Goal: Task Accomplishment & Management: Manage account settings

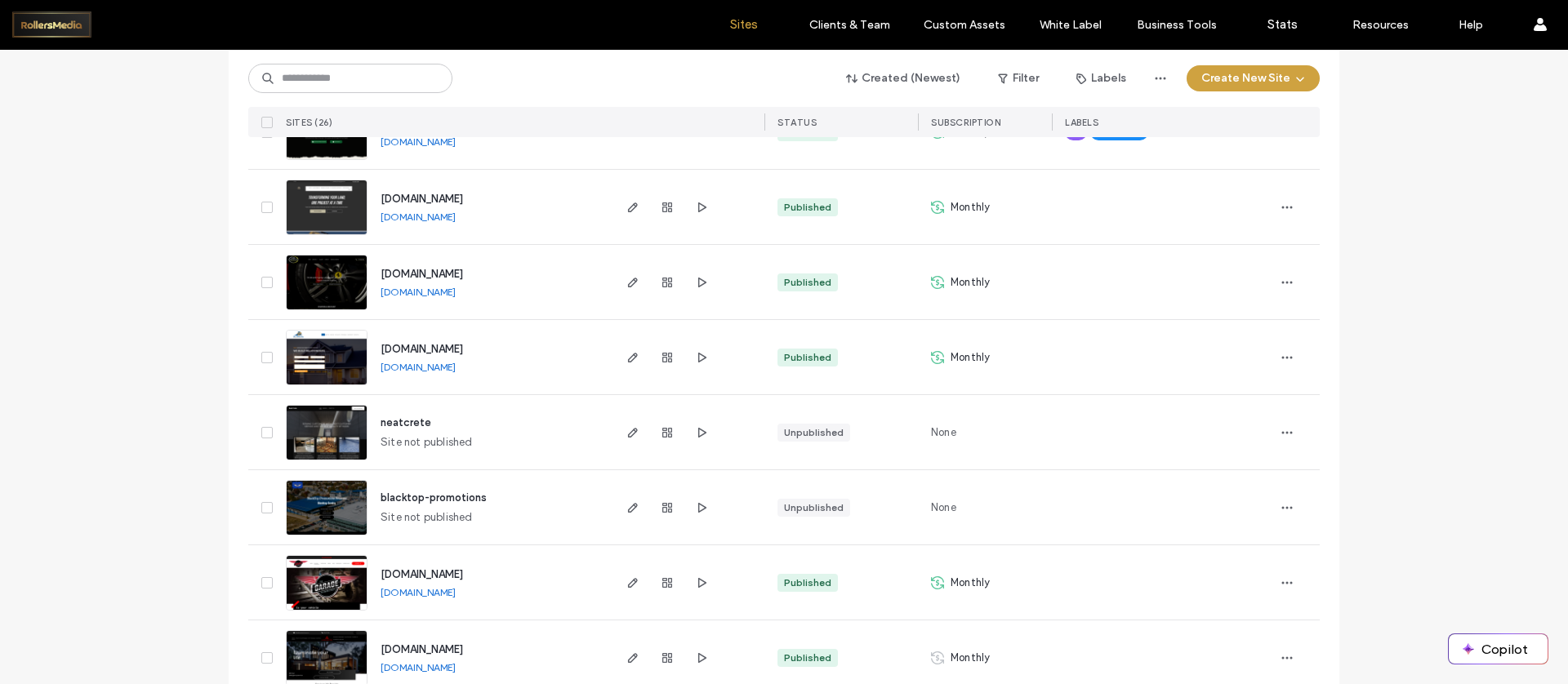
scroll to position [677, 0]
click at [624, 203] on span "button" at bounding box center [634, 208] width 20 height 20
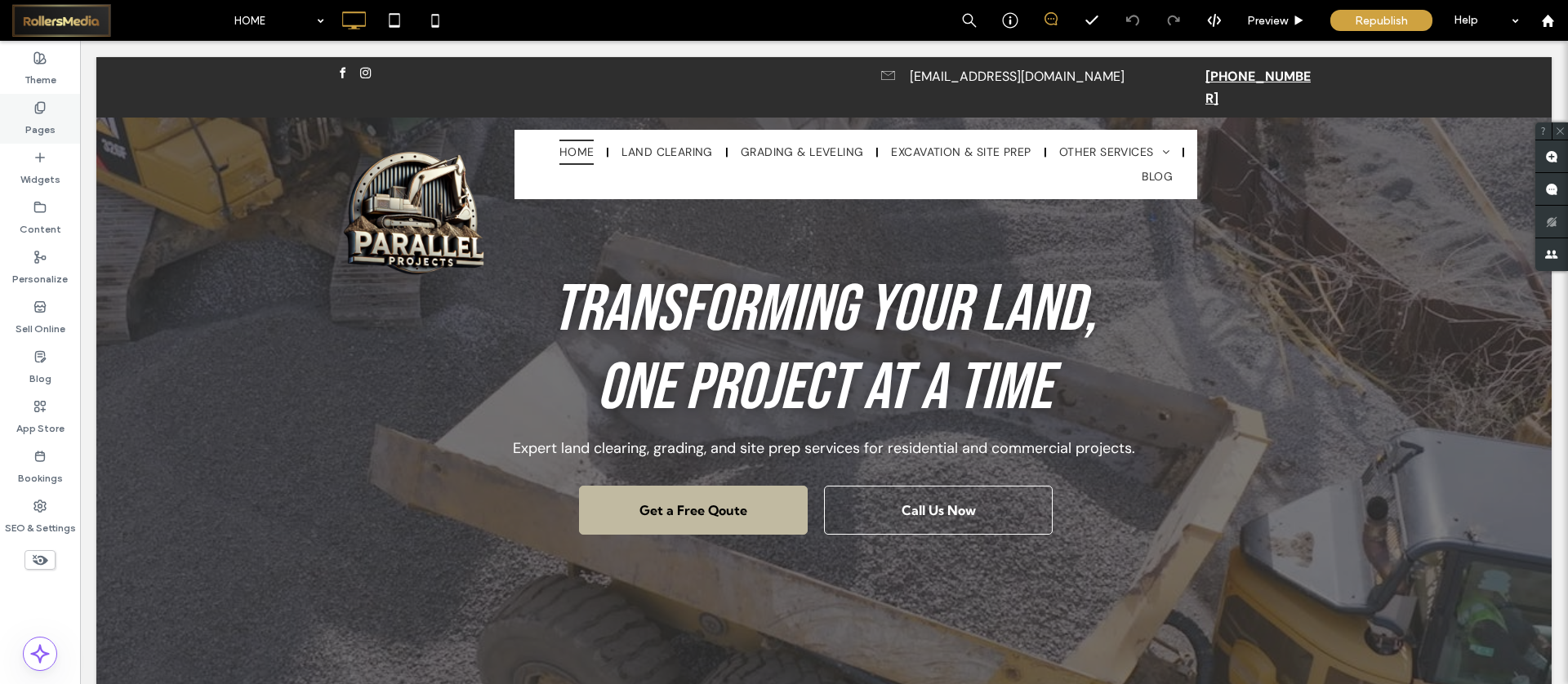
click at [39, 103] on icon at bounding box center [40, 108] width 13 height 13
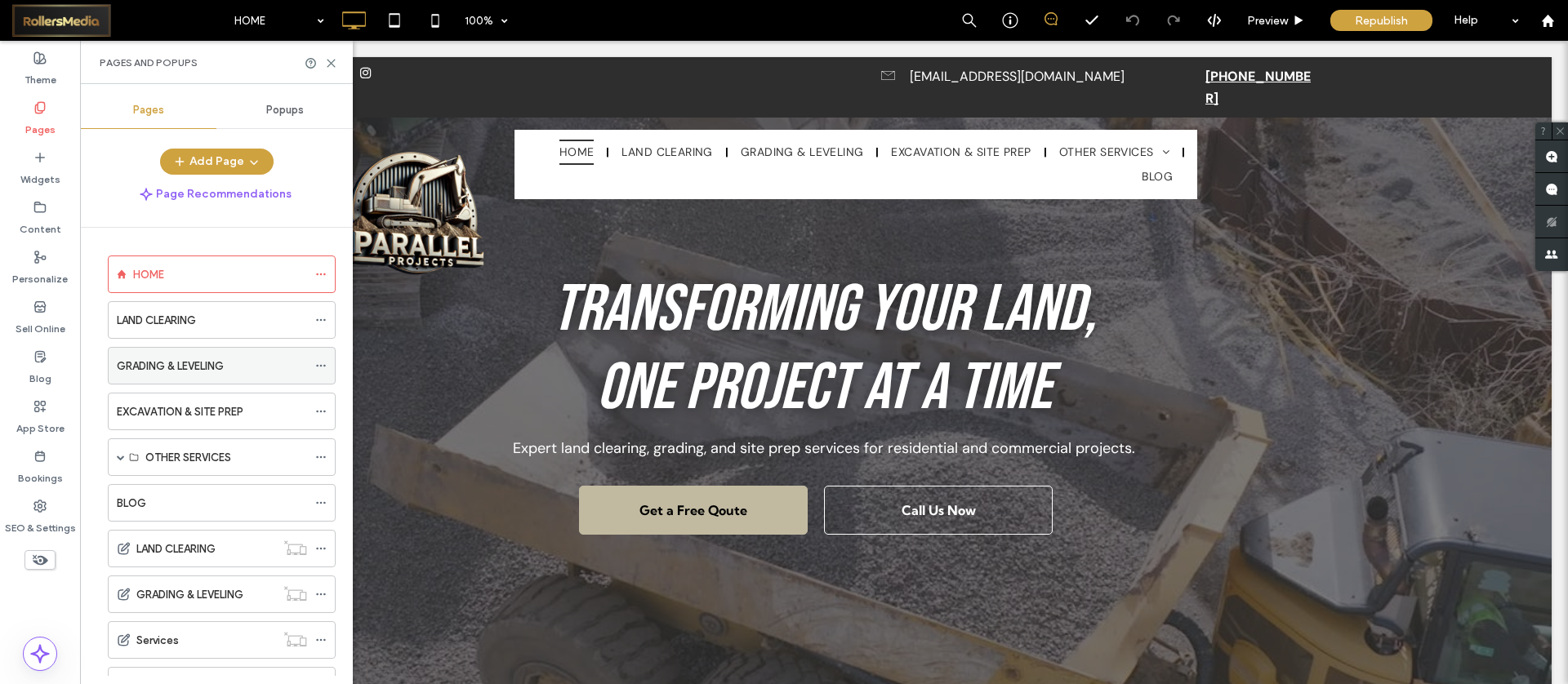
click at [174, 373] on label "GRADING & LEVELING" at bounding box center [170, 366] width 107 height 29
click at [331, 62] on use at bounding box center [331, 63] width 7 height 7
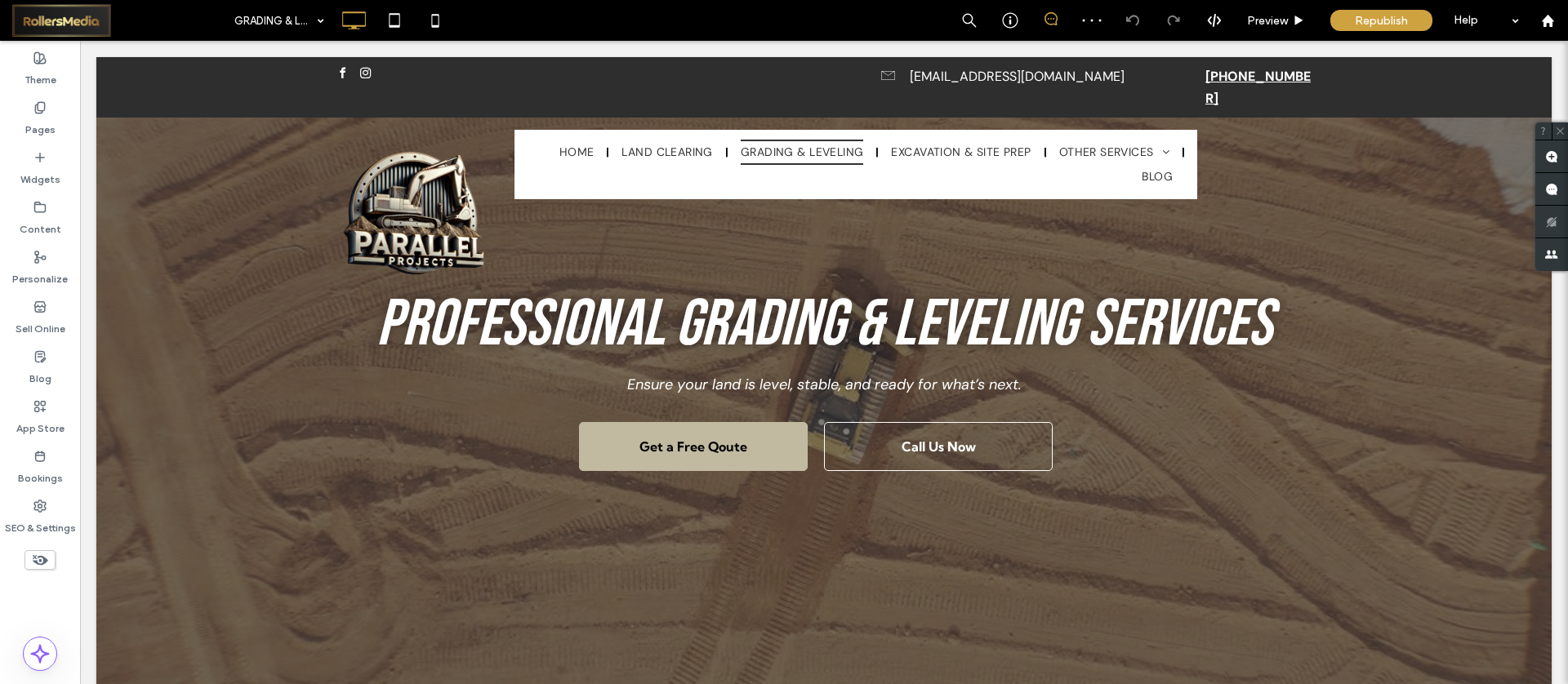
click at [197, 421] on div at bounding box center [824, 371] width 1456 height 630
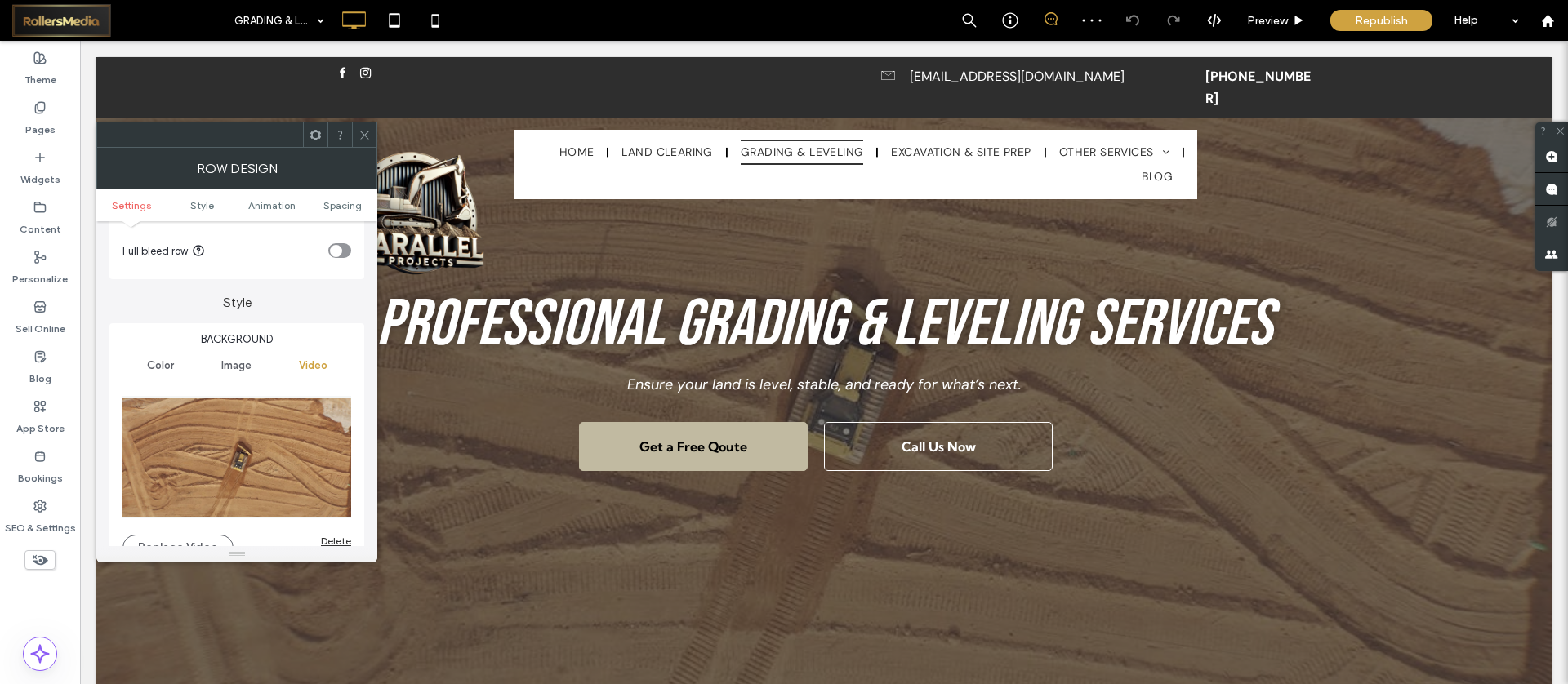
scroll to position [159, 0]
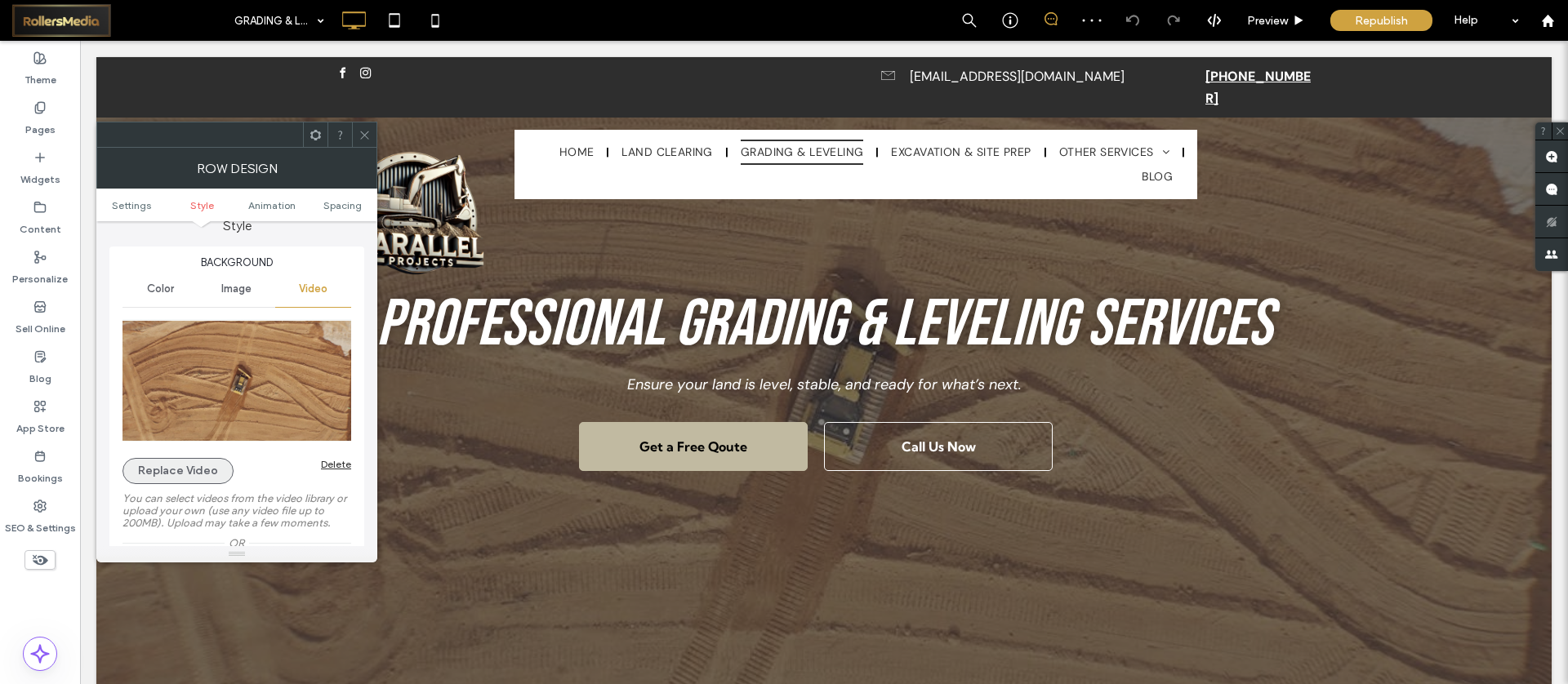
click at [201, 465] on button "Replace Video" at bounding box center [178, 471] width 111 height 26
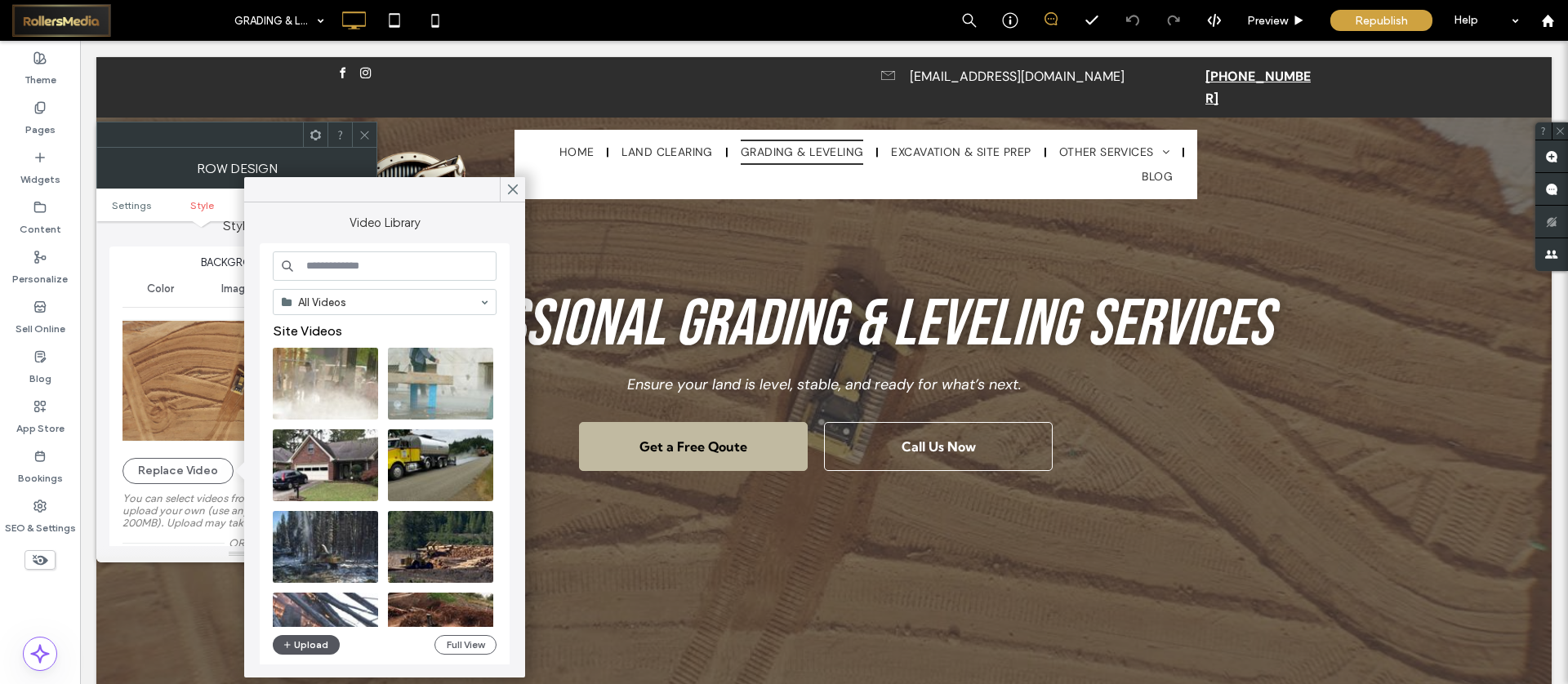
click at [310, 649] on button "Upload" at bounding box center [306, 645] width 67 height 20
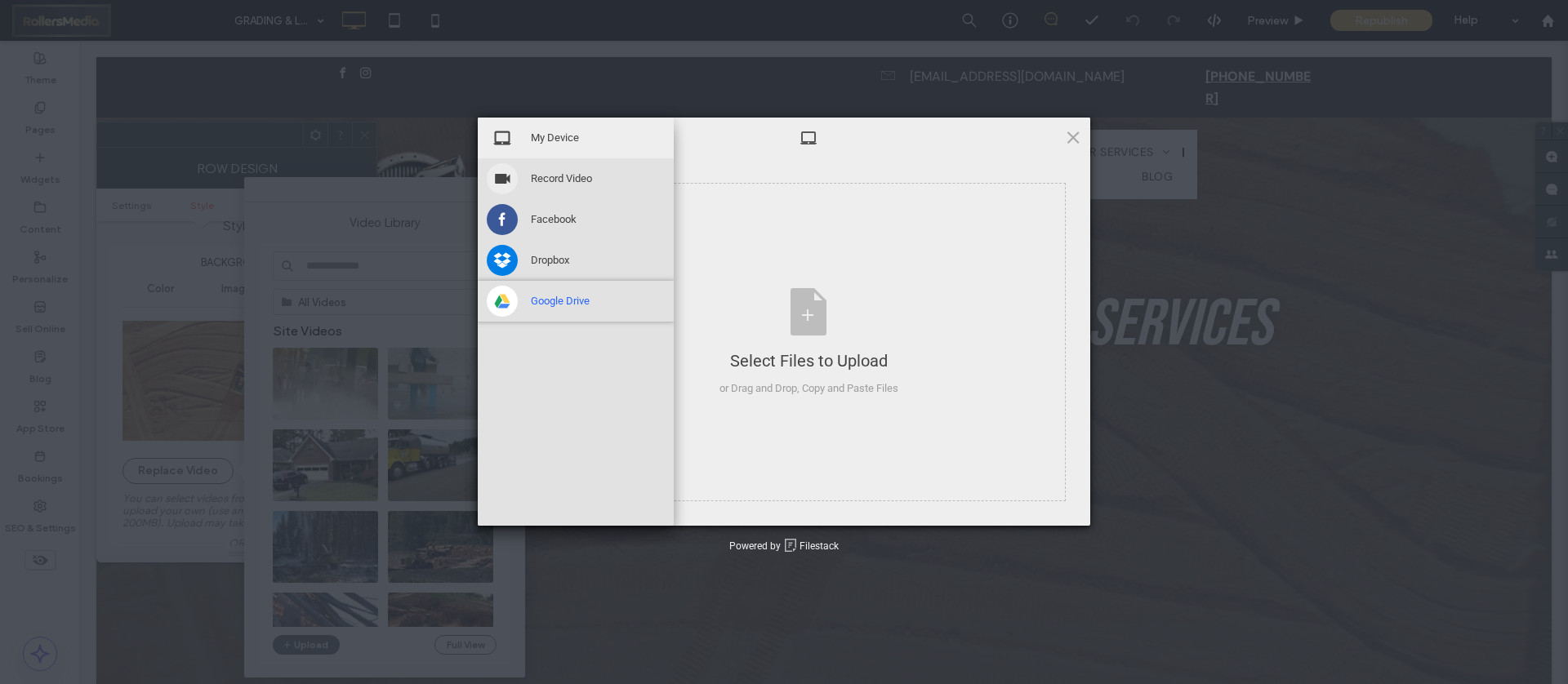
click at [511, 313] on span at bounding box center [502, 301] width 31 height 31
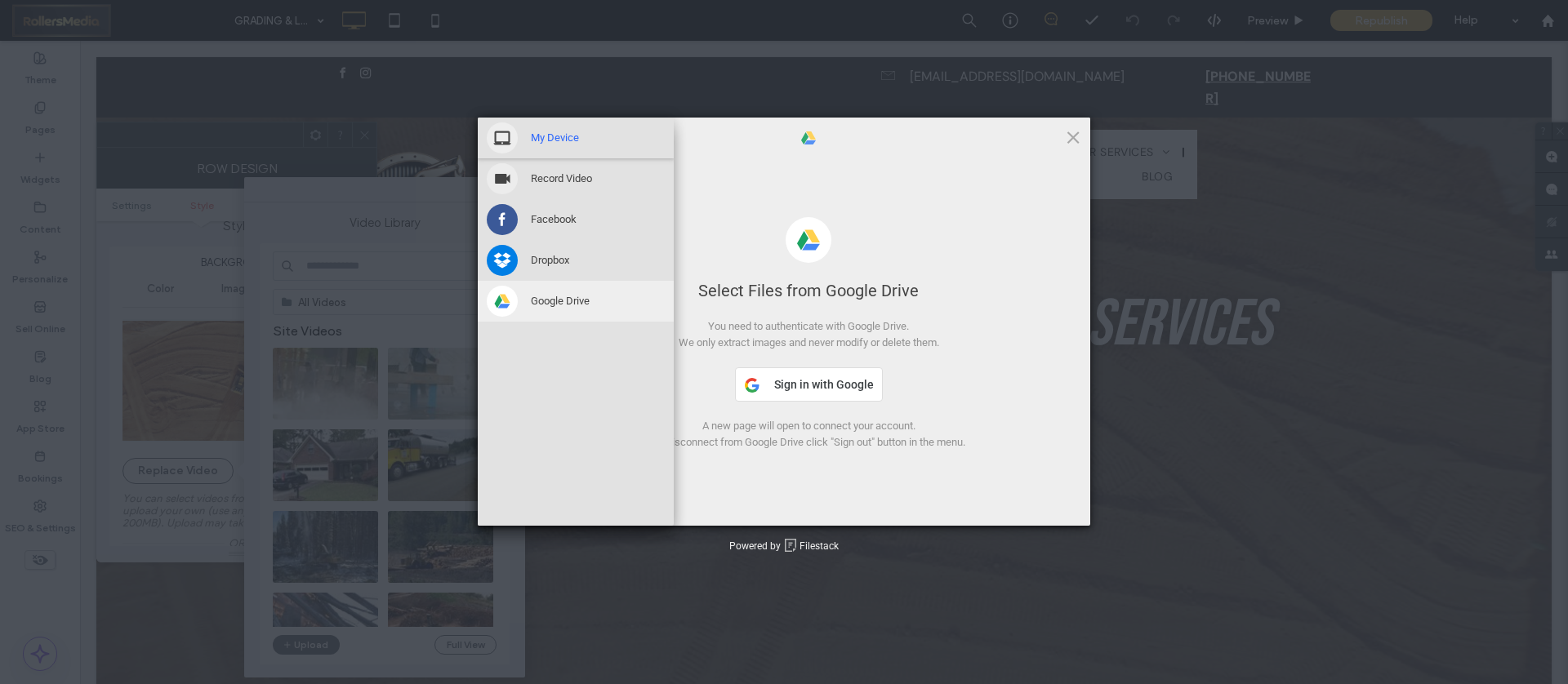
click at [572, 132] on span "My Device" at bounding box center [555, 138] width 48 height 14
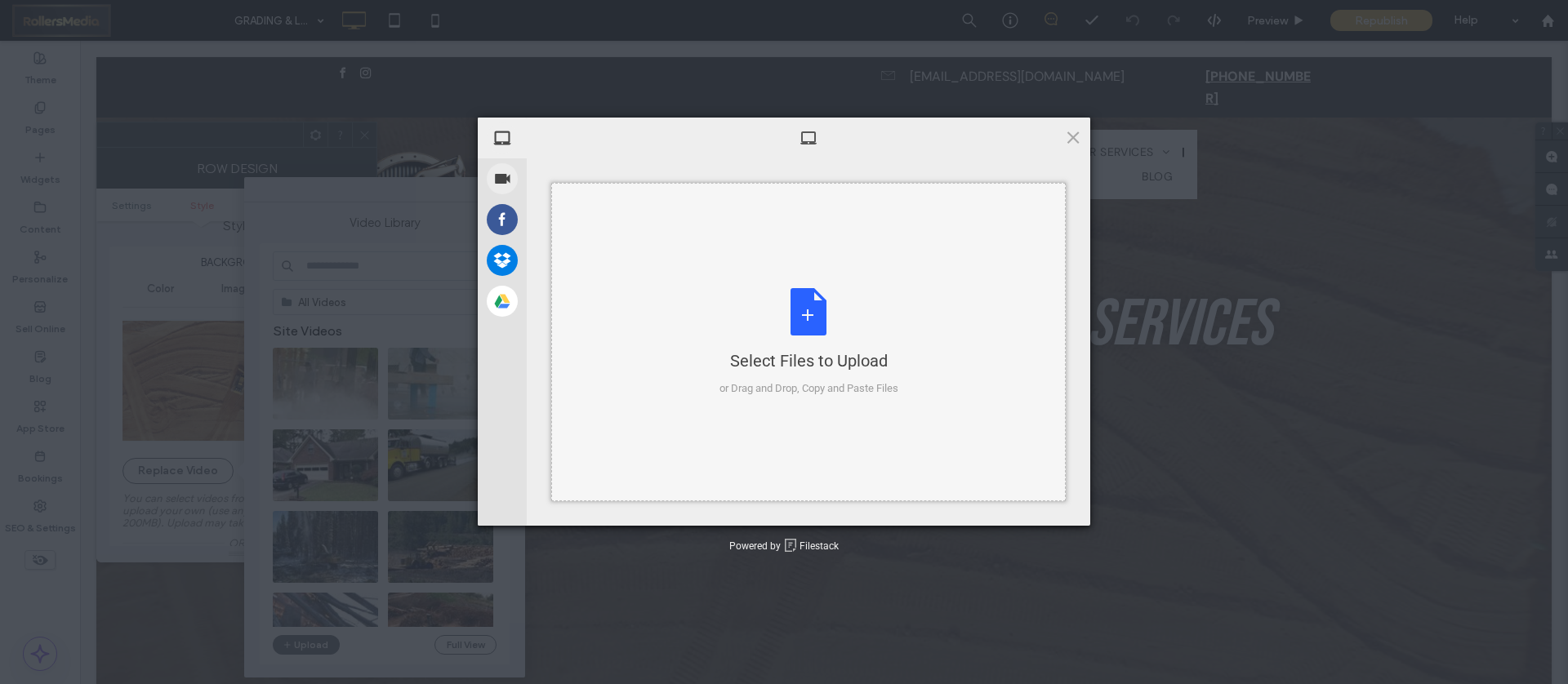
click at [775, 317] on div "Select Files to Upload or Drag and Drop, Copy and Paste Files" at bounding box center [808, 342] width 179 height 109
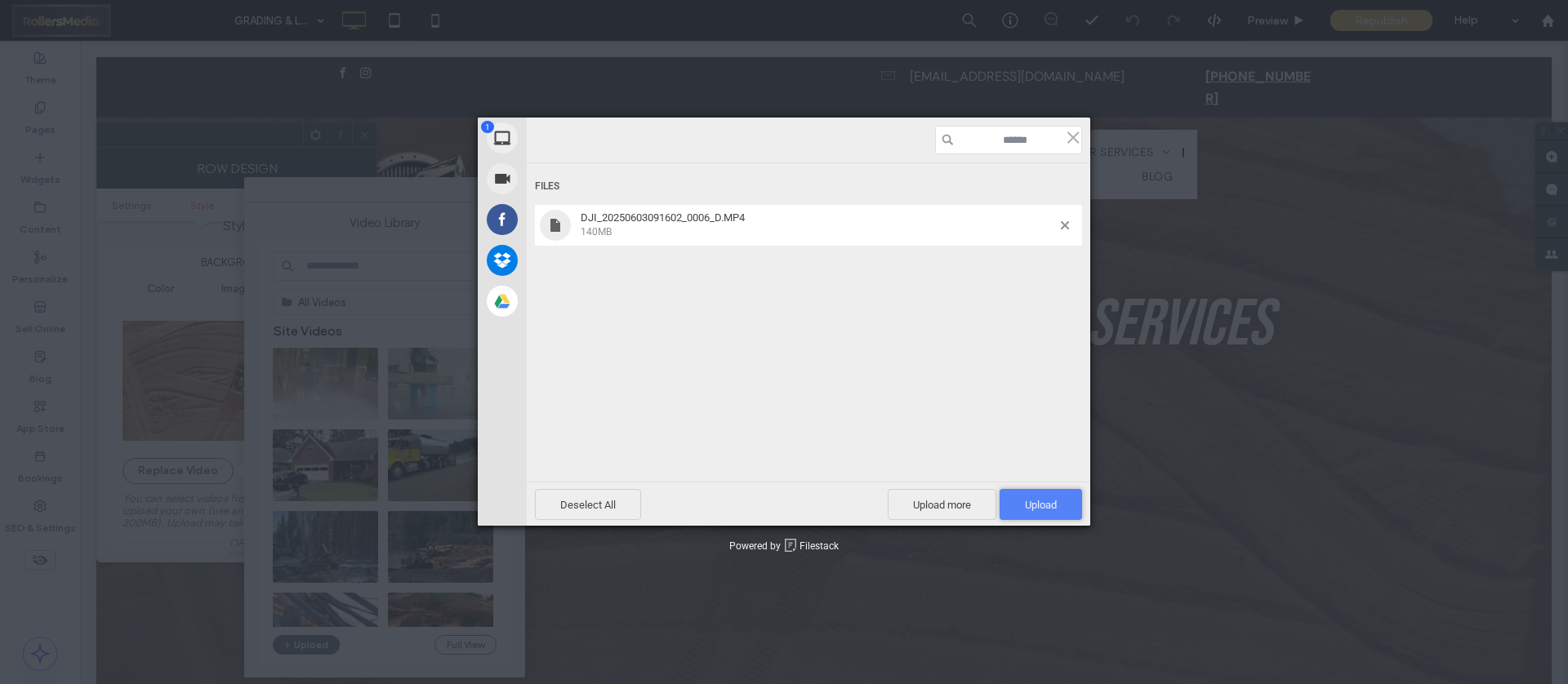
click at [1069, 491] on span "Upload 1" at bounding box center [1040, 505] width 82 height 31
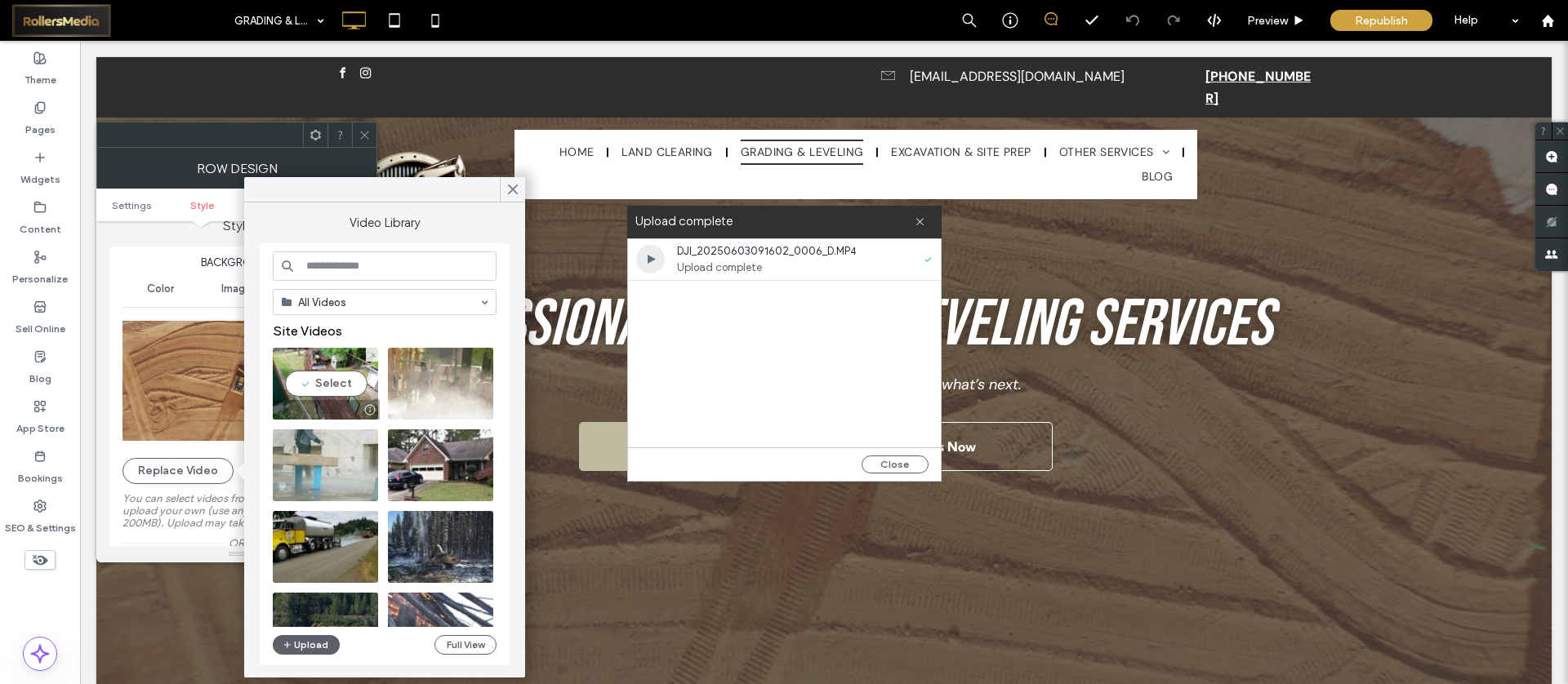
click at [327, 381] on video at bounding box center [325, 383] width 105 height 72
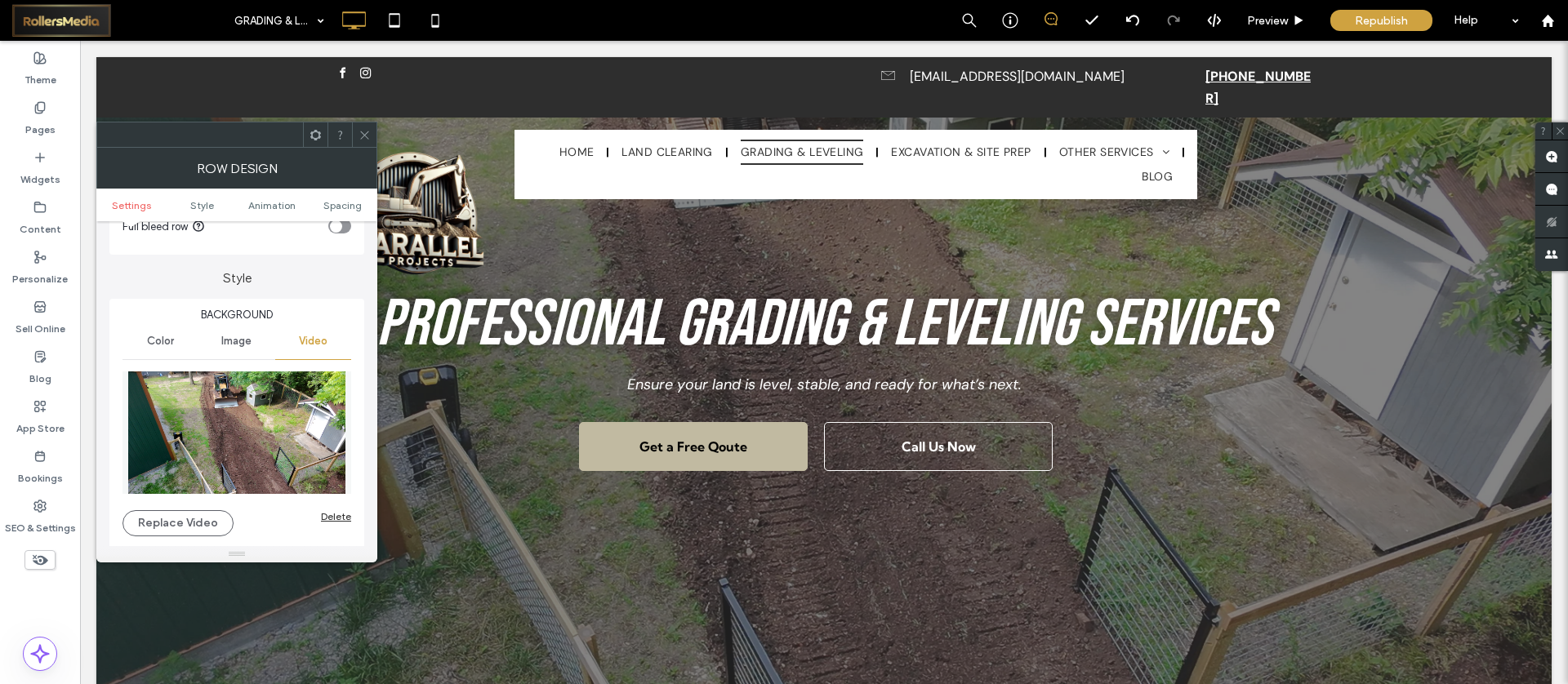
click at [280, 441] on img at bounding box center [237, 432] width 228 height 122
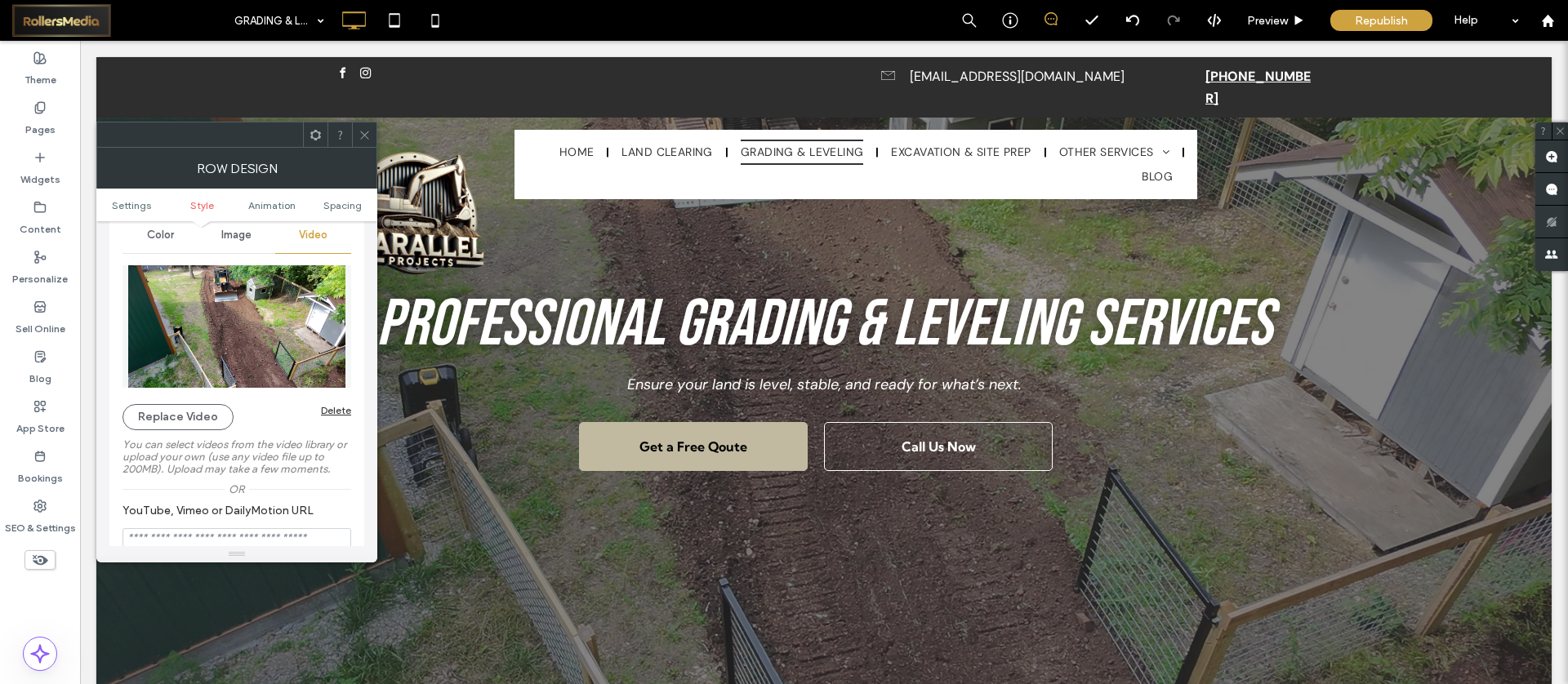
scroll to position [209, 0]
click at [185, 424] on button "Replace Video" at bounding box center [178, 420] width 111 height 26
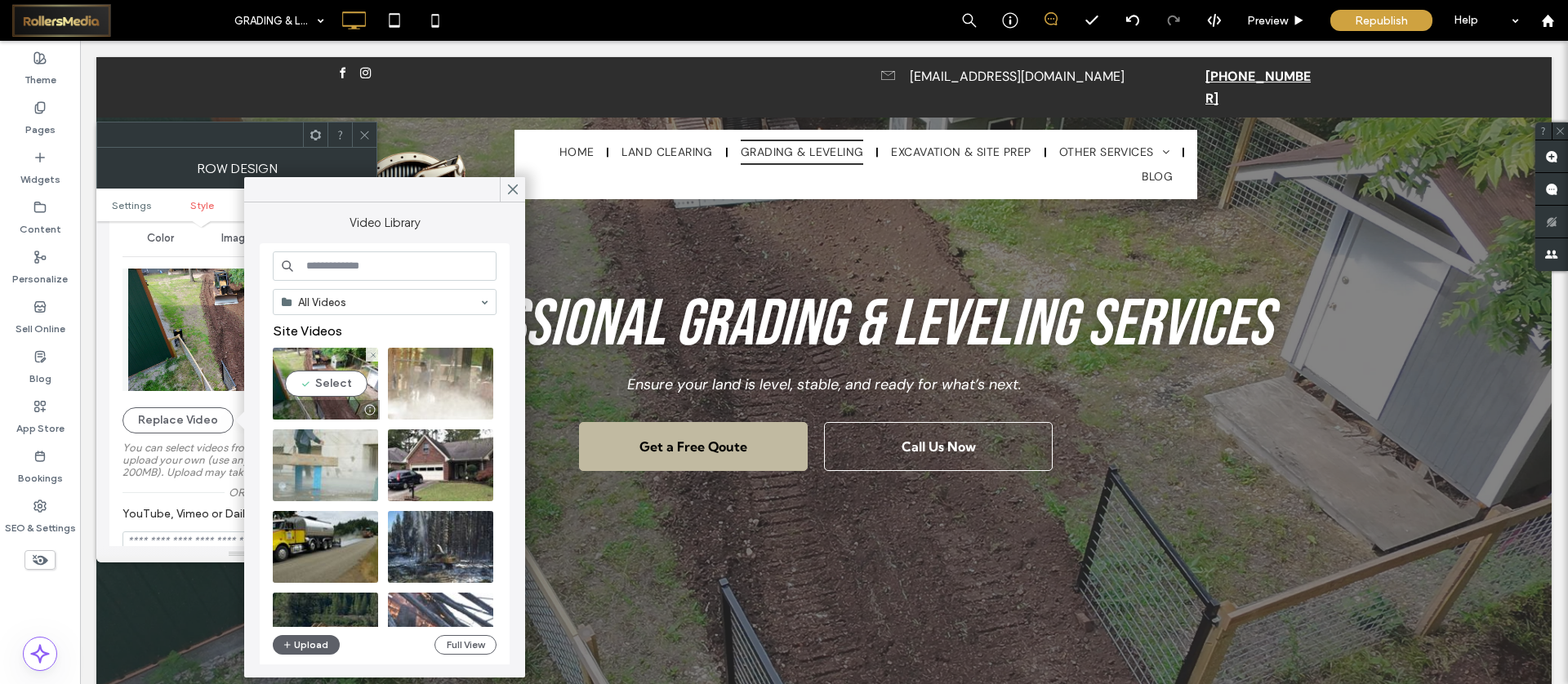
click at [370, 407] on div at bounding box center [370, 409] width 21 height 13
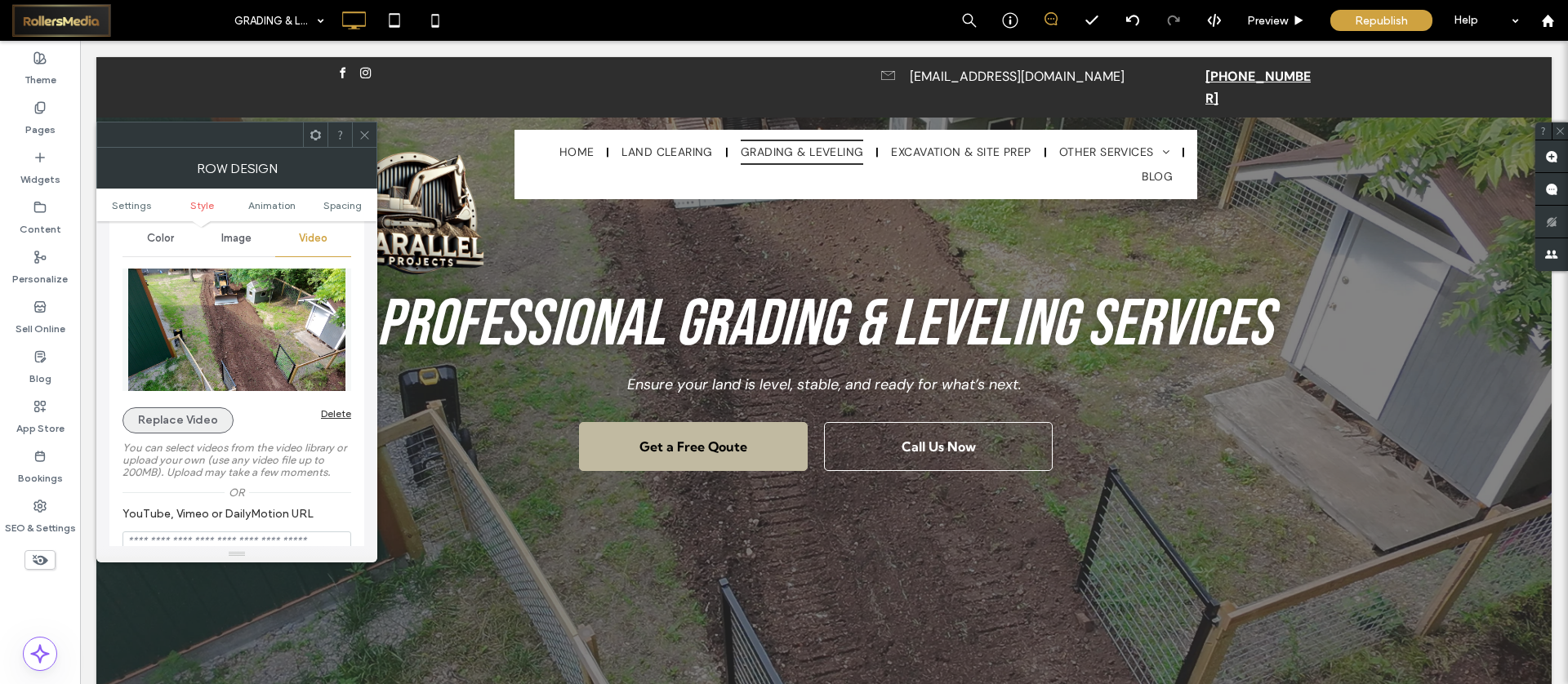
click at [189, 413] on button "Replace Video" at bounding box center [178, 420] width 111 height 26
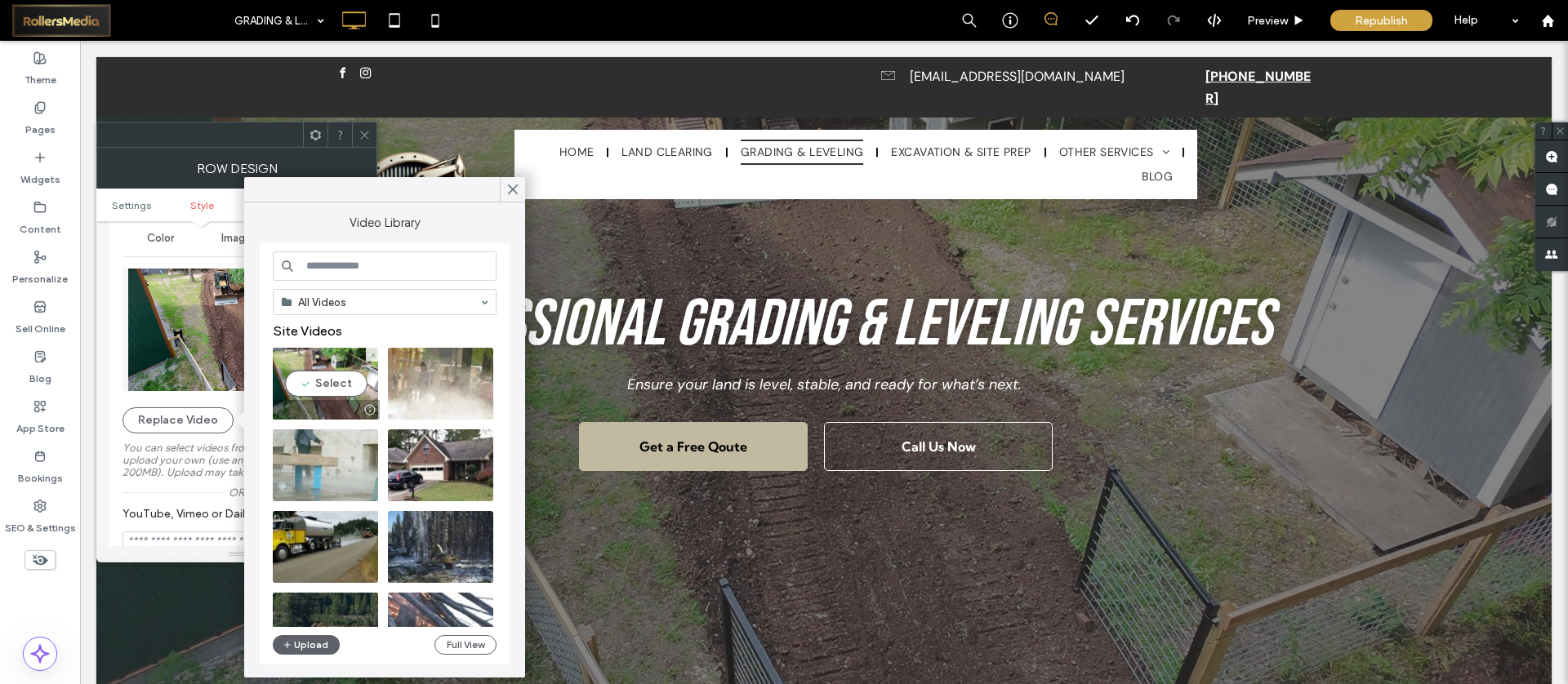
click at [332, 386] on video at bounding box center [325, 383] width 105 height 72
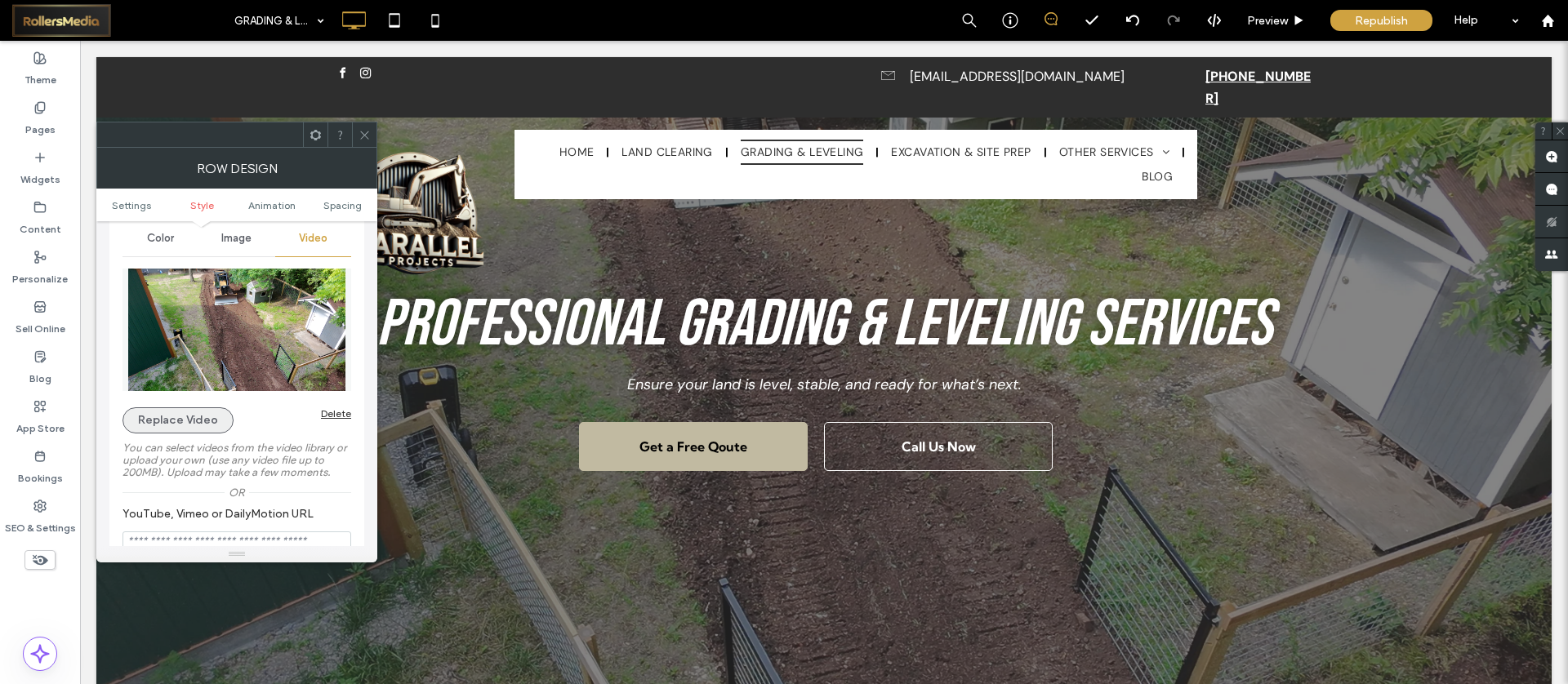
click at [180, 410] on button "Replace Video" at bounding box center [178, 420] width 111 height 26
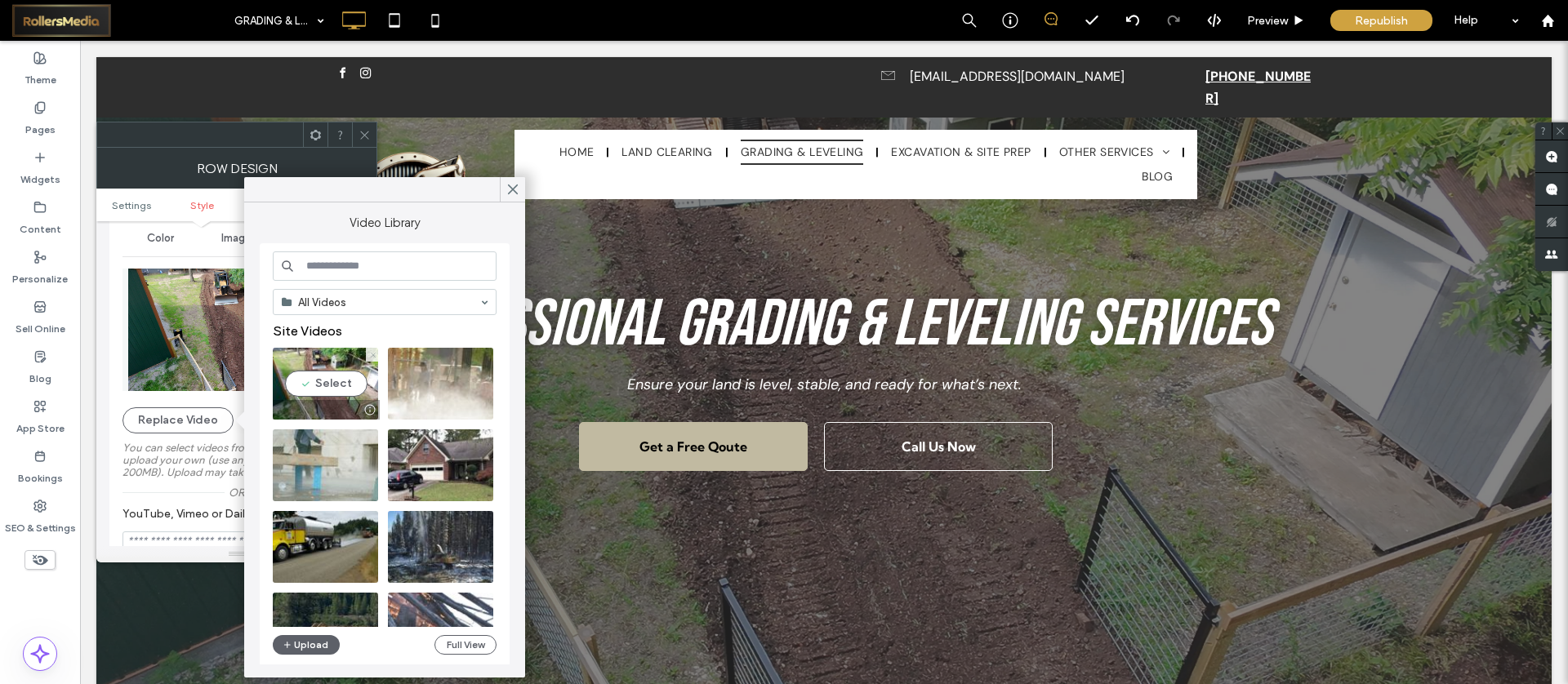
click at [370, 358] on icon at bounding box center [373, 354] width 6 height 6
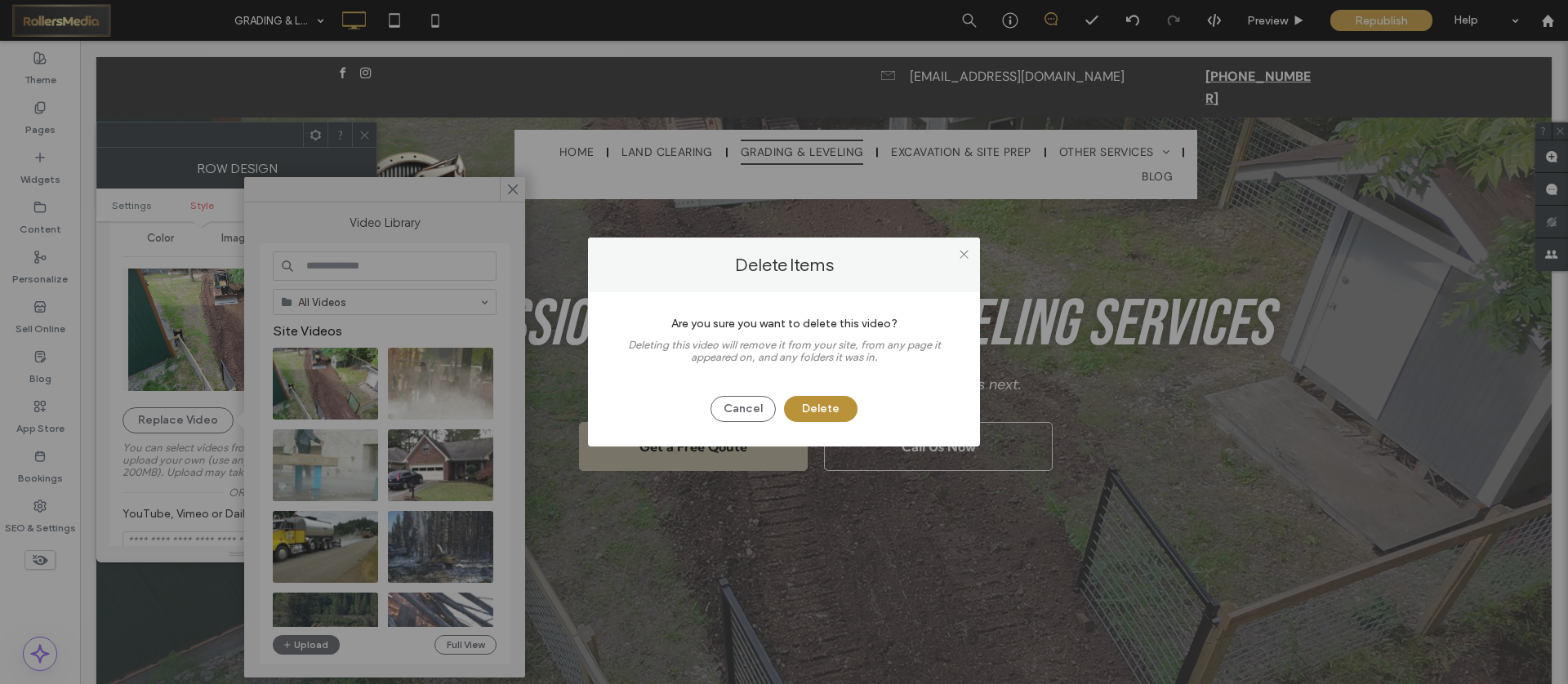
click at [813, 412] on button "Delete" at bounding box center [820, 409] width 73 height 26
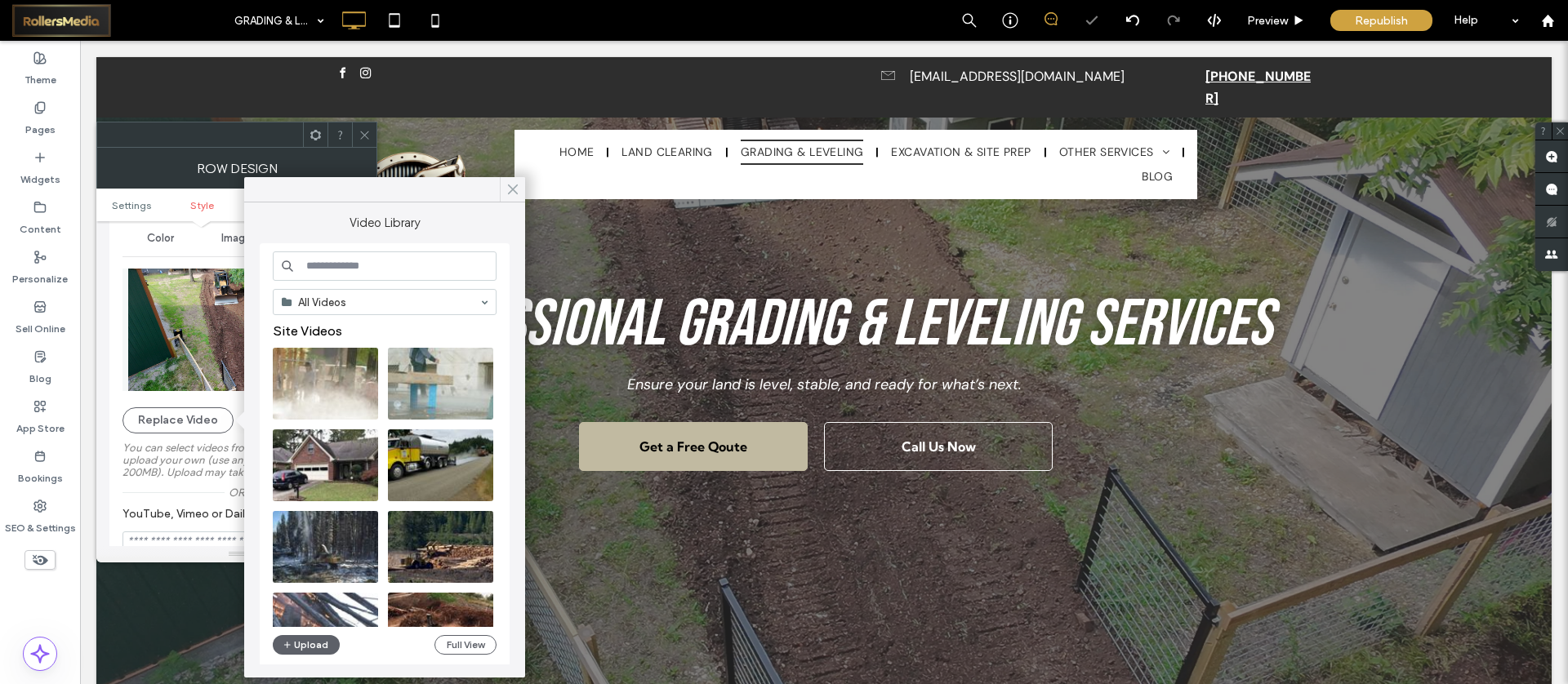
click at [509, 197] on span at bounding box center [513, 189] width 15 height 24
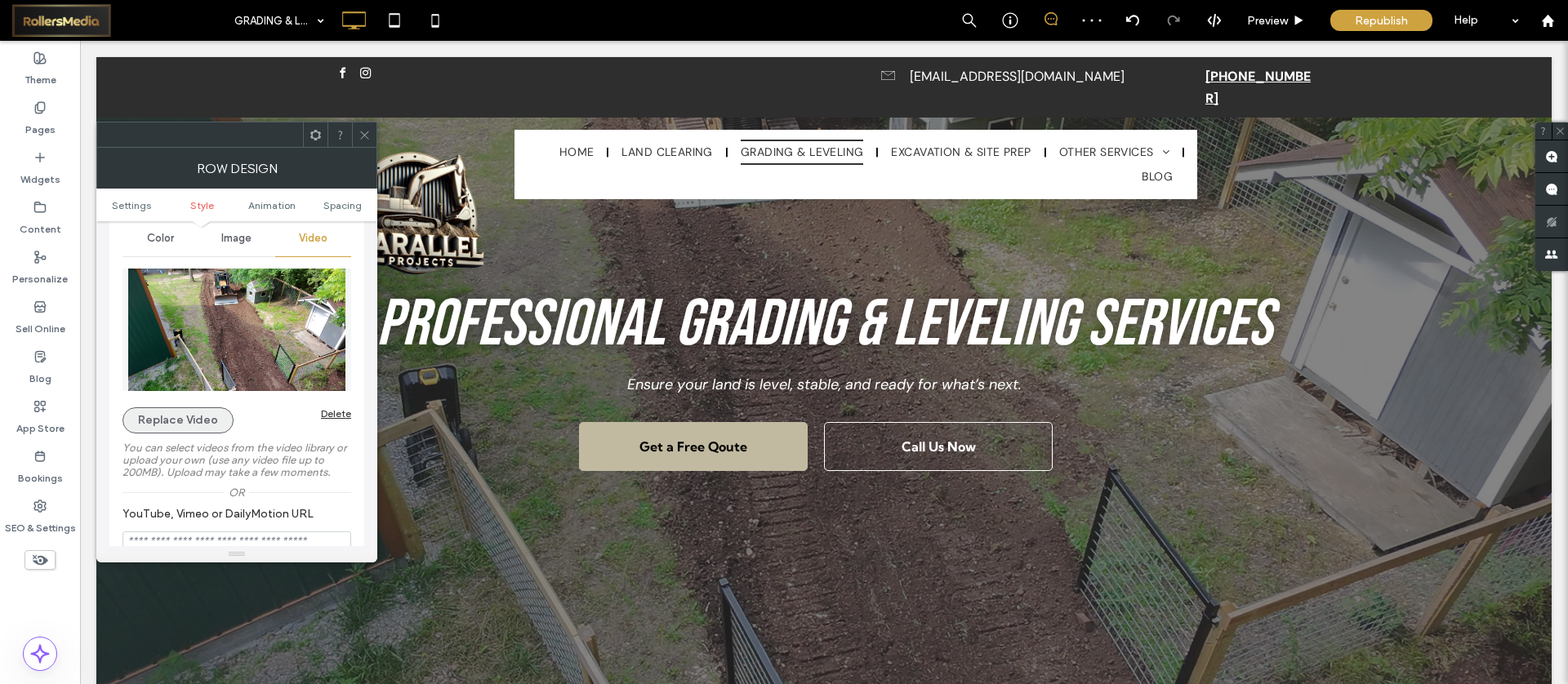
click at [166, 428] on button "Replace Video" at bounding box center [178, 420] width 111 height 26
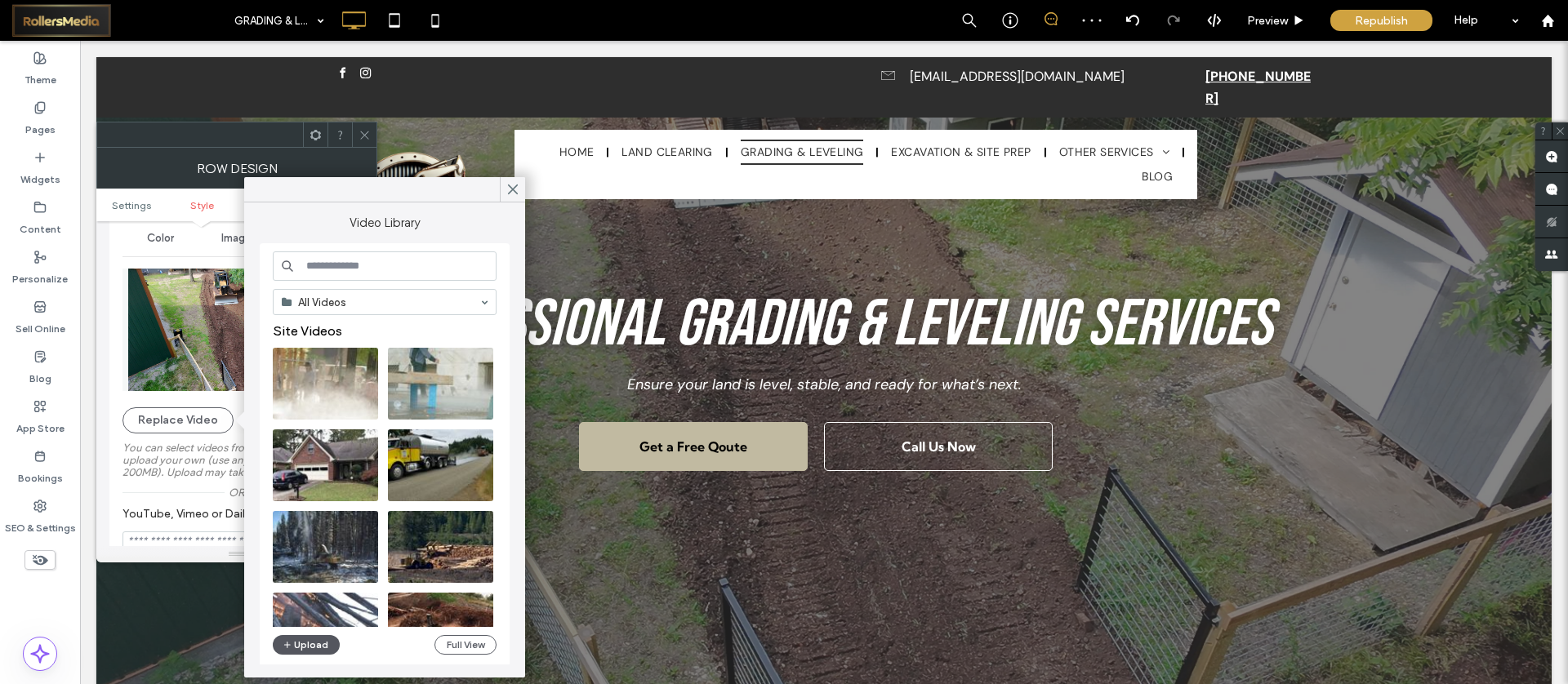
click at [309, 641] on button "Upload" at bounding box center [306, 645] width 67 height 20
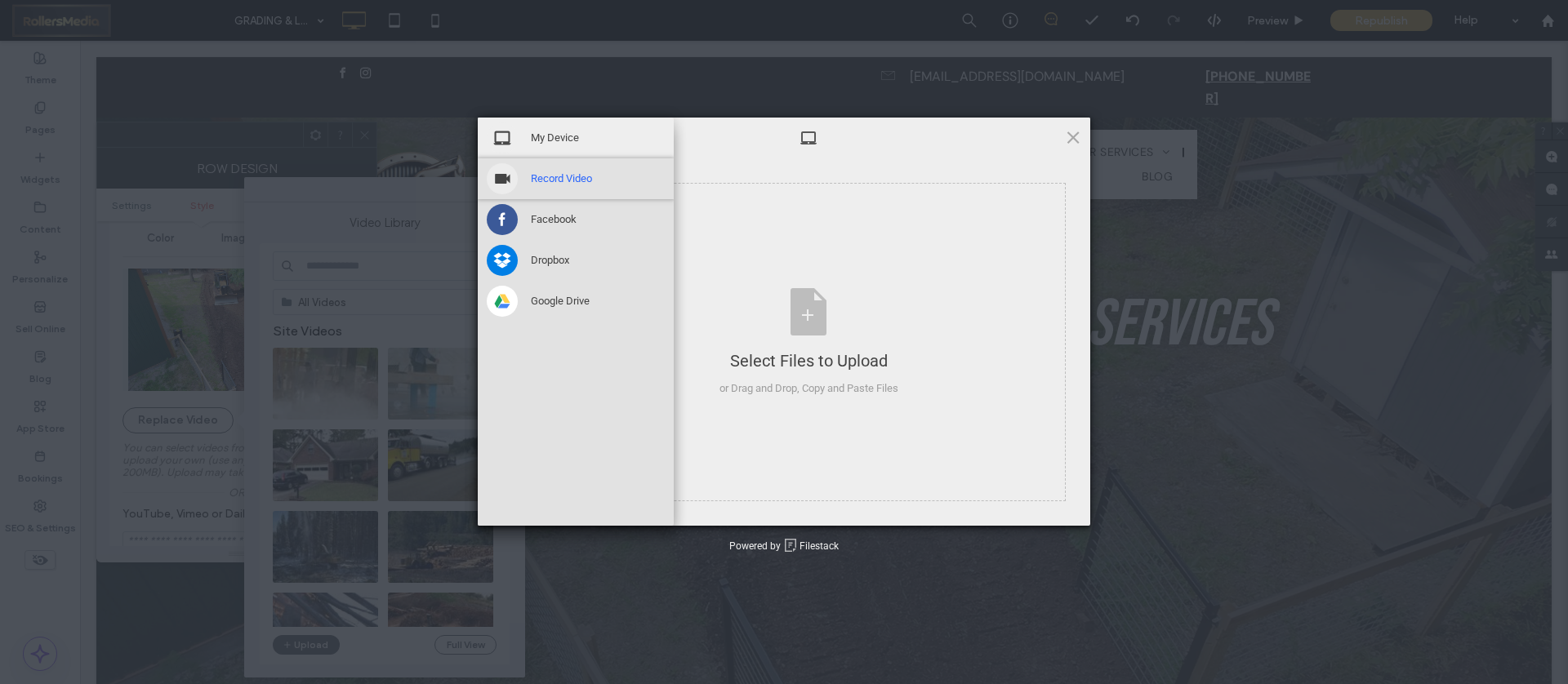
click at [547, 171] on span "Record Video" at bounding box center [562, 178] width 62 height 14
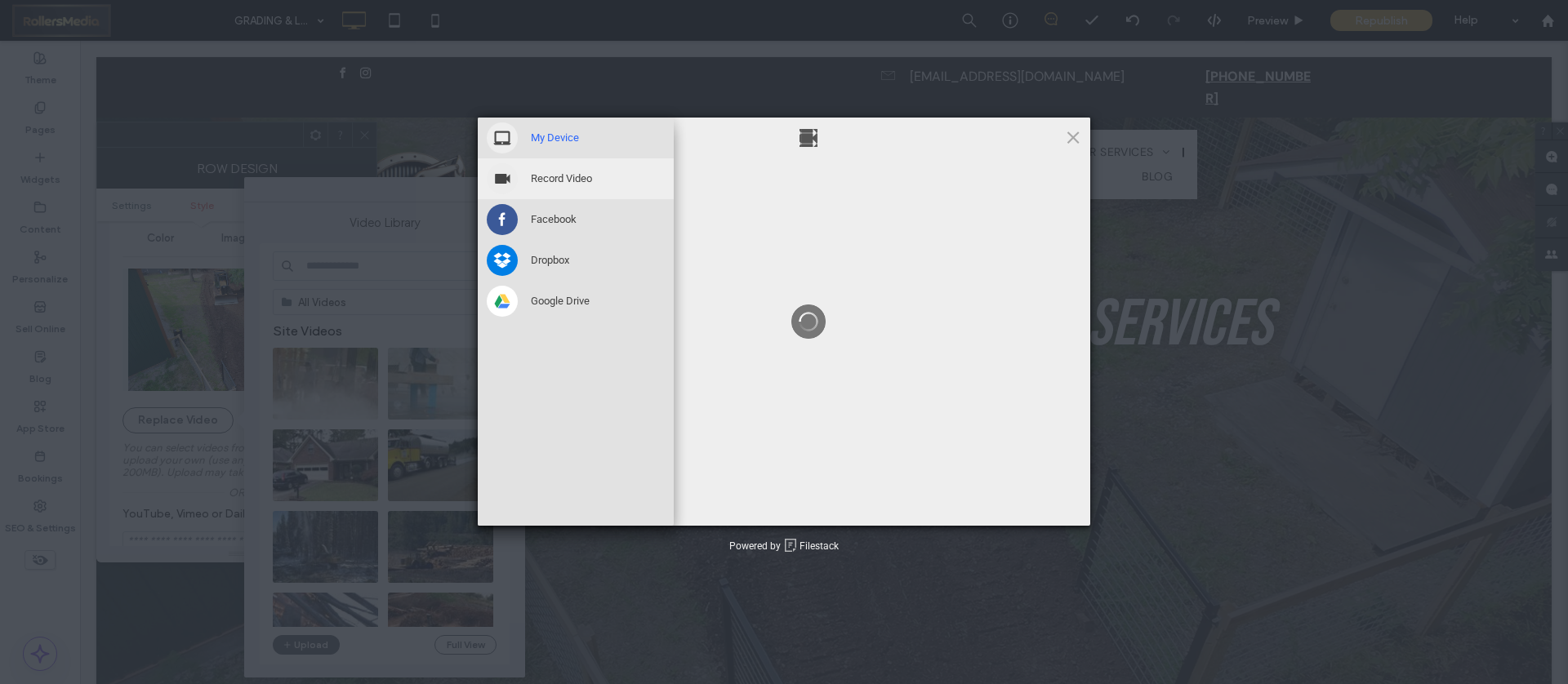
click at [564, 132] on span "My Device" at bounding box center [555, 138] width 48 height 14
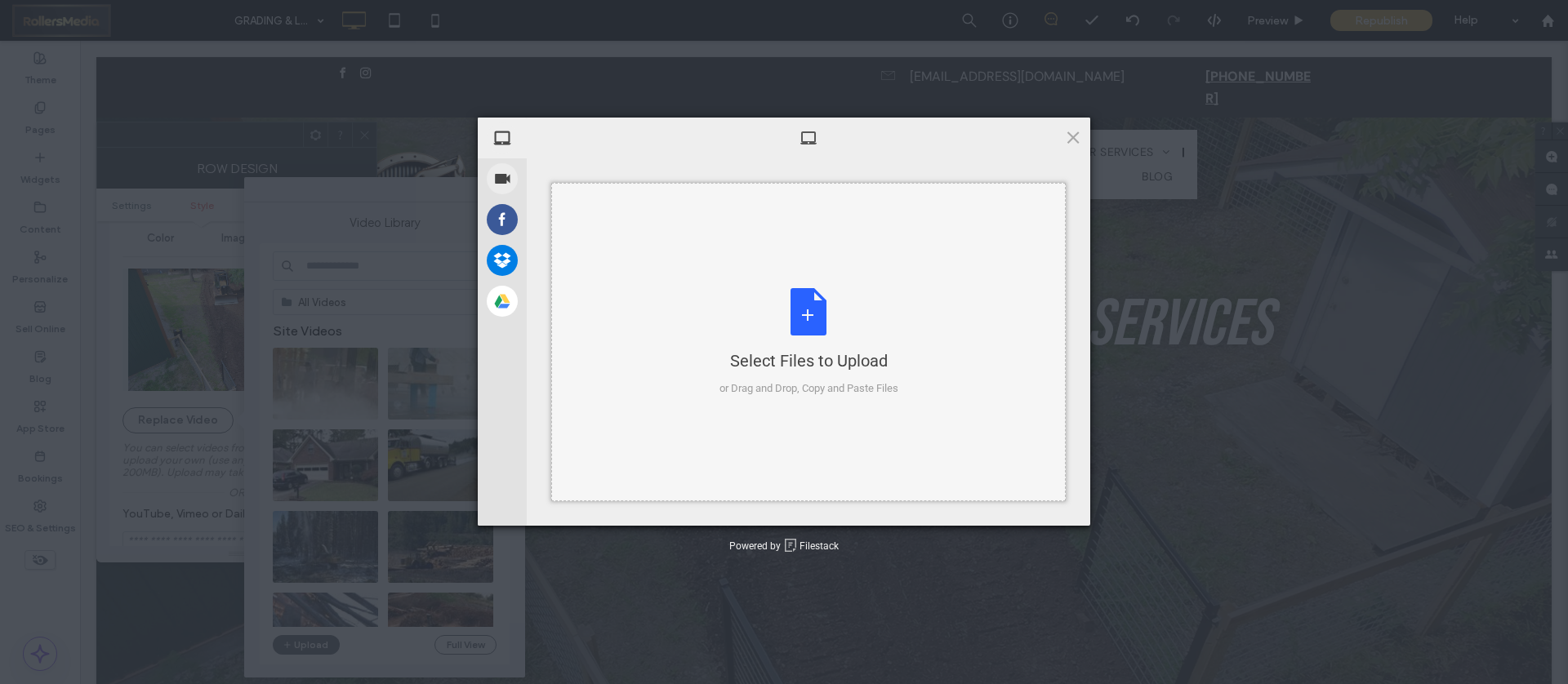
click at [755, 280] on div "Select Files to Upload or Drag and Drop, Copy and Paste Files" at bounding box center [808, 342] width 515 height 319
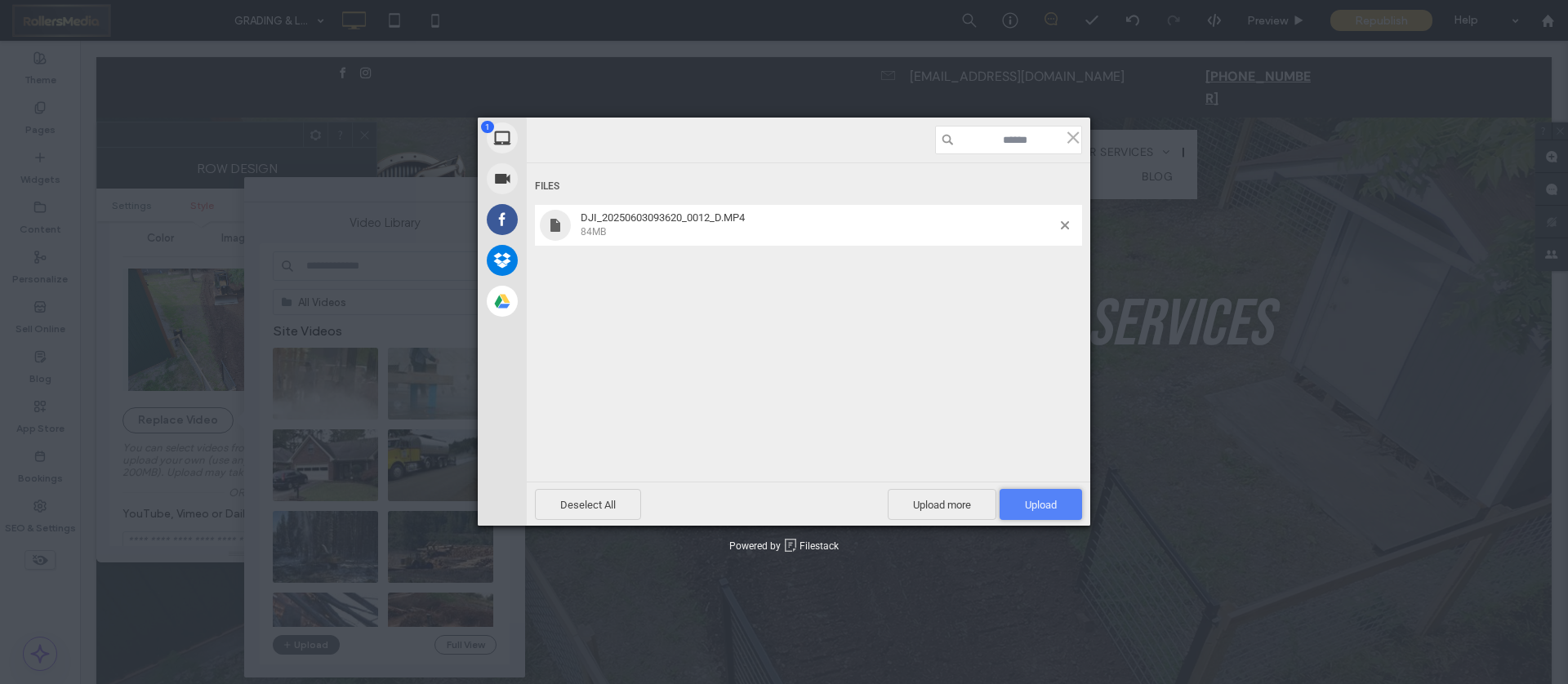
click at [1062, 506] on span "Upload 1" at bounding box center [1040, 505] width 82 height 31
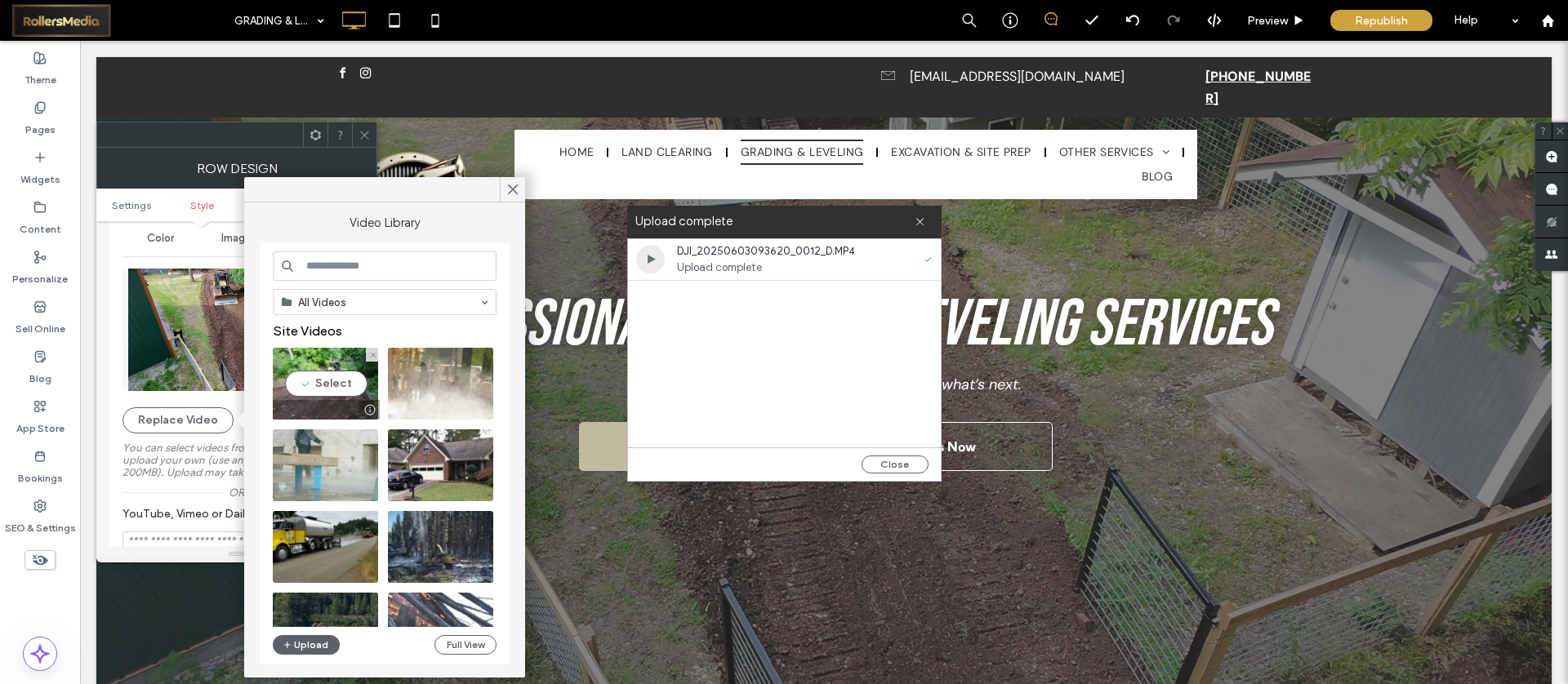
click at [345, 384] on video at bounding box center [325, 383] width 105 height 72
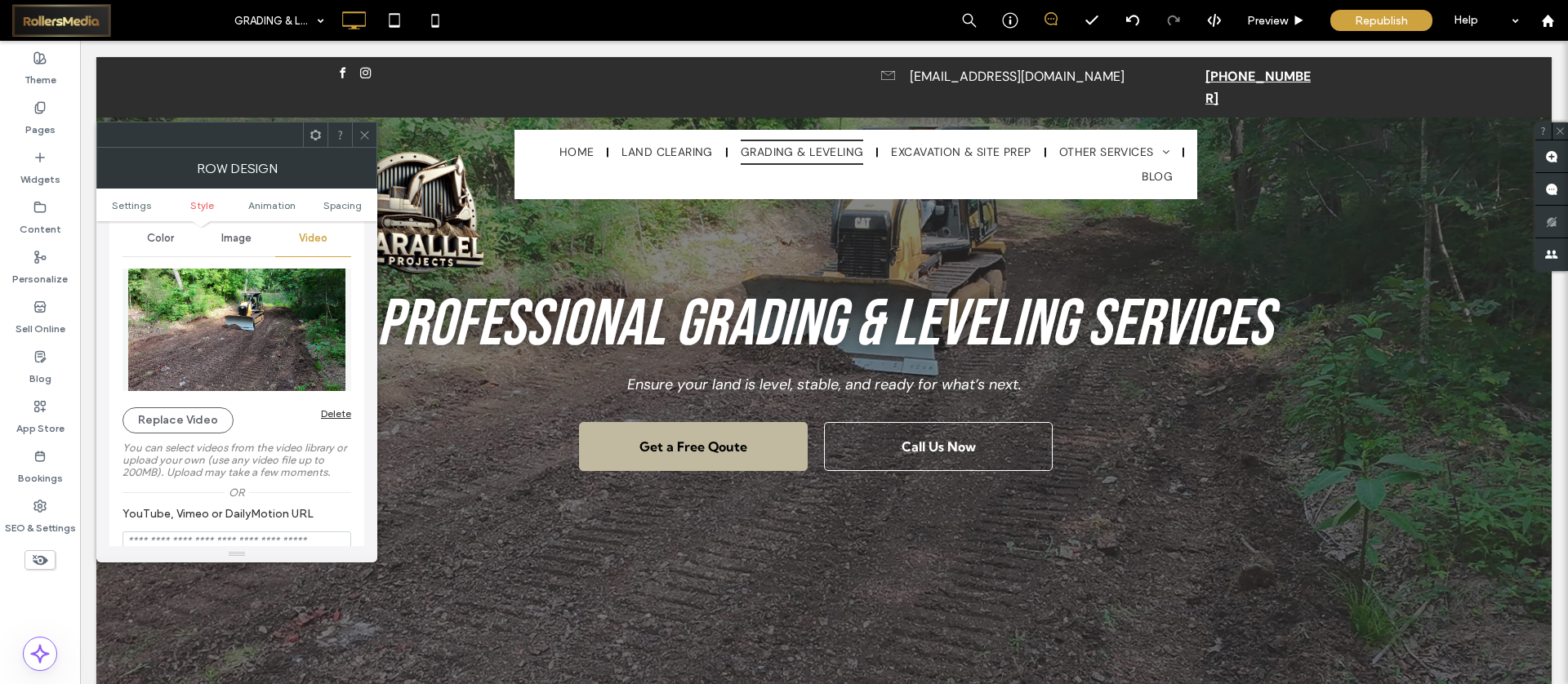
click at [362, 141] on span at bounding box center [365, 134] width 13 height 24
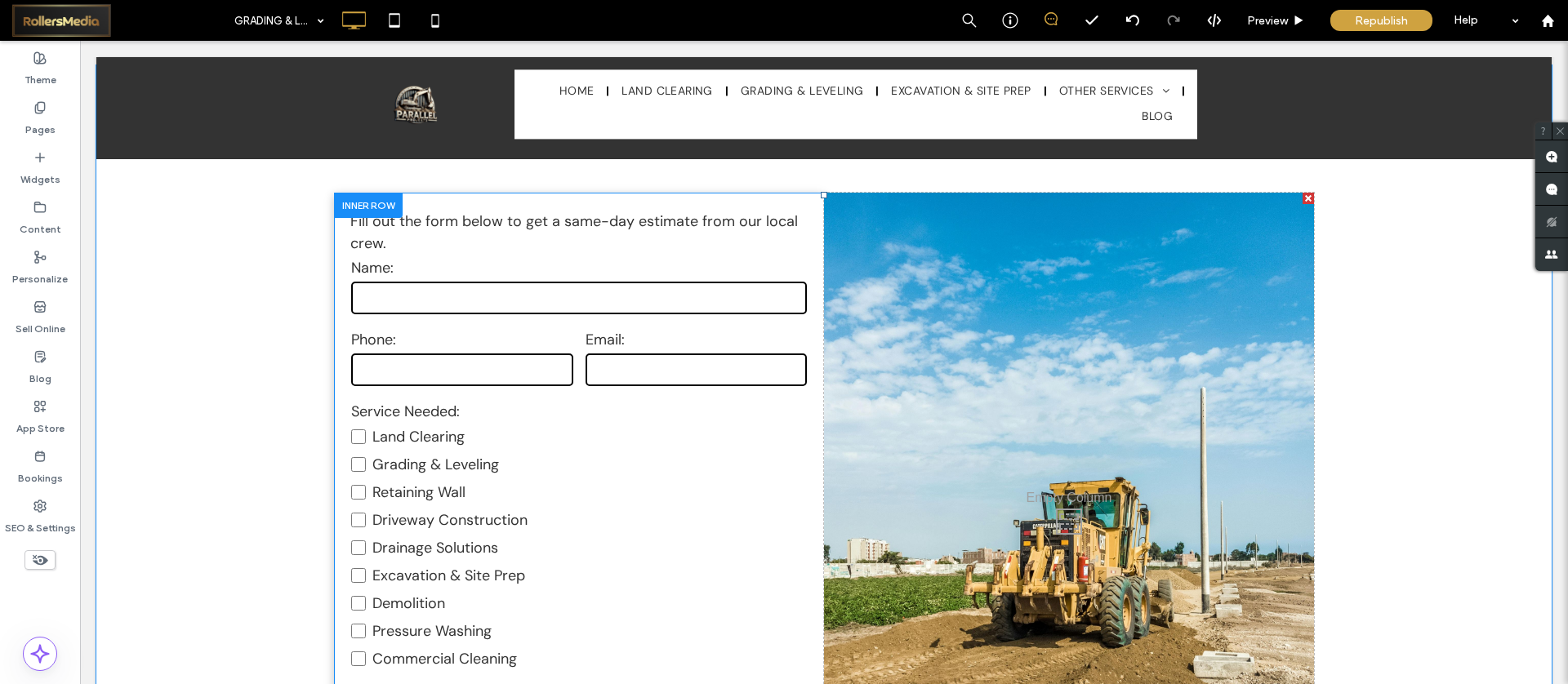
scroll to position [626, 0]
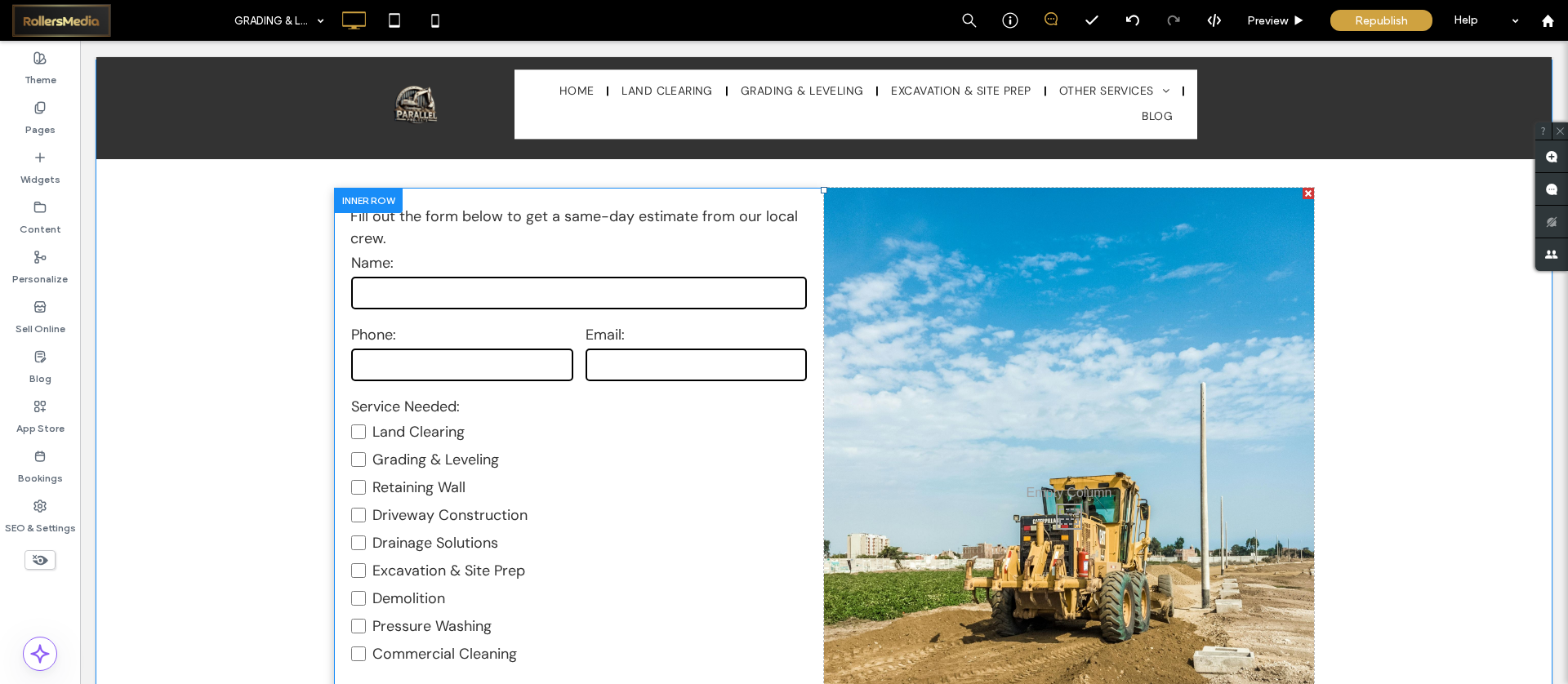
click at [1053, 375] on div "Click To Paste" at bounding box center [1069, 512] width 490 height 650
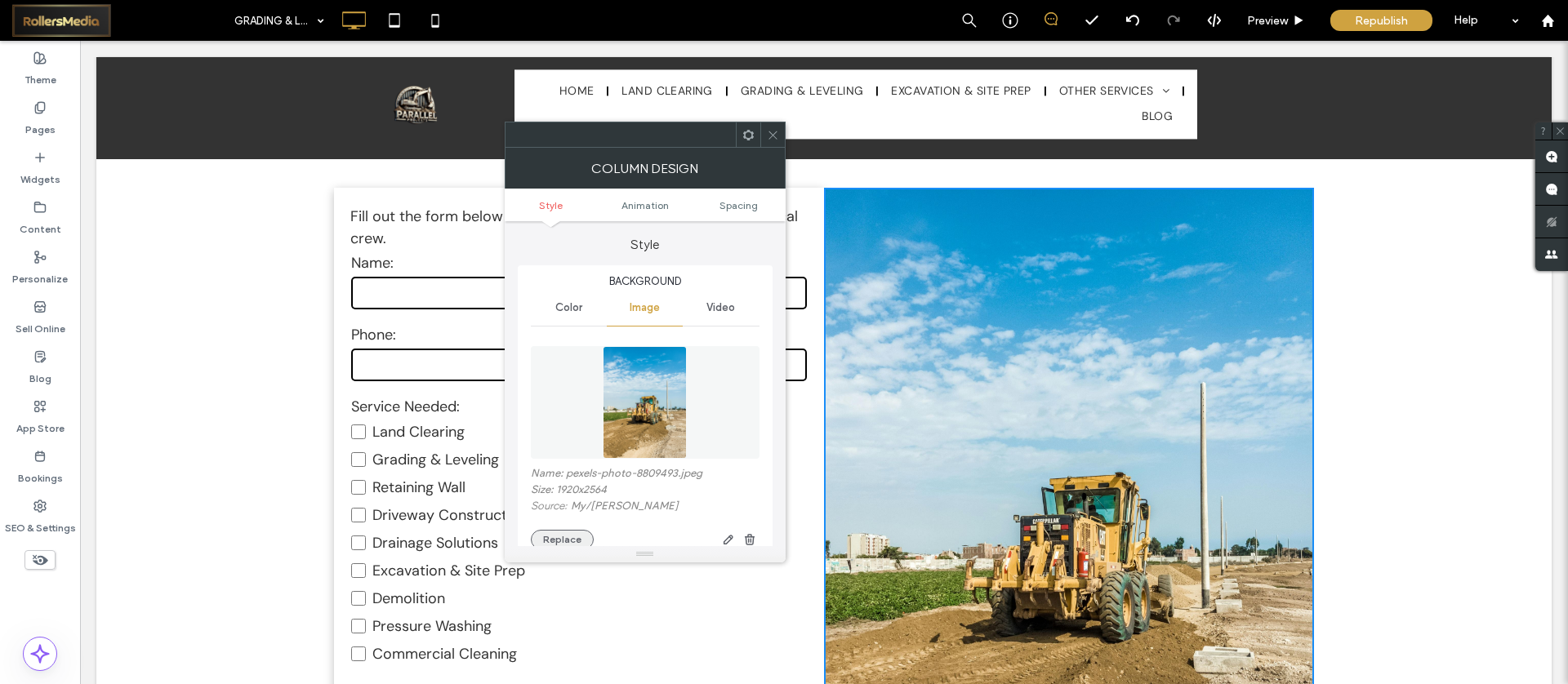
click at [562, 531] on button "Replace" at bounding box center [562, 540] width 63 height 20
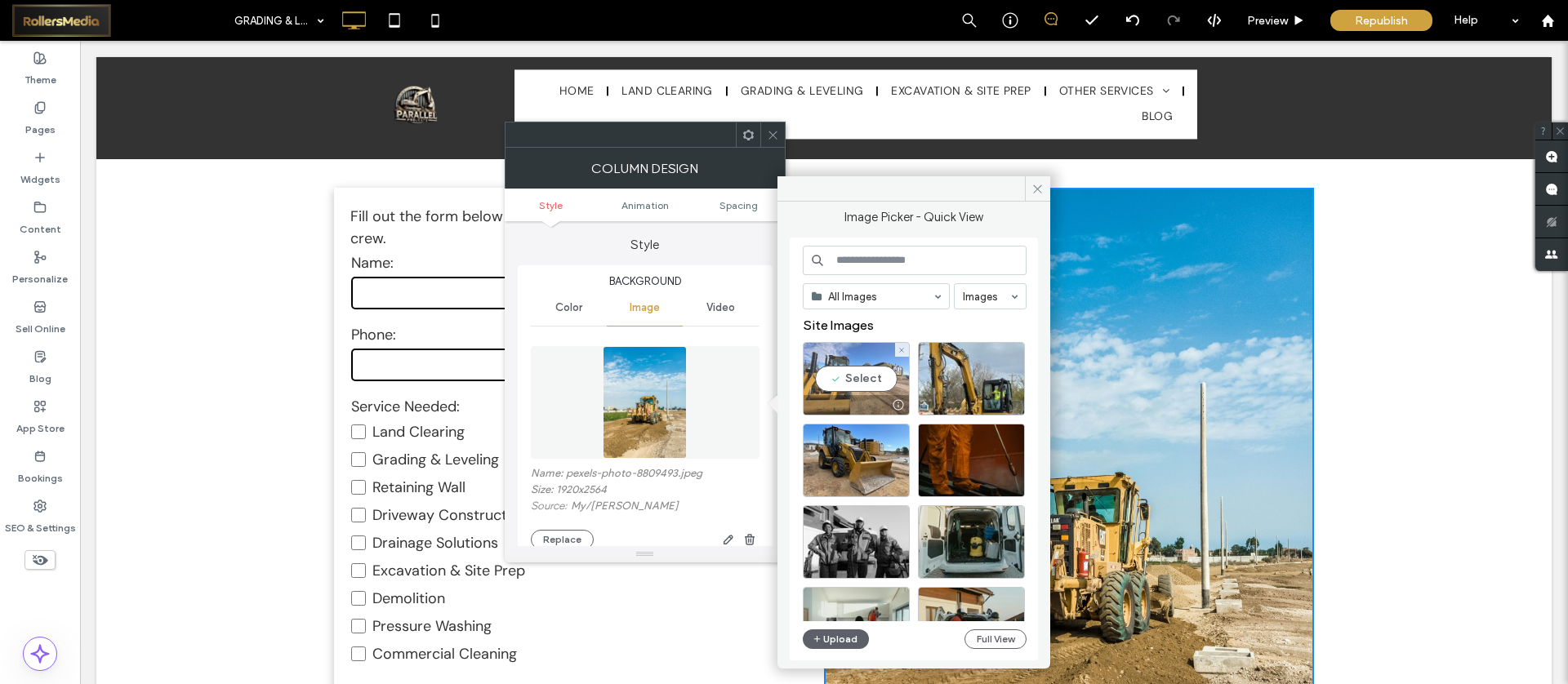
click at [876, 381] on div "Select" at bounding box center [857, 379] width 107 height 73
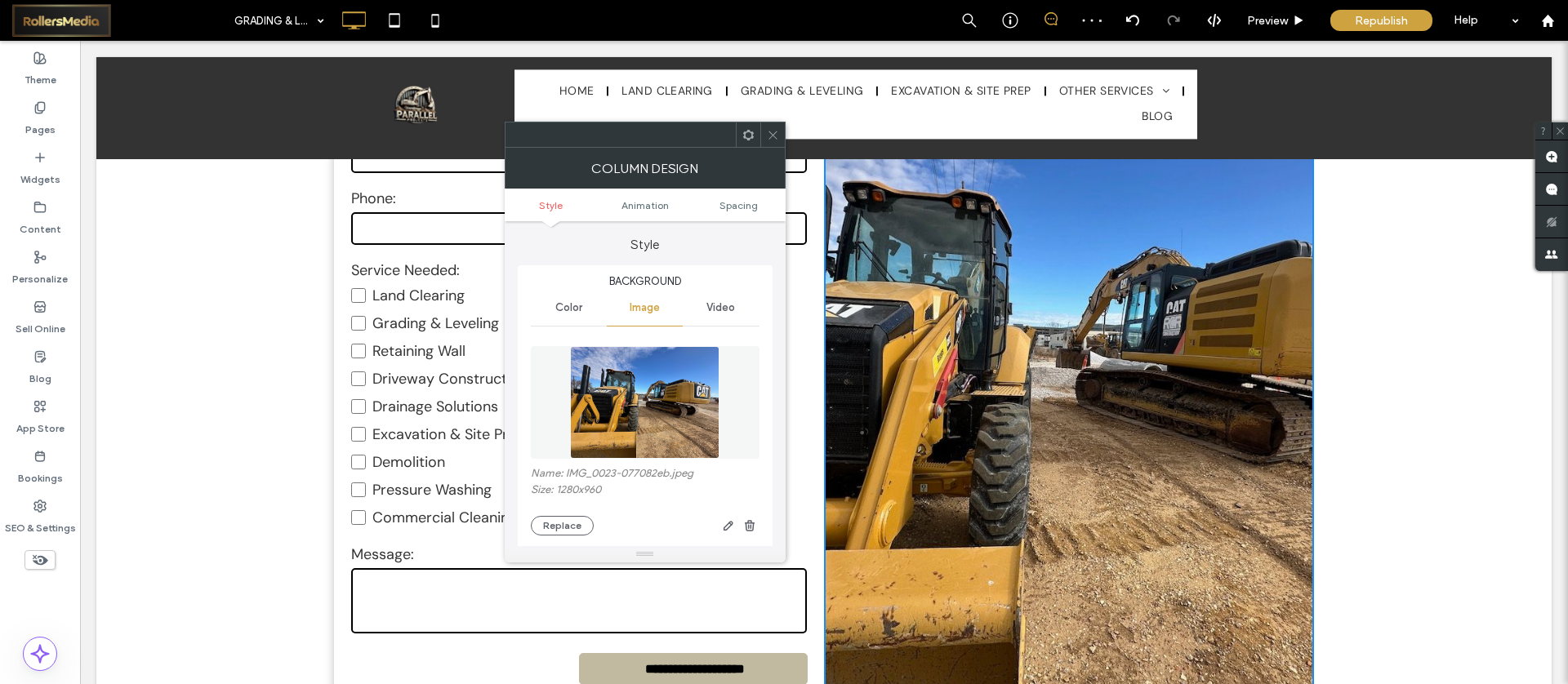
scroll to position [764, 0]
click at [774, 133] on use at bounding box center [772, 134] width 8 height 8
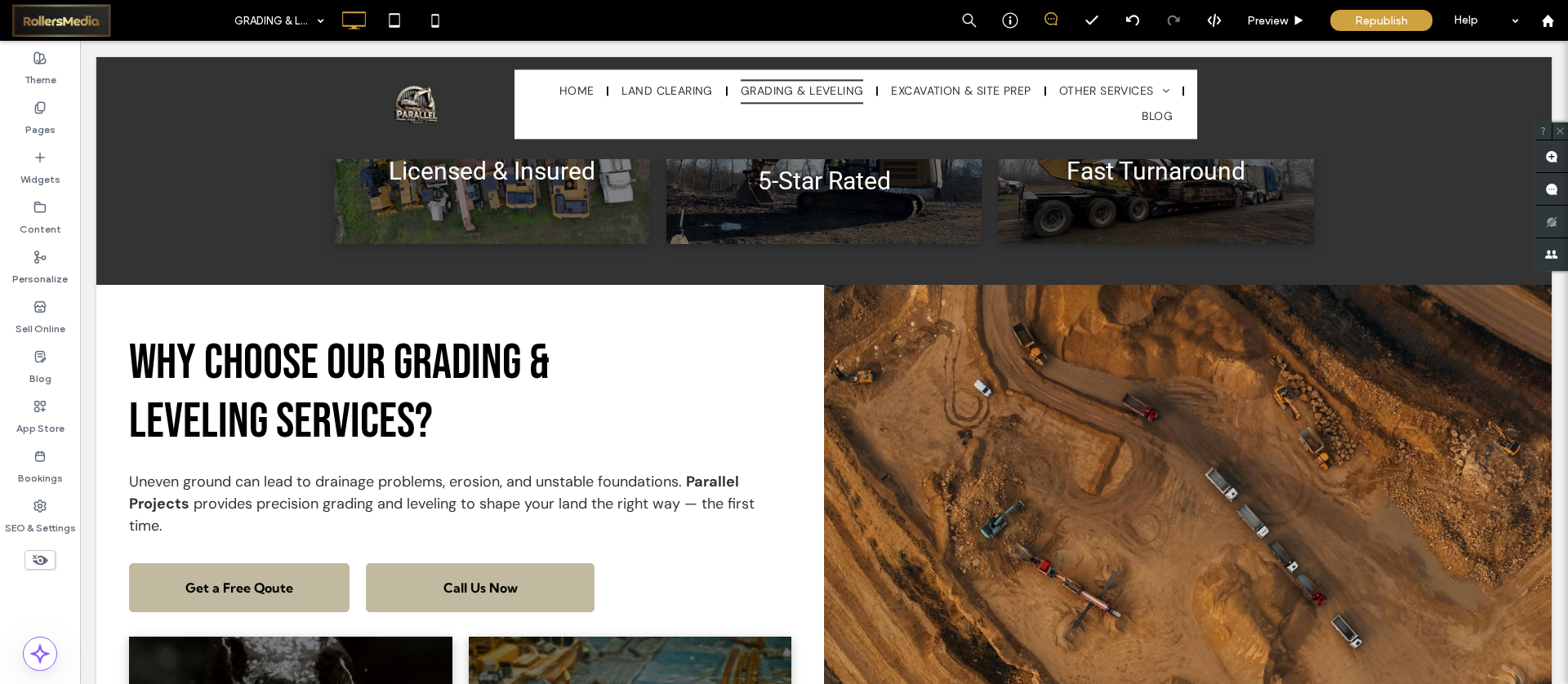
scroll to position [1506, 0]
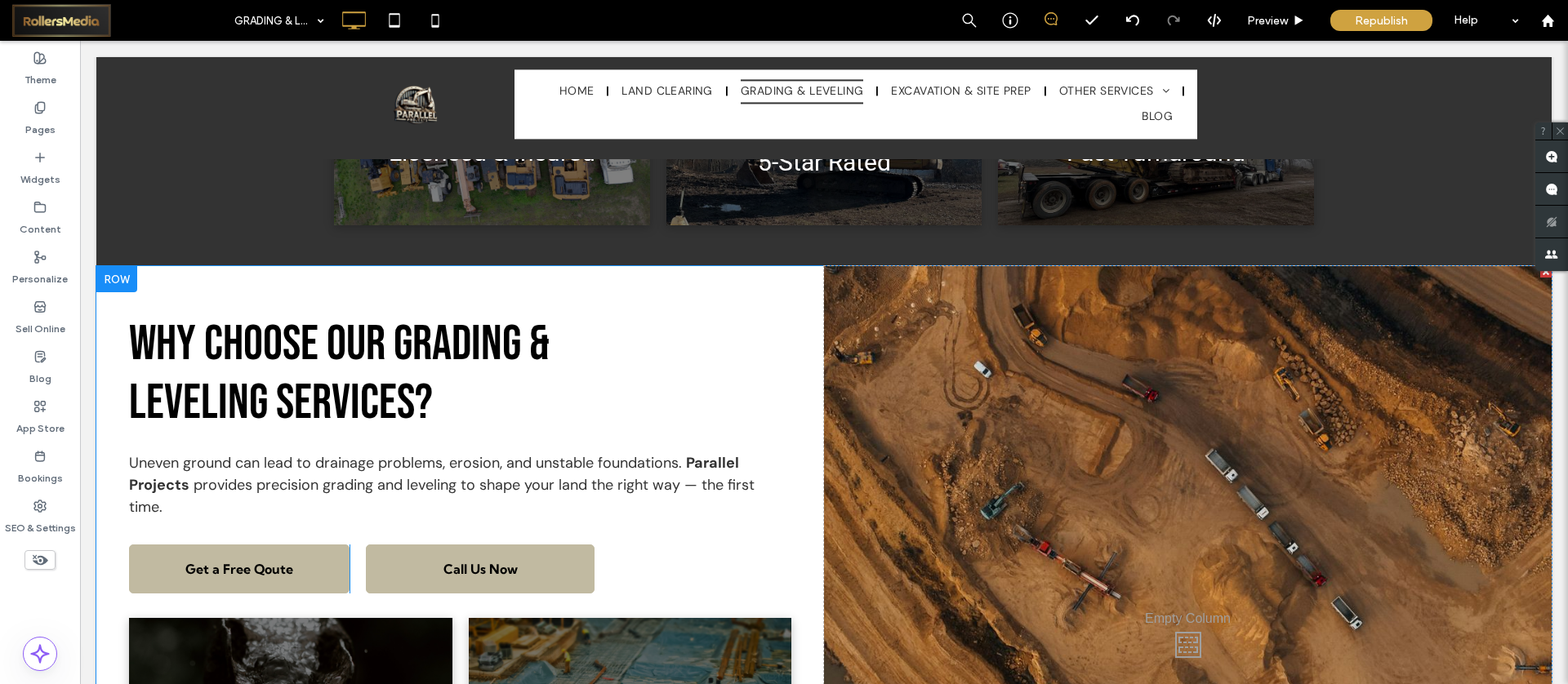
click at [1131, 453] on div "Click To Paste" at bounding box center [1187, 641] width 728 height 749
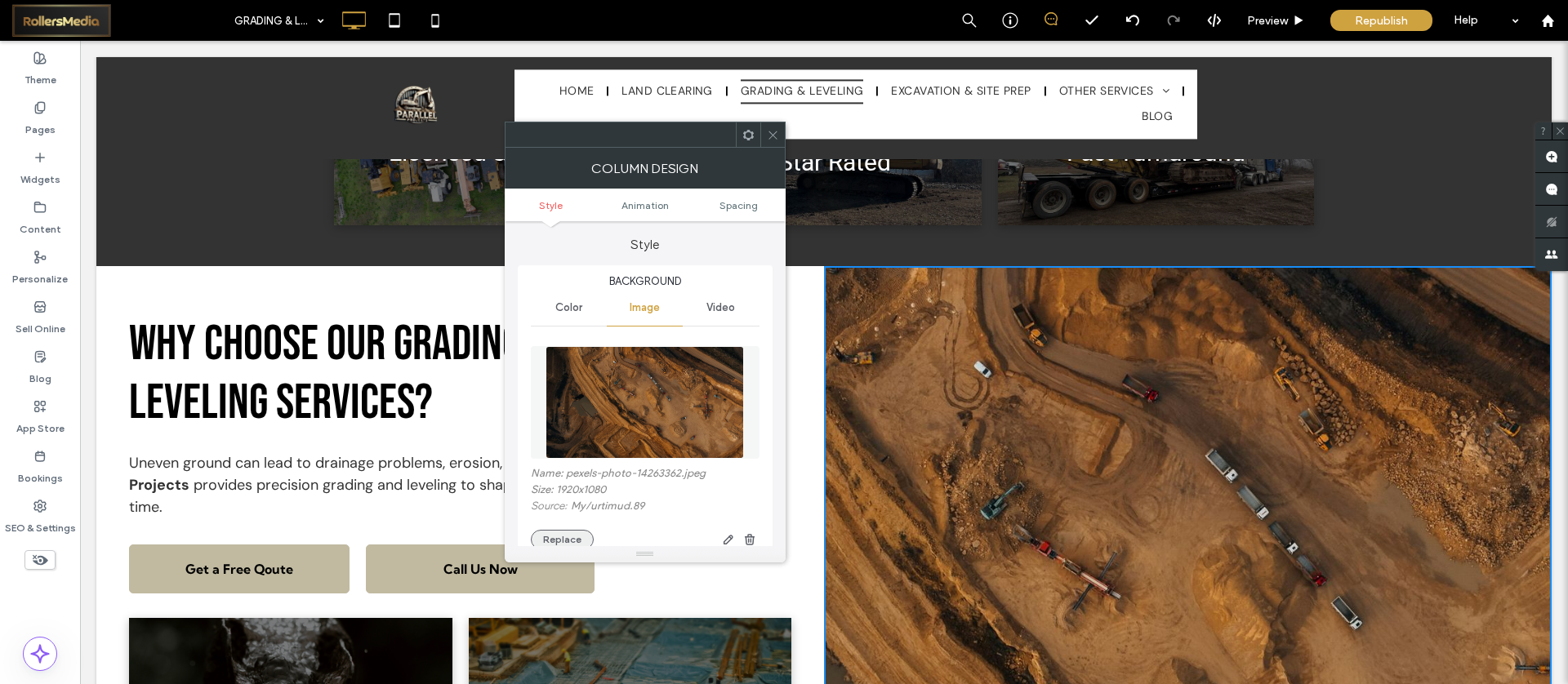
click at [555, 535] on button "Replace" at bounding box center [562, 540] width 63 height 20
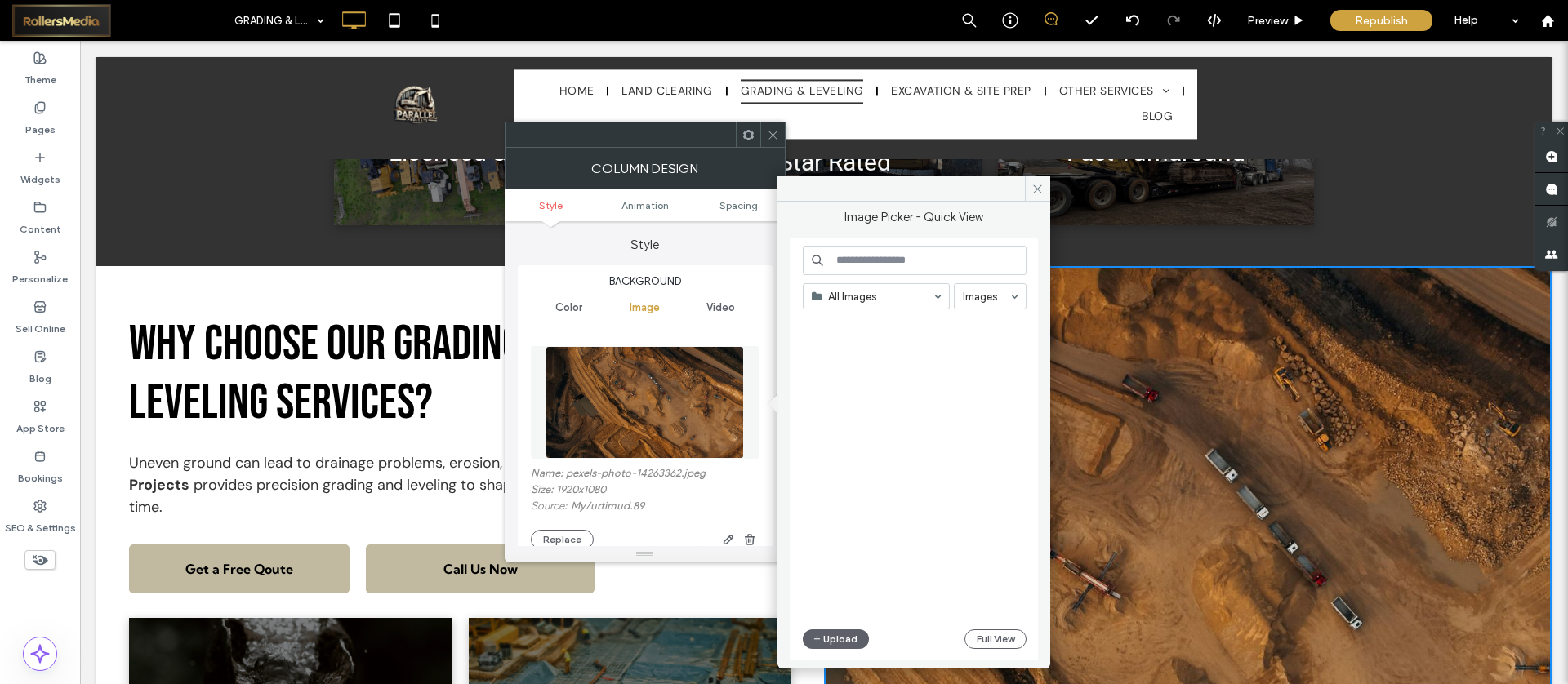
scroll to position [0, 0]
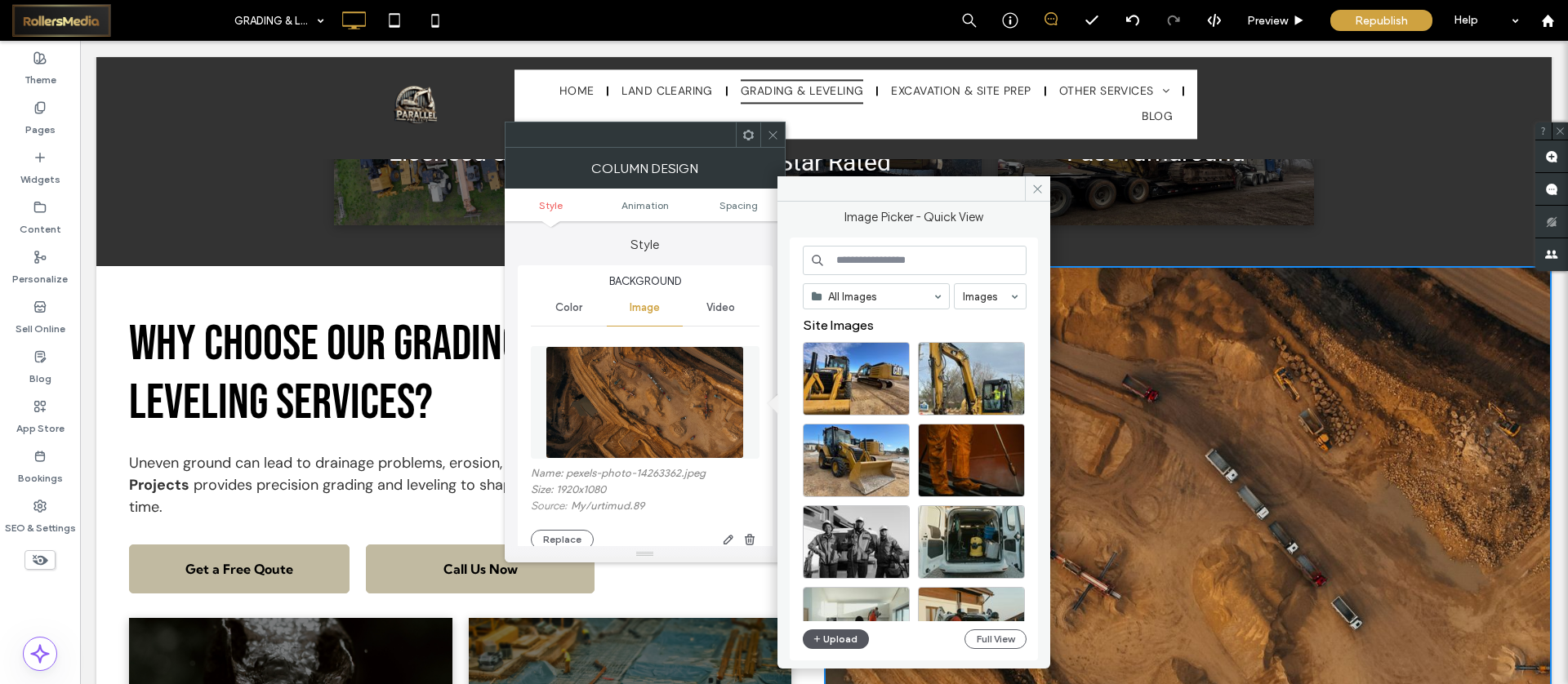
click at [847, 638] on button "Upload" at bounding box center [837, 640] width 67 height 20
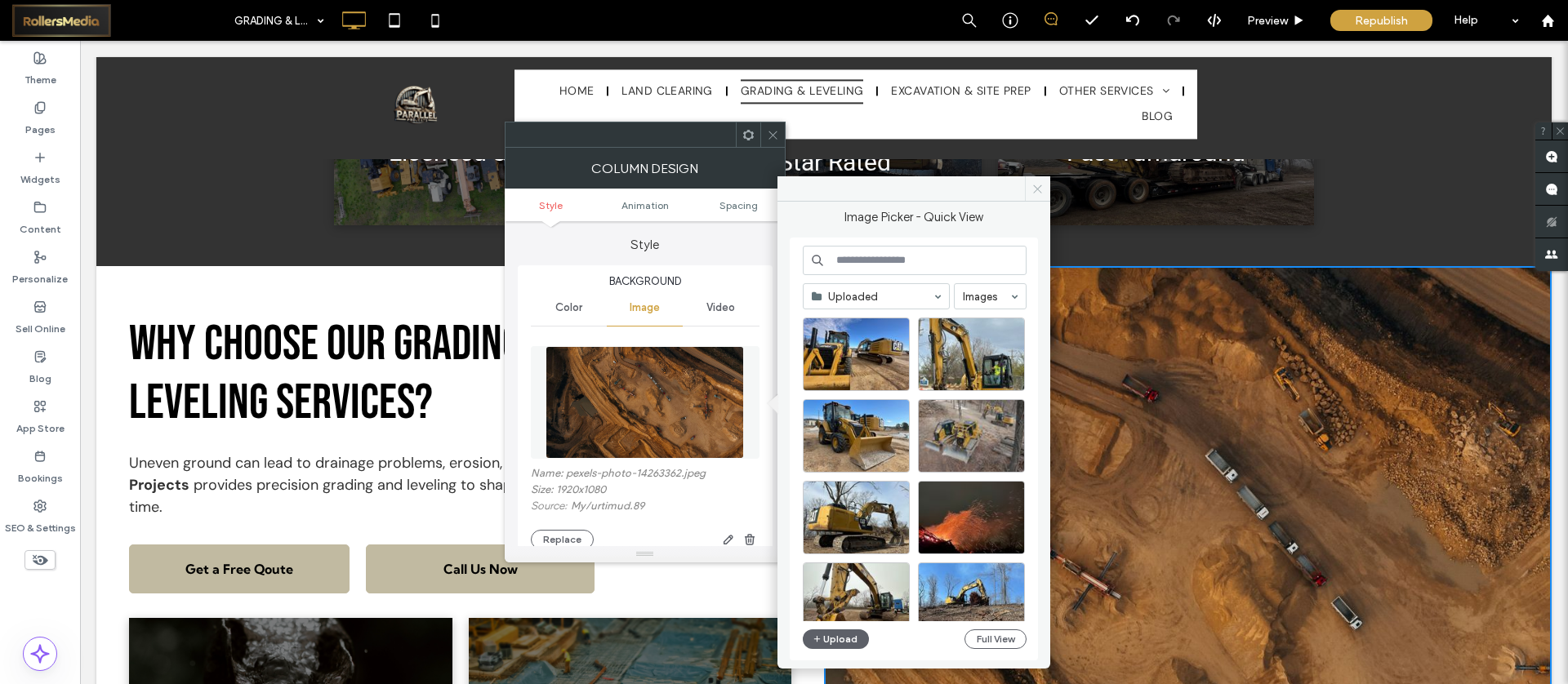
click at [1048, 188] on span at bounding box center [1038, 188] width 25 height 24
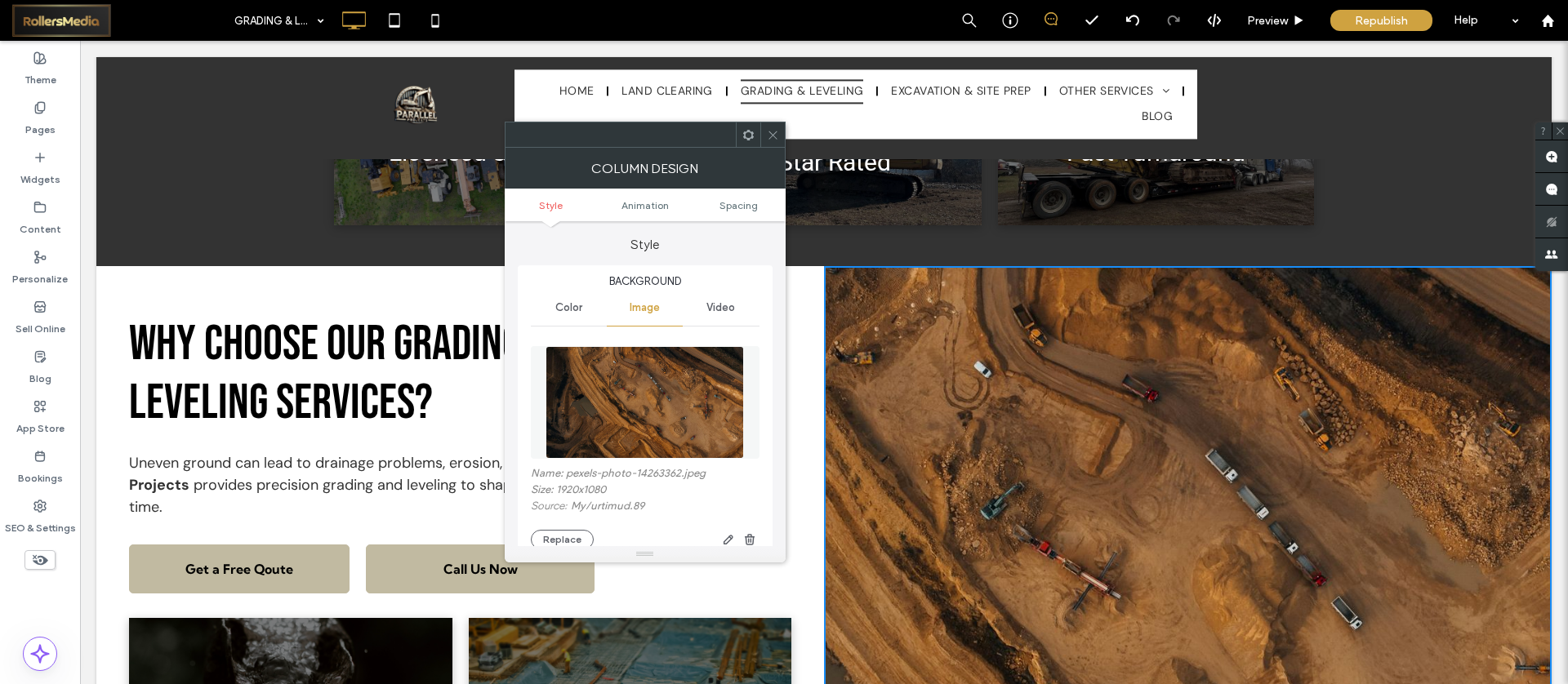
click at [741, 313] on div "Video" at bounding box center [721, 308] width 76 height 36
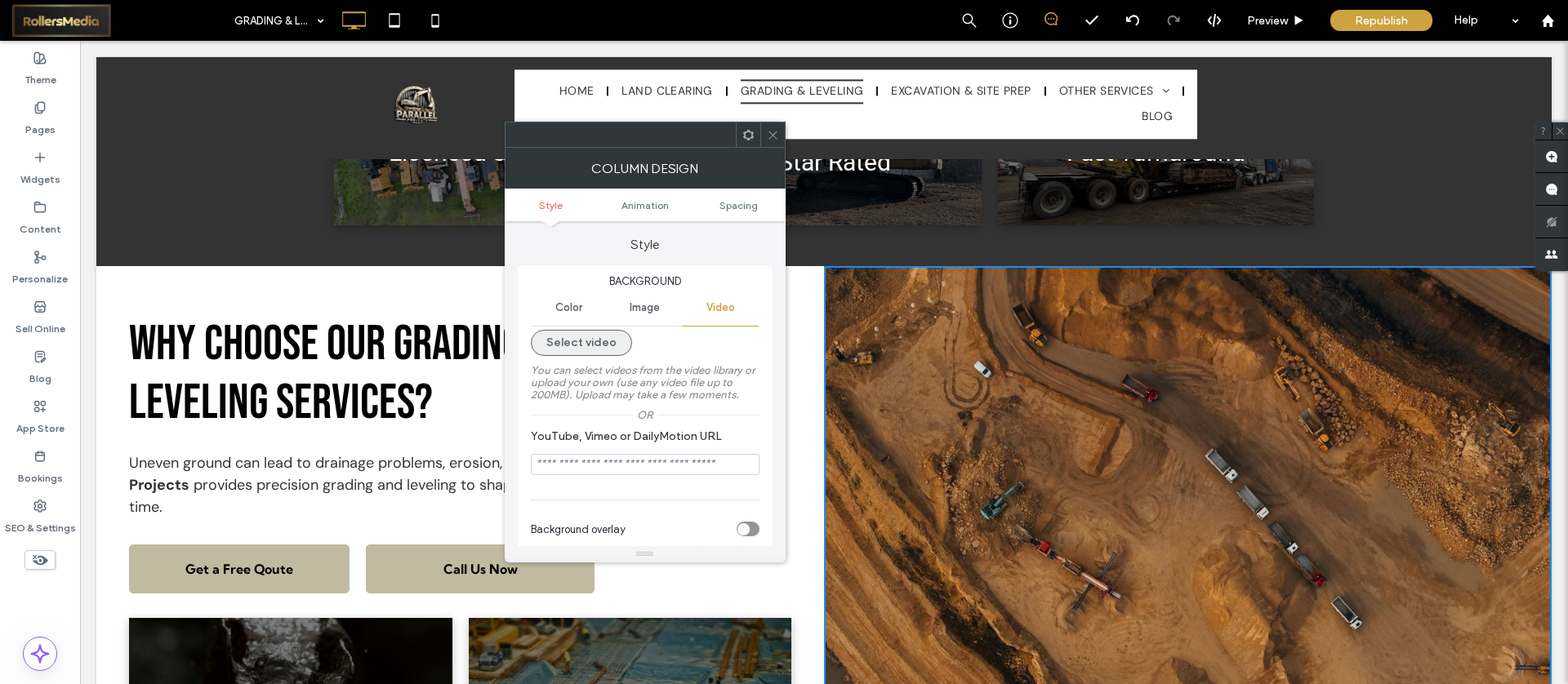
click at [586, 345] on button "Select video" at bounding box center [582, 342] width 102 height 26
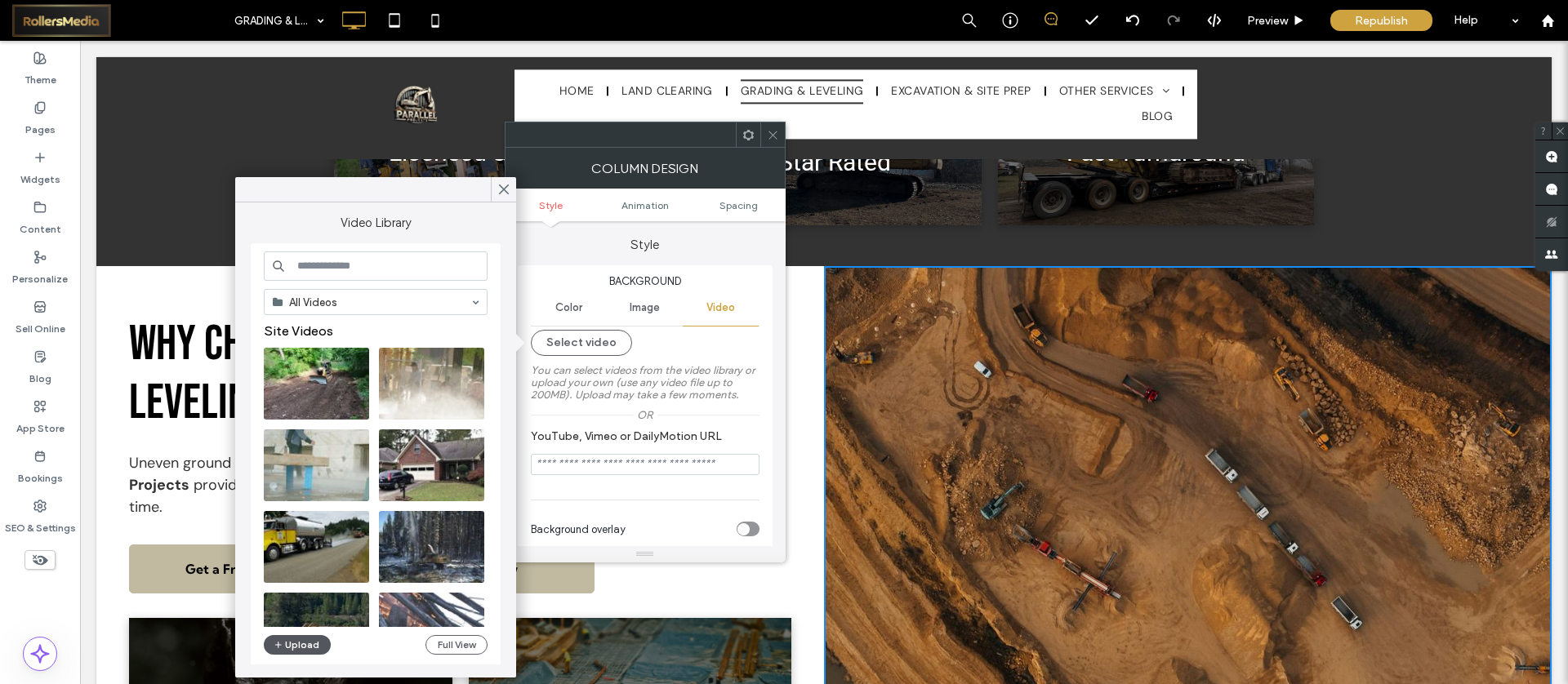
click at [307, 638] on button "Upload" at bounding box center [297, 645] width 67 height 20
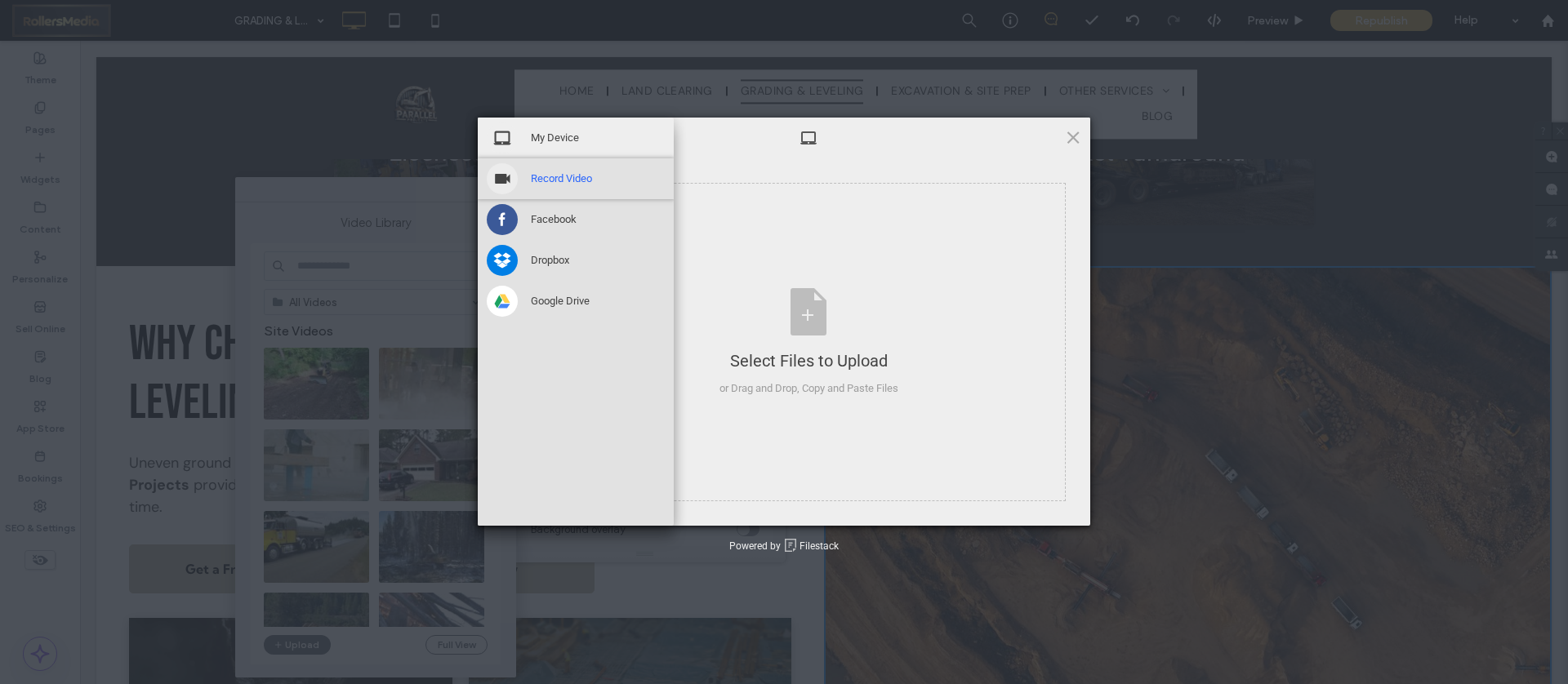
click at [506, 169] on span at bounding box center [502, 178] width 31 height 31
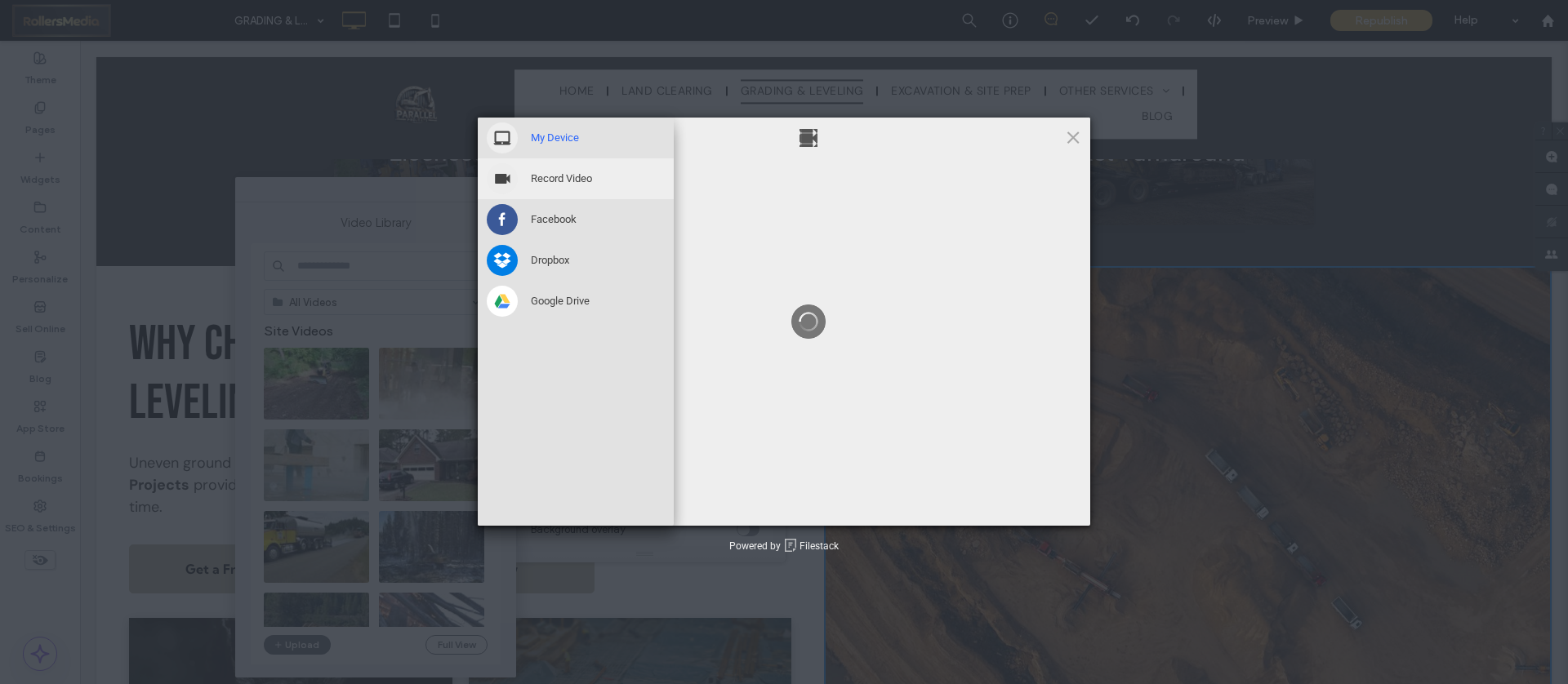
click at [552, 135] on span "My Device" at bounding box center [555, 138] width 48 height 14
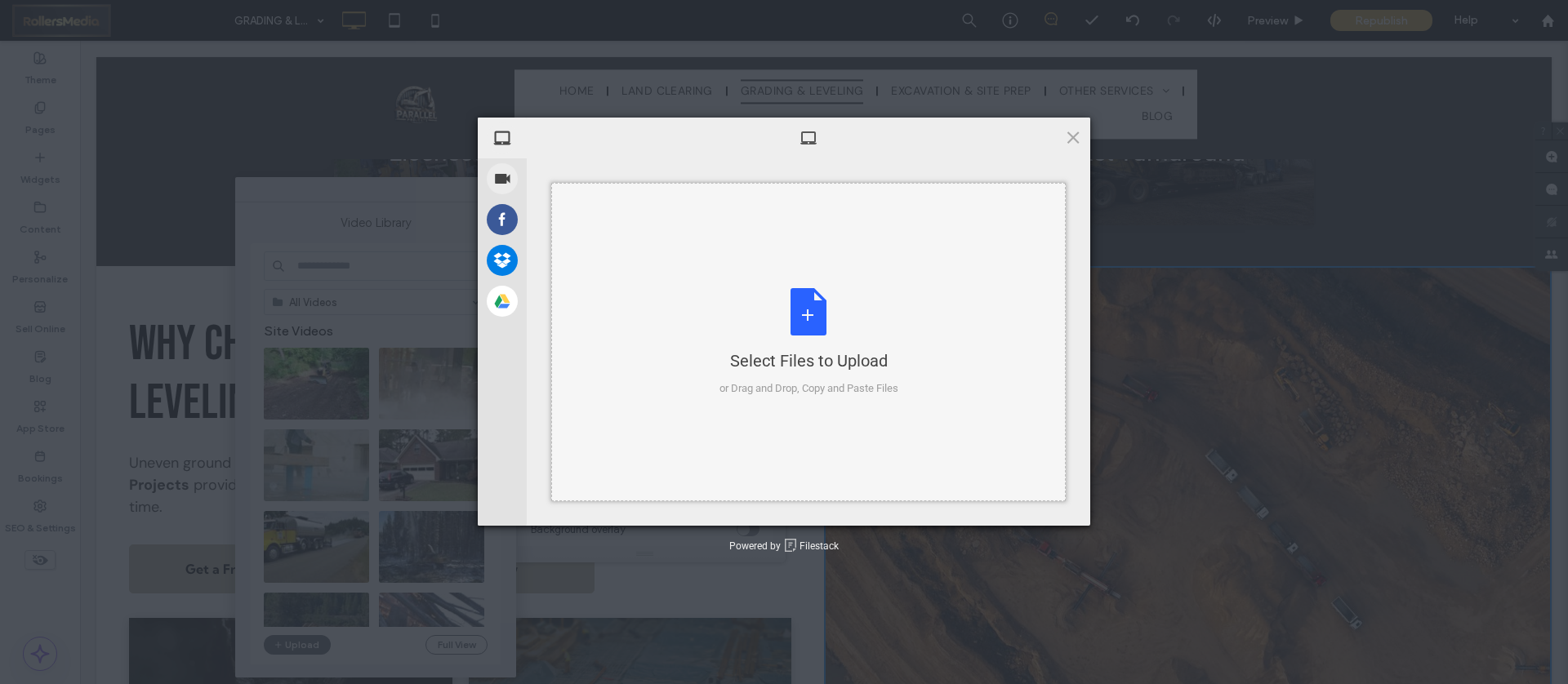
click at [787, 299] on div "Select Files to Upload or Drag and Drop, Copy and Paste Files" at bounding box center [808, 342] width 179 height 109
type input "**********"
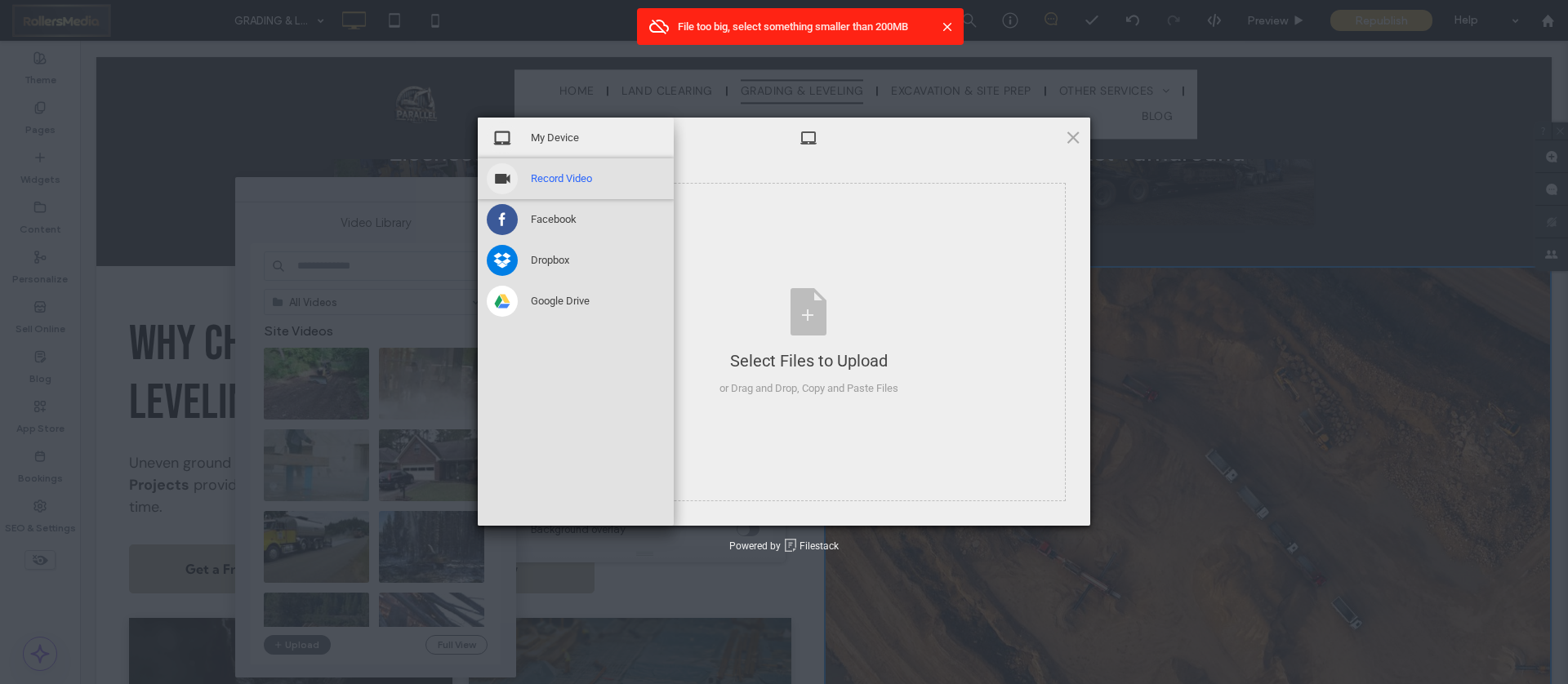
click at [572, 176] on span "Record Video" at bounding box center [562, 178] width 62 height 14
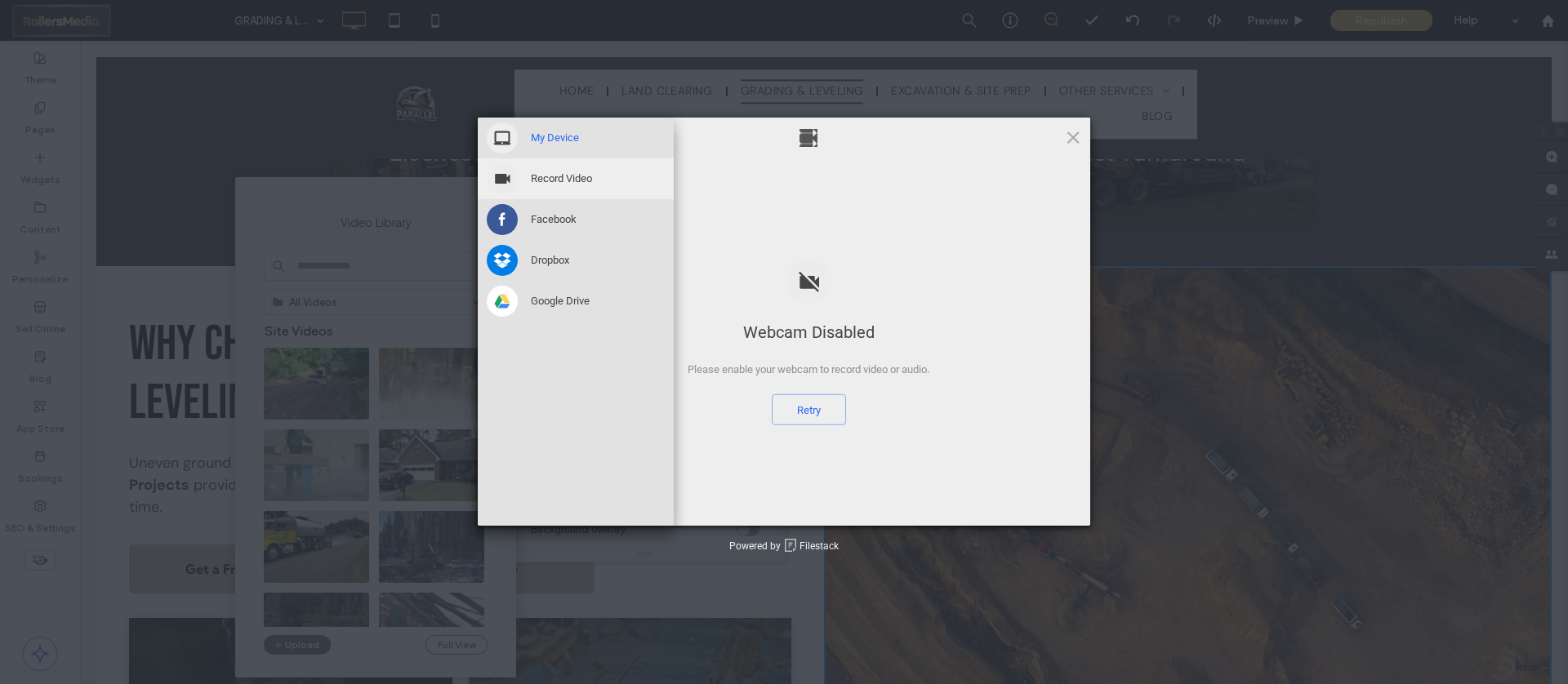
click at [500, 120] on div "My Device" at bounding box center [576, 138] width 196 height 41
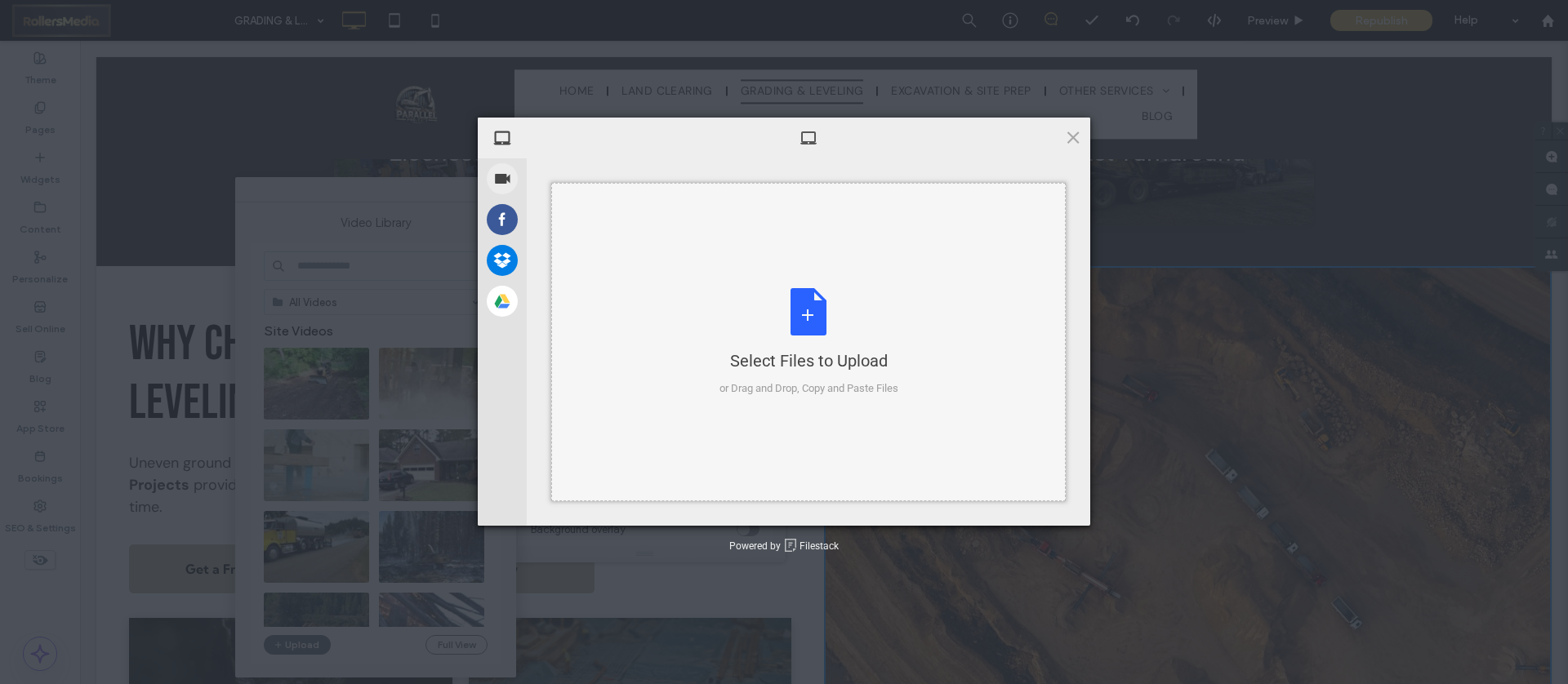
click at [766, 304] on div "Select Files to Upload or Drag and Drop, Copy and Paste Files" at bounding box center [808, 342] width 179 height 109
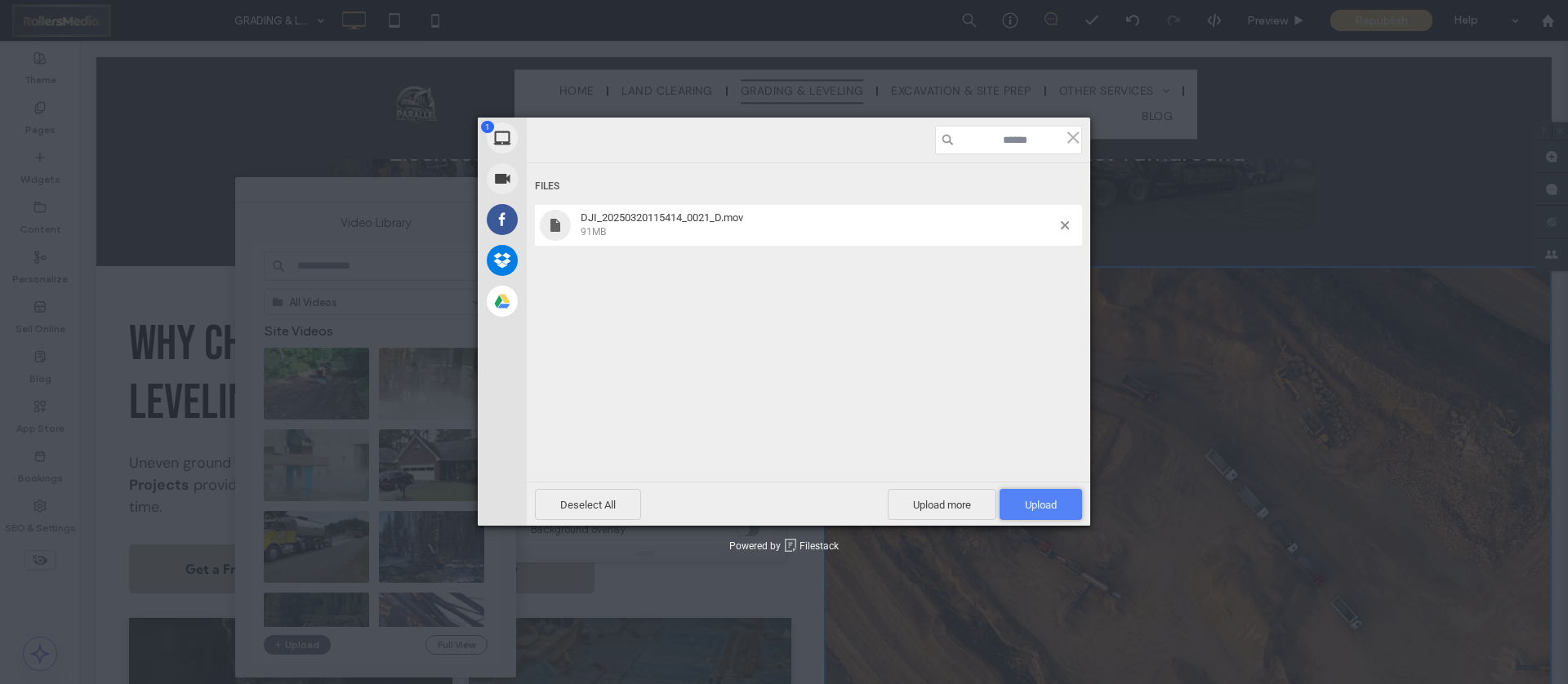
click at [1045, 502] on span "Upload 1" at bounding box center [1040, 506] width 32 height 13
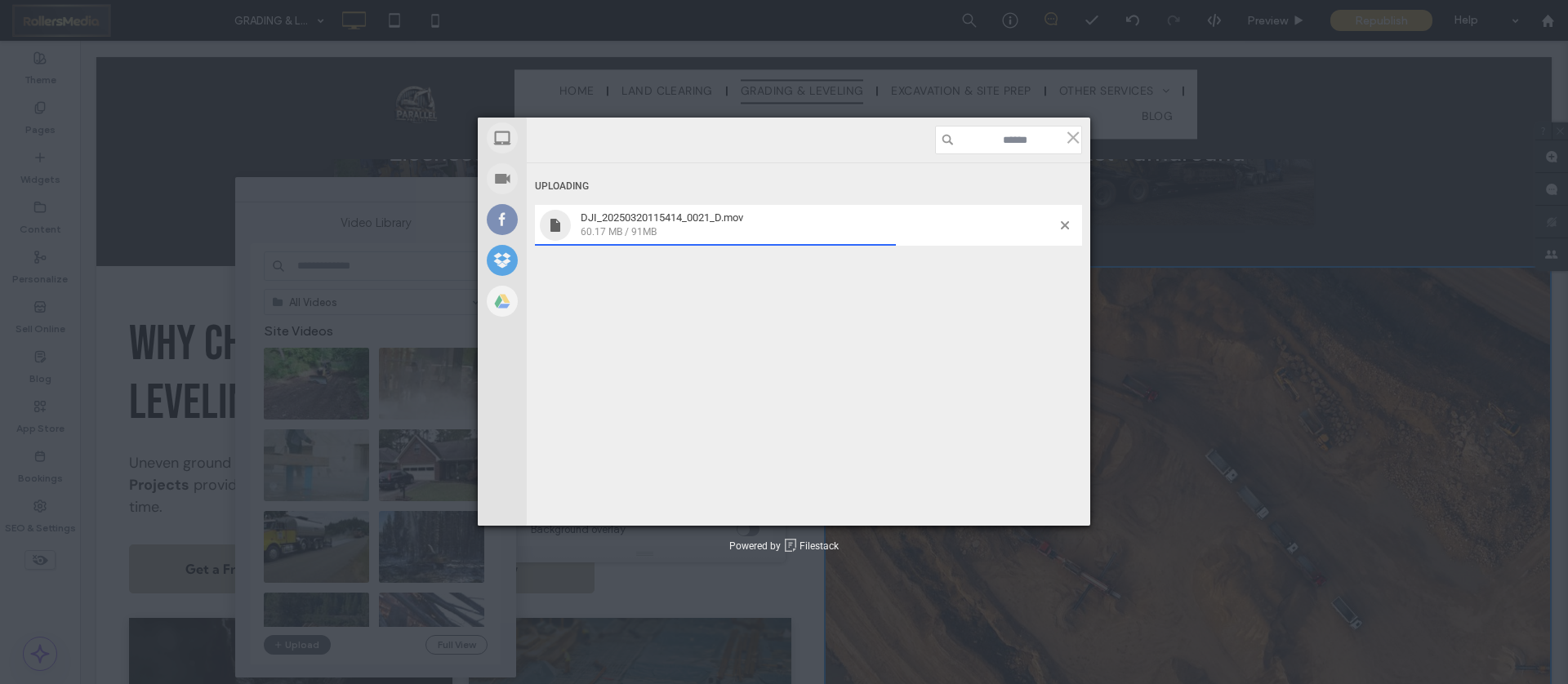
click at [806, 286] on div "Uploading DJI_20250320115414_0021_D.mov 60.17 MB / 91MB" at bounding box center [808, 326] width 564 height 327
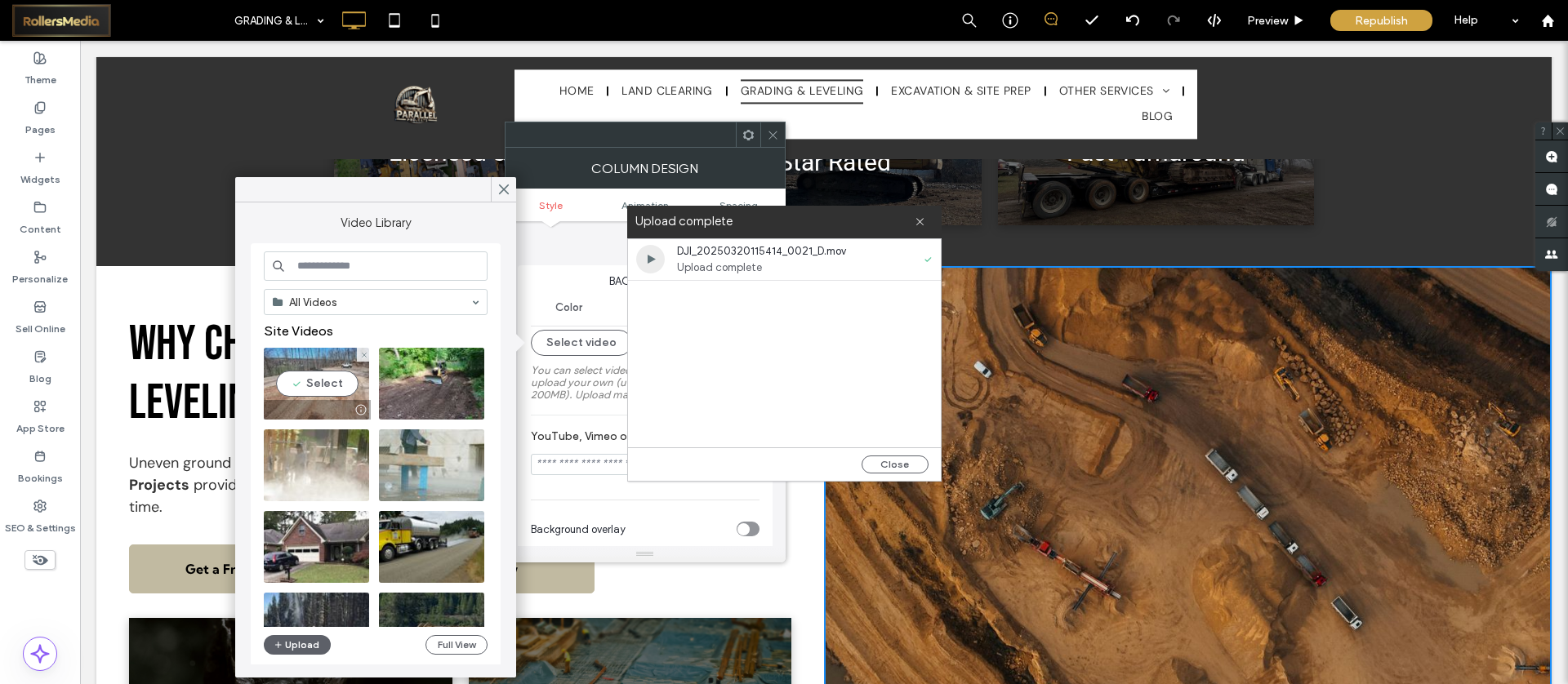
click at [321, 380] on video at bounding box center [316, 383] width 105 height 72
type input "**********"
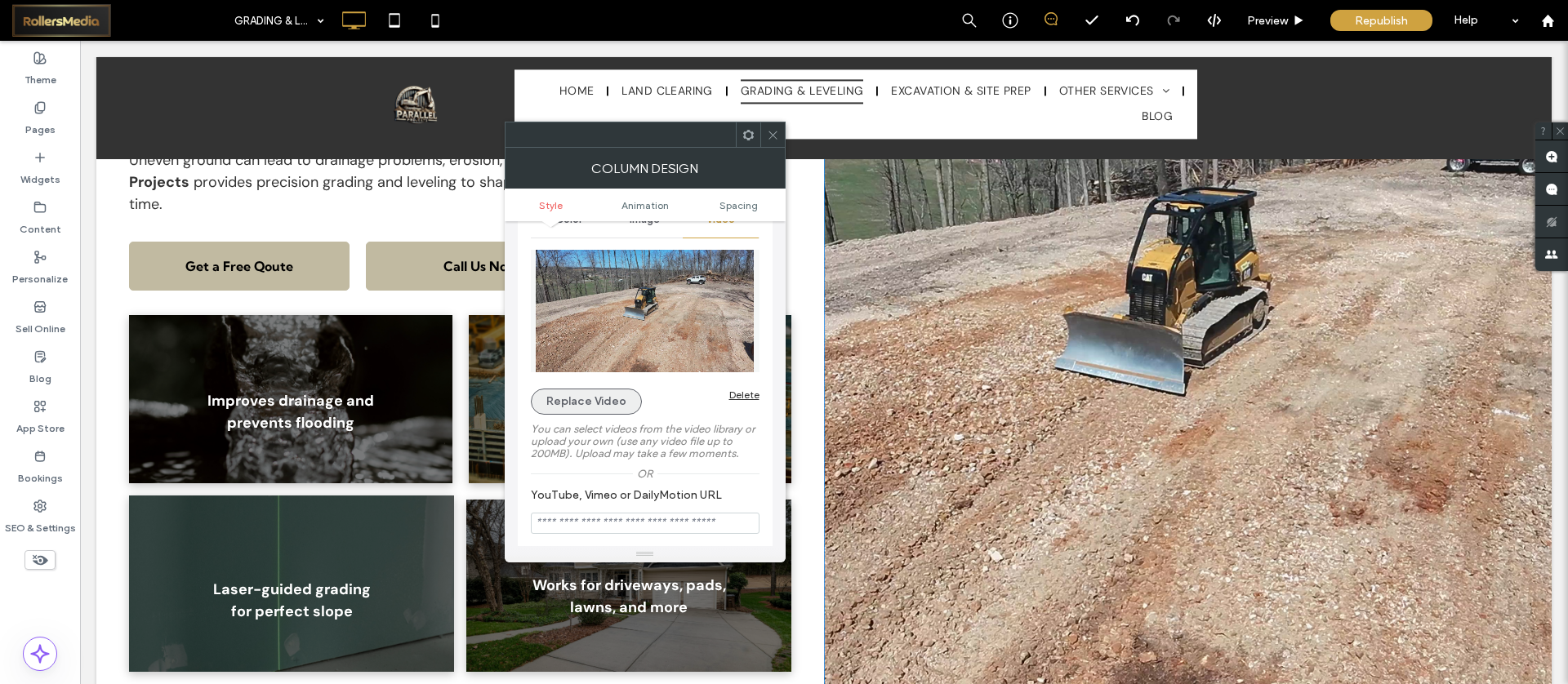
scroll to position [85, 0]
click at [769, 131] on icon at bounding box center [773, 135] width 13 height 13
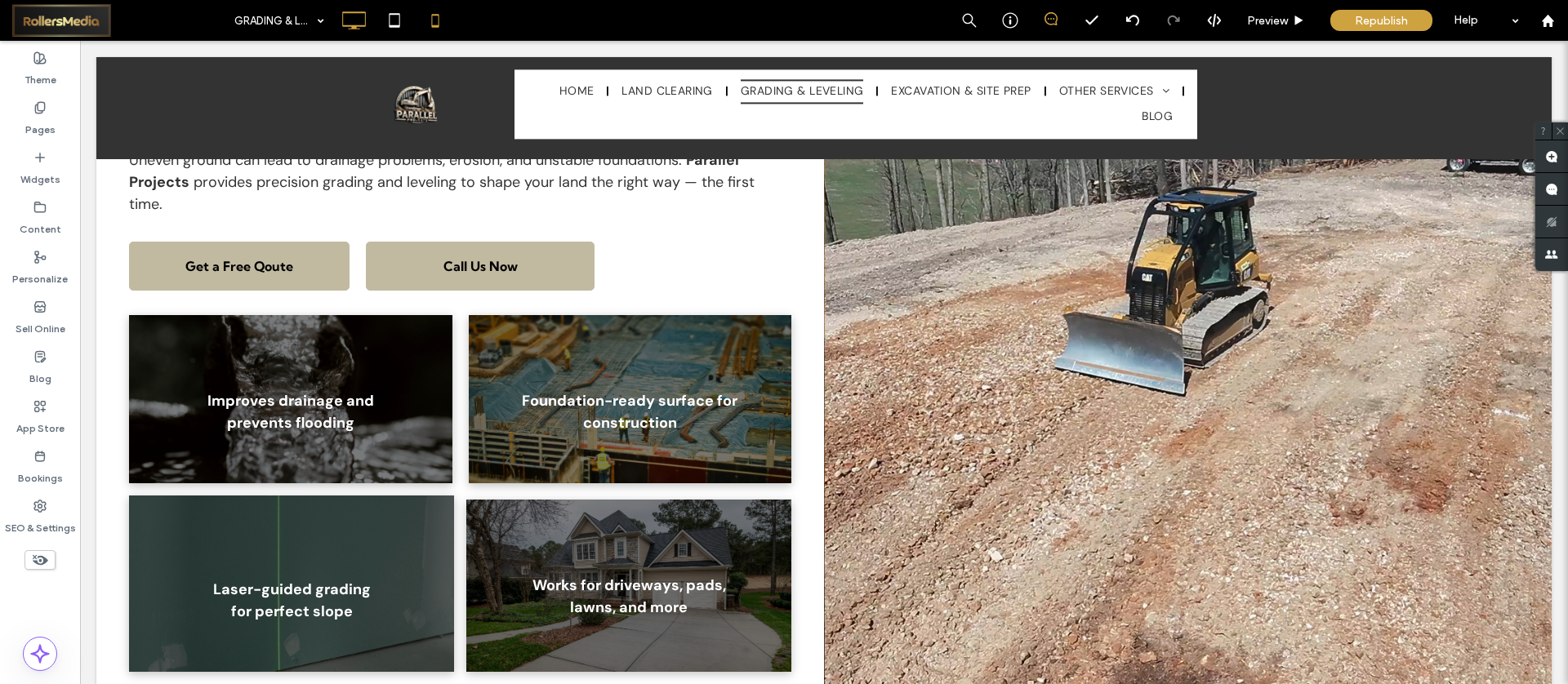
click at [425, 19] on icon at bounding box center [435, 21] width 33 height 33
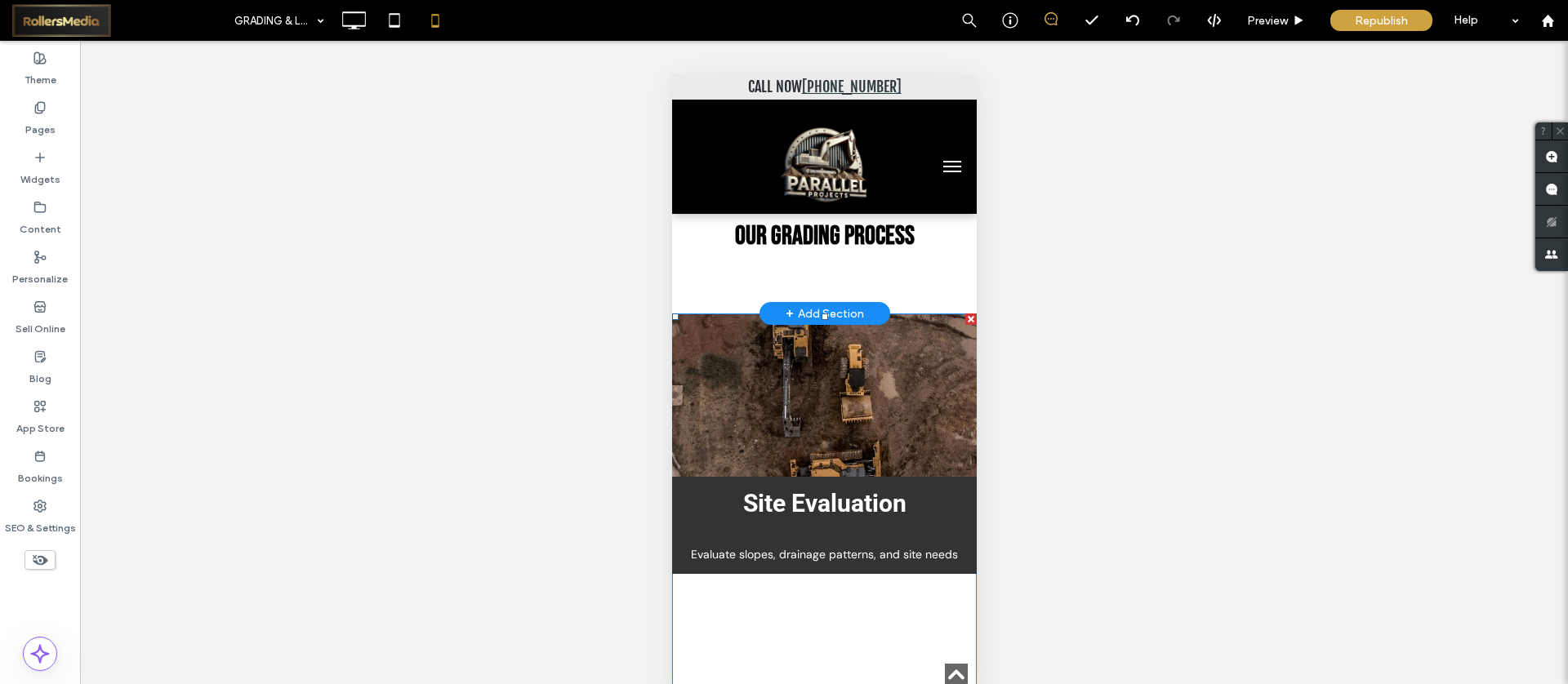
scroll to position [4264, 0]
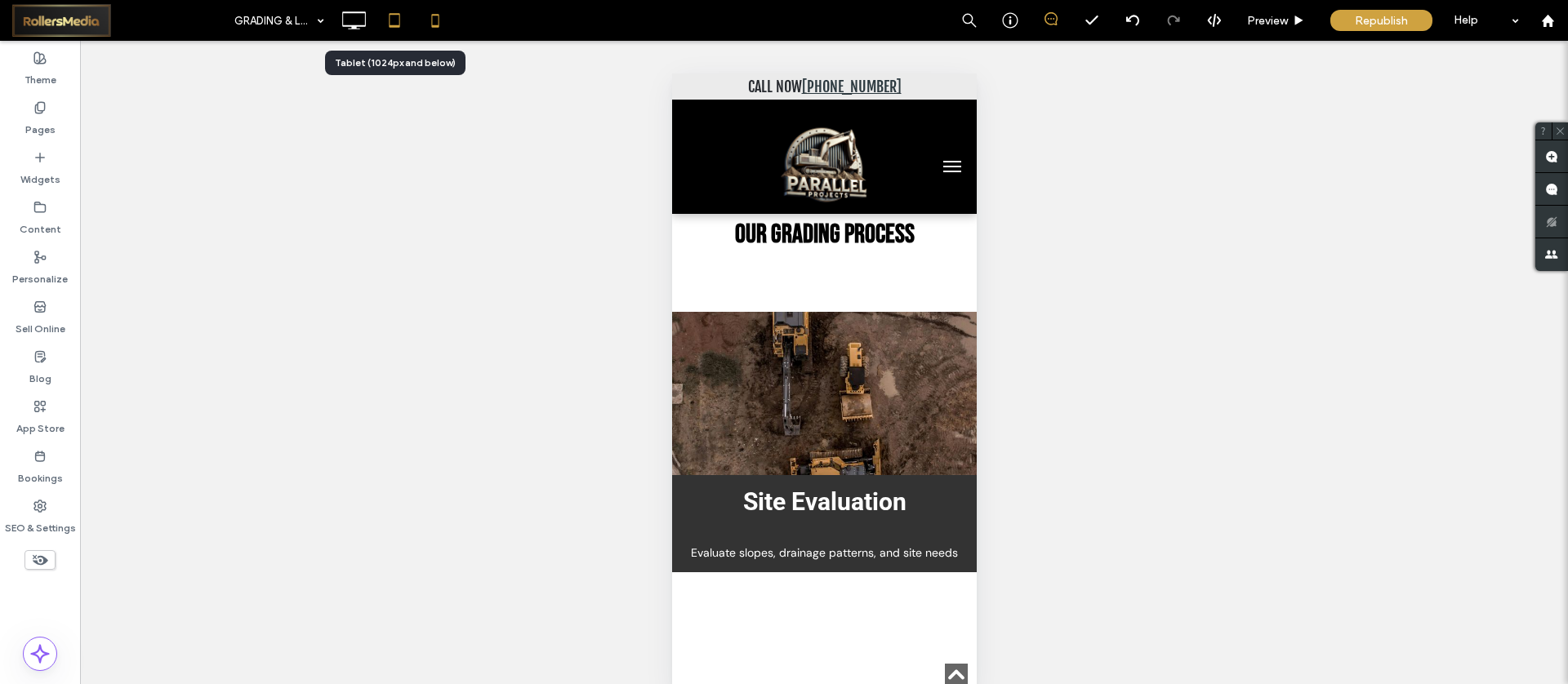
click at [378, 23] on icon at bounding box center [394, 21] width 33 height 33
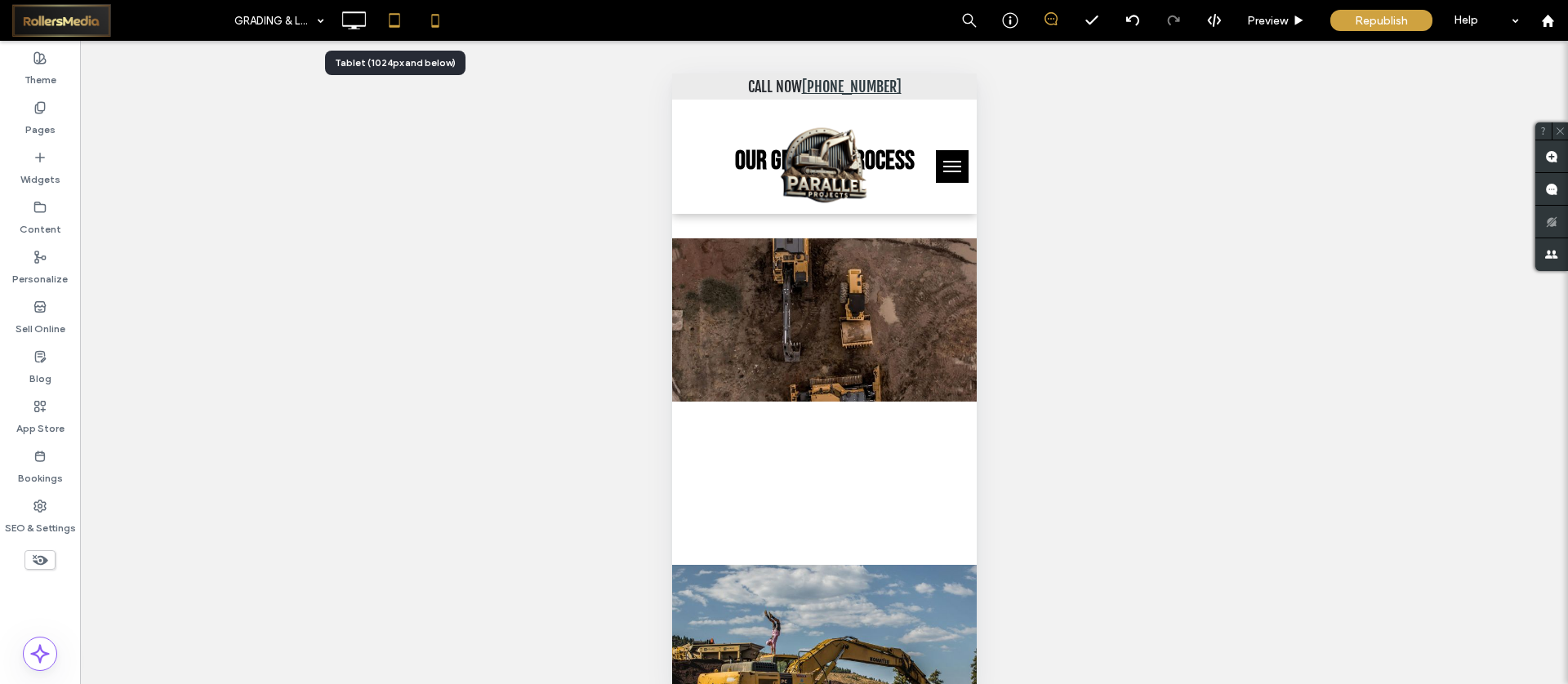
scroll to position [0, 0]
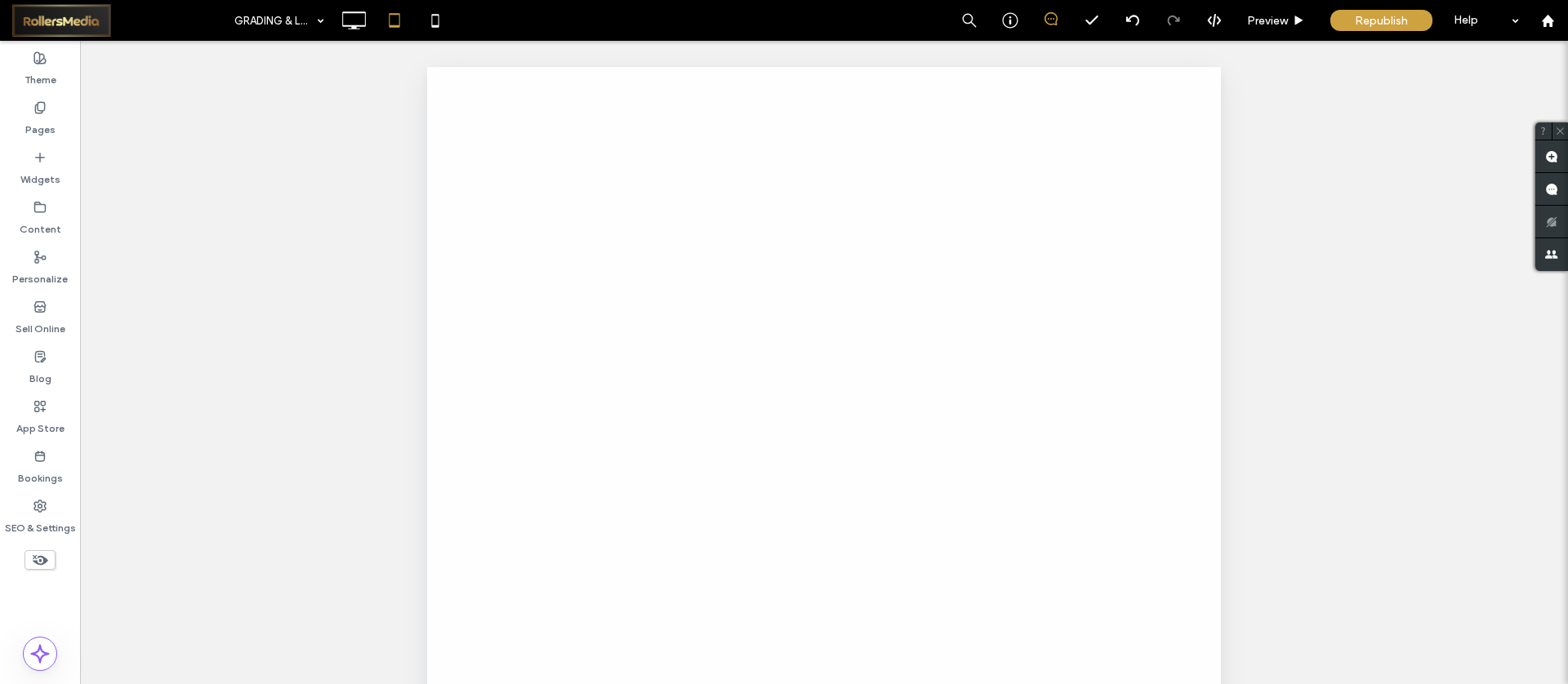
click at [368, 24] on div at bounding box center [784, 342] width 1568 height 684
click at [353, 27] on div at bounding box center [784, 342] width 1568 height 684
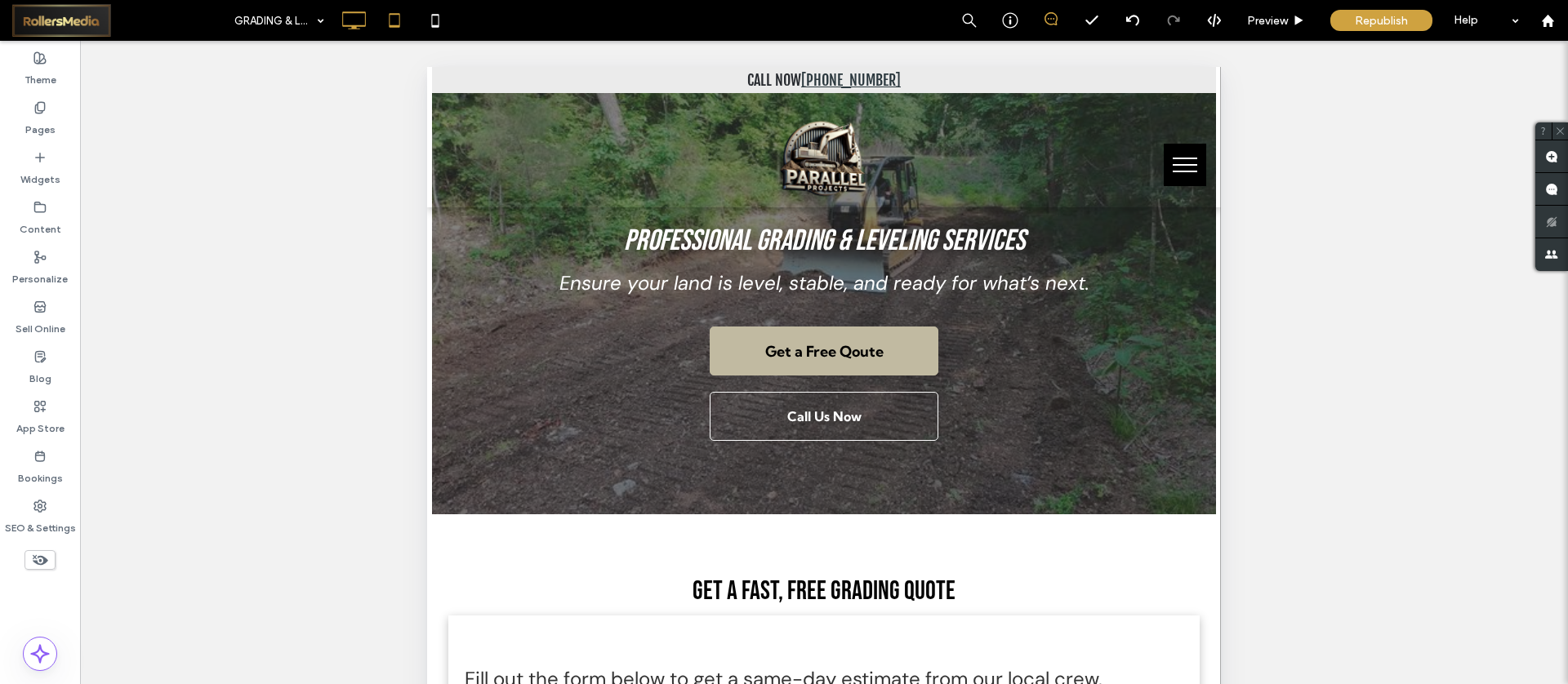
click at [354, 24] on icon at bounding box center [353, 21] width 33 height 33
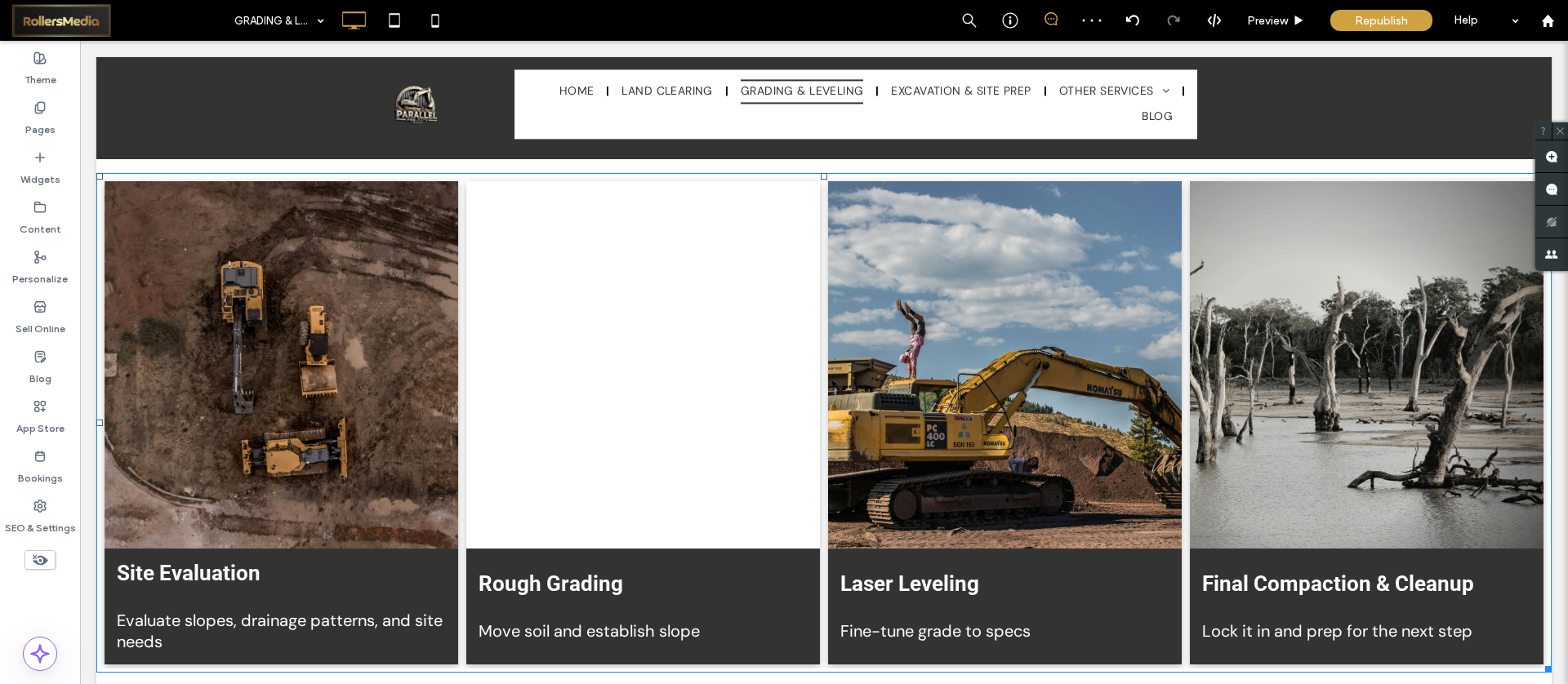
scroll to position [2943, 0]
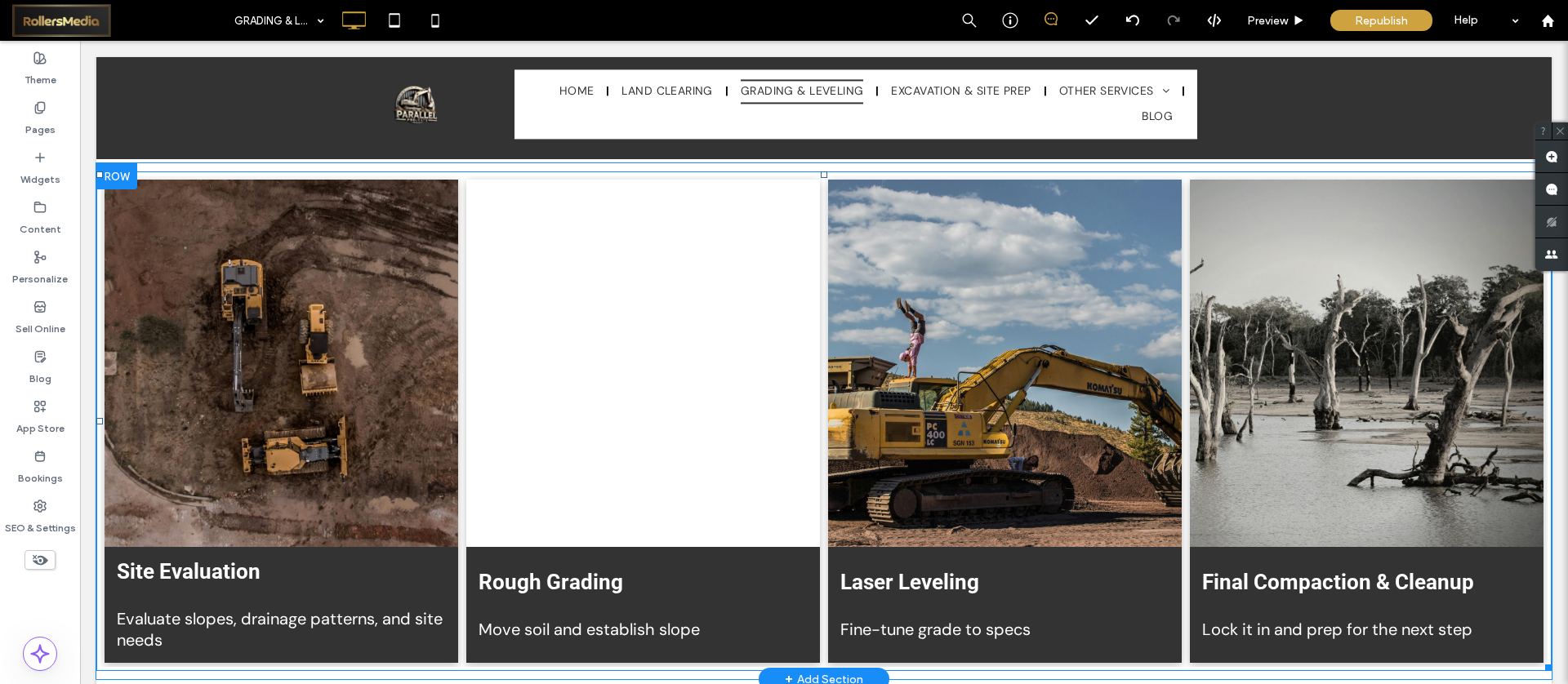
click at [1420, 363] on link at bounding box center [1367, 363] width 353 height 368
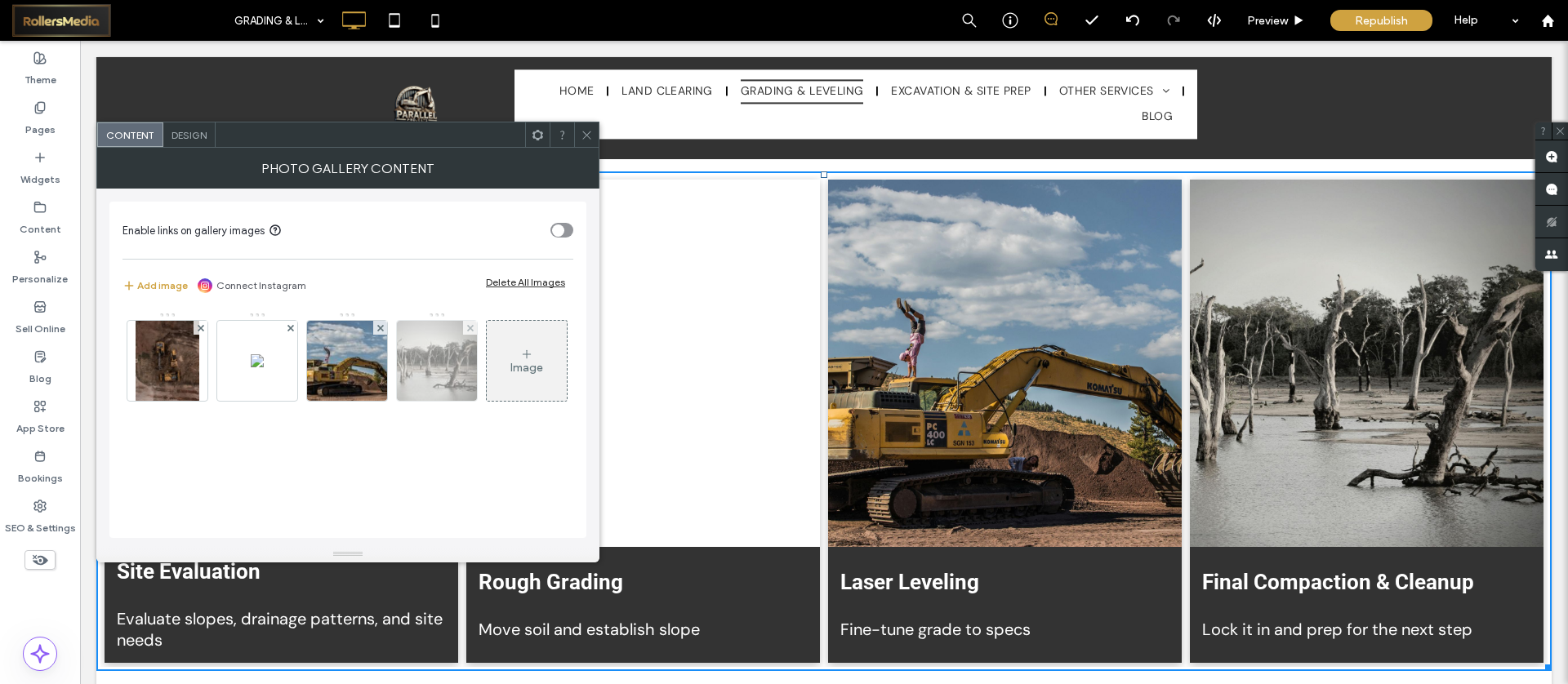
click at [440, 352] on img at bounding box center [437, 361] width 120 height 80
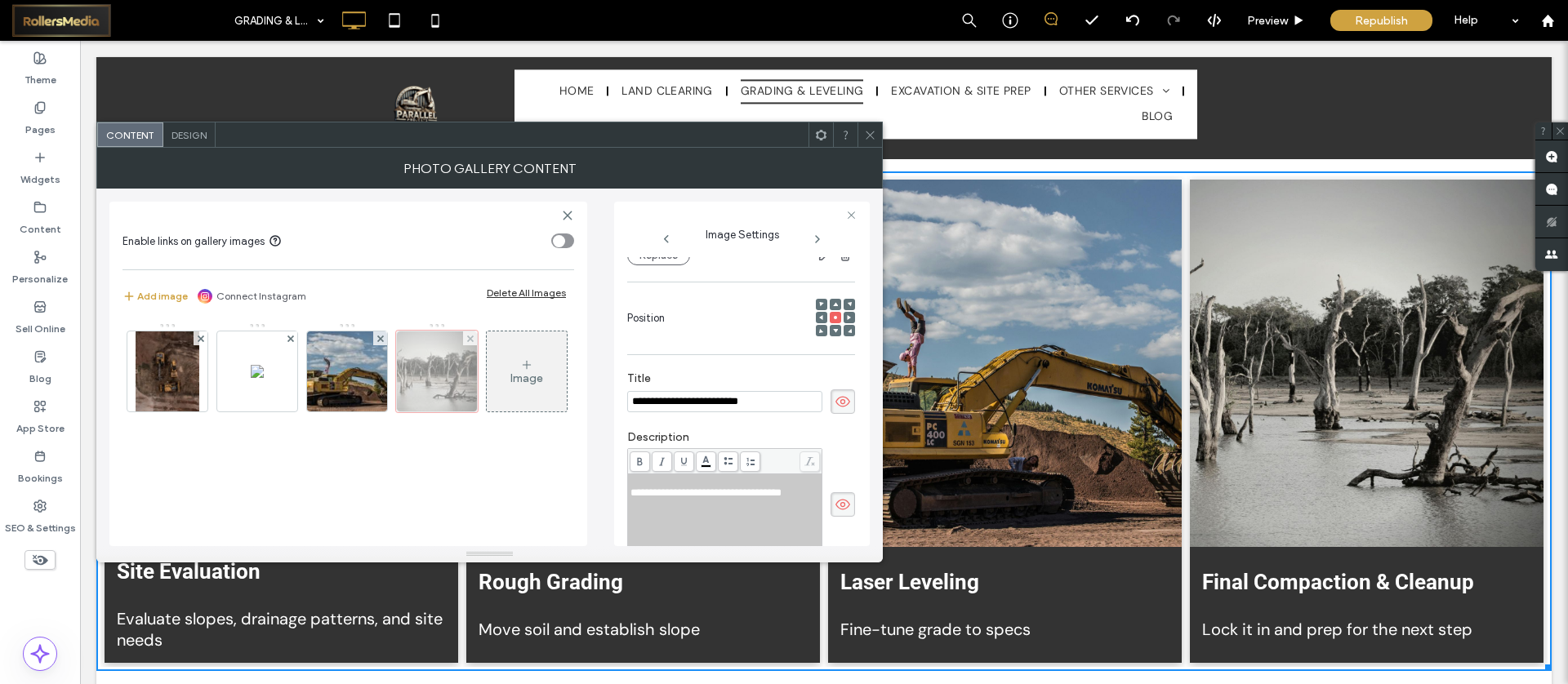
scroll to position [0, 0]
click at [445, 371] on div at bounding box center [437, 371] width 82 height 82
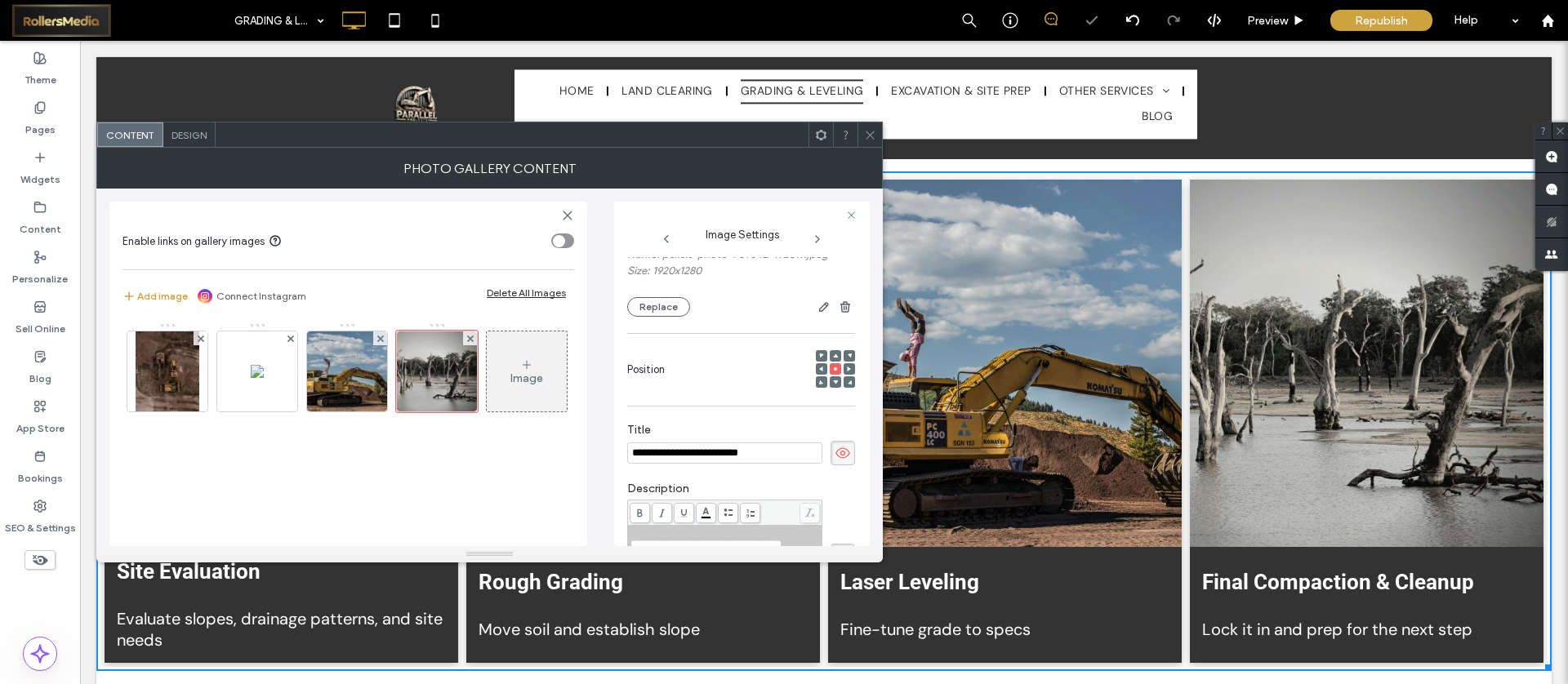
scroll to position [53, 0]
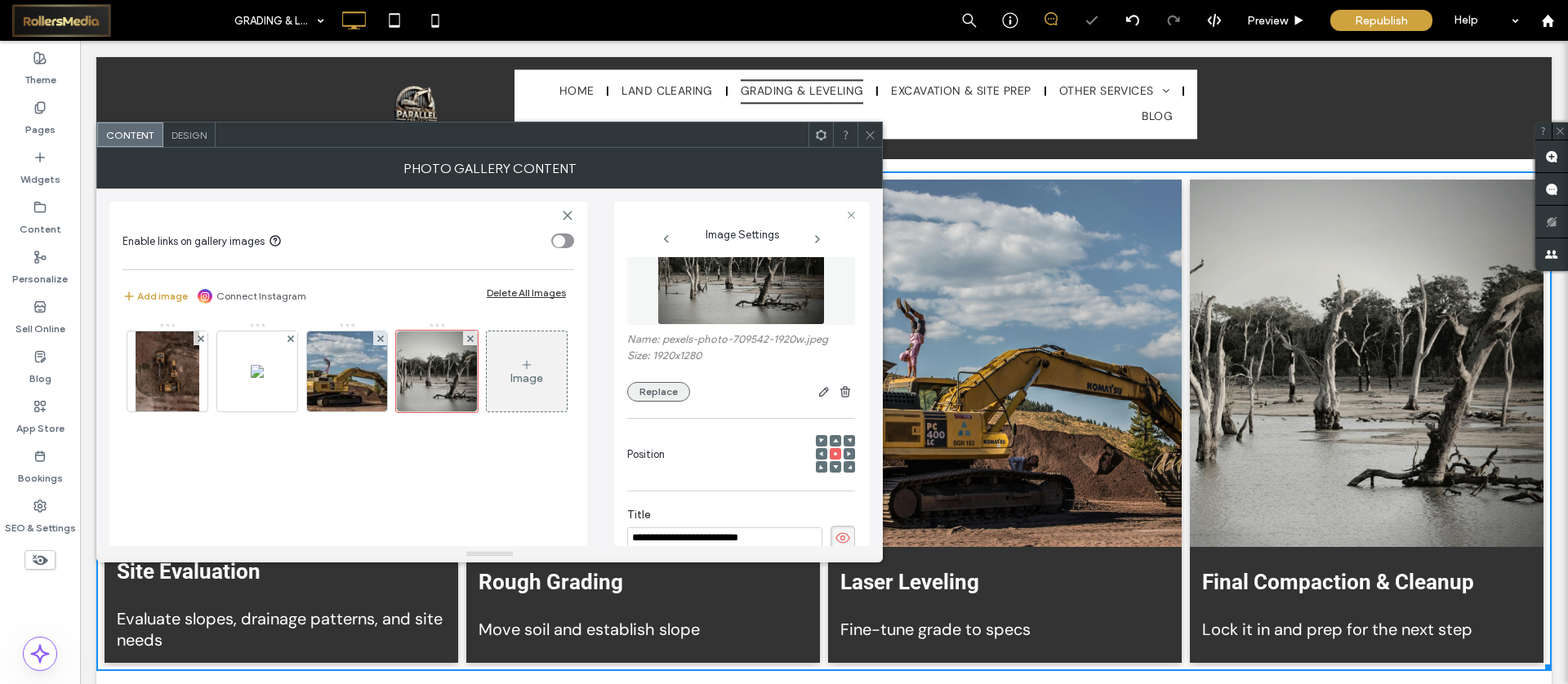
click at [671, 399] on button "Replace" at bounding box center [658, 392] width 63 height 20
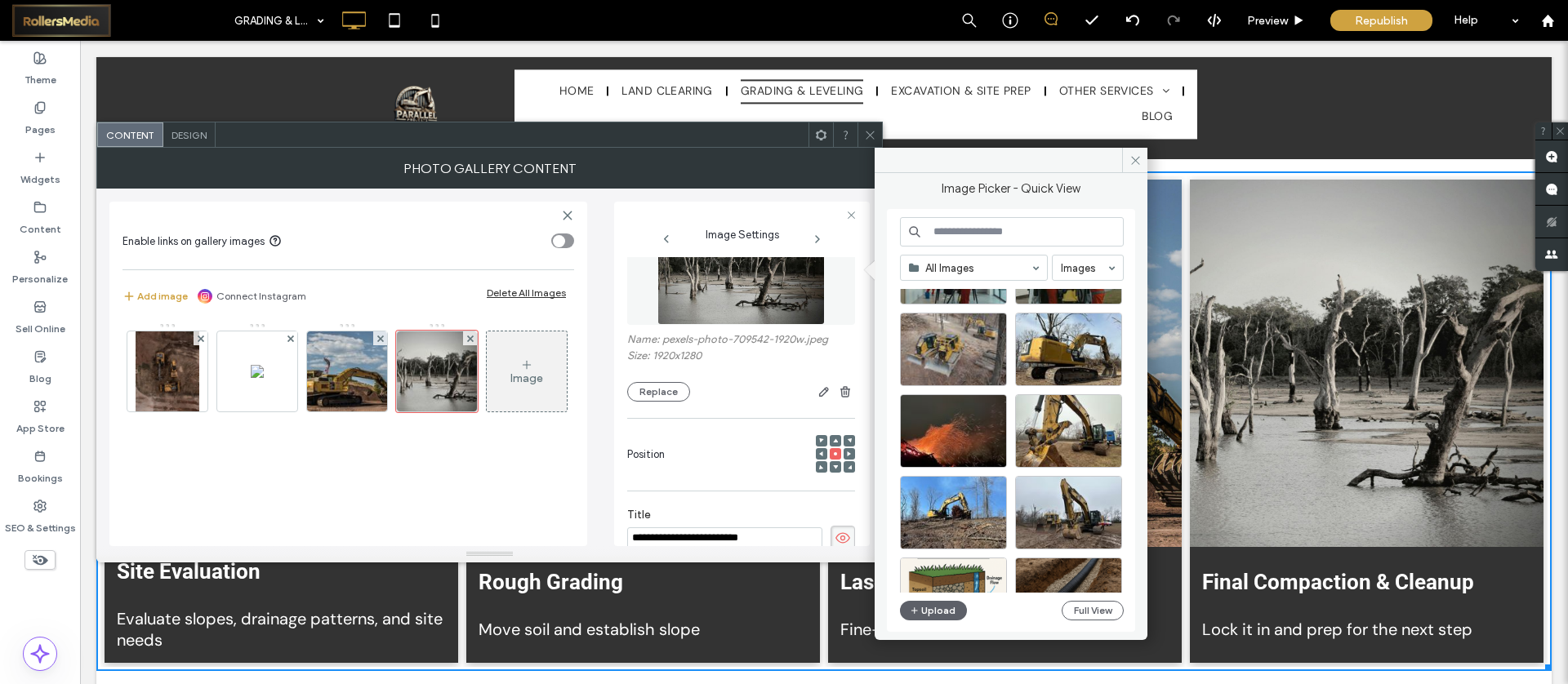
scroll to position [352, 0]
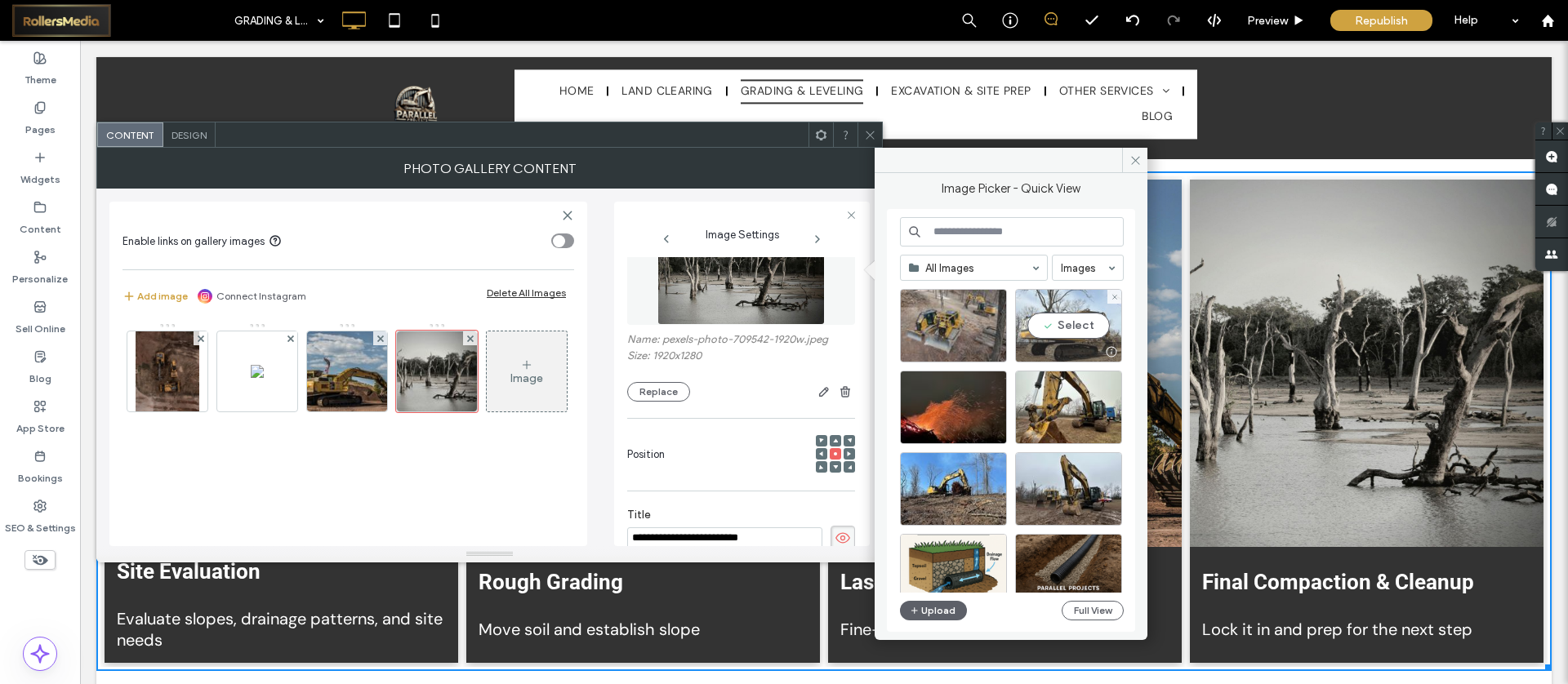
drag, startPoint x: 1085, startPoint y: 332, endPoint x: 1003, endPoint y: 308, distance: 85.4
click at [1085, 332] on div "Select" at bounding box center [1069, 325] width 107 height 73
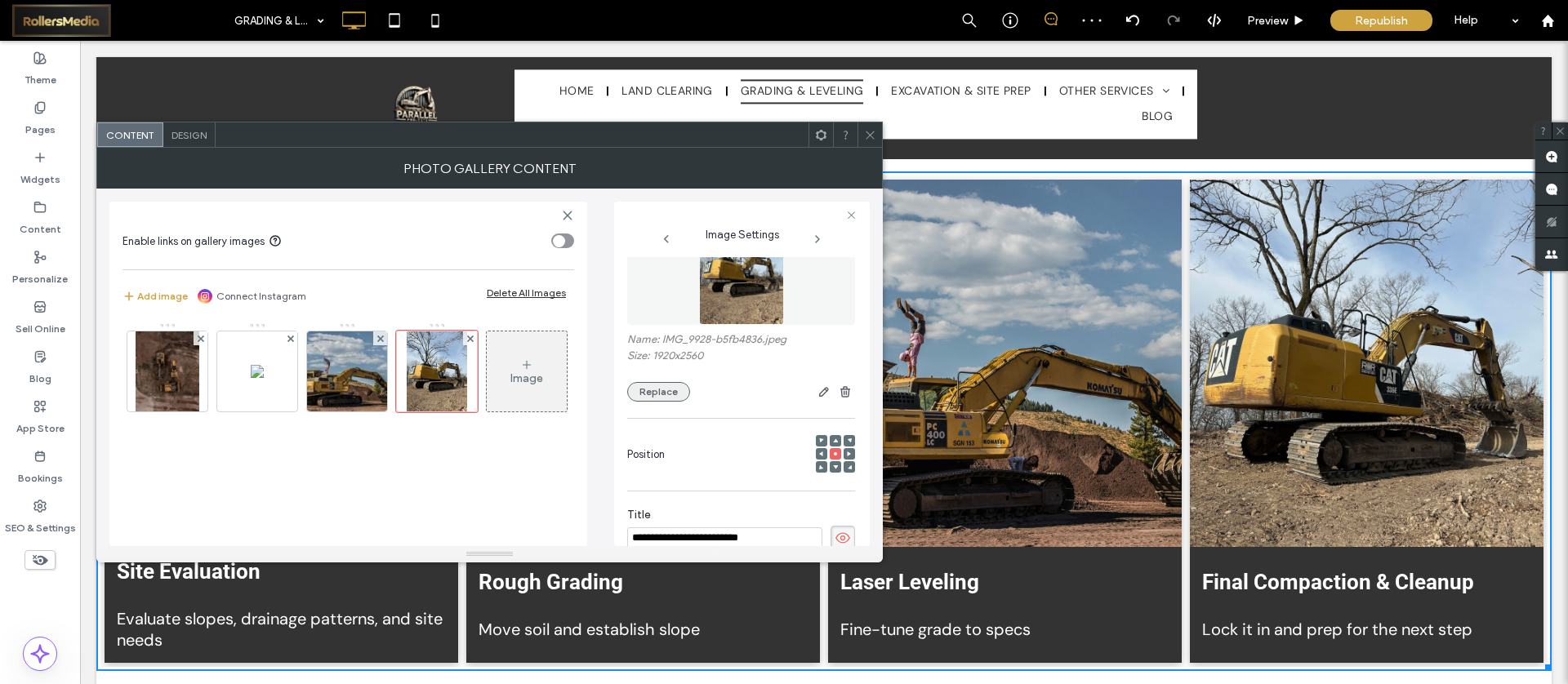
click at [644, 385] on button "Replace" at bounding box center [658, 392] width 63 height 20
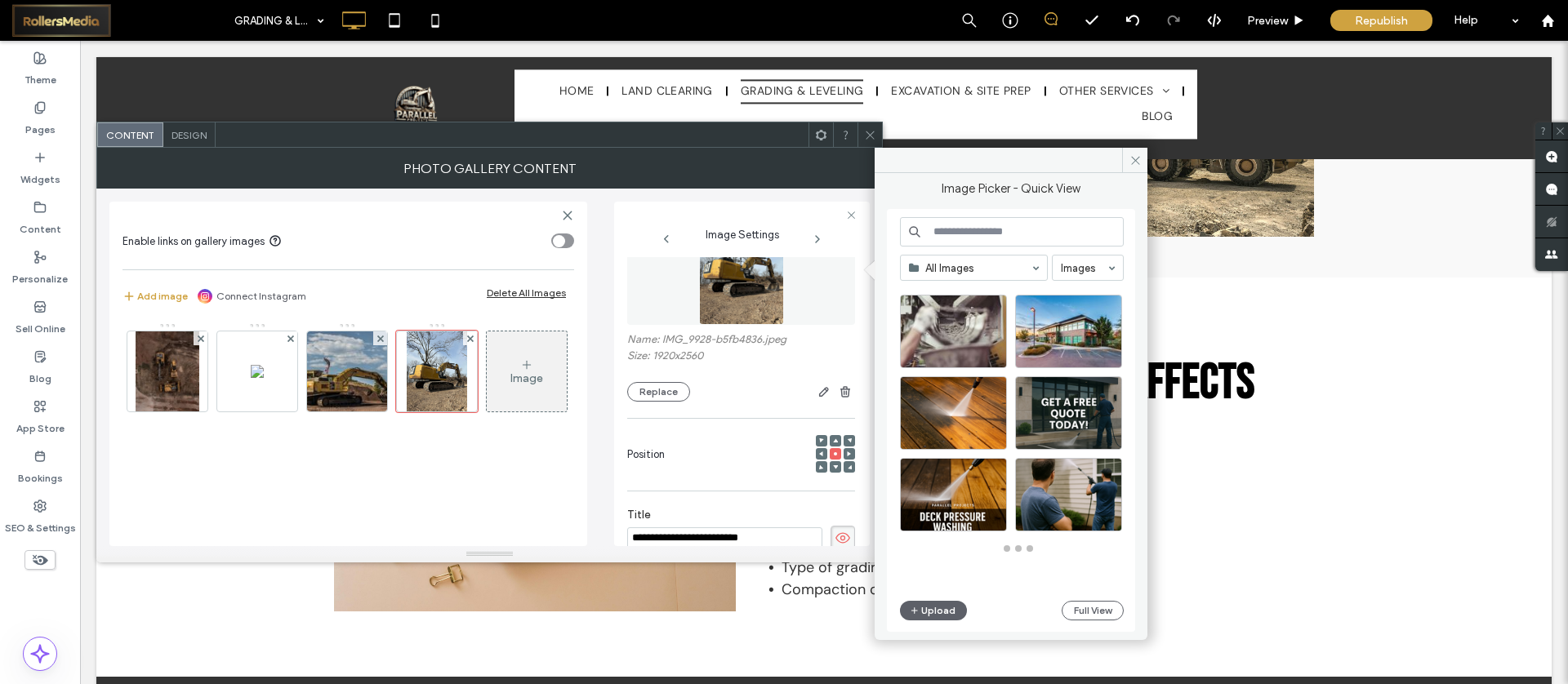
scroll to position [430, 0]
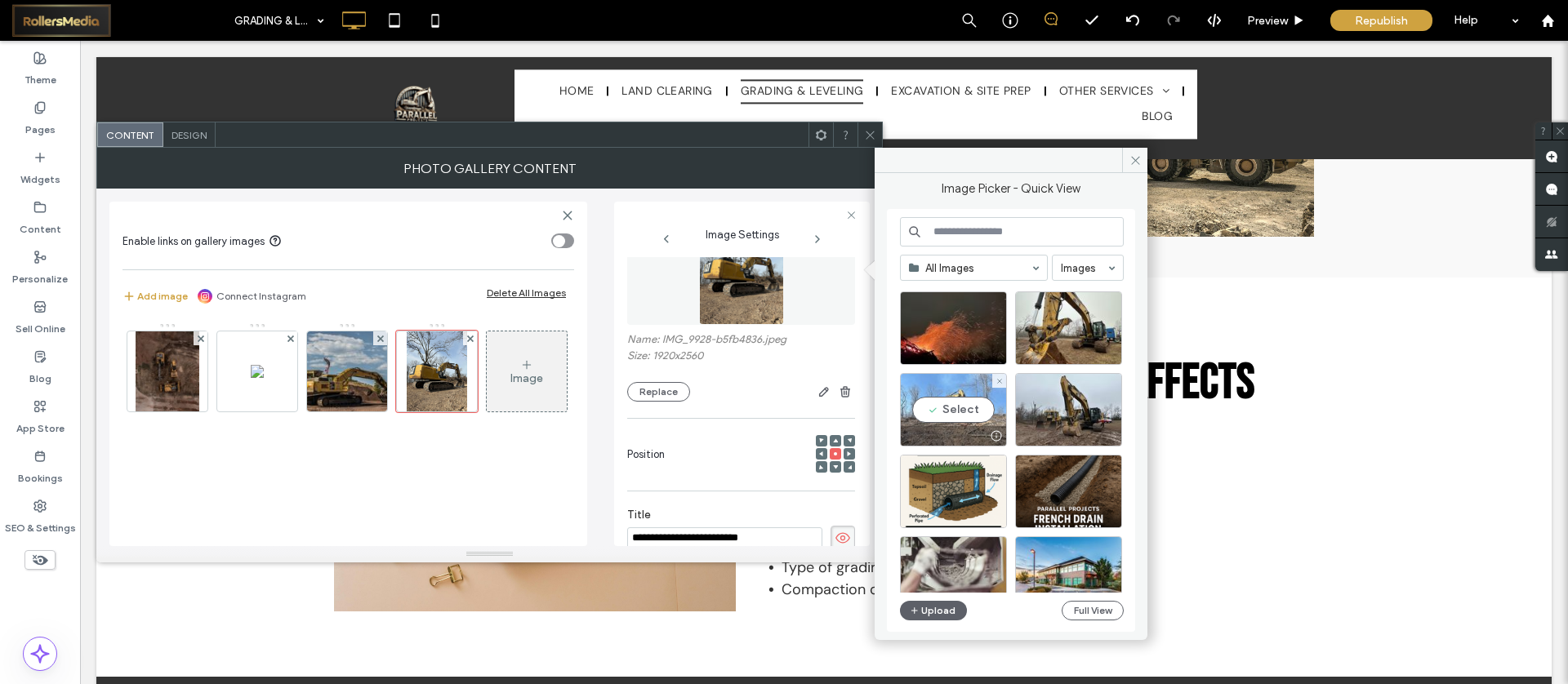
click at [934, 410] on div "Select" at bounding box center [953, 409] width 107 height 73
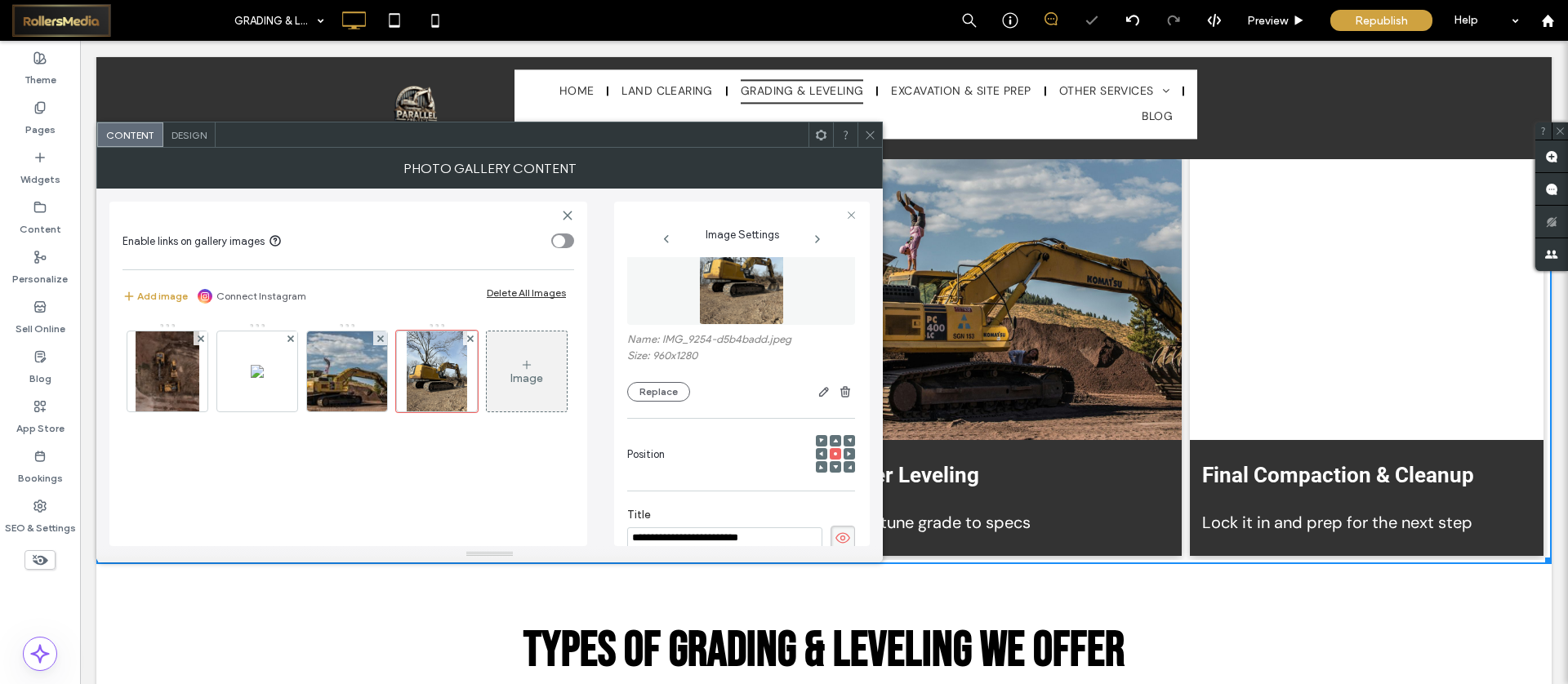
scroll to position [3046, 0]
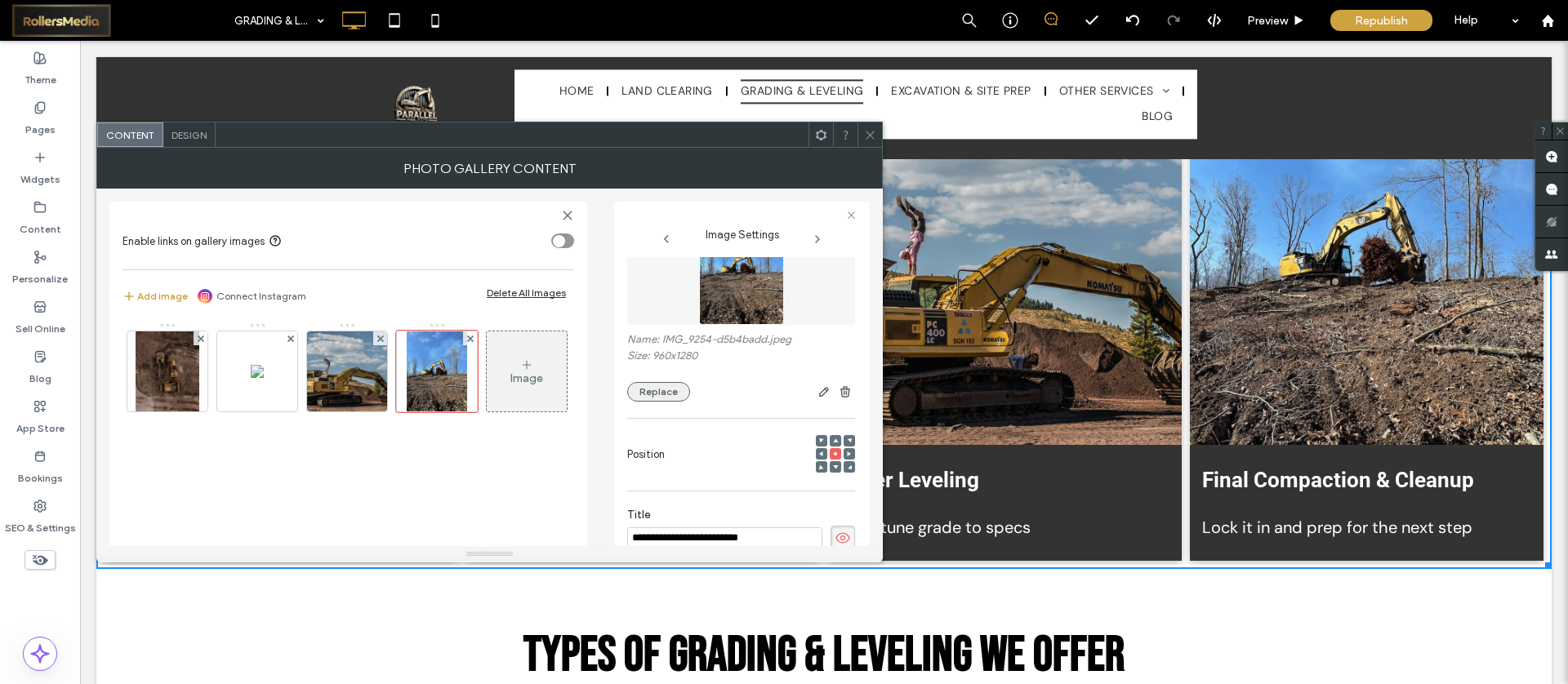
click at [665, 400] on button "Replace" at bounding box center [658, 392] width 63 height 20
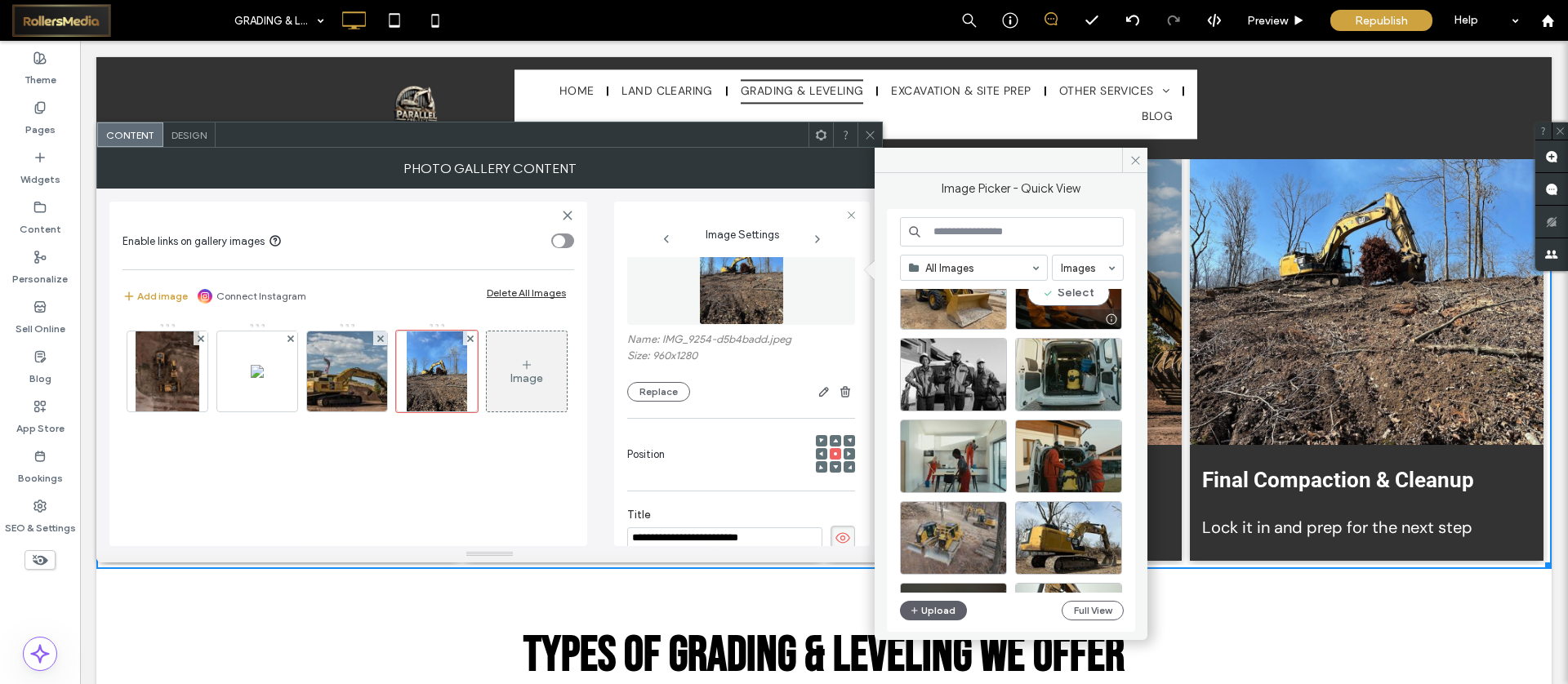
scroll to position [253, 0]
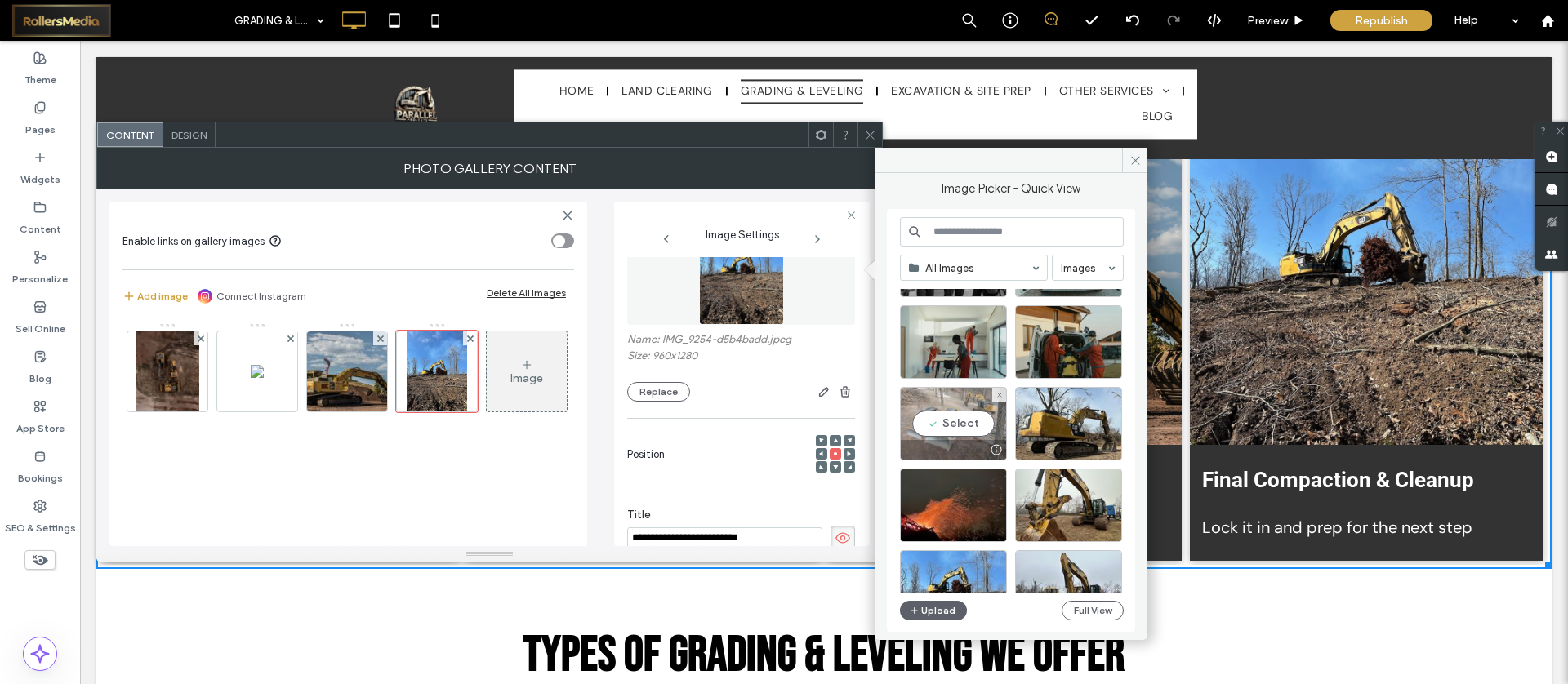
click at [964, 410] on div "Select" at bounding box center [953, 423] width 107 height 73
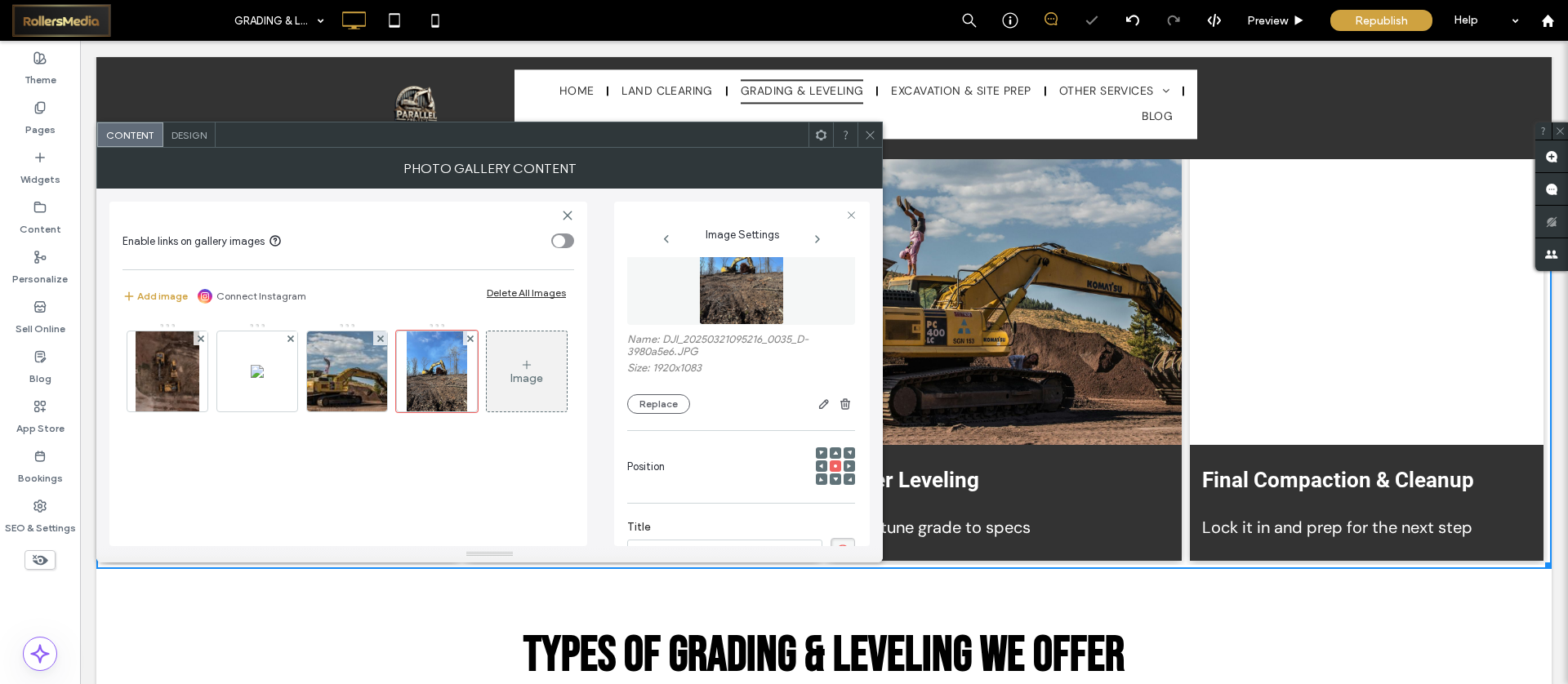
click at [865, 132] on icon at bounding box center [871, 135] width 13 height 13
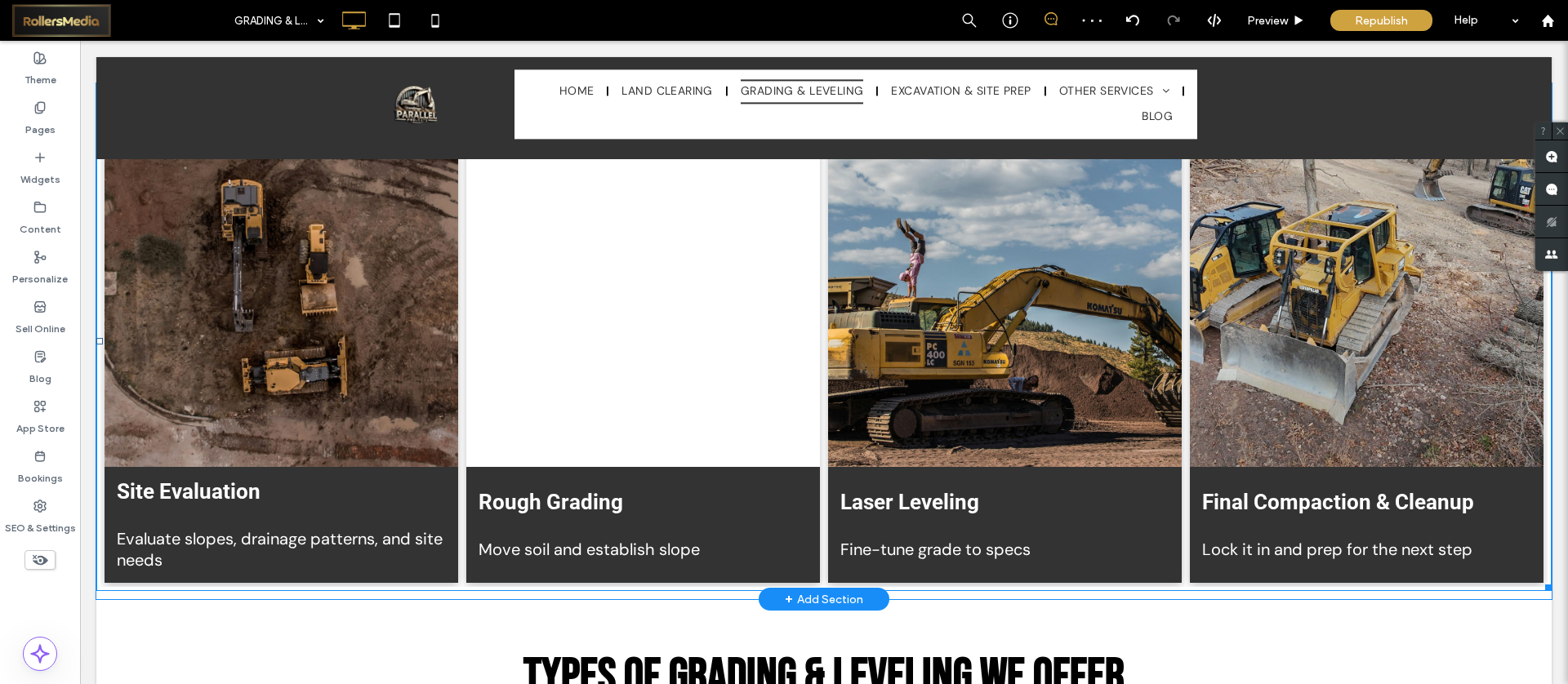
scroll to position [3021, 0]
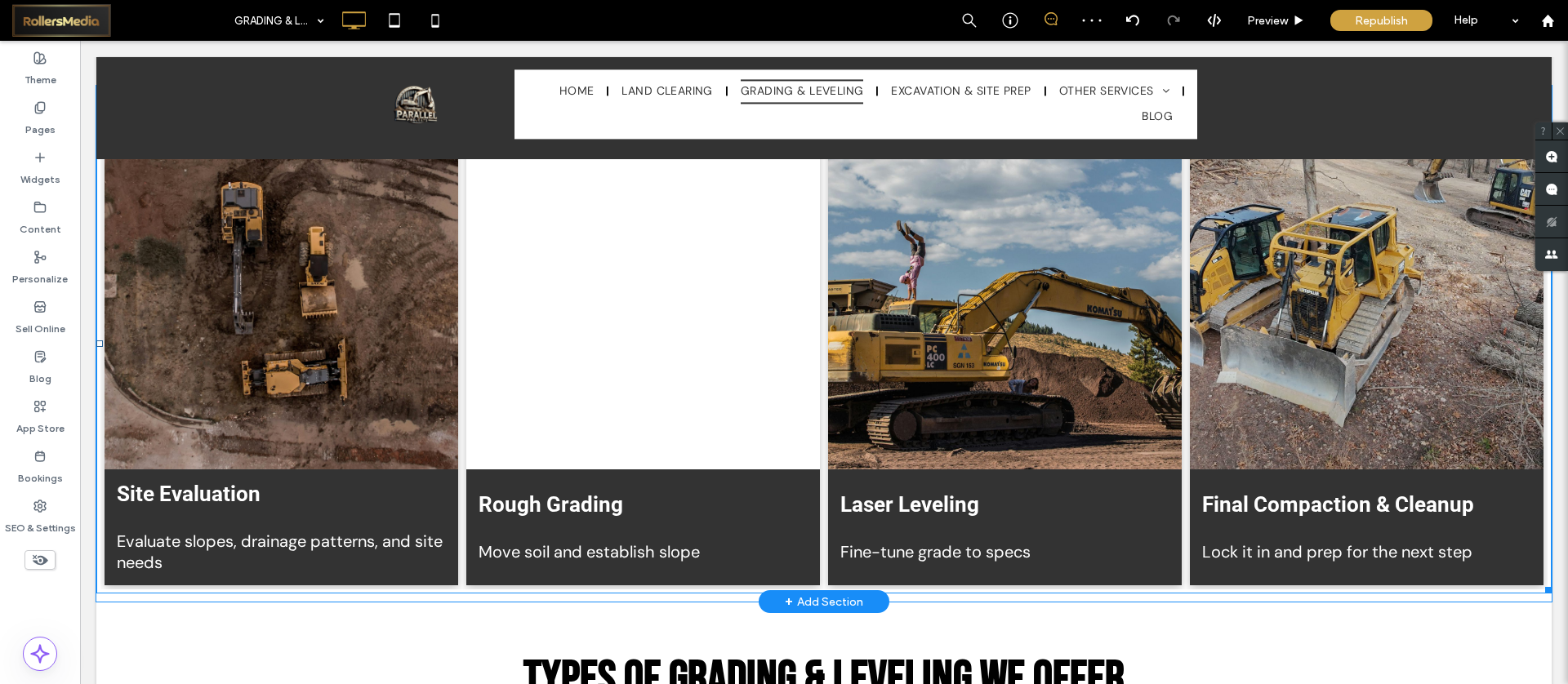
click at [919, 317] on link at bounding box center [1005, 286] width 353 height 368
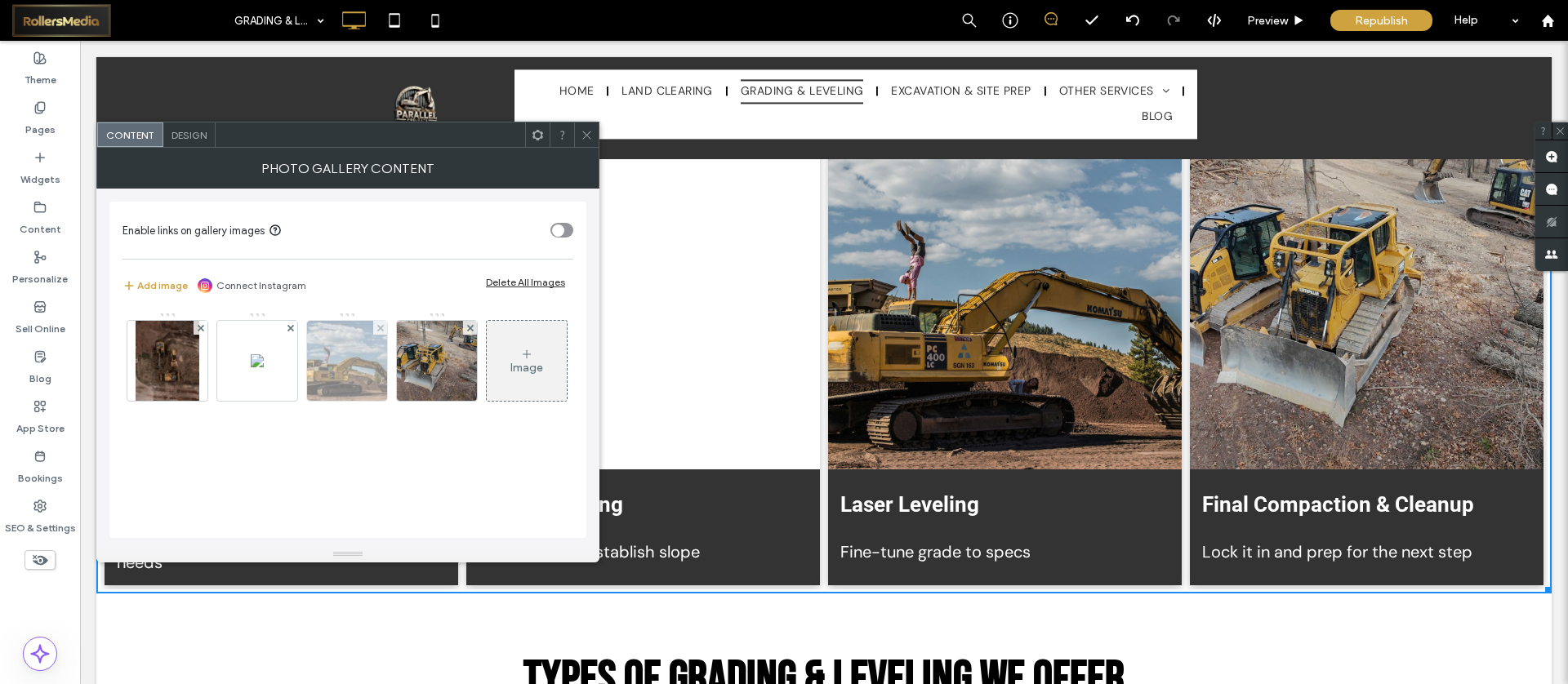
click at [344, 339] on img at bounding box center [347, 361] width 120 height 80
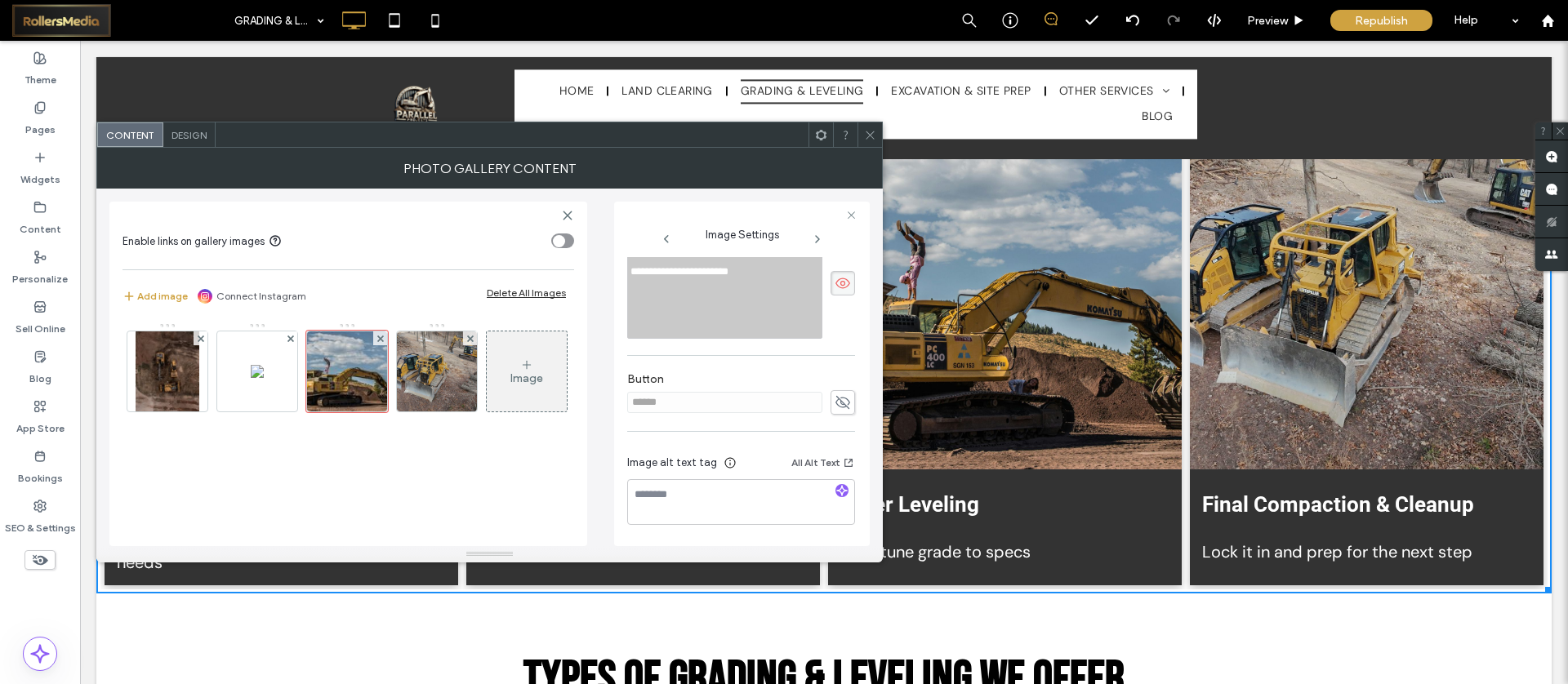
scroll to position [75, 0]
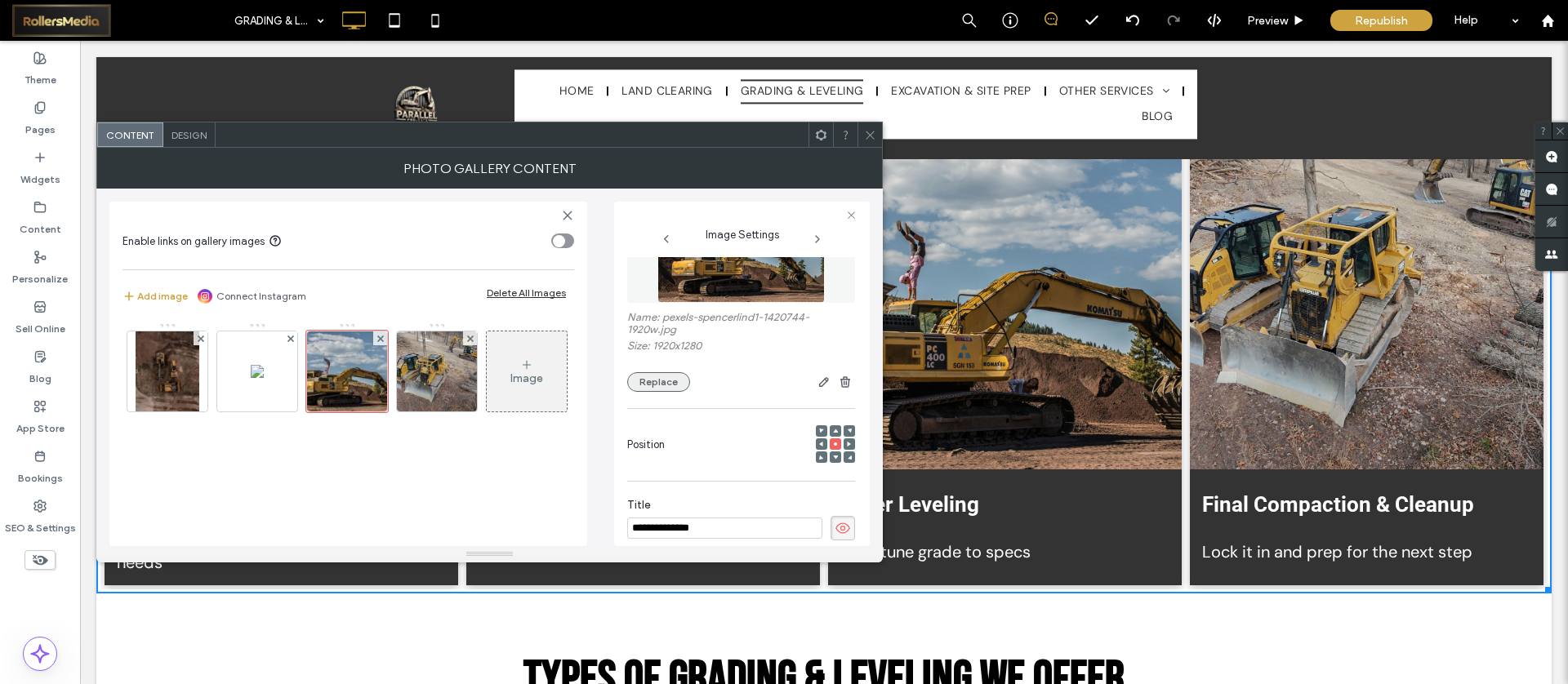
click at [663, 378] on button "Replace" at bounding box center [658, 382] width 63 height 20
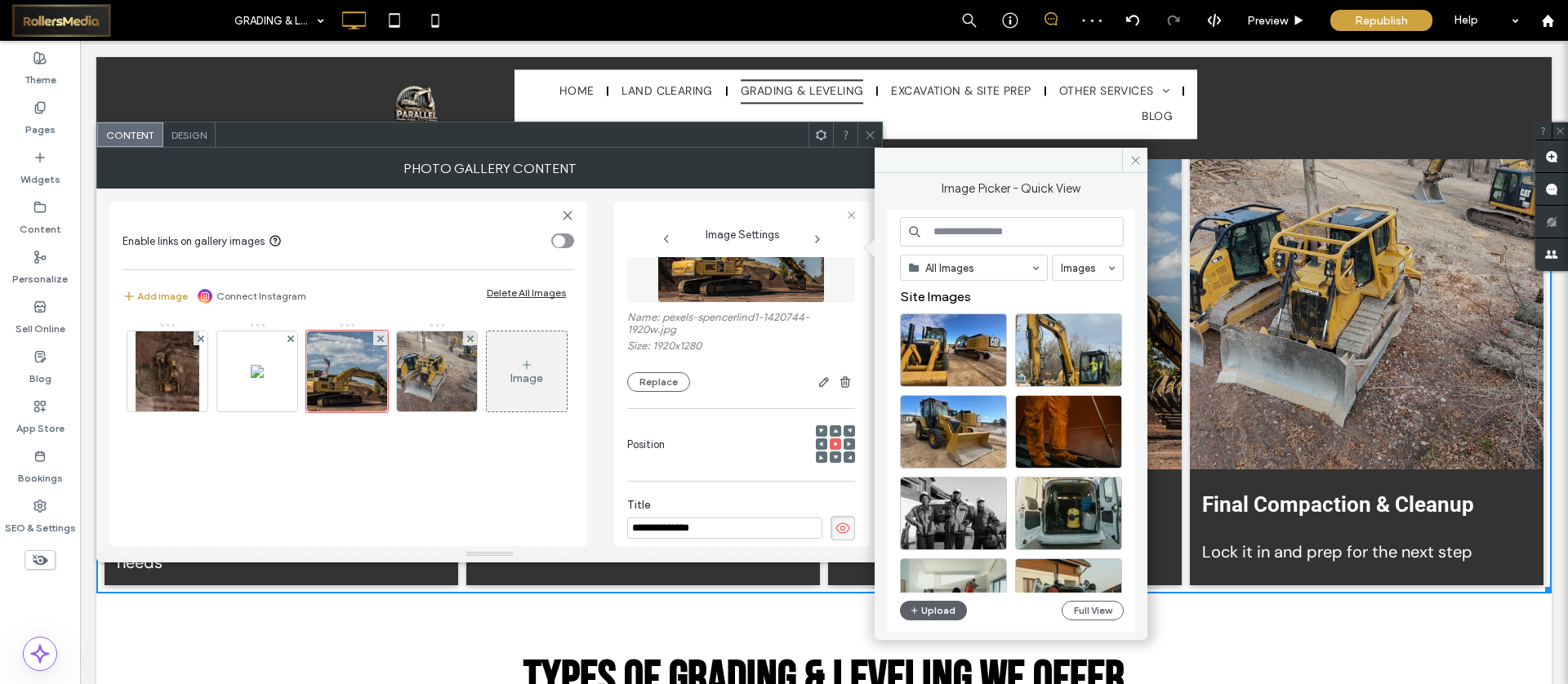
scroll to position [327, 0]
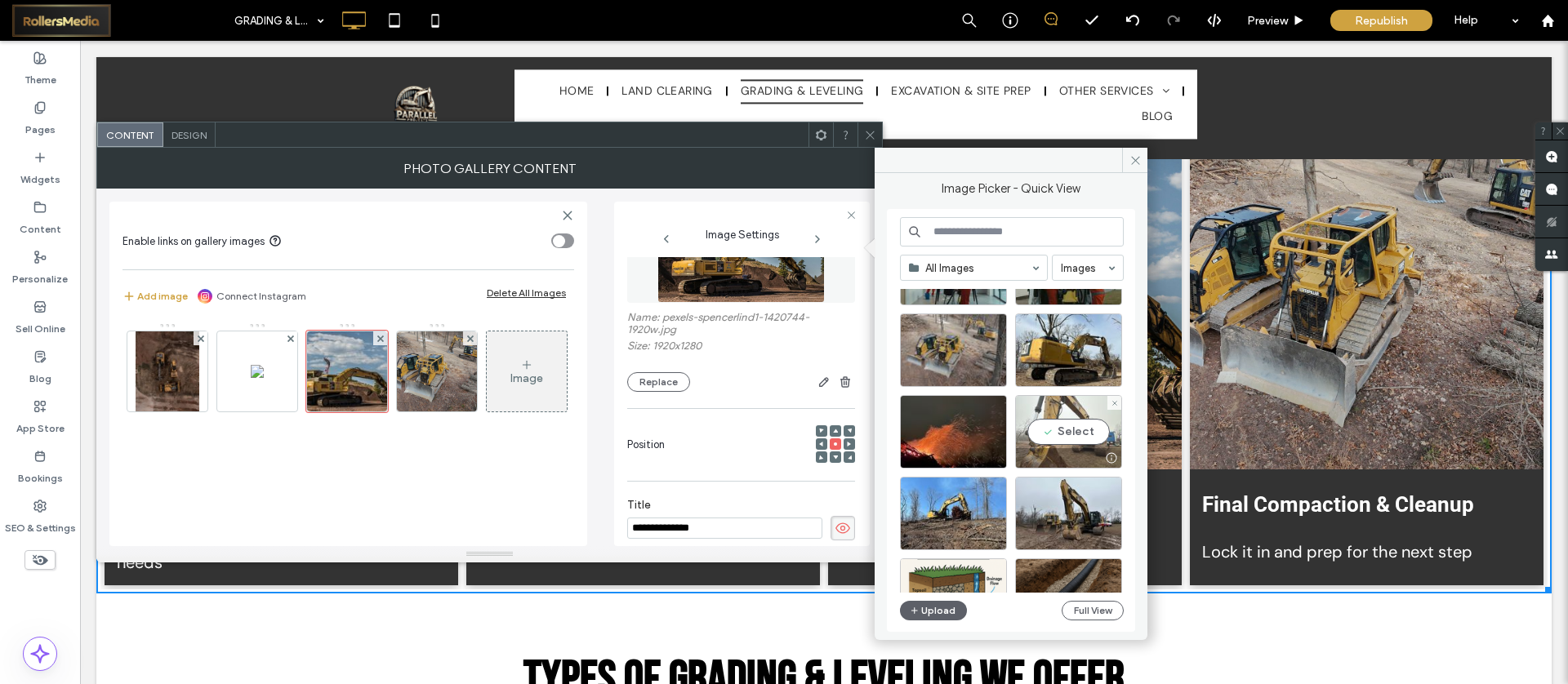
click at [1084, 429] on div "Select" at bounding box center [1069, 431] width 107 height 73
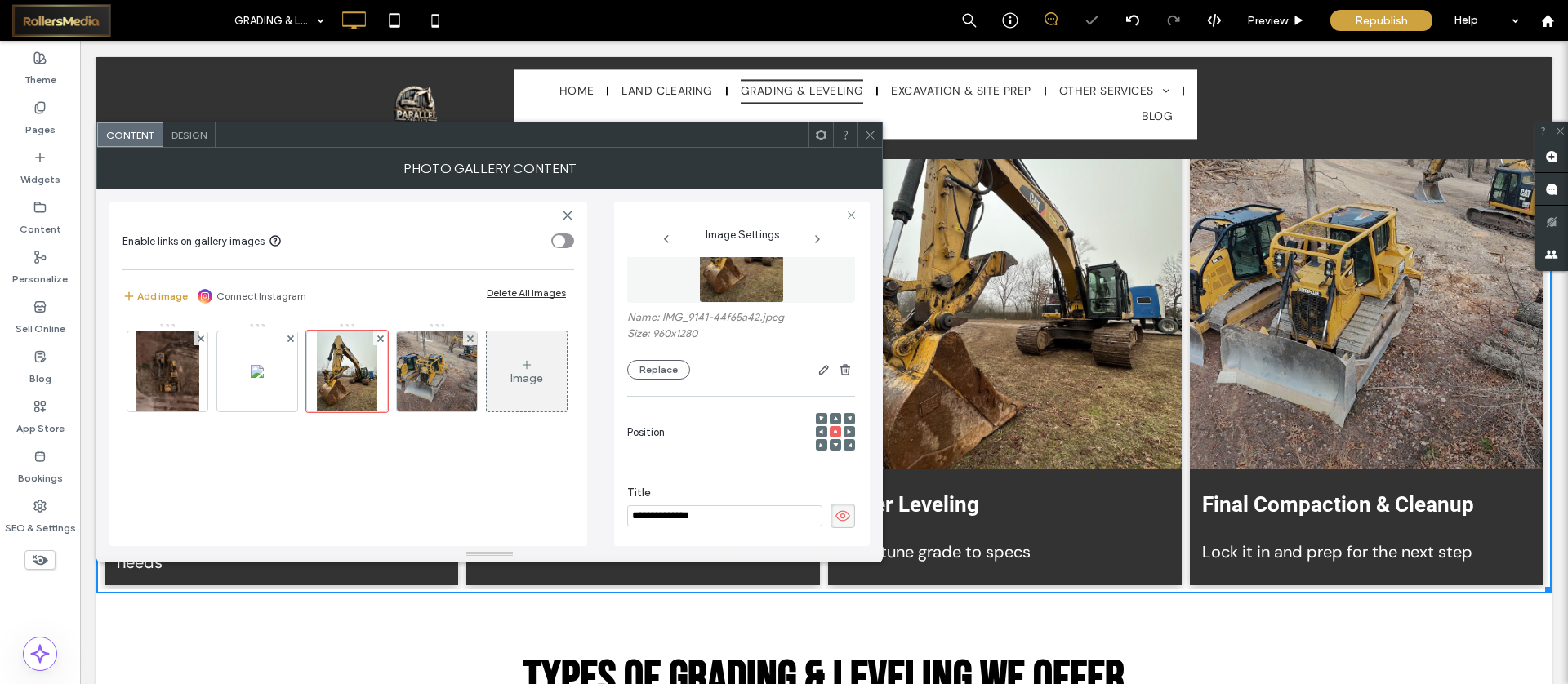
click at [881, 133] on div at bounding box center [869, 134] width 24 height 24
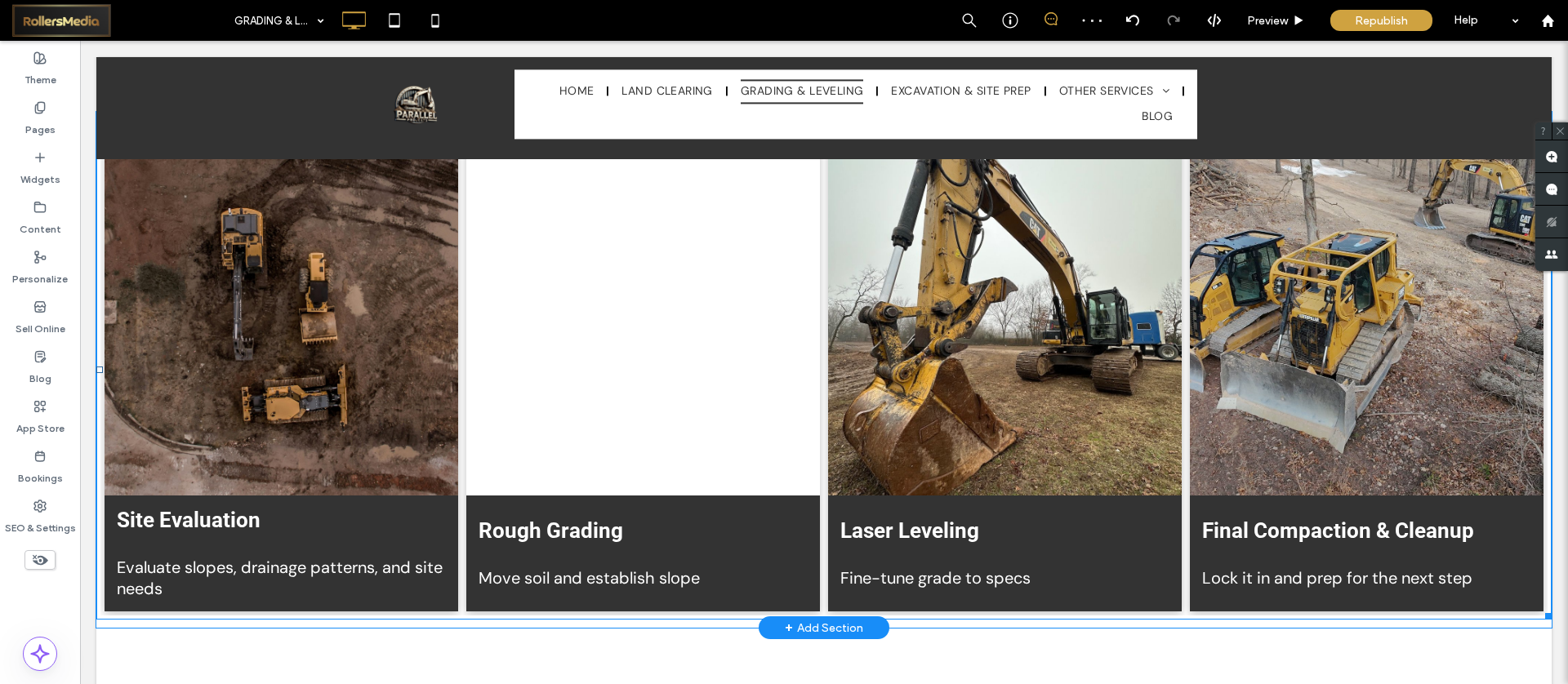
scroll to position [2993, 0]
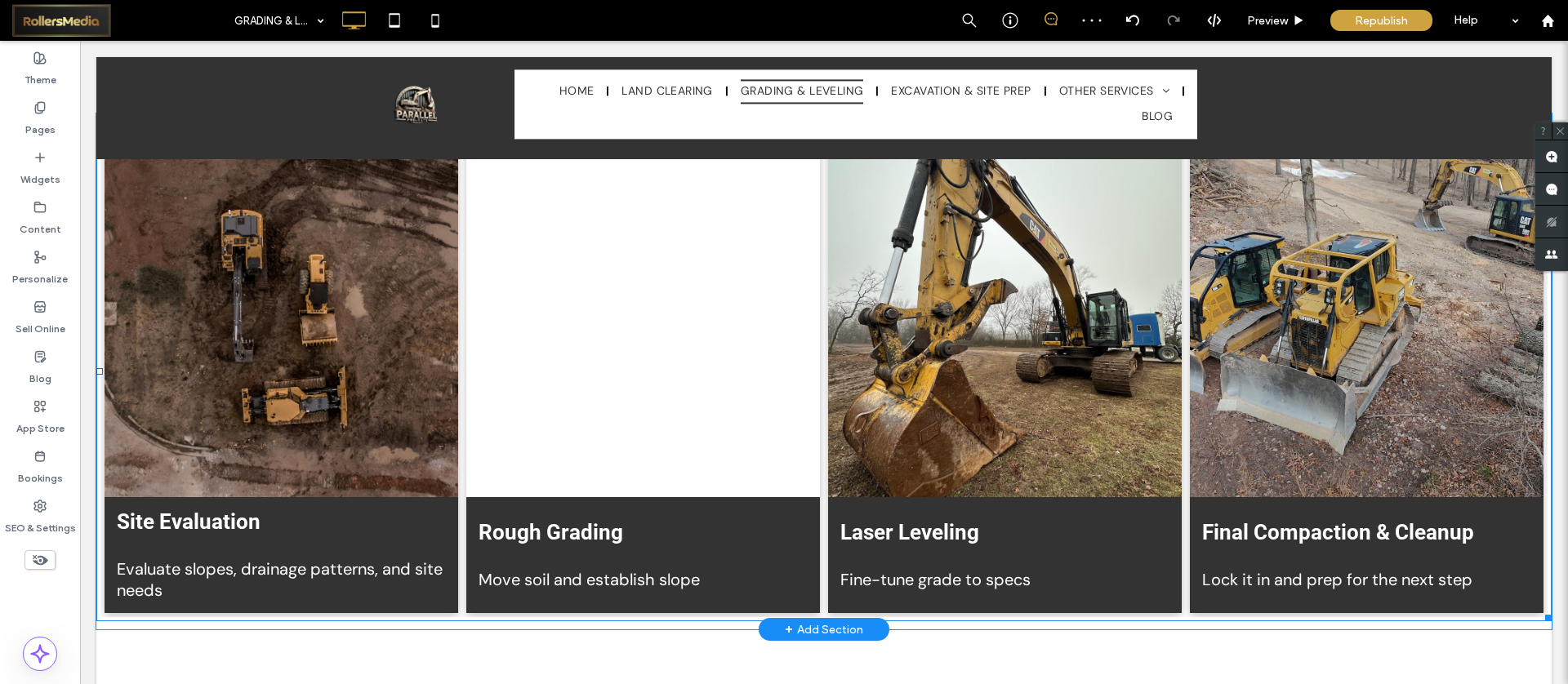
click at [583, 365] on link at bounding box center [644, 313] width 353 height 368
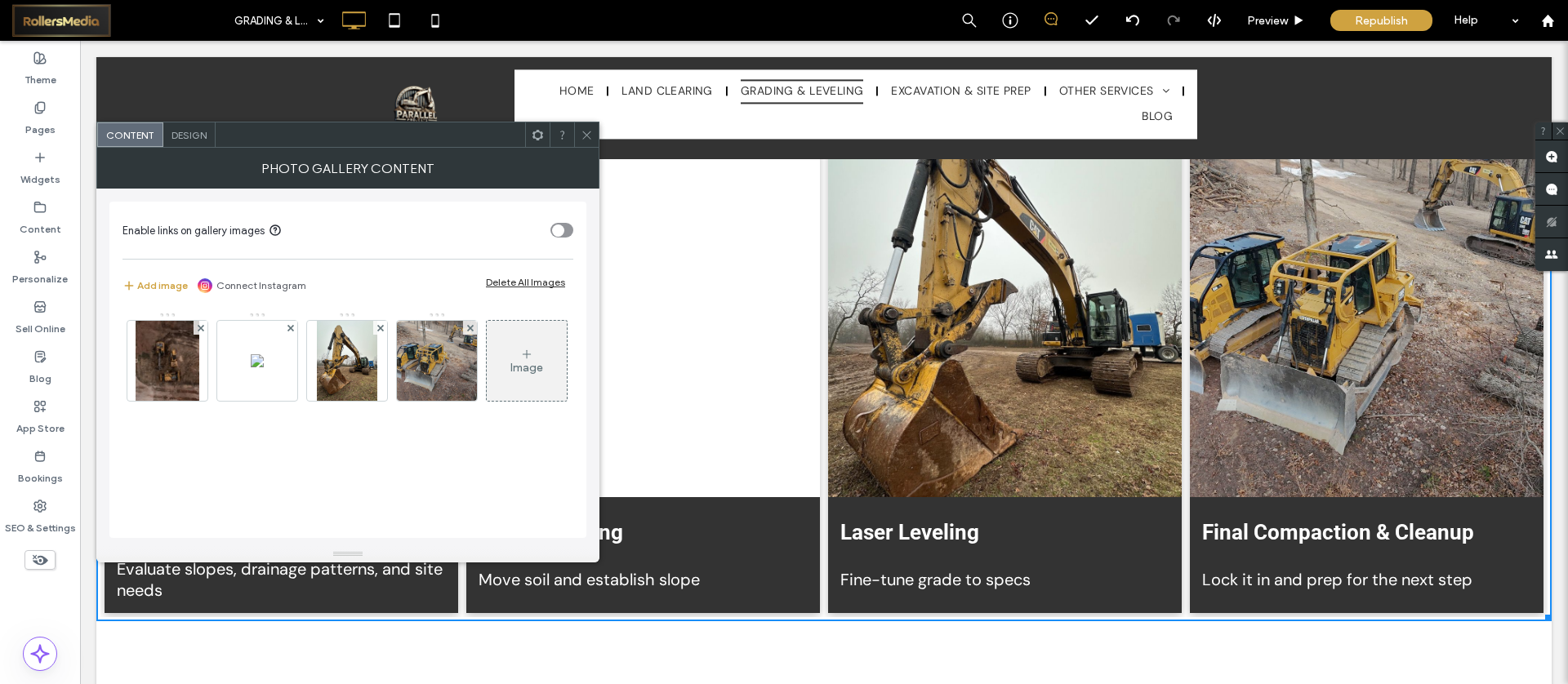
click at [586, 134] on use at bounding box center [586, 134] width 8 height 8
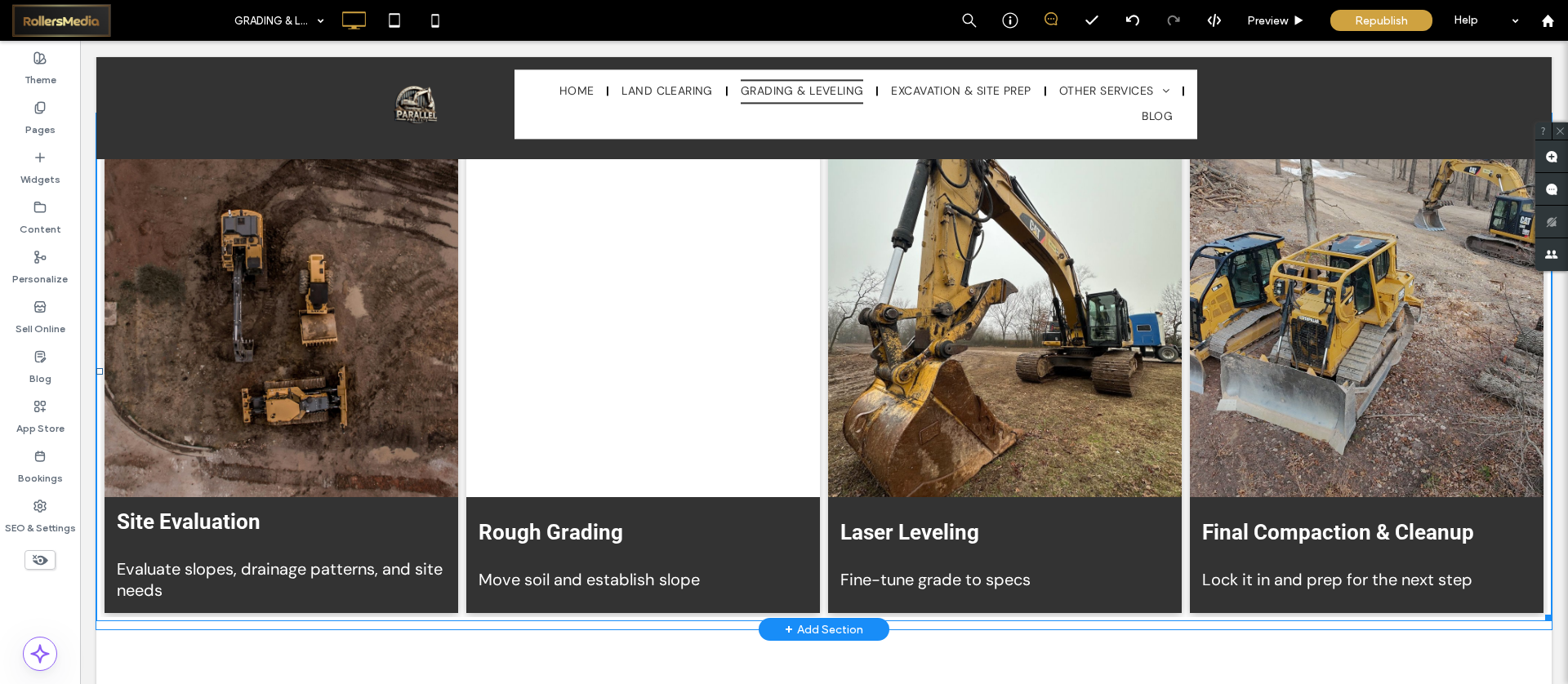
click at [267, 335] on link at bounding box center [281, 313] width 353 height 368
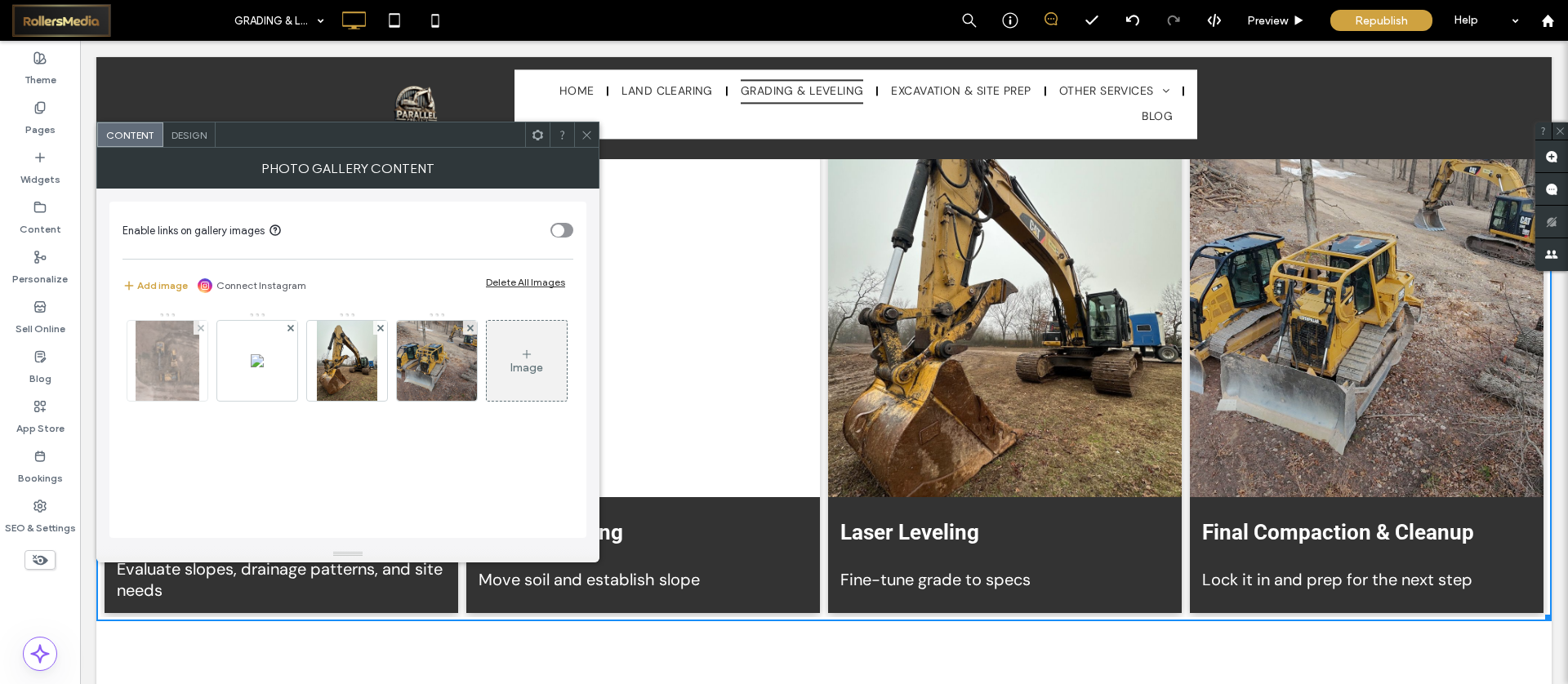
click at [168, 366] on img at bounding box center [168, 361] width 63 height 80
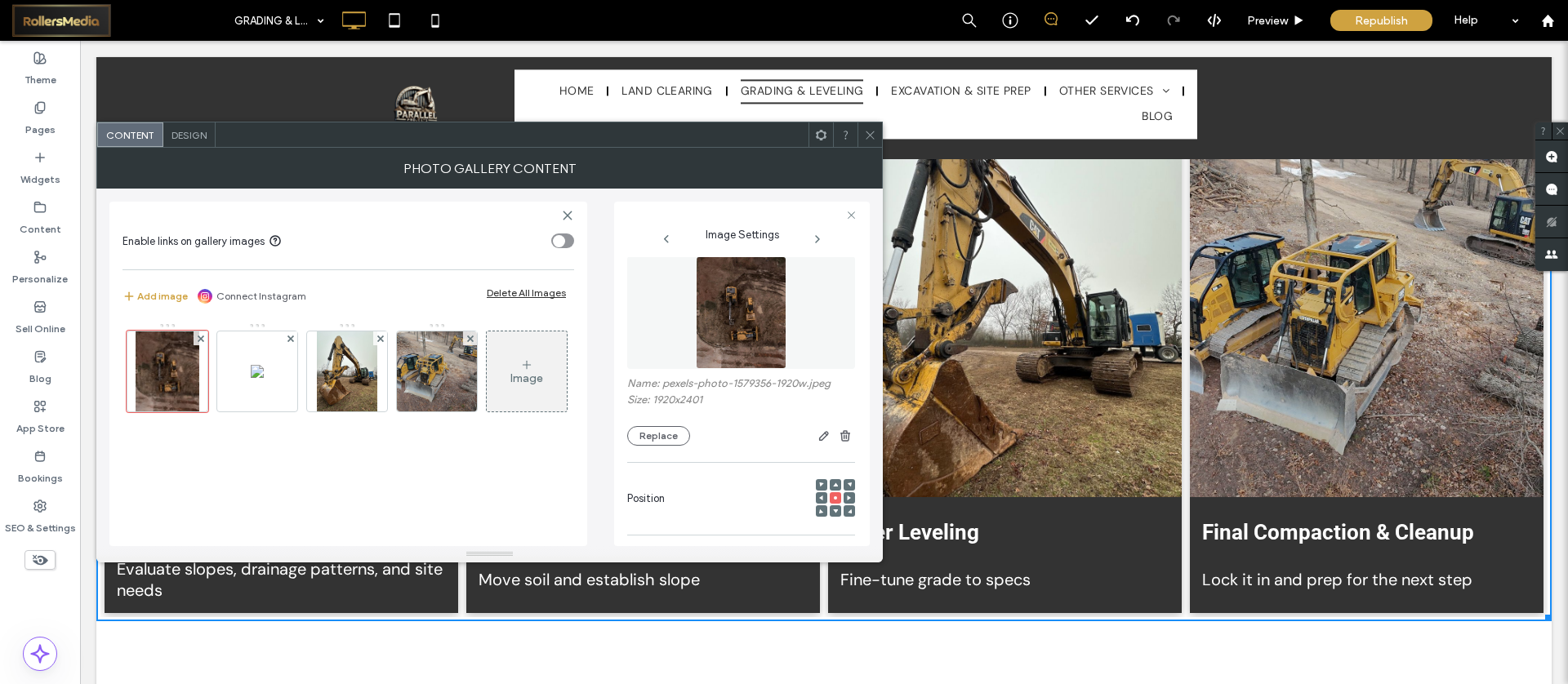
scroll to position [0, 0]
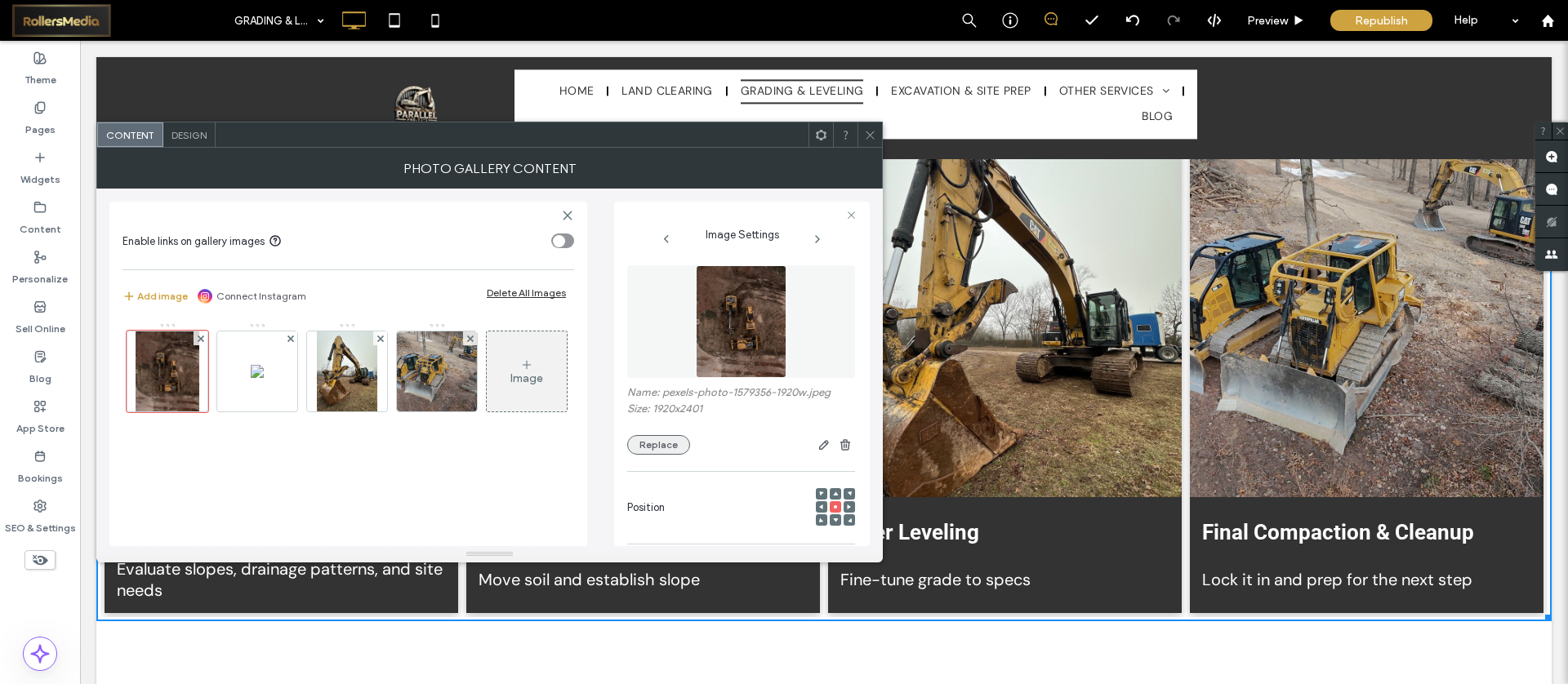
click at [659, 439] on button "Replace" at bounding box center [658, 445] width 63 height 20
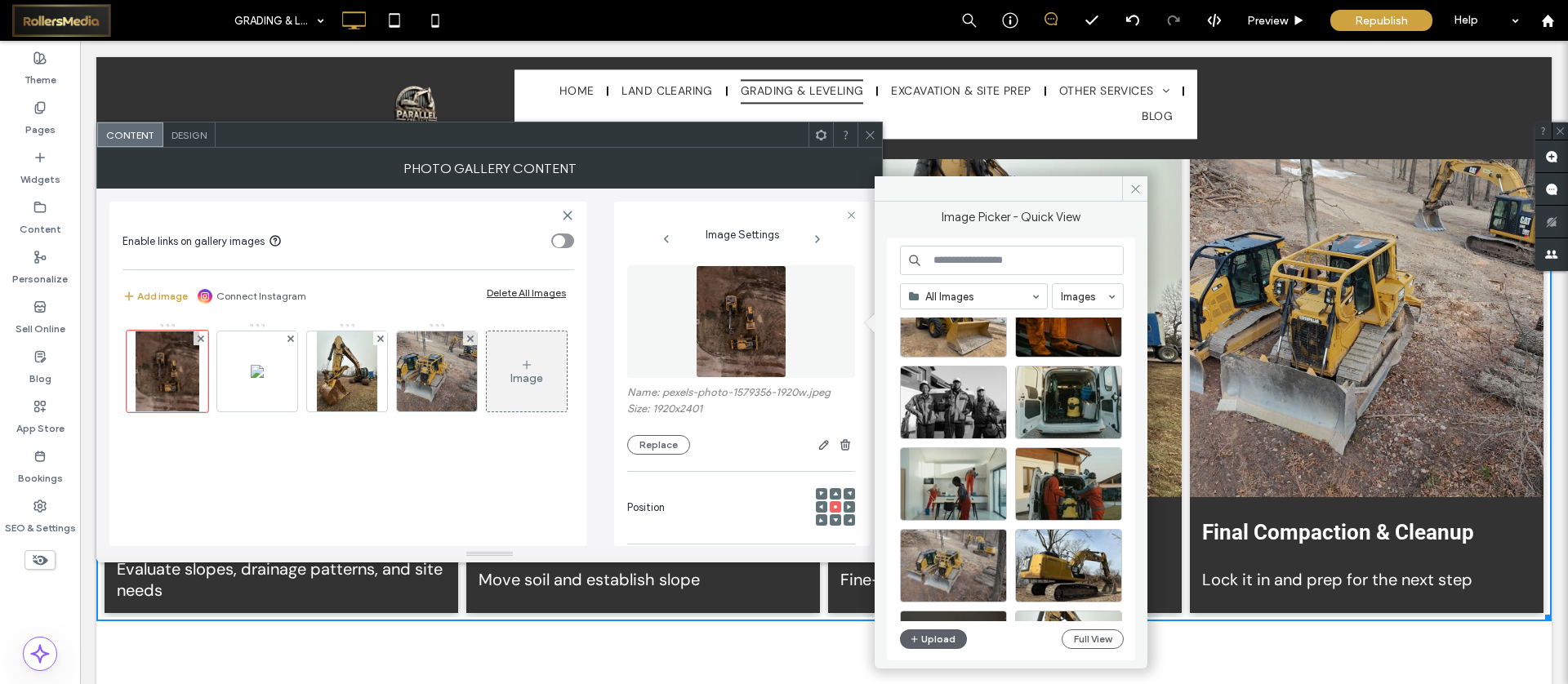
scroll to position [160, 0]
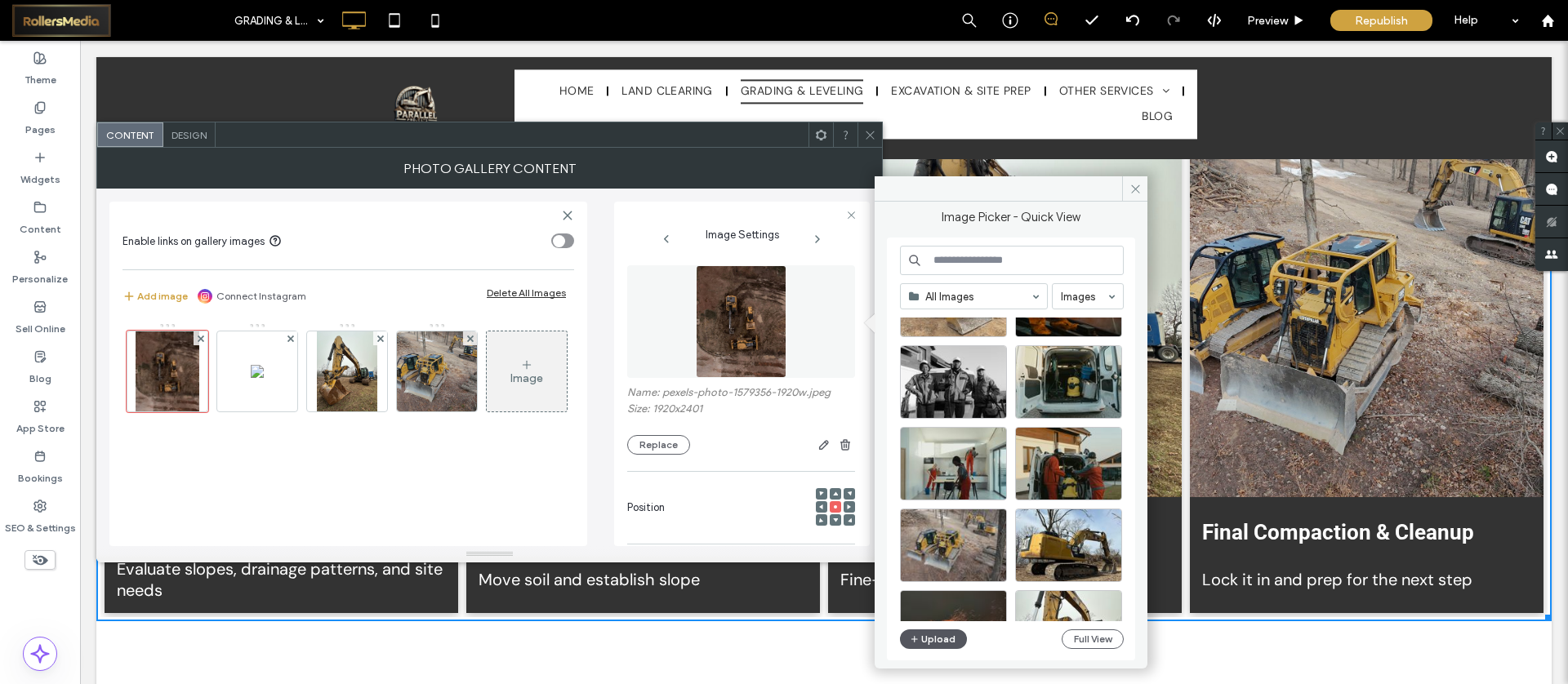
click at [931, 641] on button "Upload" at bounding box center [934, 640] width 67 height 20
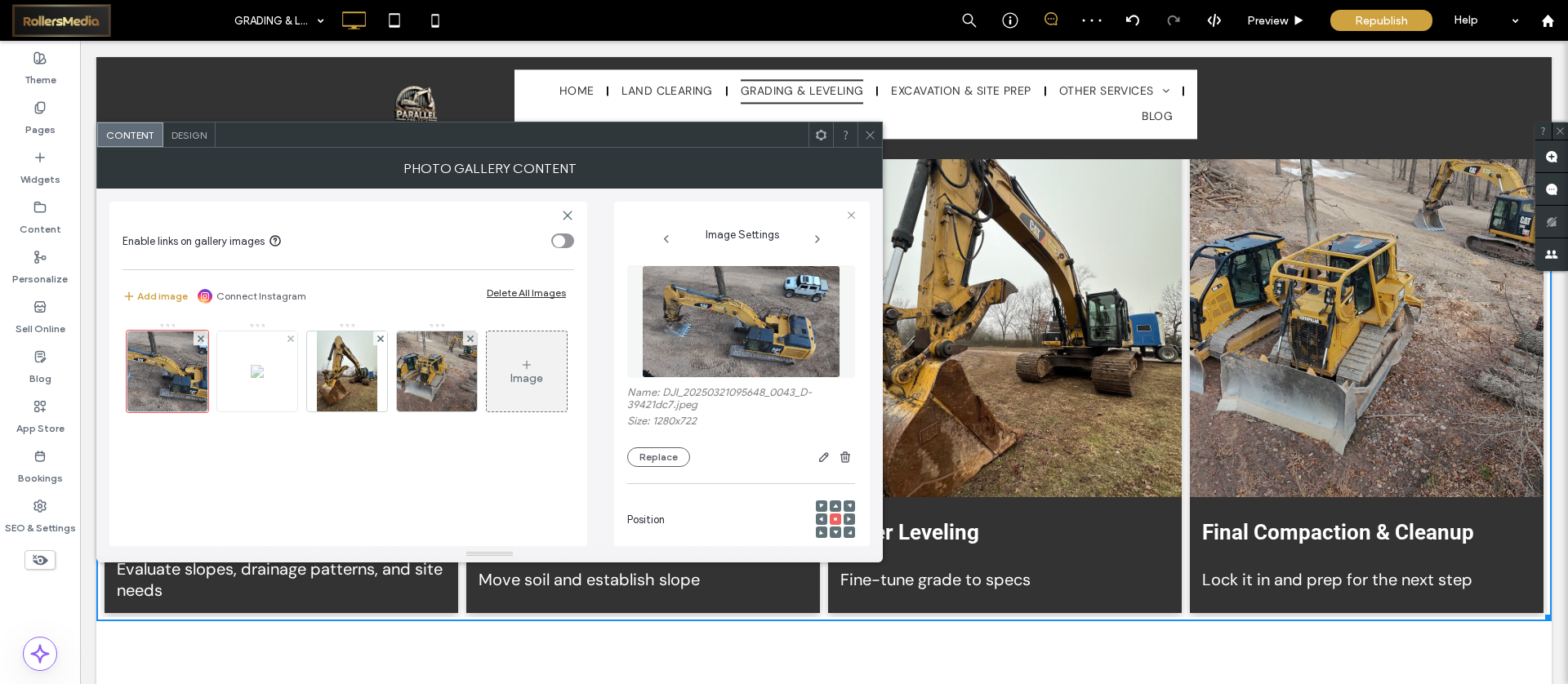
click at [265, 368] on div at bounding box center [257, 371] width 80 height 80
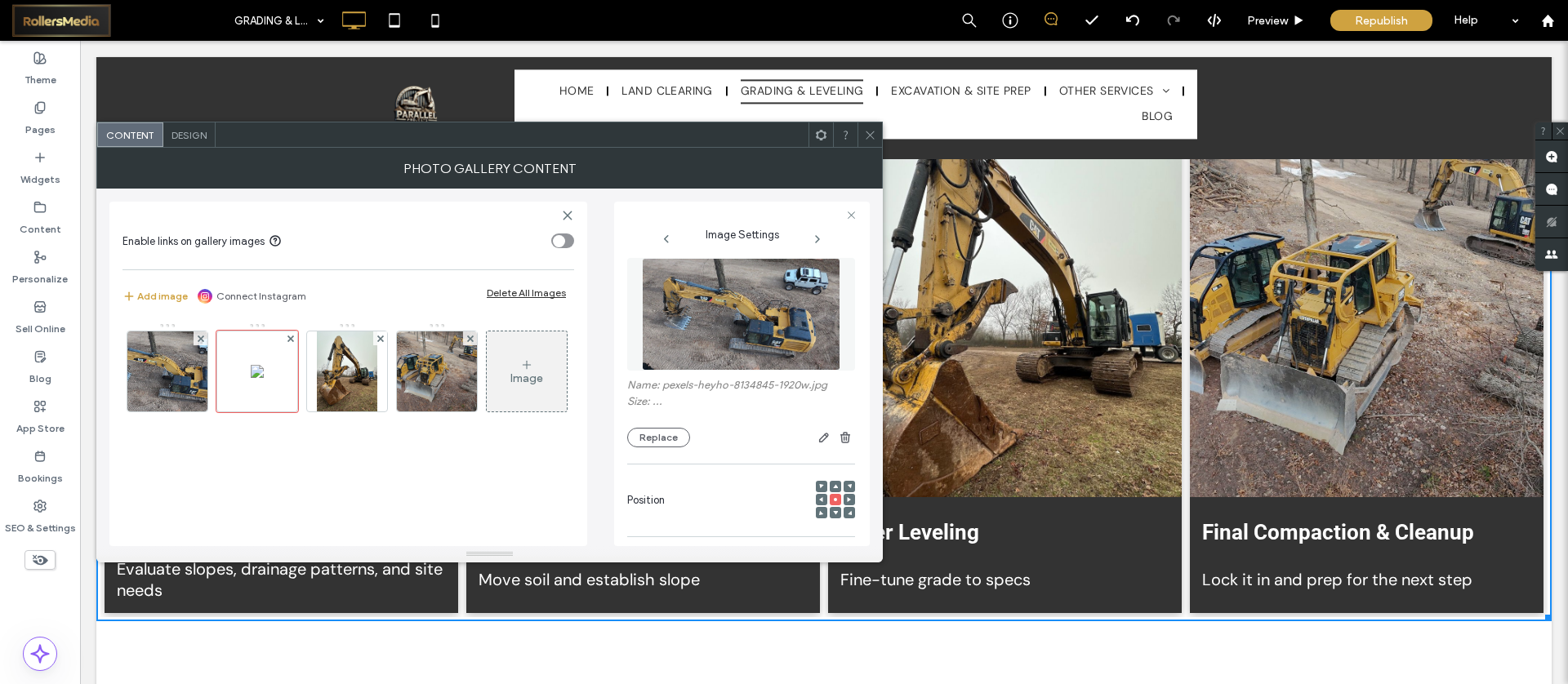
scroll to position [0, 0]
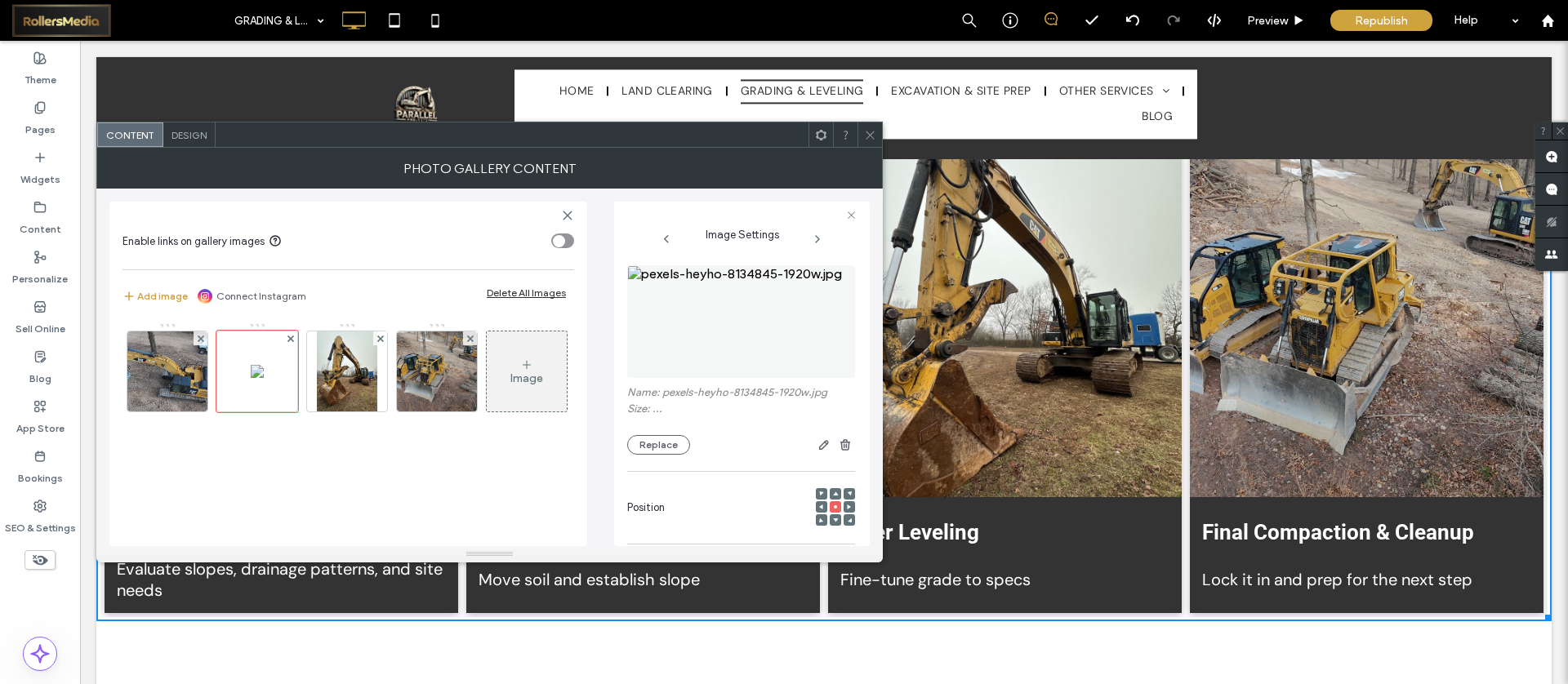
click at [869, 129] on icon at bounding box center [871, 135] width 13 height 13
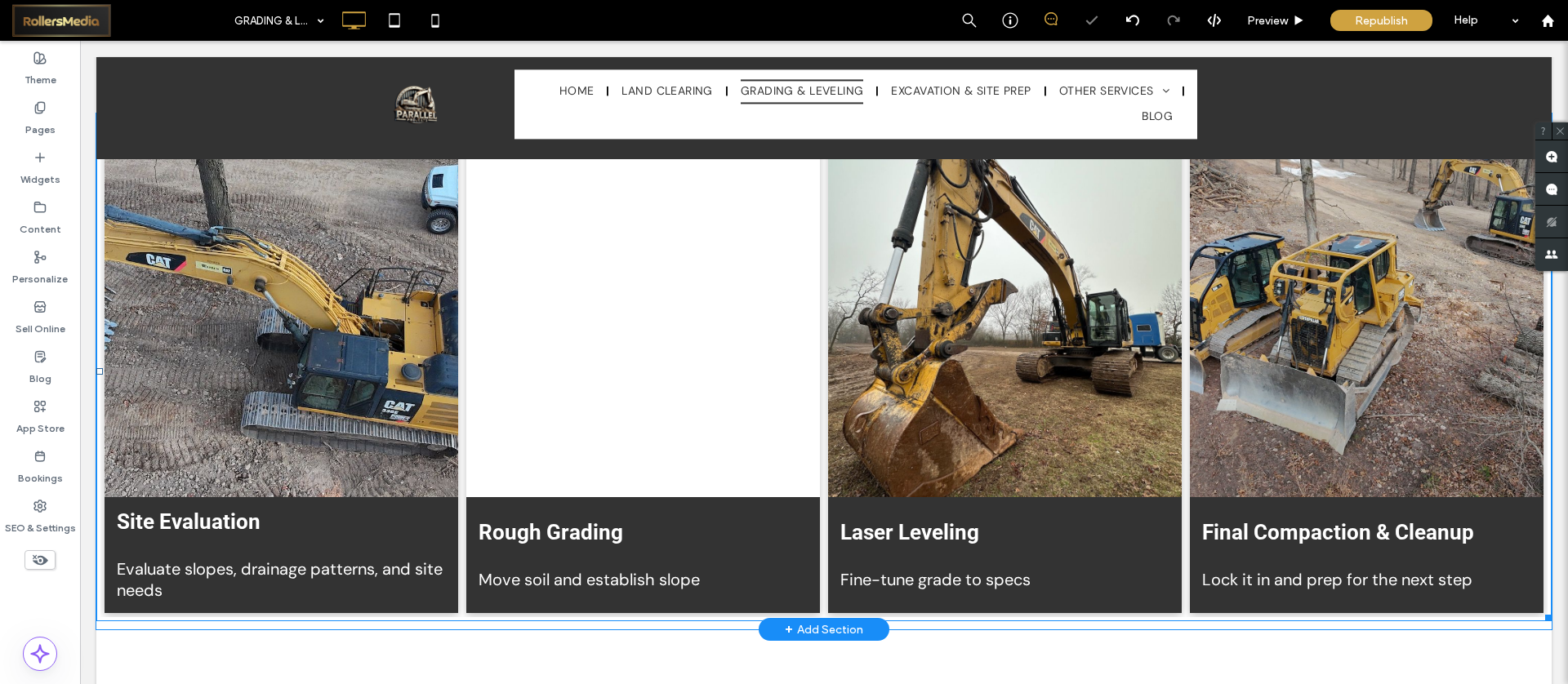
click at [586, 339] on link at bounding box center [644, 313] width 353 height 368
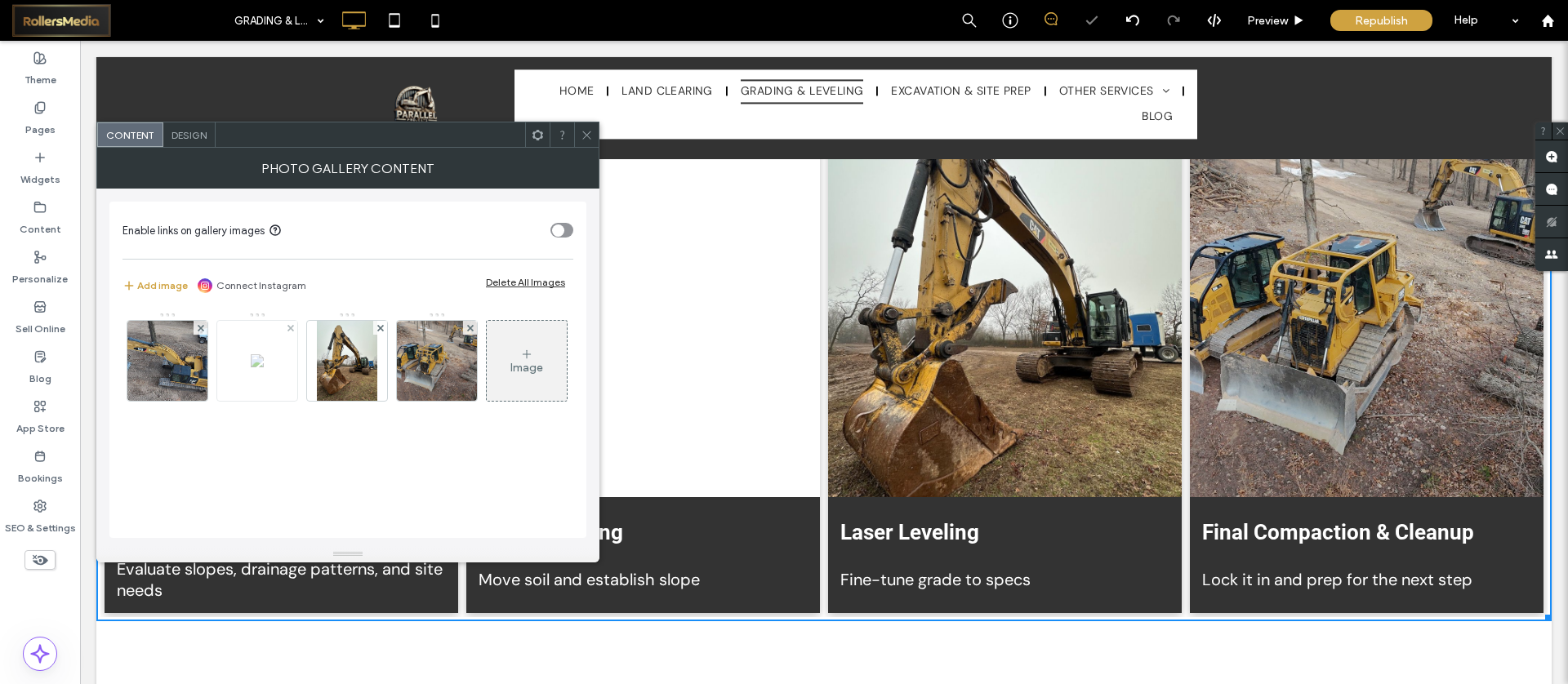
click at [261, 349] on div at bounding box center [257, 361] width 80 height 80
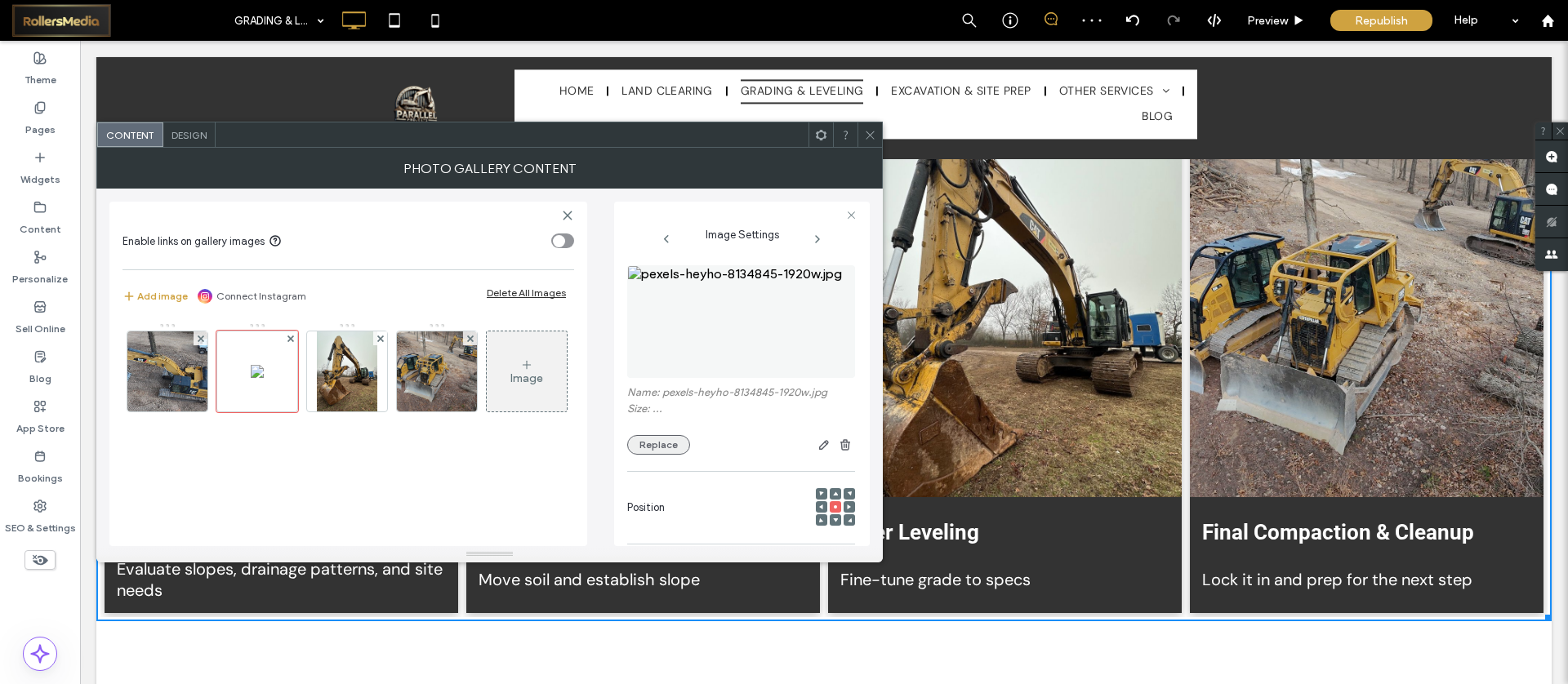
click at [654, 449] on button "Replace" at bounding box center [658, 445] width 63 height 20
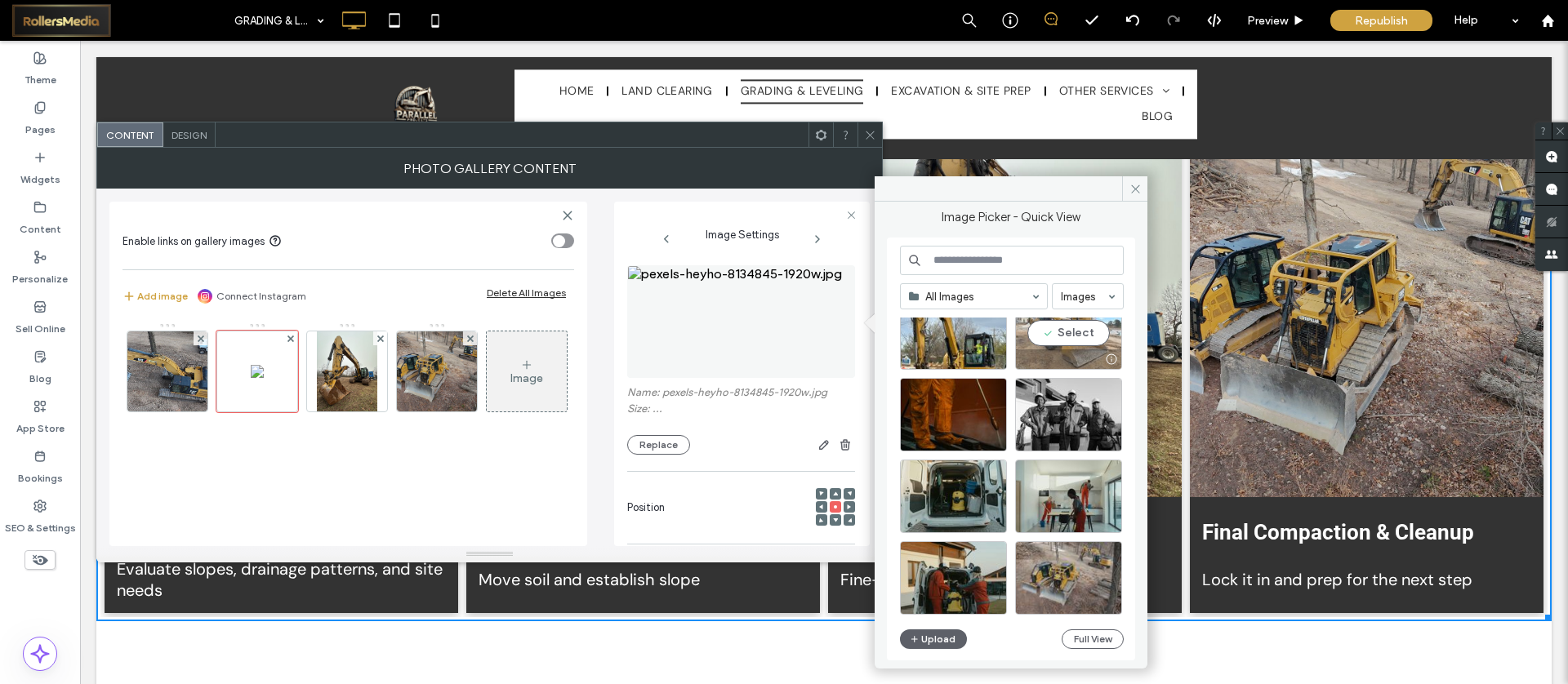
scroll to position [326, 0]
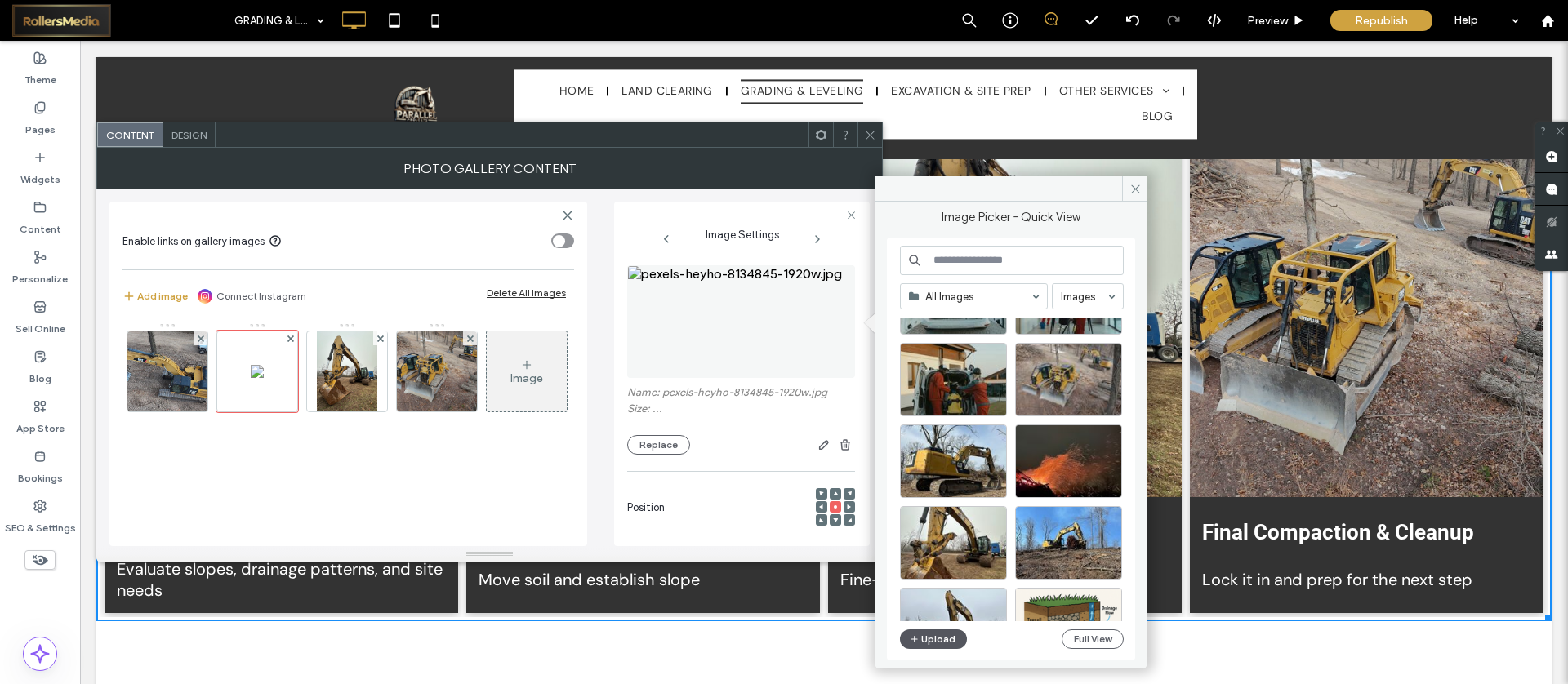
click at [937, 634] on button "Upload" at bounding box center [934, 640] width 67 height 20
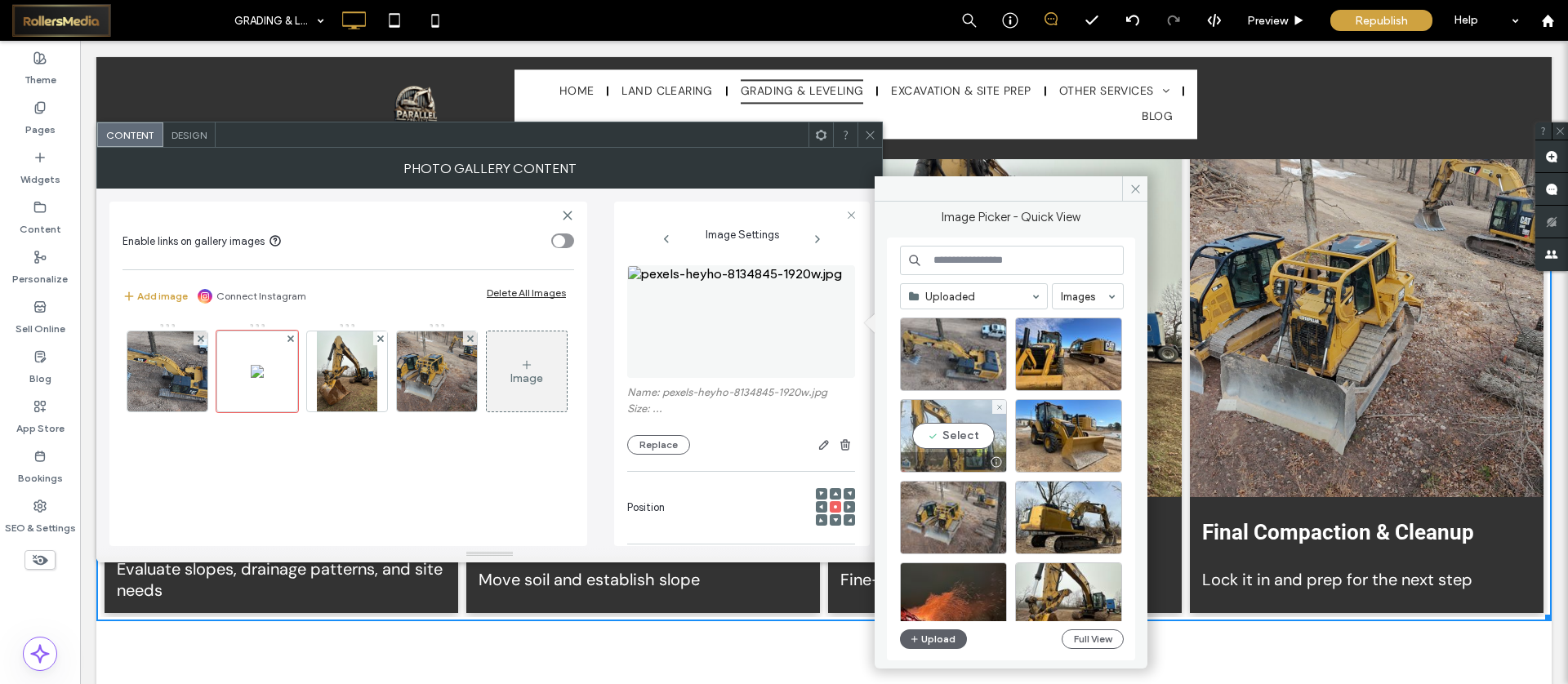
click at [971, 433] on div "Select" at bounding box center [953, 436] width 107 height 73
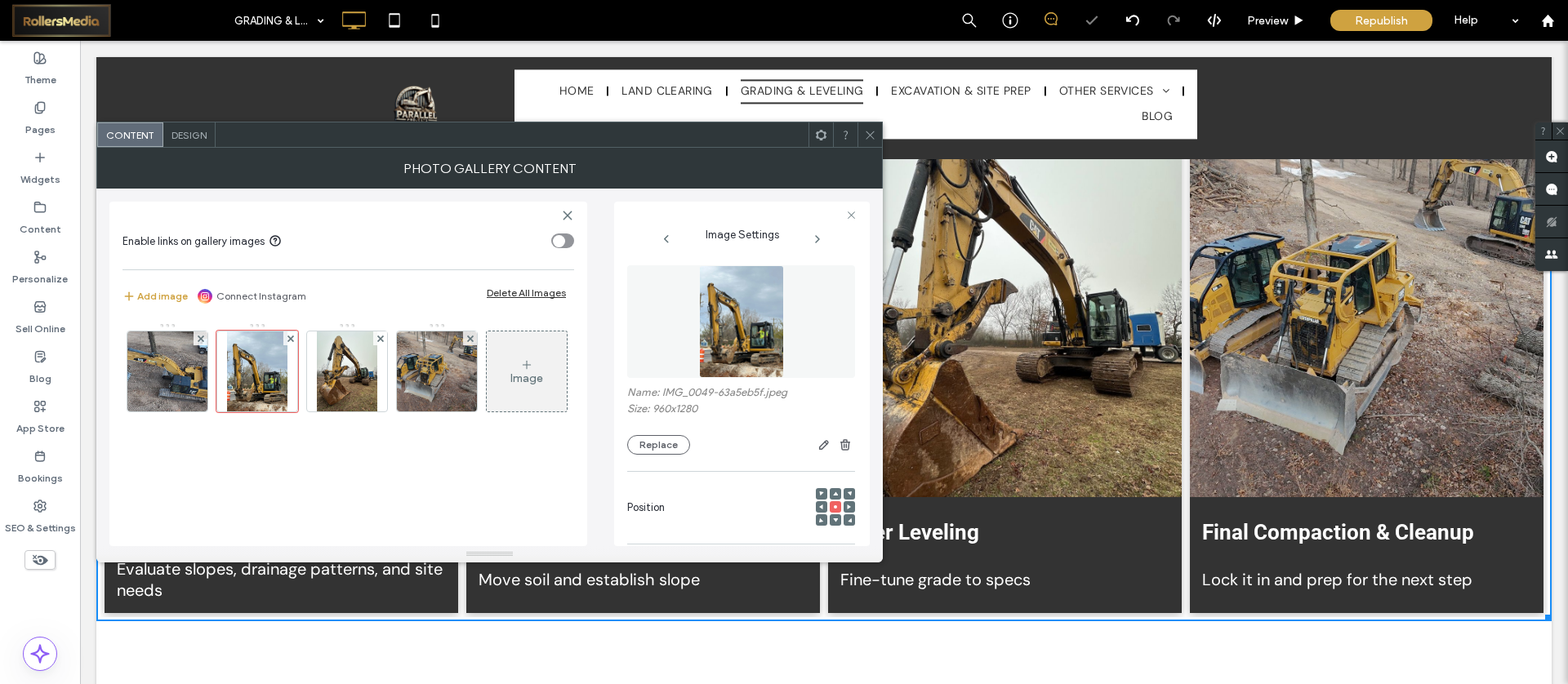
click at [872, 135] on icon at bounding box center [871, 135] width 13 height 13
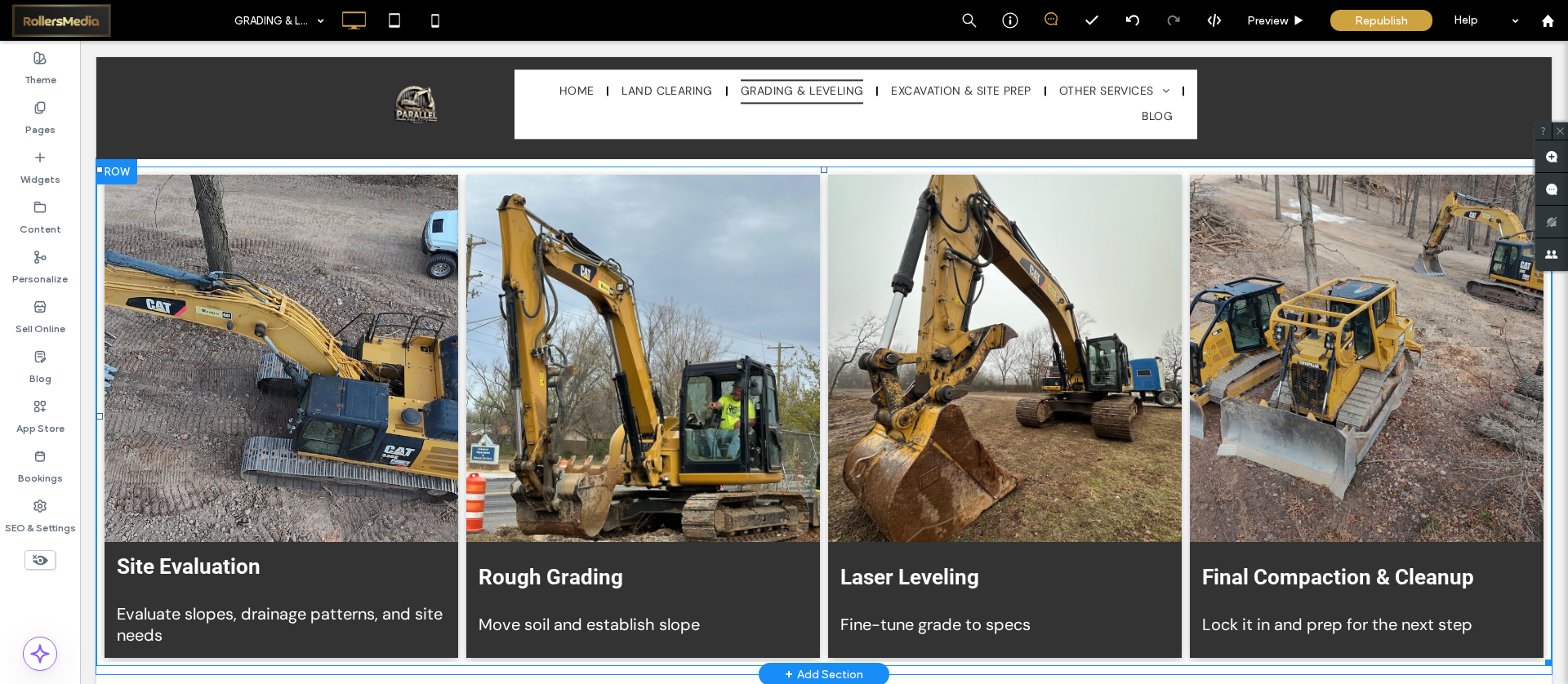
scroll to position [2952, 0]
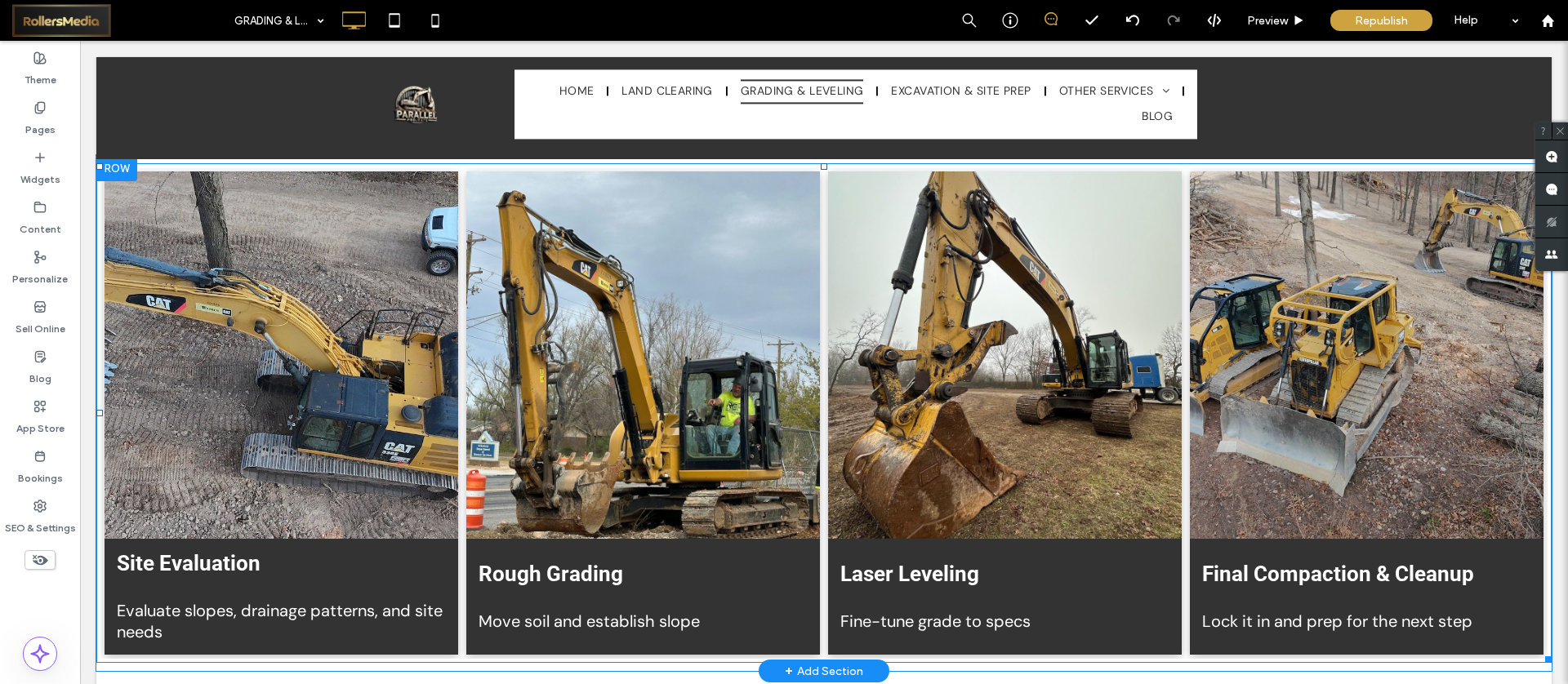
click at [293, 331] on link at bounding box center [281, 355] width 353 height 368
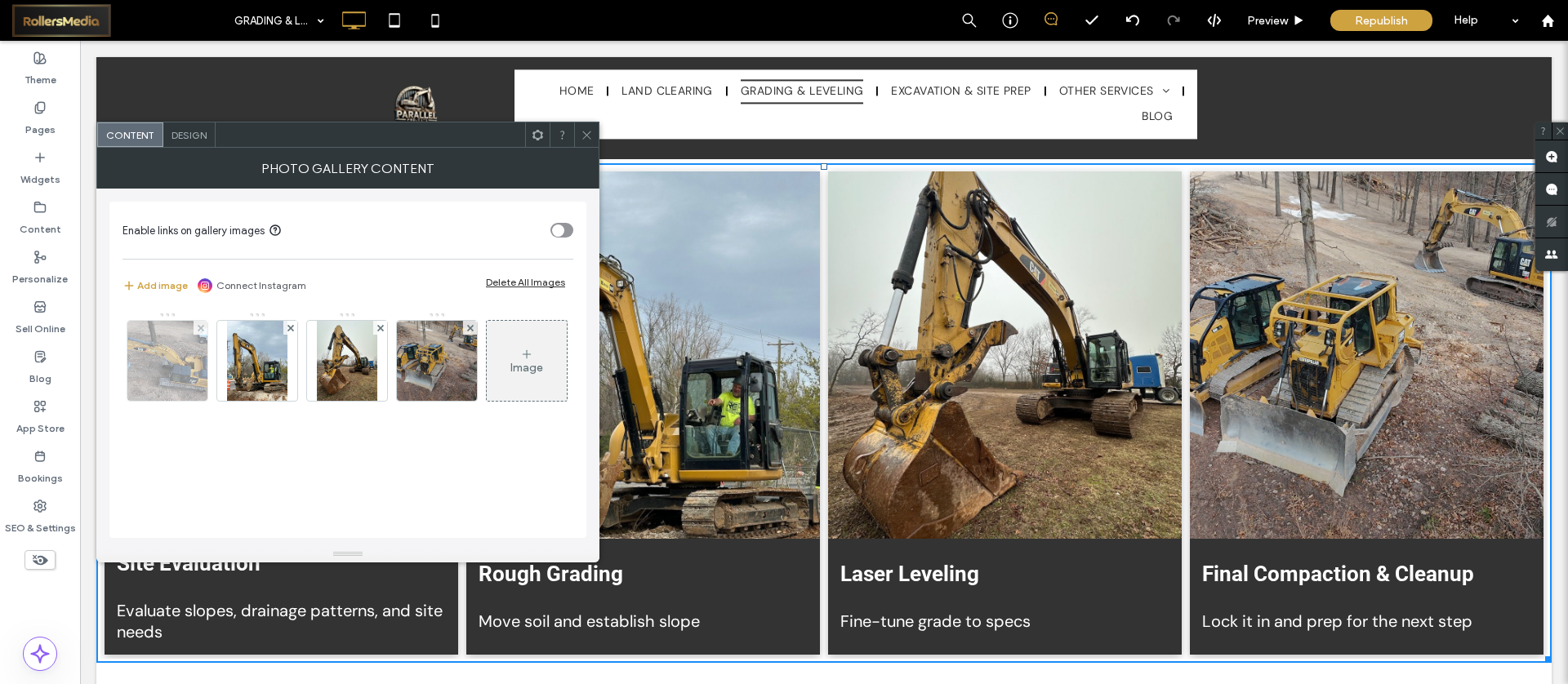
click at [161, 359] on img at bounding box center [167, 361] width 142 height 80
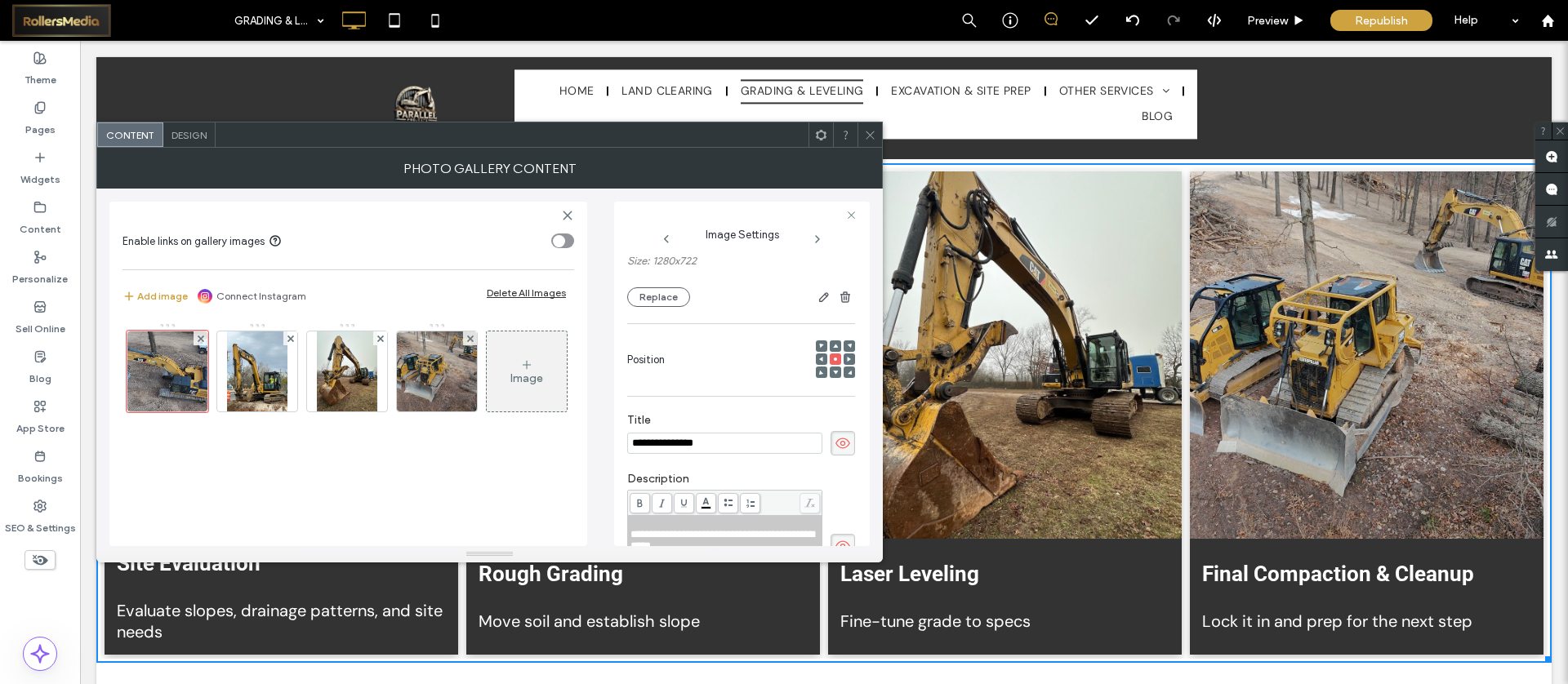
scroll to position [156, 0]
click at [646, 278] on div "Name: DJI_20250321095648_0043_D-39421dc7.jpeg Size: 1280x722 Replace" at bounding box center [740, 270] width 227 height 81
click at [654, 310] on button "Replace" at bounding box center [658, 302] width 63 height 20
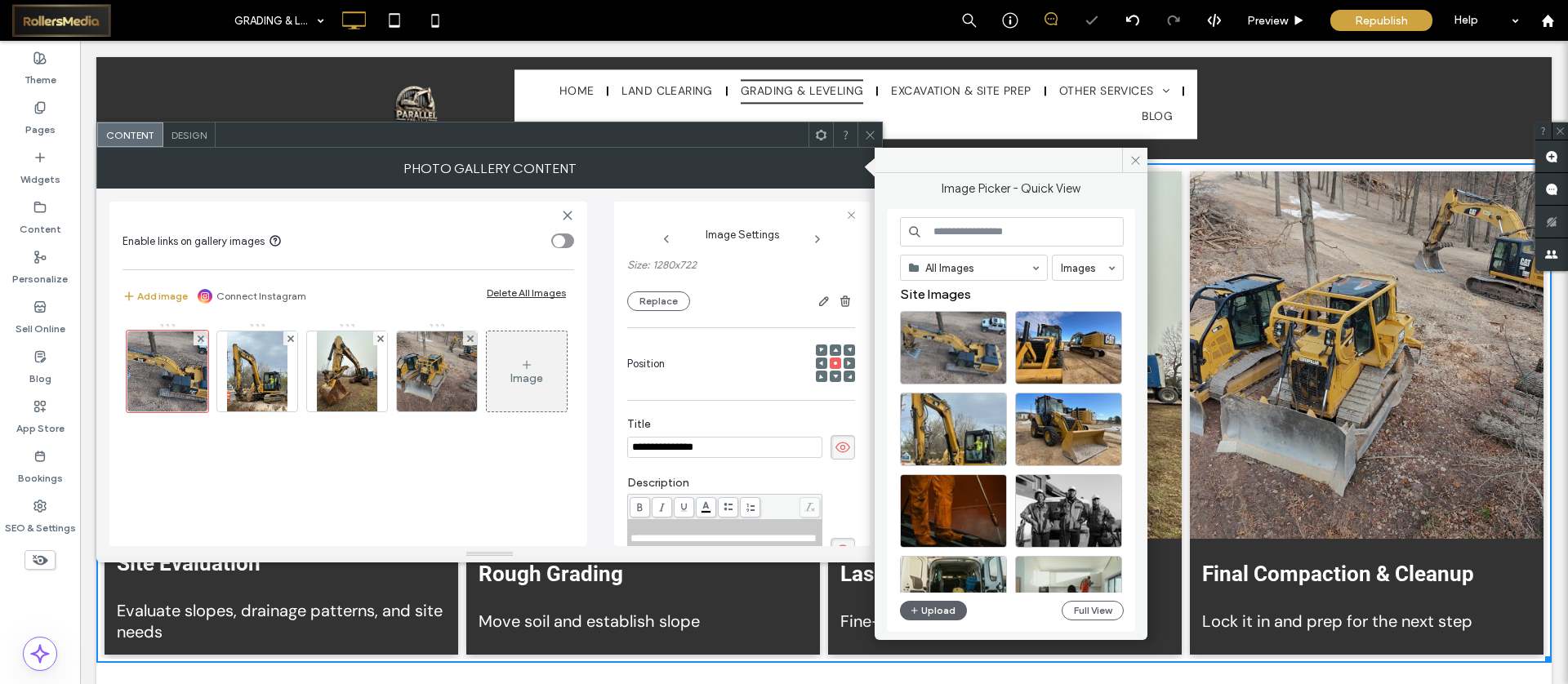
scroll to position [4, 0]
click at [931, 608] on button "Upload" at bounding box center [934, 611] width 67 height 20
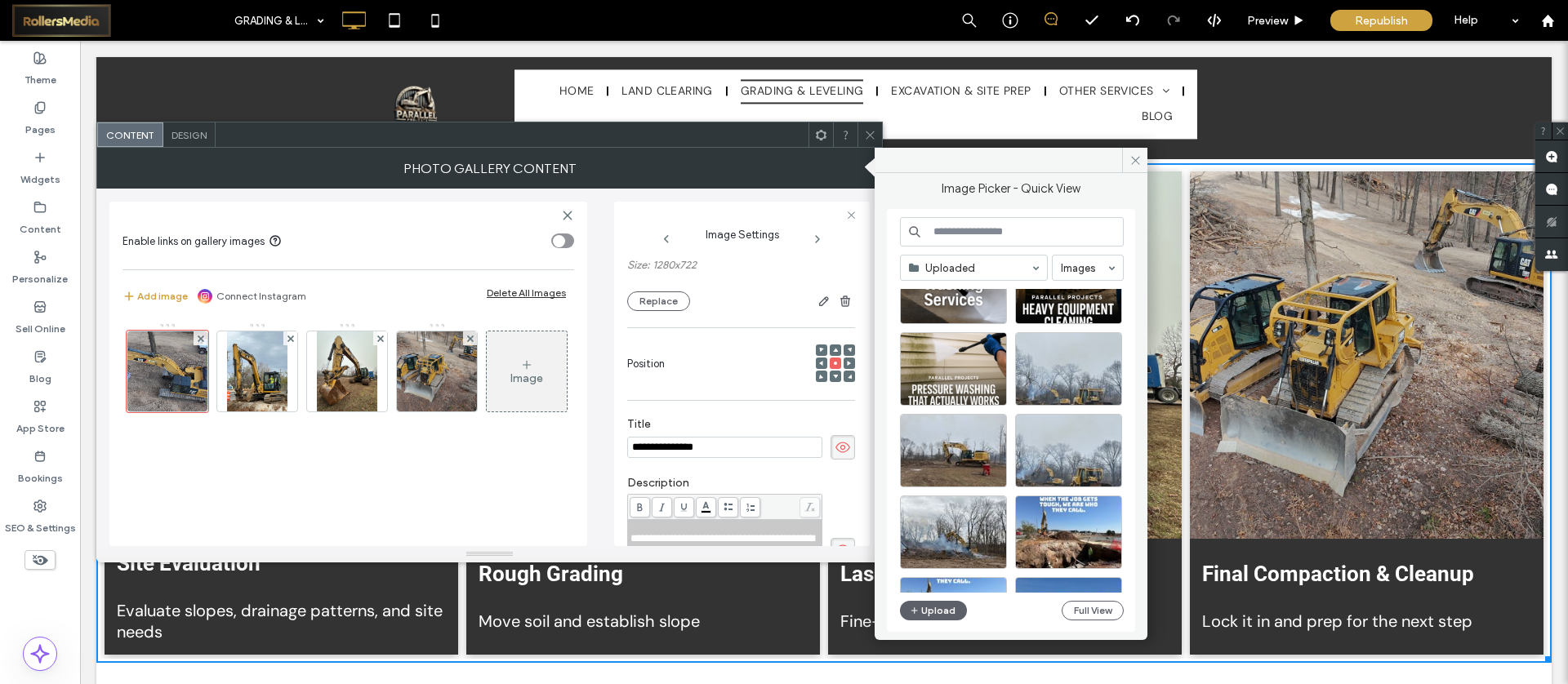
scroll to position [0, 0]
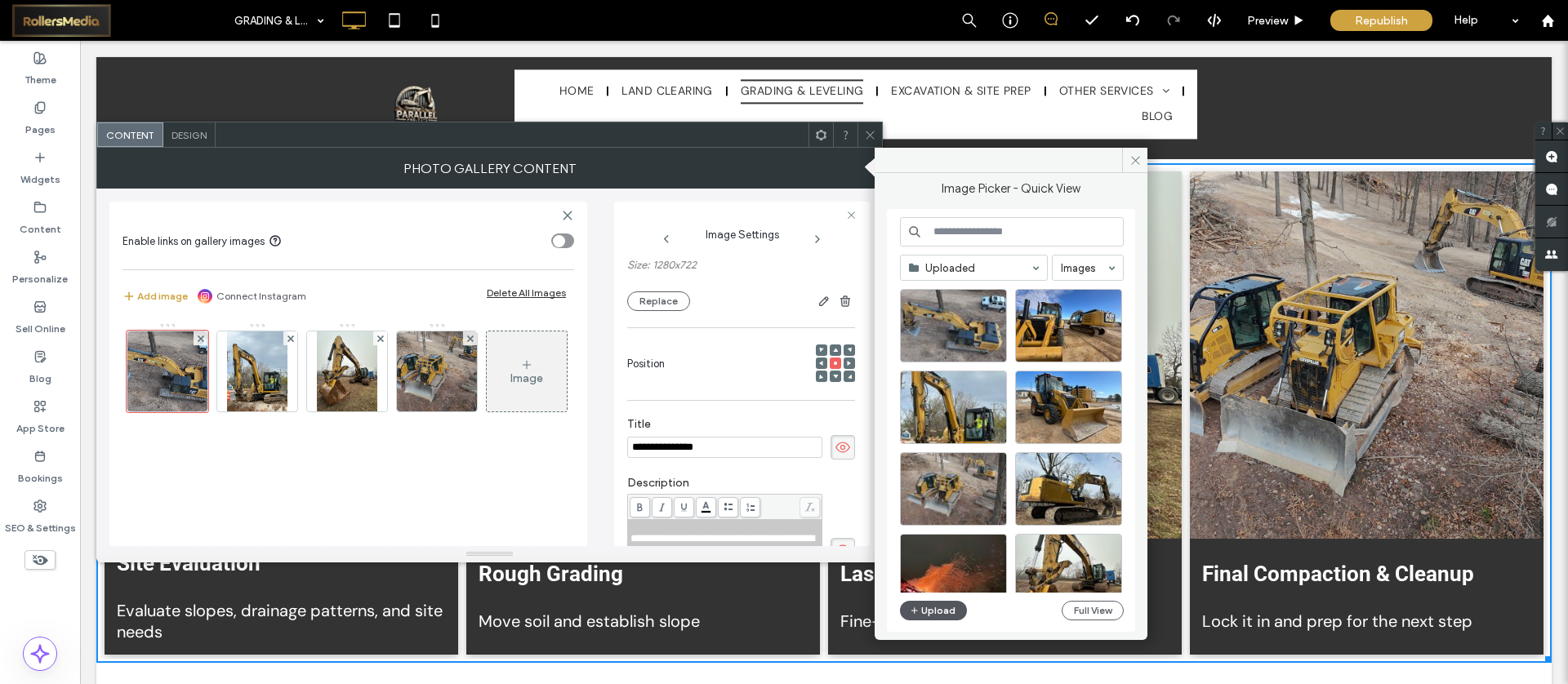
click at [953, 614] on button "Upload" at bounding box center [934, 611] width 67 height 20
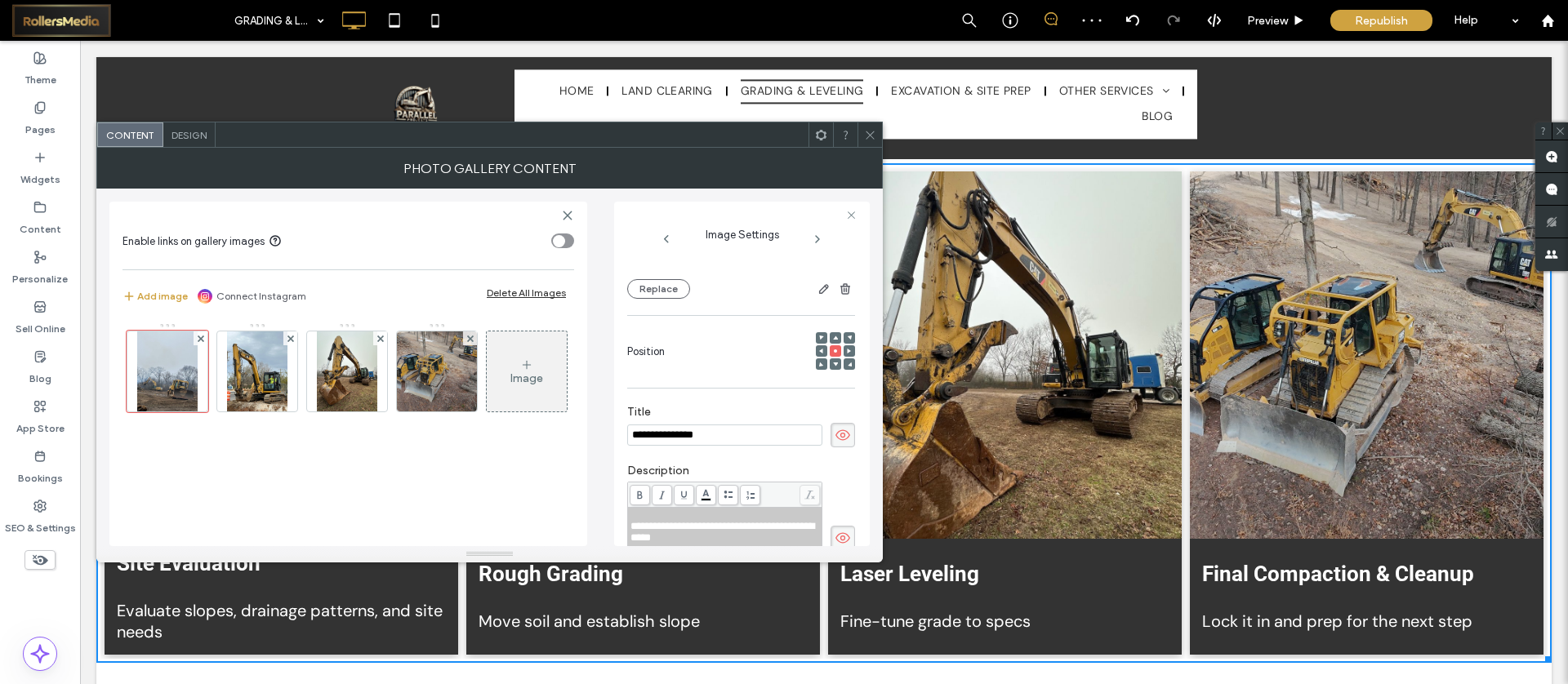
click at [870, 134] on use at bounding box center [869, 134] width 8 height 8
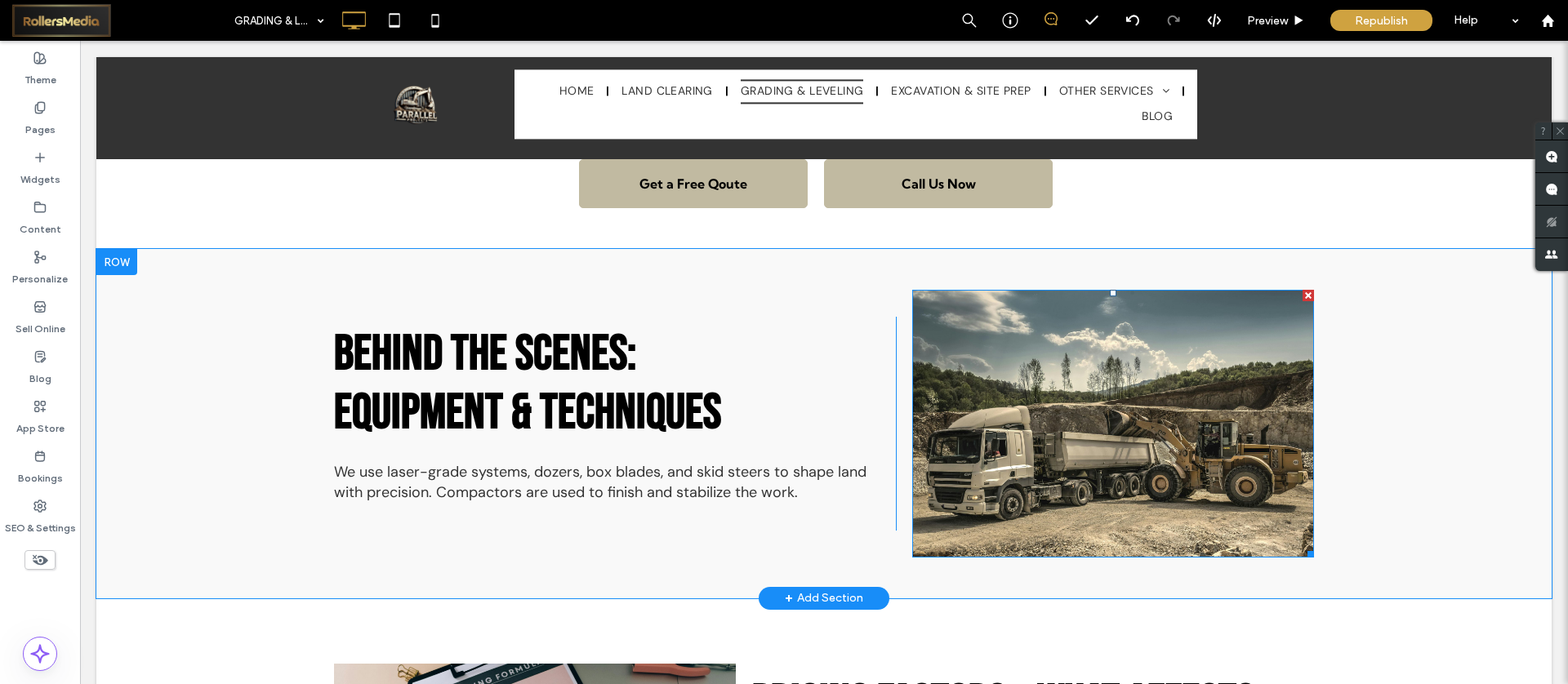
scroll to position [3734, 0]
click at [1110, 409] on img at bounding box center [1113, 423] width 402 height 268
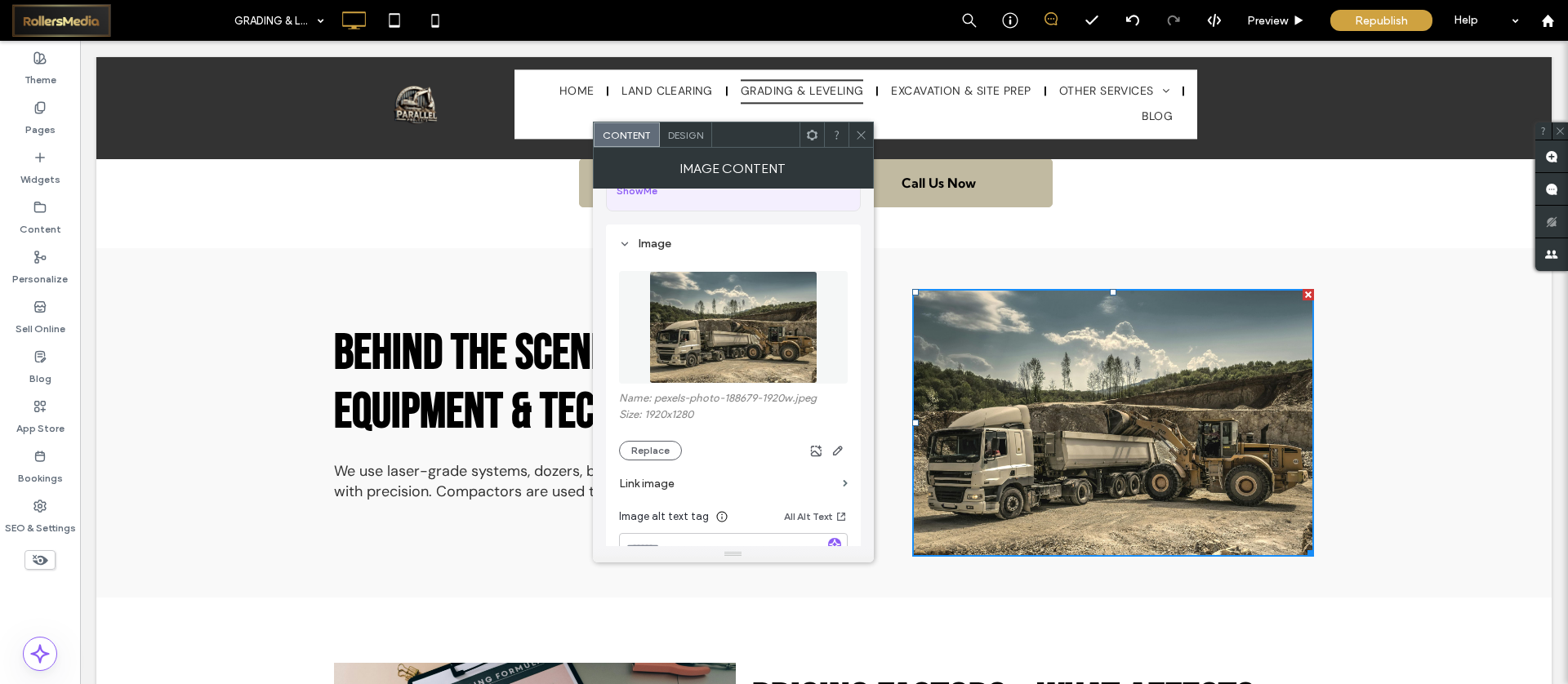
scroll to position [130, 0]
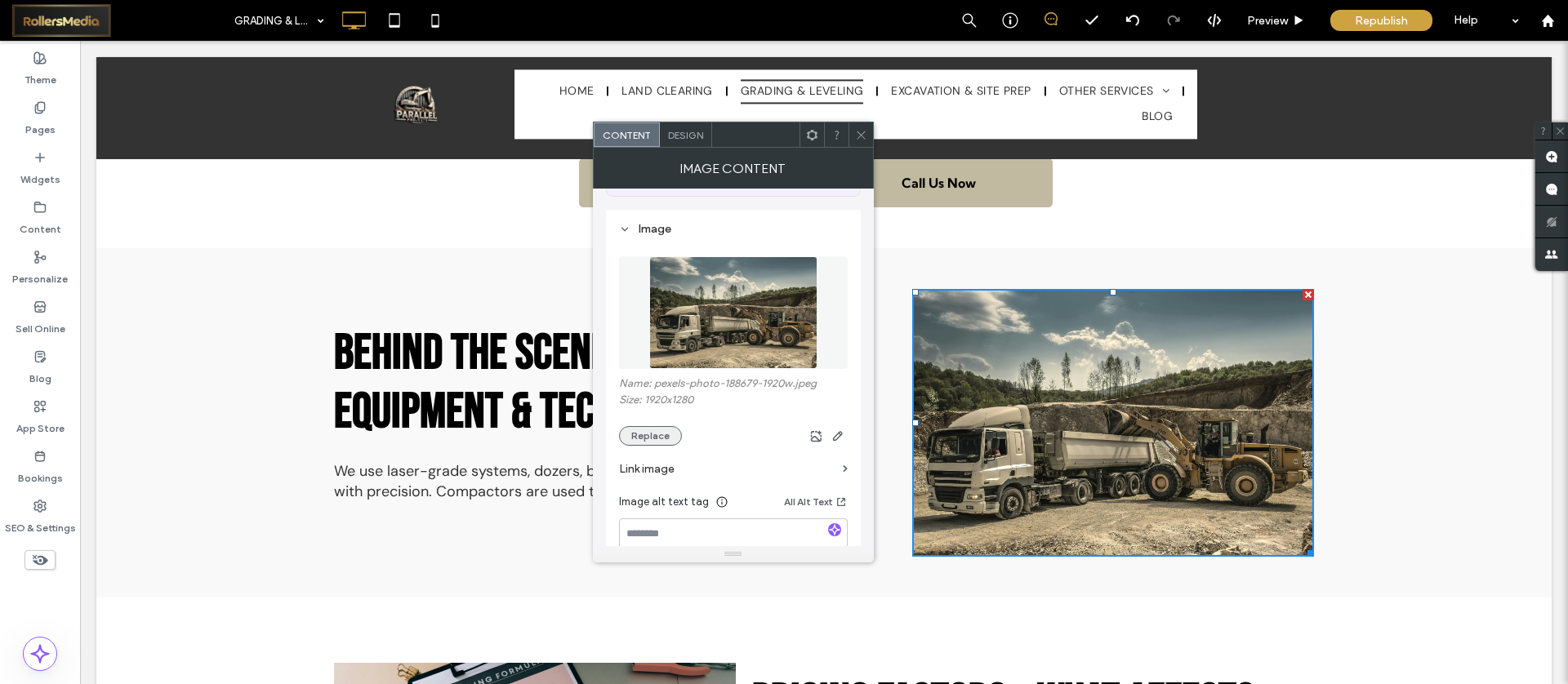
click at [650, 429] on button "Replace" at bounding box center [650, 436] width 63 height 20
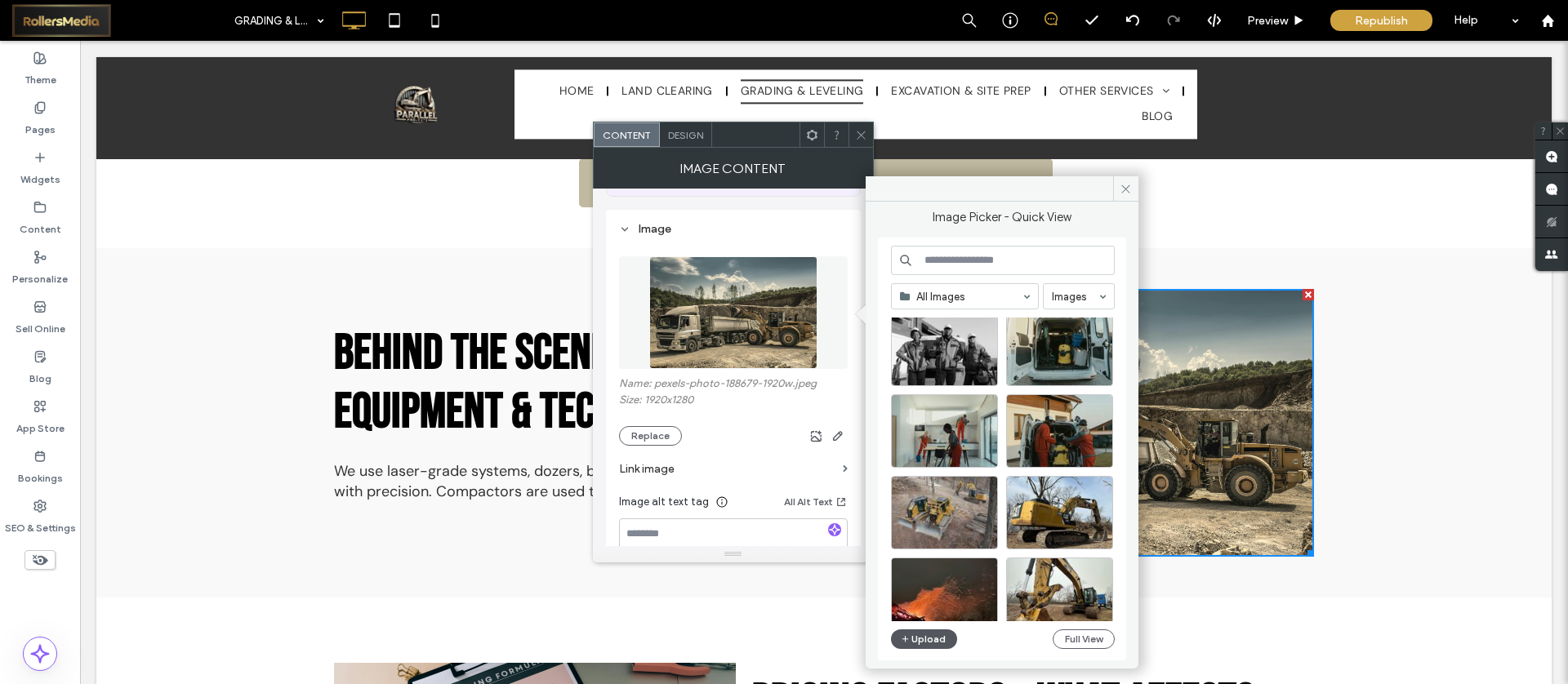
scroll to position [275, 0]
click at [922, 638] on button "Upload" at bounding box center [924, 640] width 67 height 20
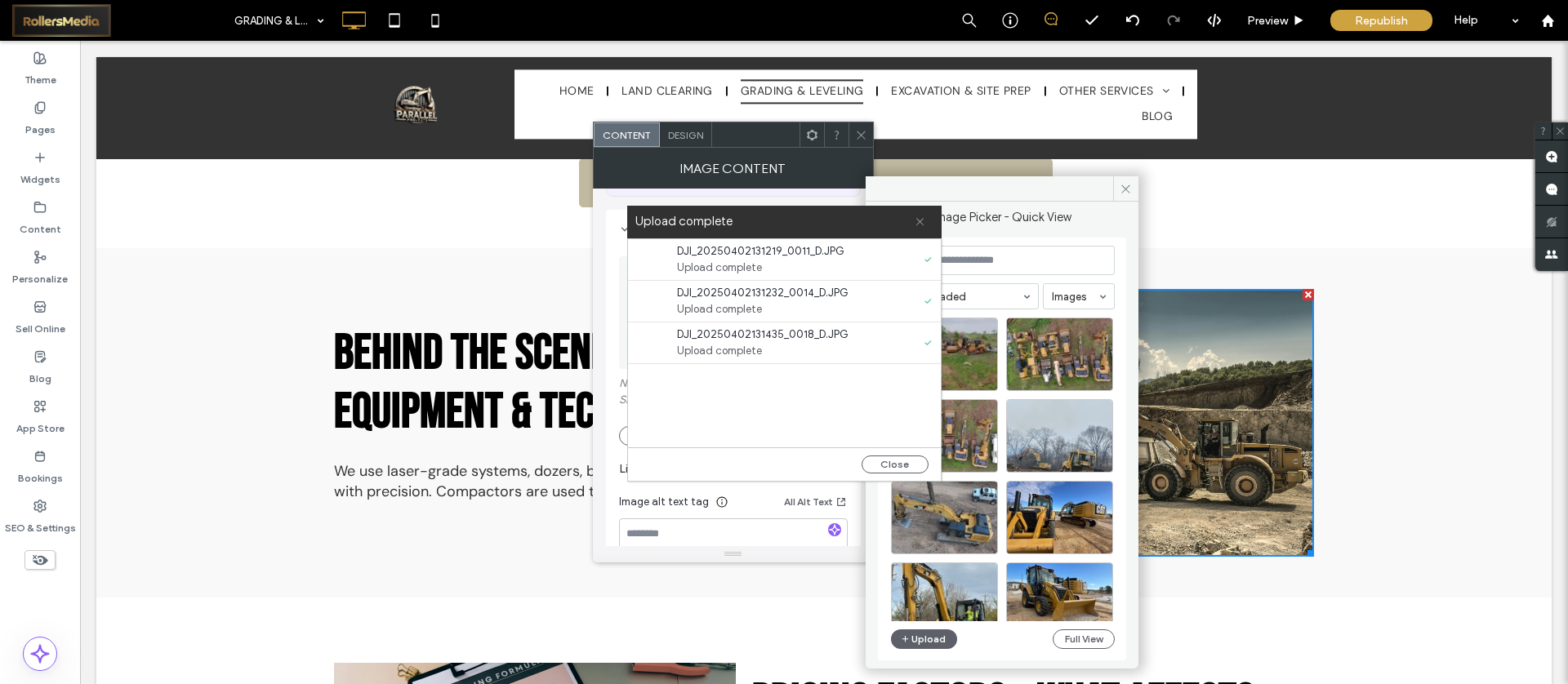
click at [920, 211] on span at bounding box center [920, 222] width 11 height 33
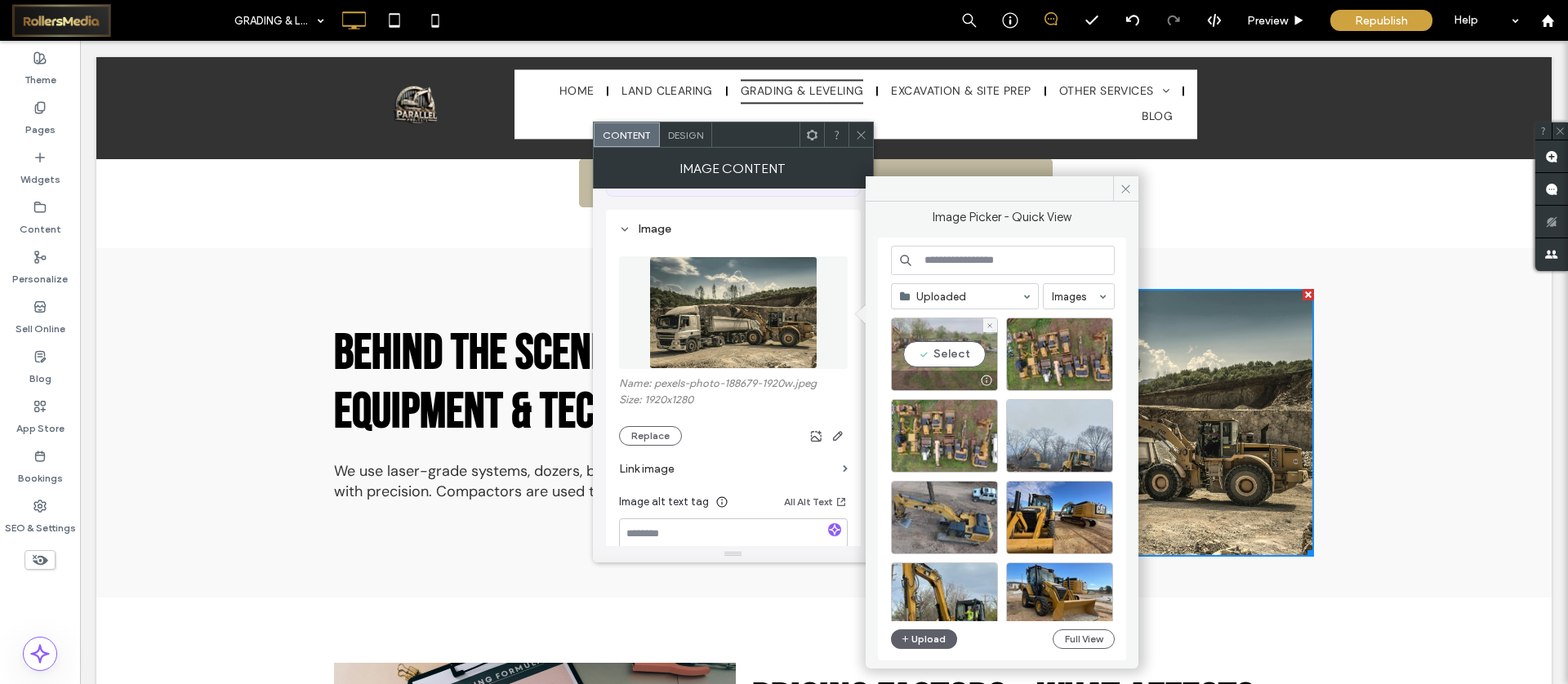
click at [961, 357] on div "Select" at bounding box center [944, 354] width 107 height 73
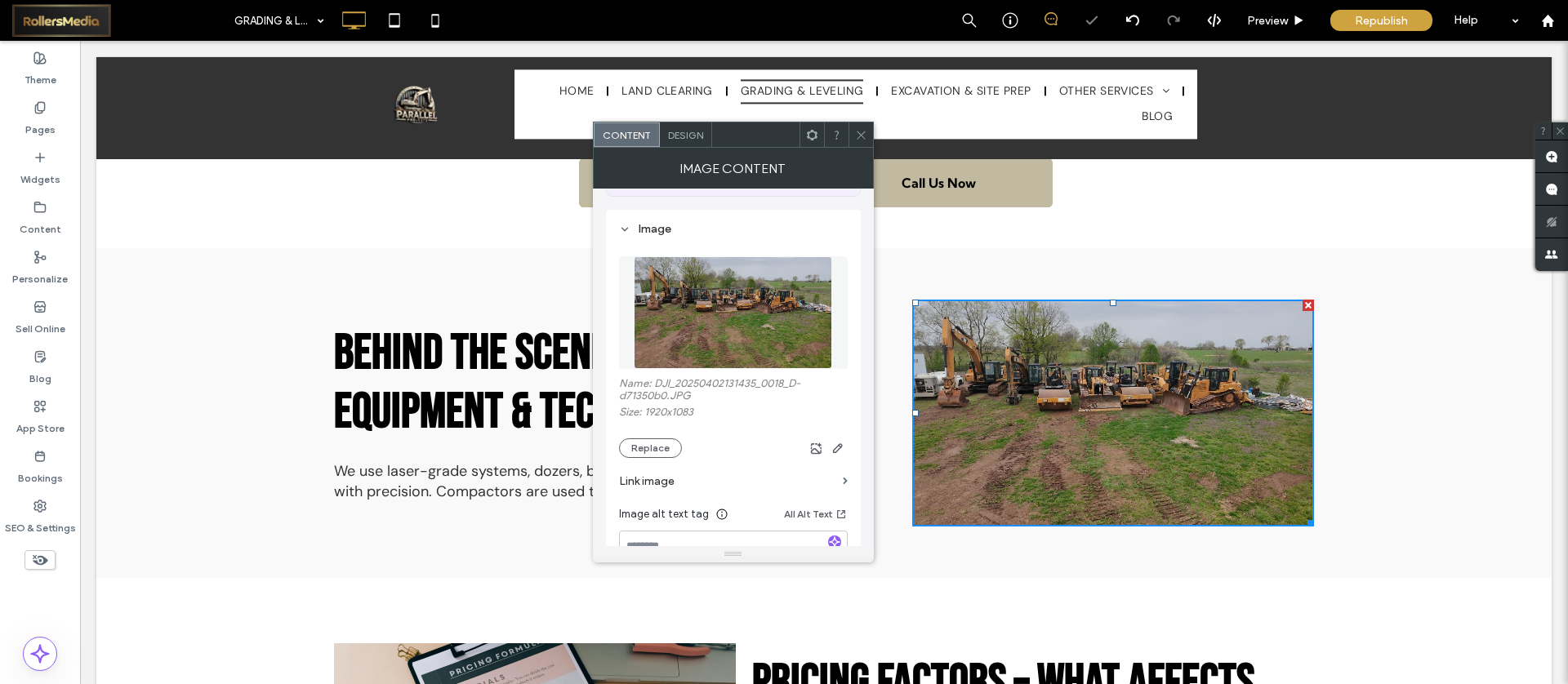
click at [866, 138] on icon at bounding box center [862, 135] width 13 height 13
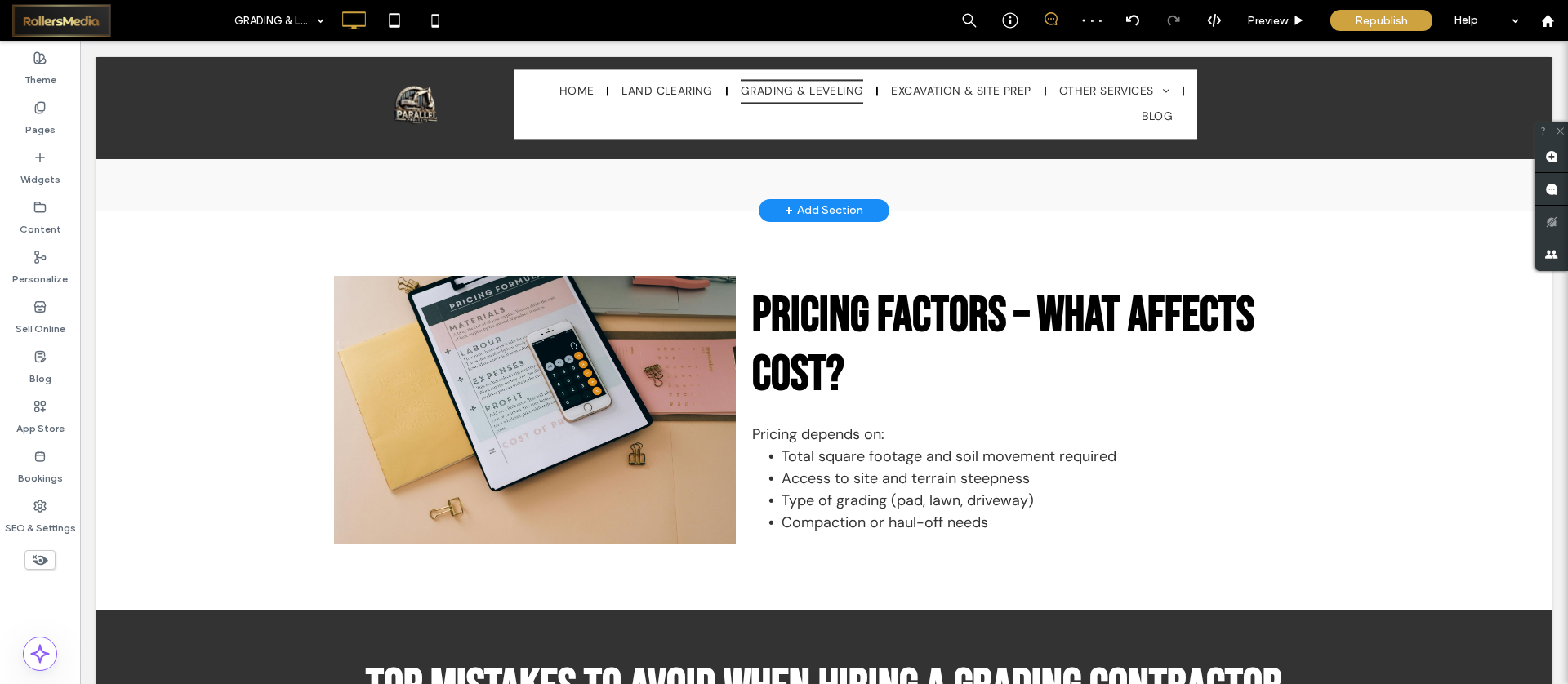
scroll to position [4137, 0]
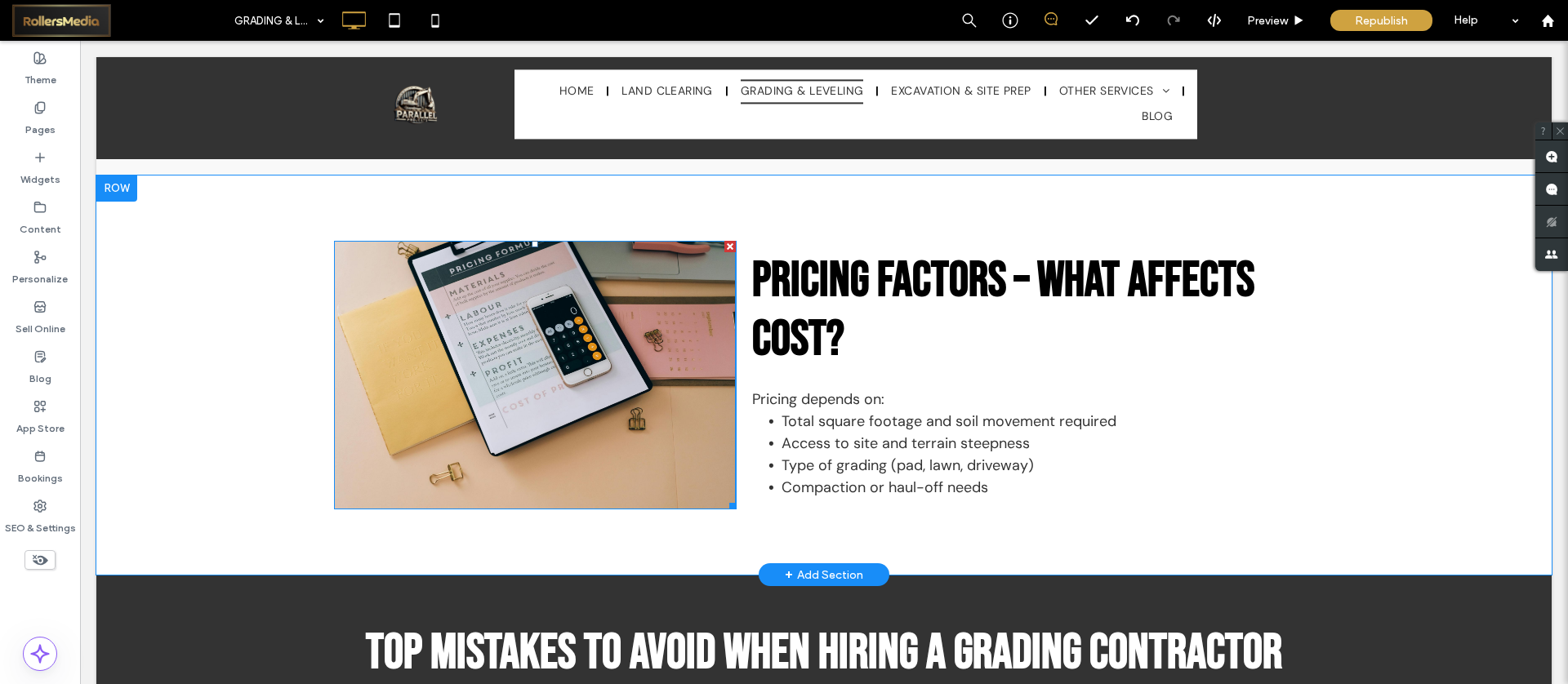
click at [557, 355] on img at bounding box center [535, 375] width 402 height 268
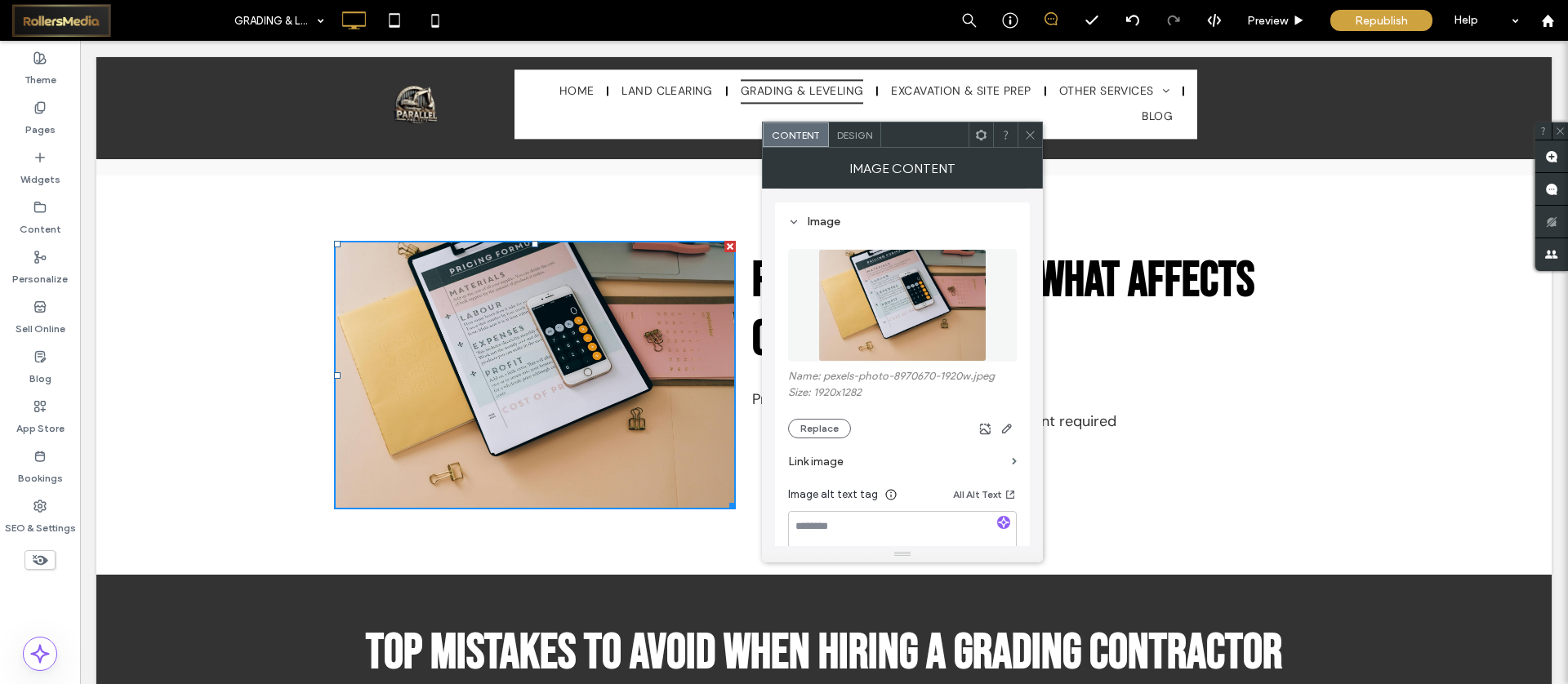
scroll to position [144, 0]
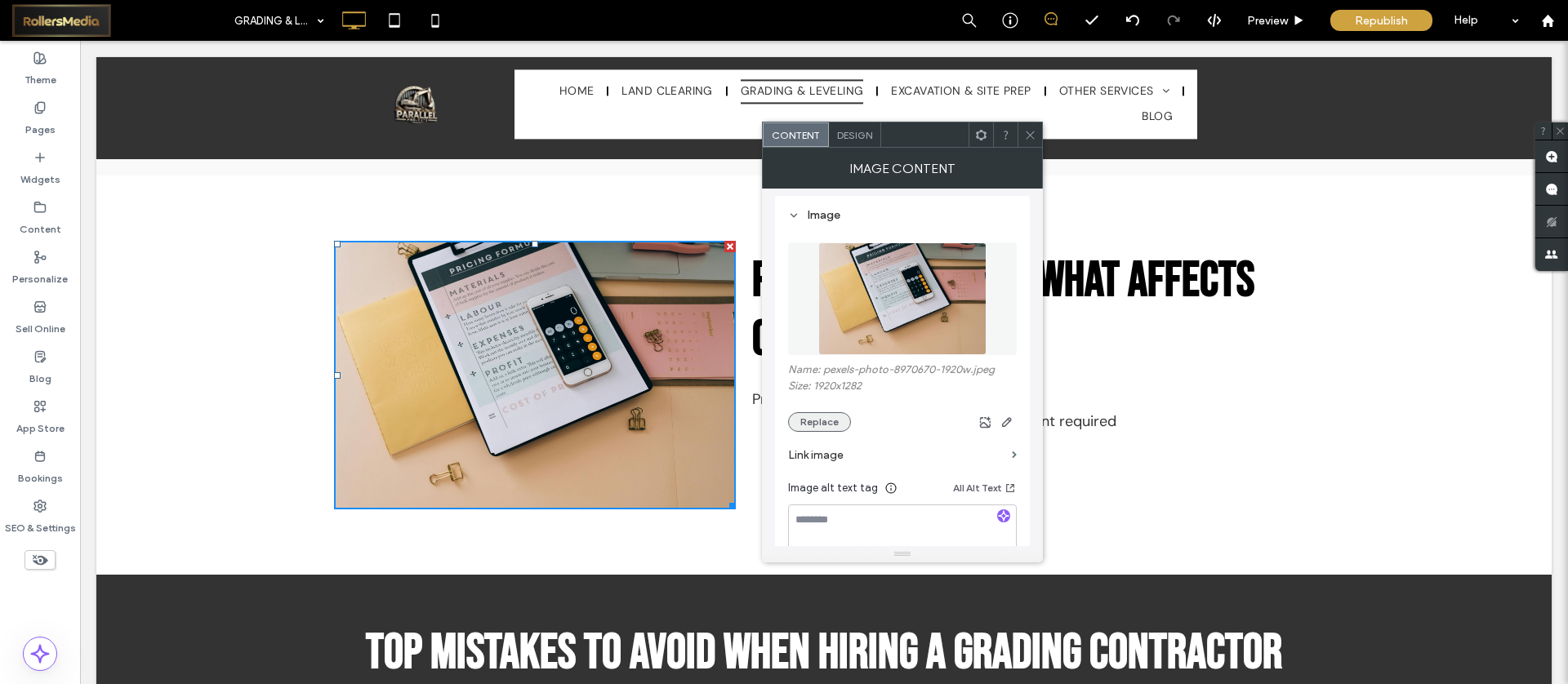
click at [809, 417] on button "Replace" at bounding box center [819, 422] width 63 height 20
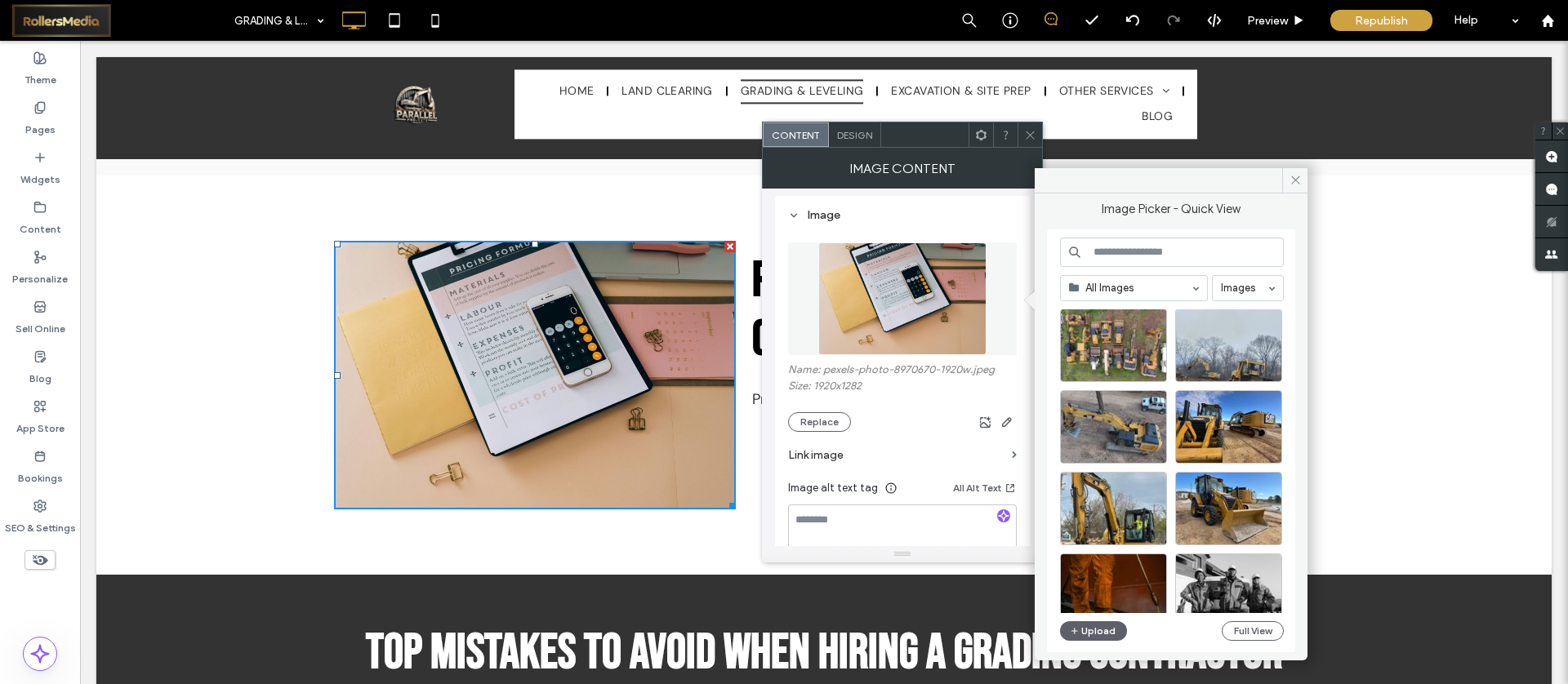
scroll to position [0, 0]
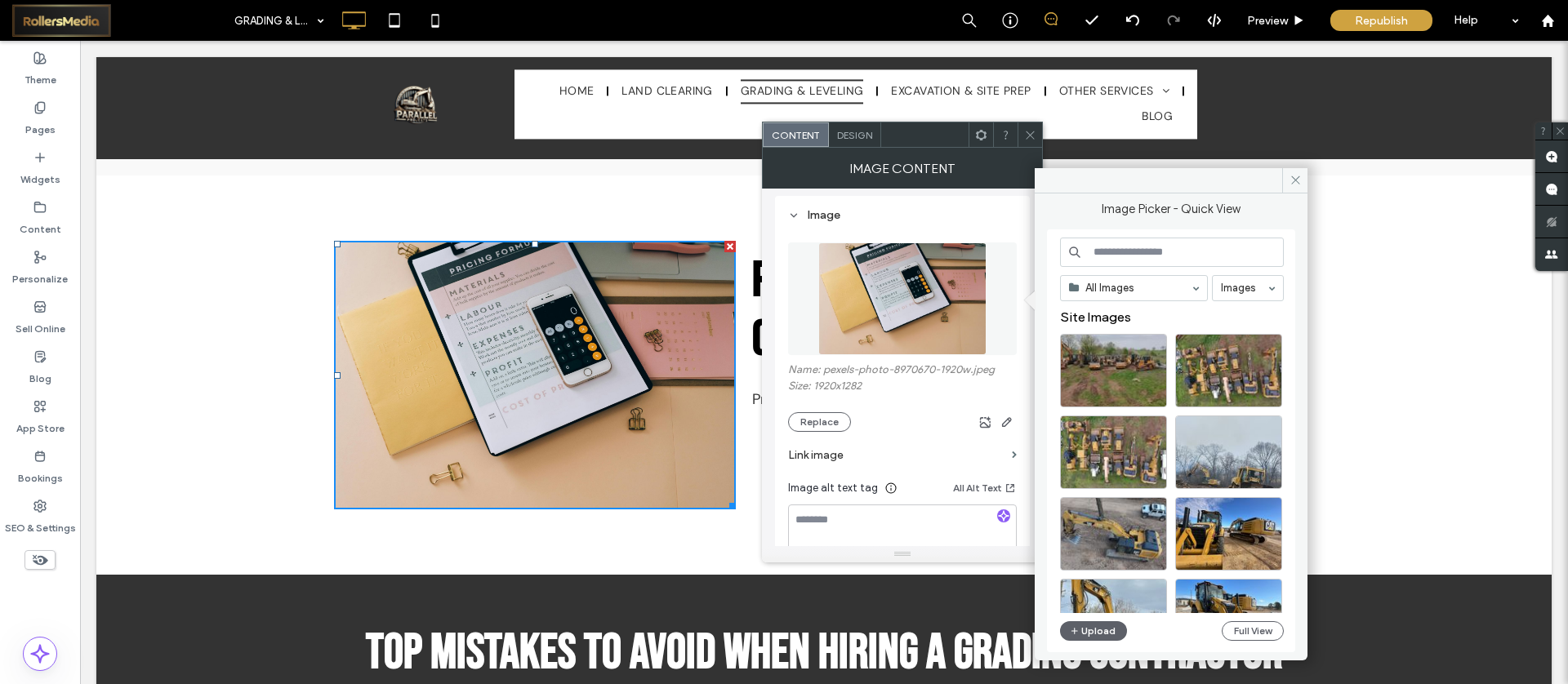
click at [1026, 131] on icon at bounding box center [1031, 135] width 13 height 13
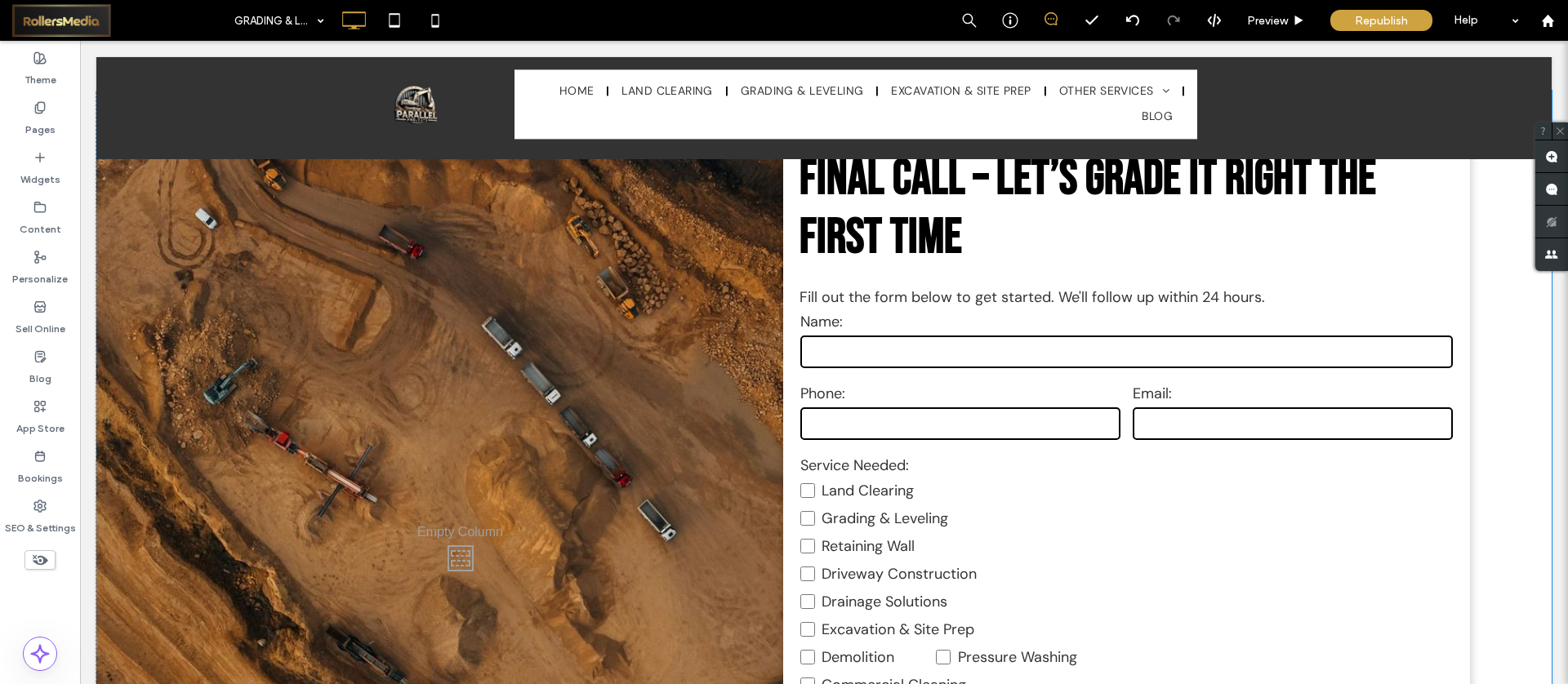
scroll to position [7052, 0]
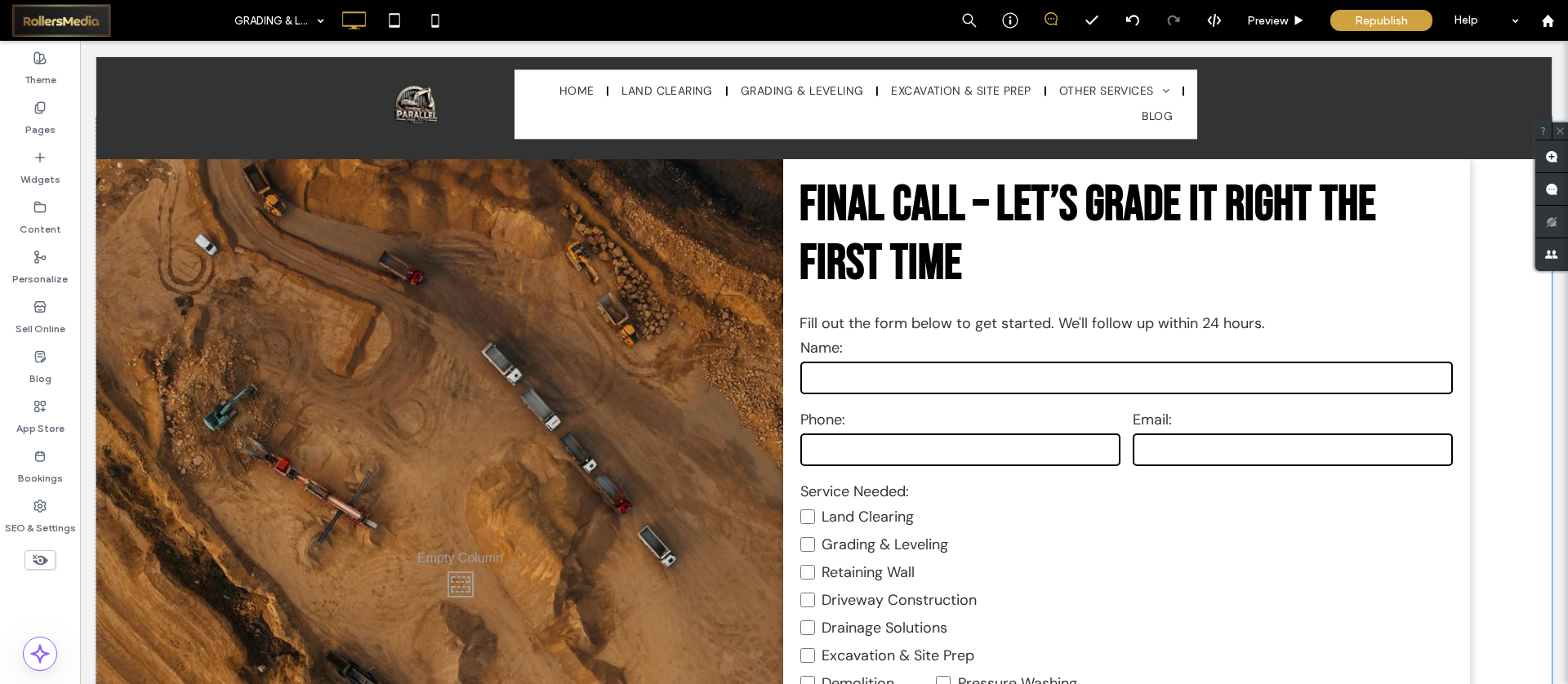
click at [392, 411] on div "Click To Paste" at bounding box center [460, 581] width 728 height 929
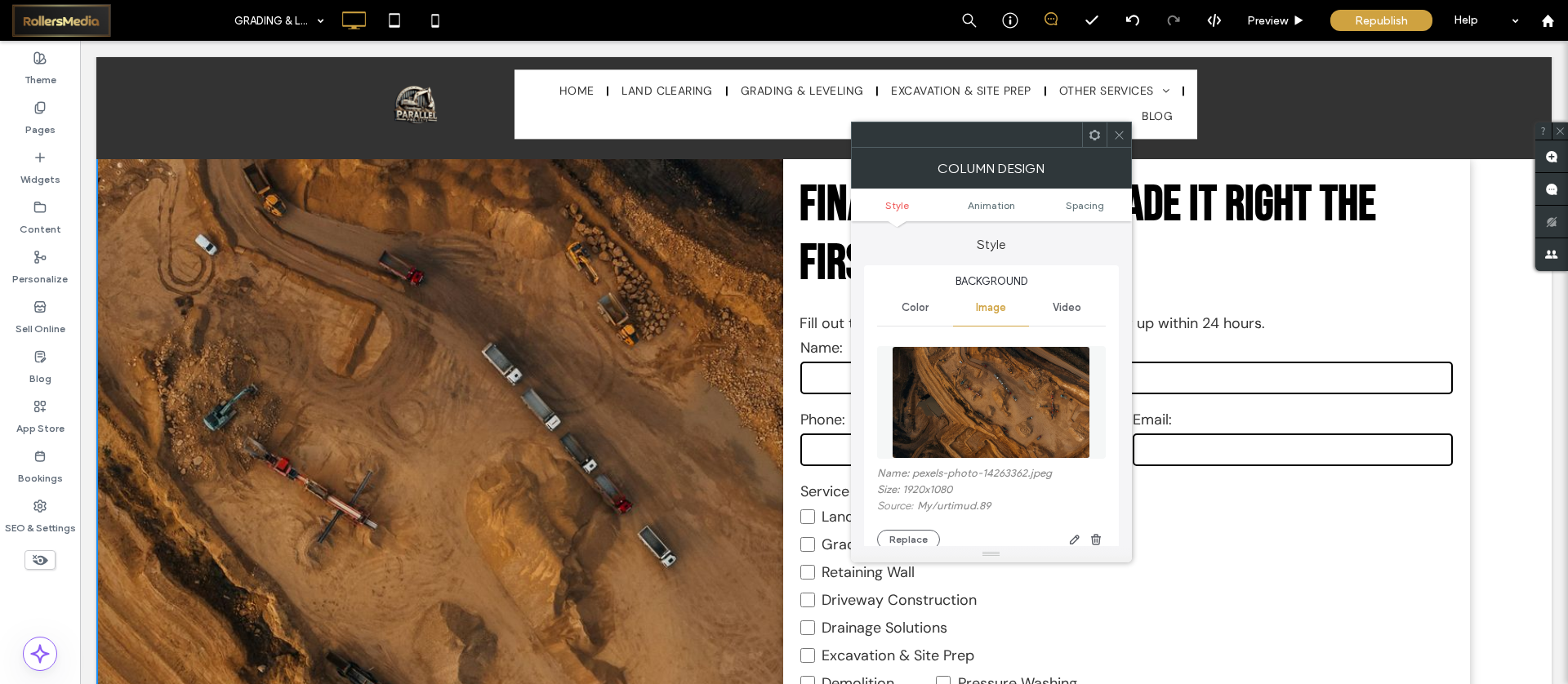
click at [919, 528] on div "Name: pexels-photo-14263362.jpeg Size: 1920x1080 Source: My / urtimud.89 Replace" at bounding box center [992, 508] width 228 height 82
click at [923, 536] on button "Replace" at bounding box center [908, 540] width 63 height 20
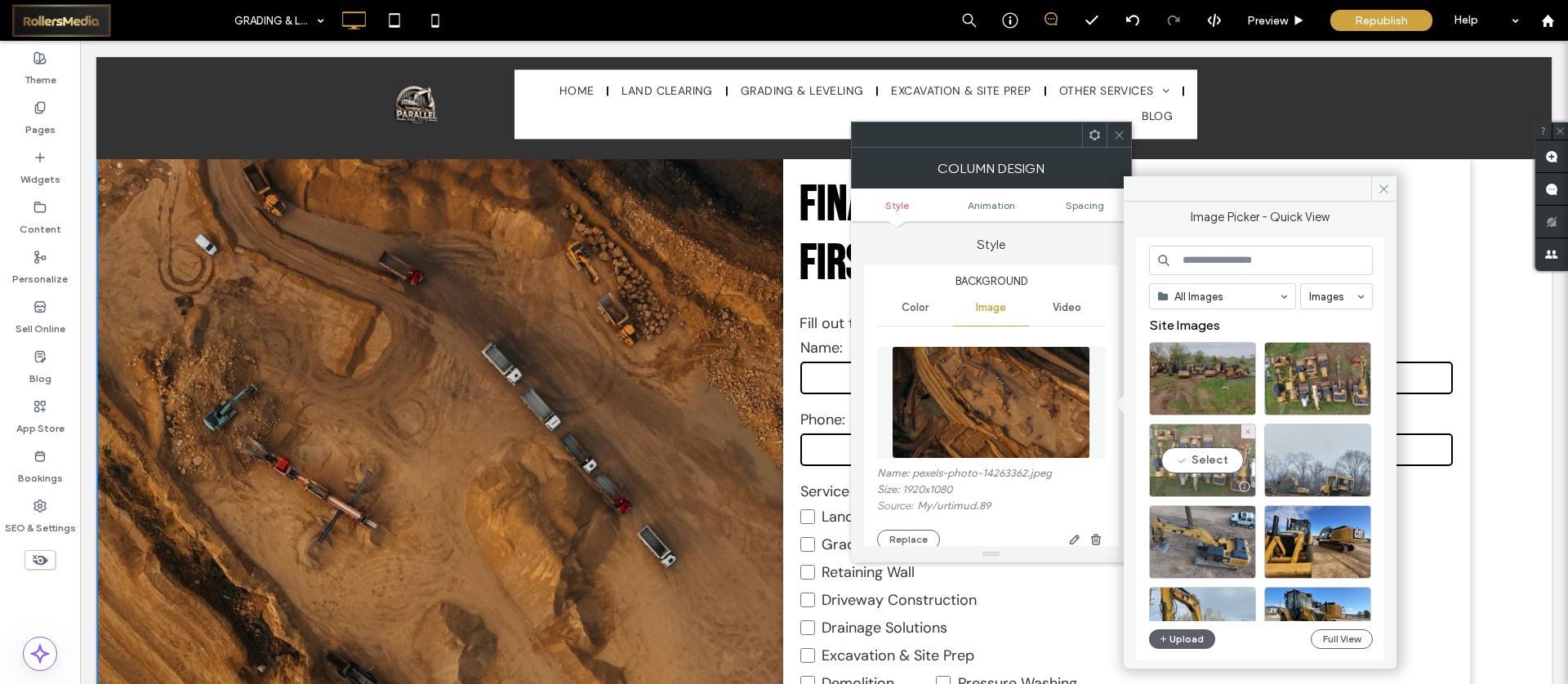
click at [1218, 460] on div "Select" at bounding box center [1203, 460] width 107 height 73
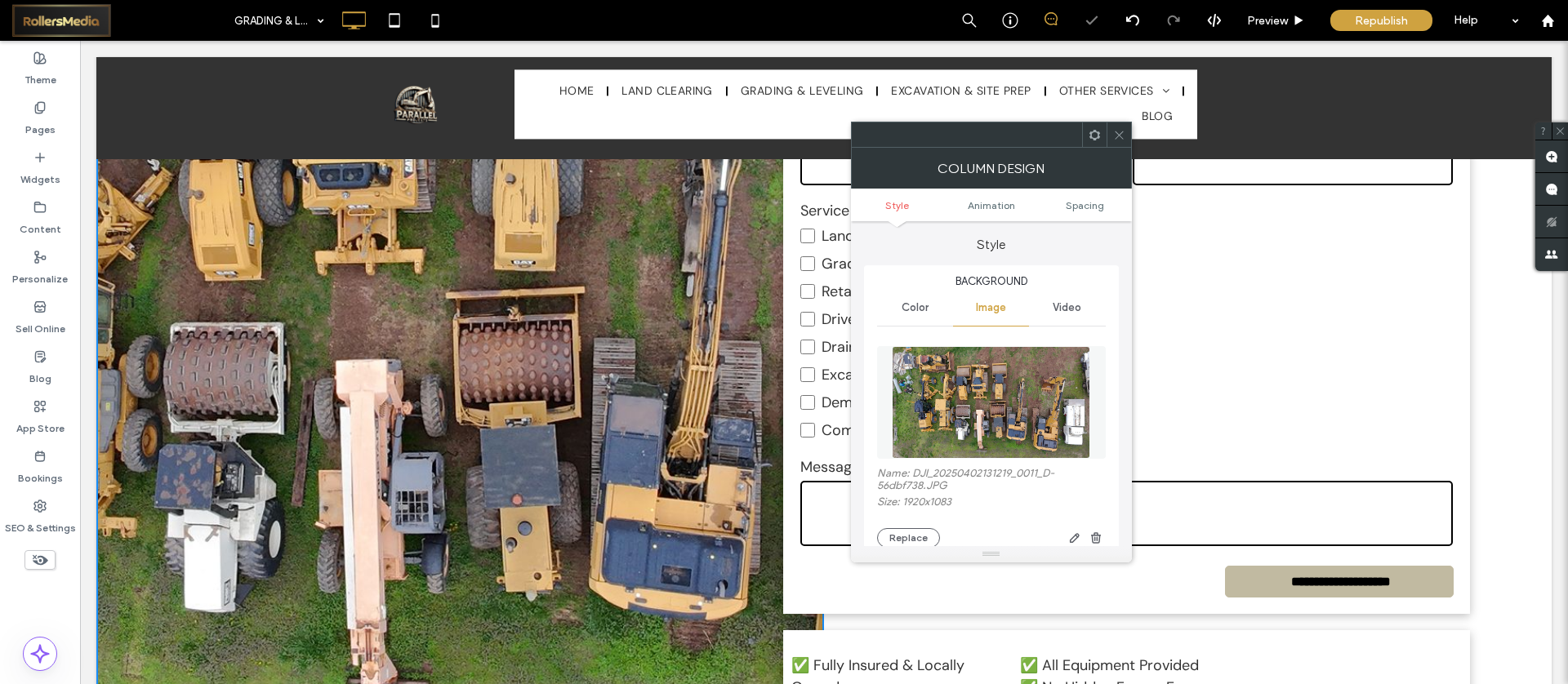
scroll to position [7332, 0]
click at [1121, 136] on icon at bounding box center [1119, 135] width 13 height 13
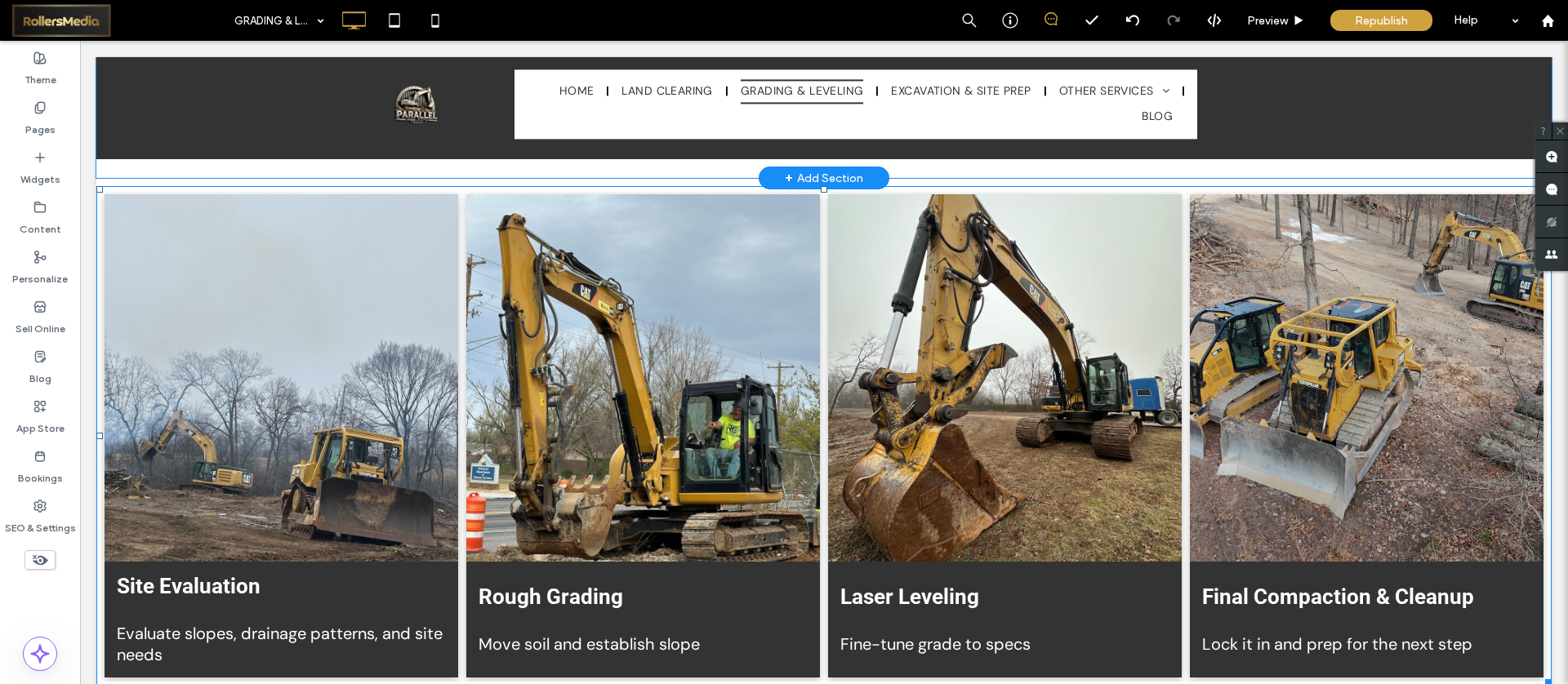
scroll to position [2956, 0]
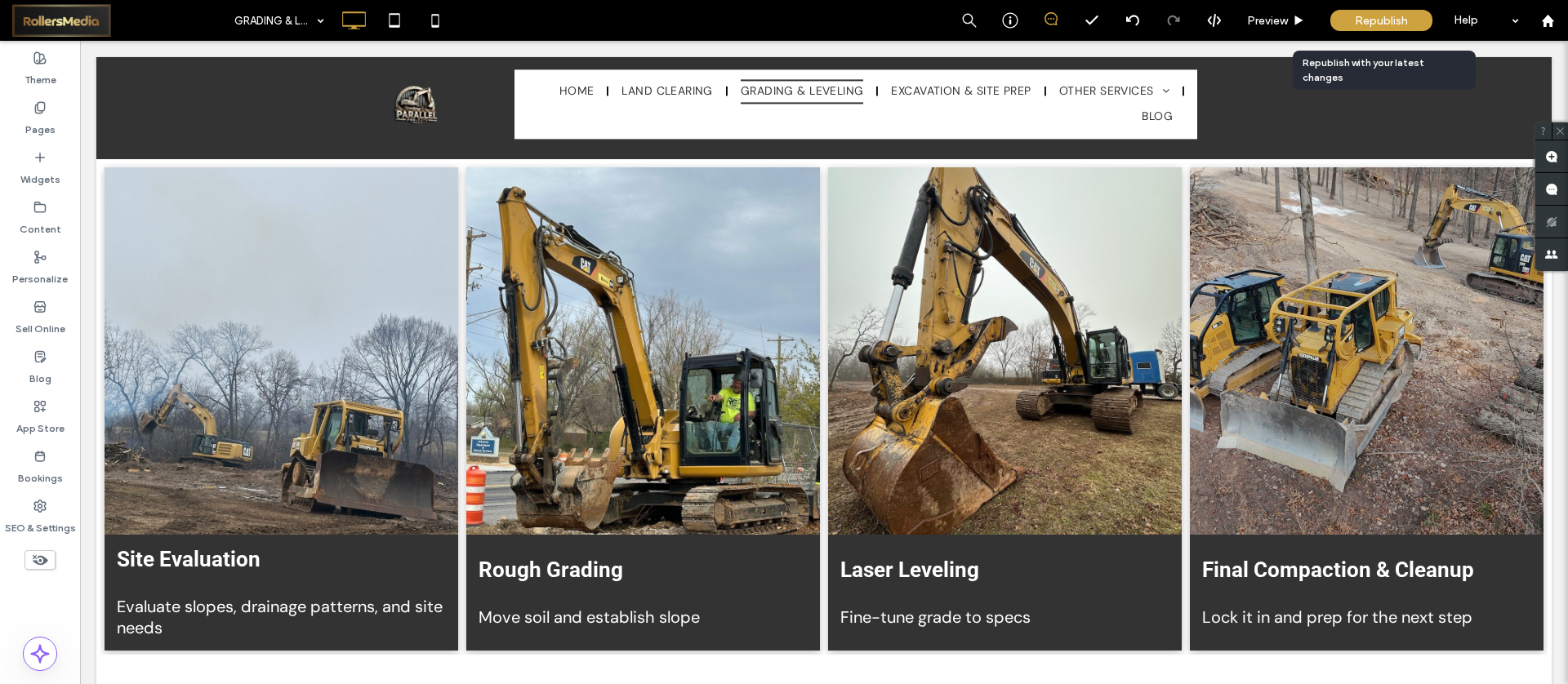
click at [1388, 11] on div "Republish" at bounding box center [1381, 20] width 102 height 21
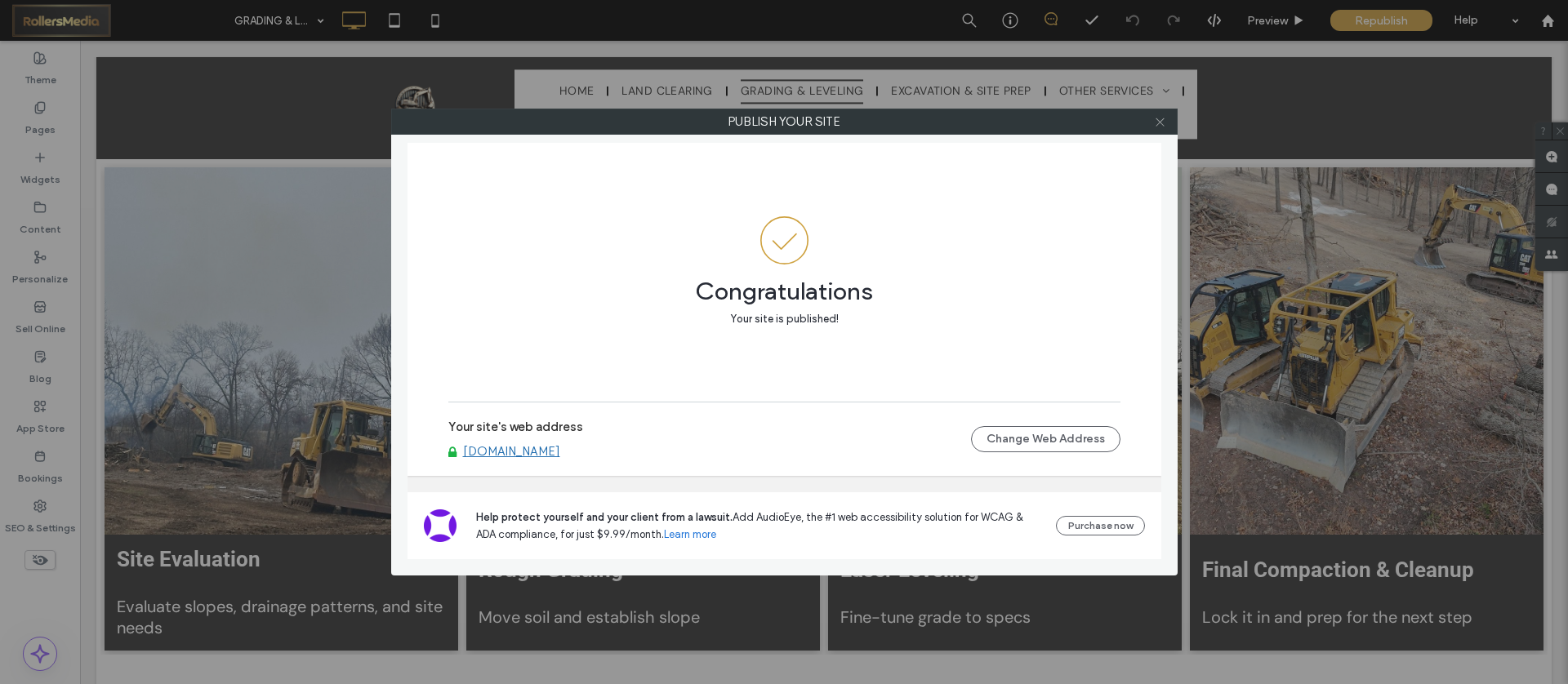
click at [1159, 122] on use at bounding box center [1159, 121] width 8 height 8
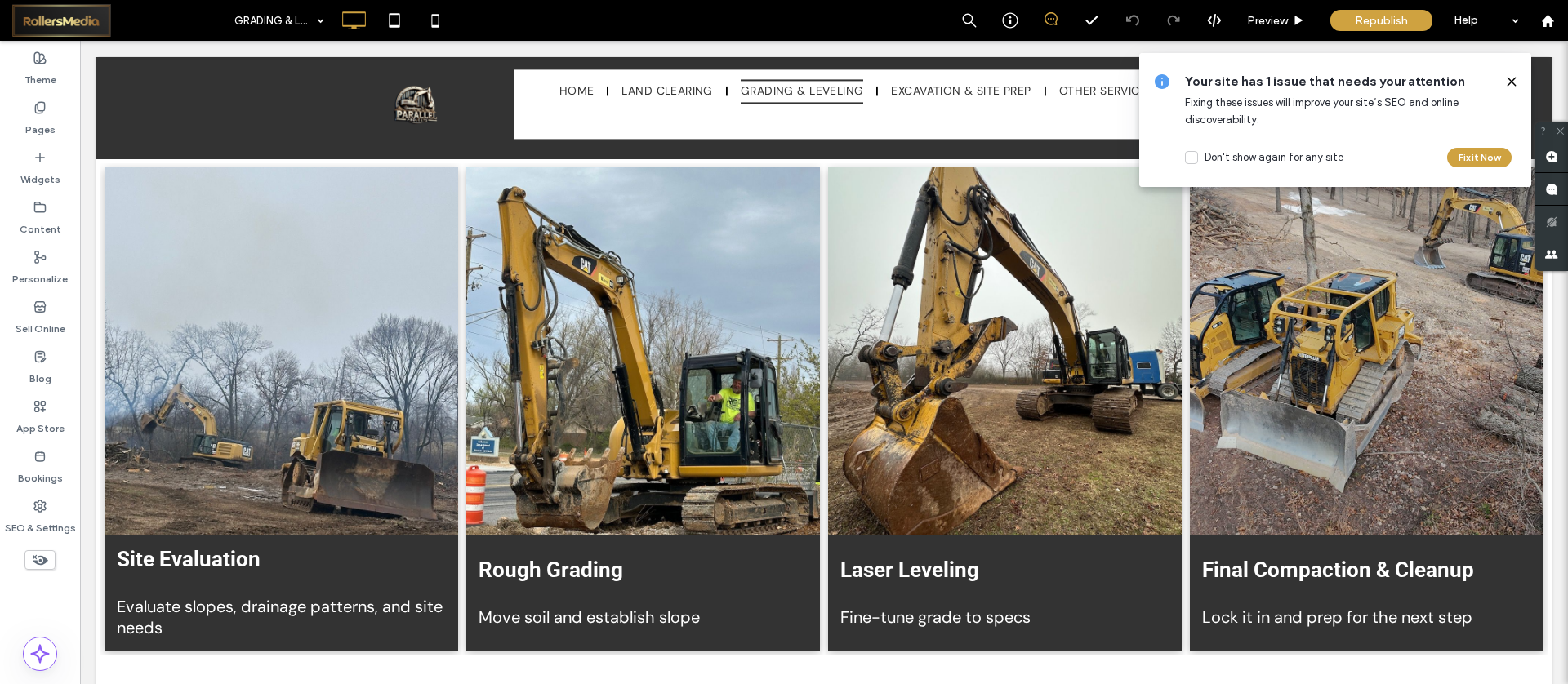
drag, startPoint x: 1512, startPoint y: 83, endPoint x: 1370, endPoint y: 5, distance: 162.0
click at [1512, 83] on icon at bounding box center [1512, 82] width 13 height 13
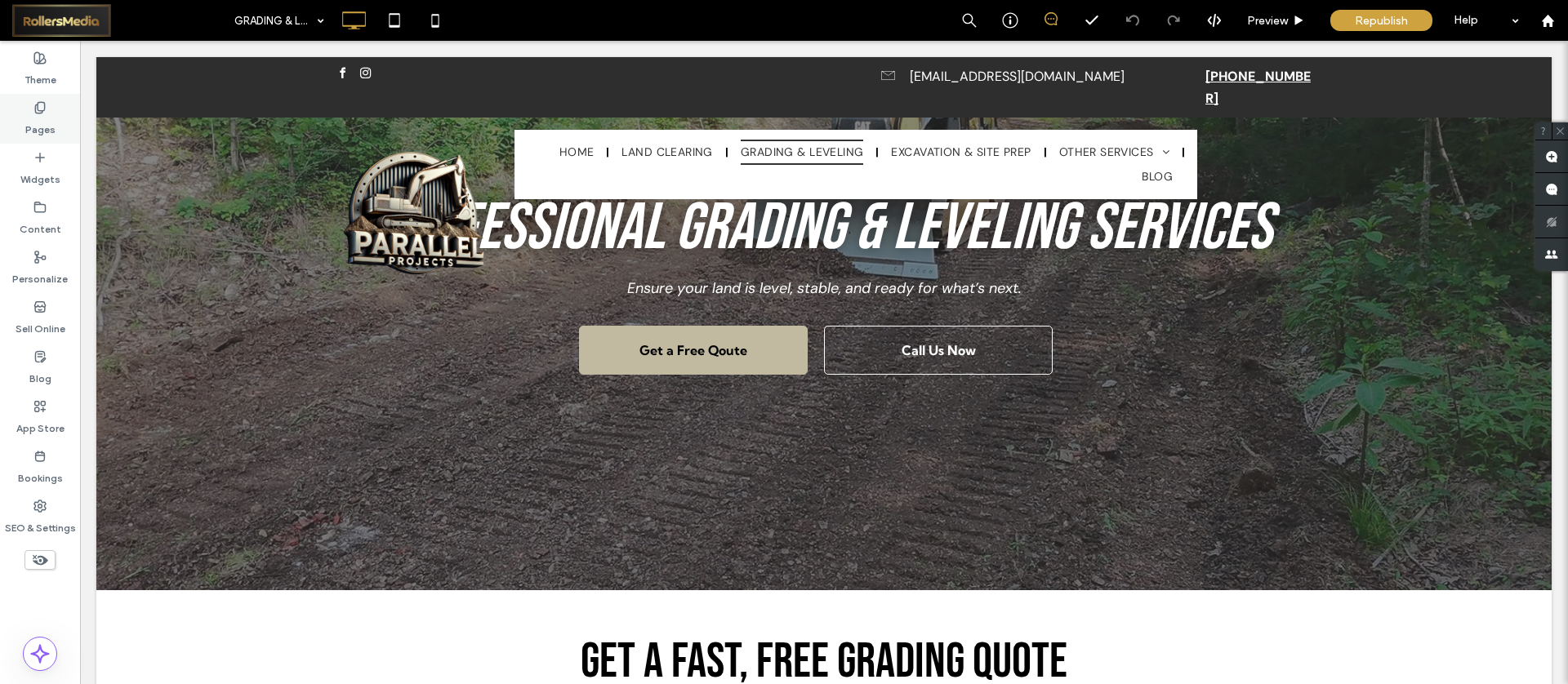
scroll to position [0, 0]
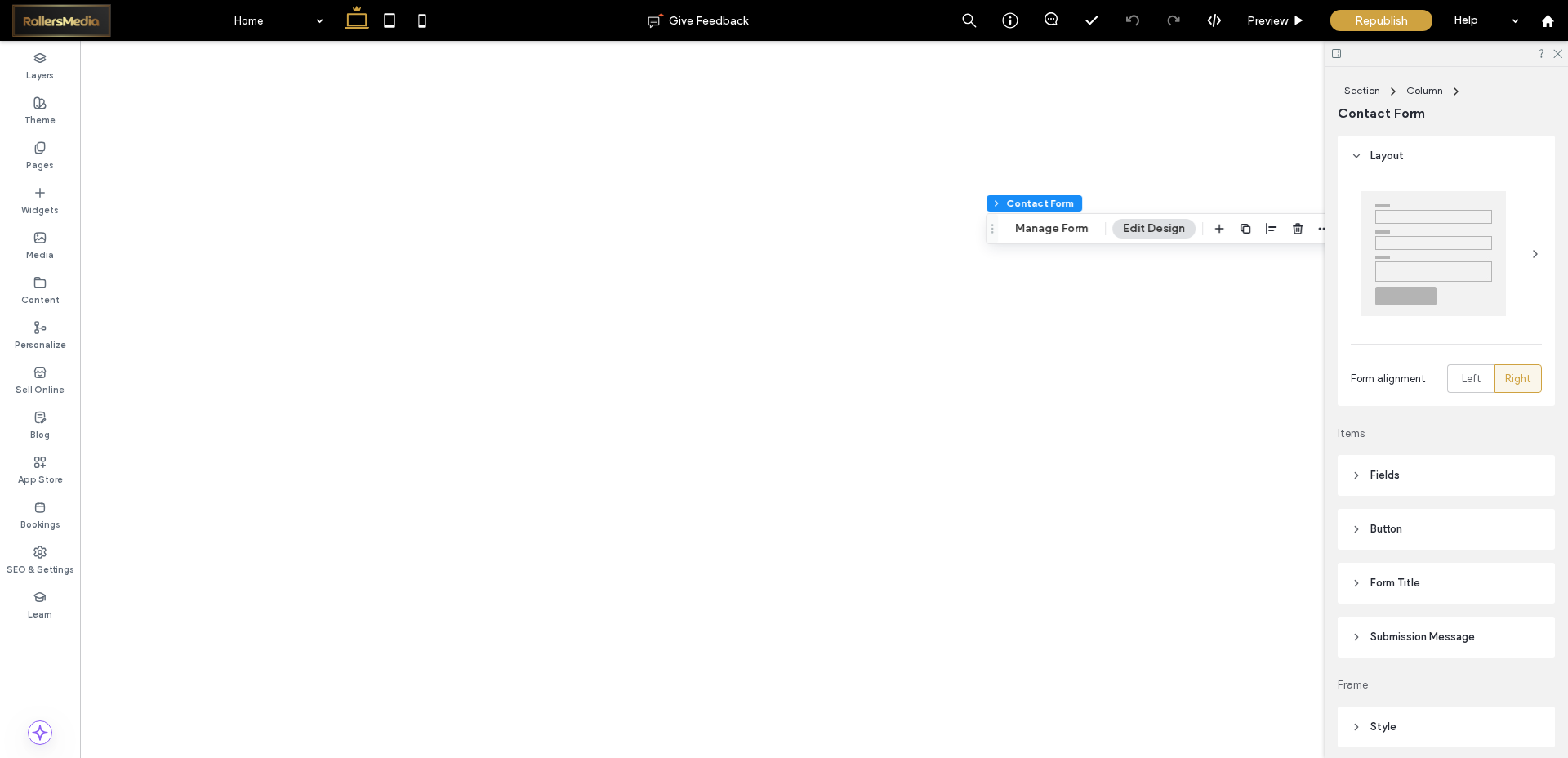
click at [1065, 228] on button "Manage Form" at bounding box center [1052, 229] width 94 height 20
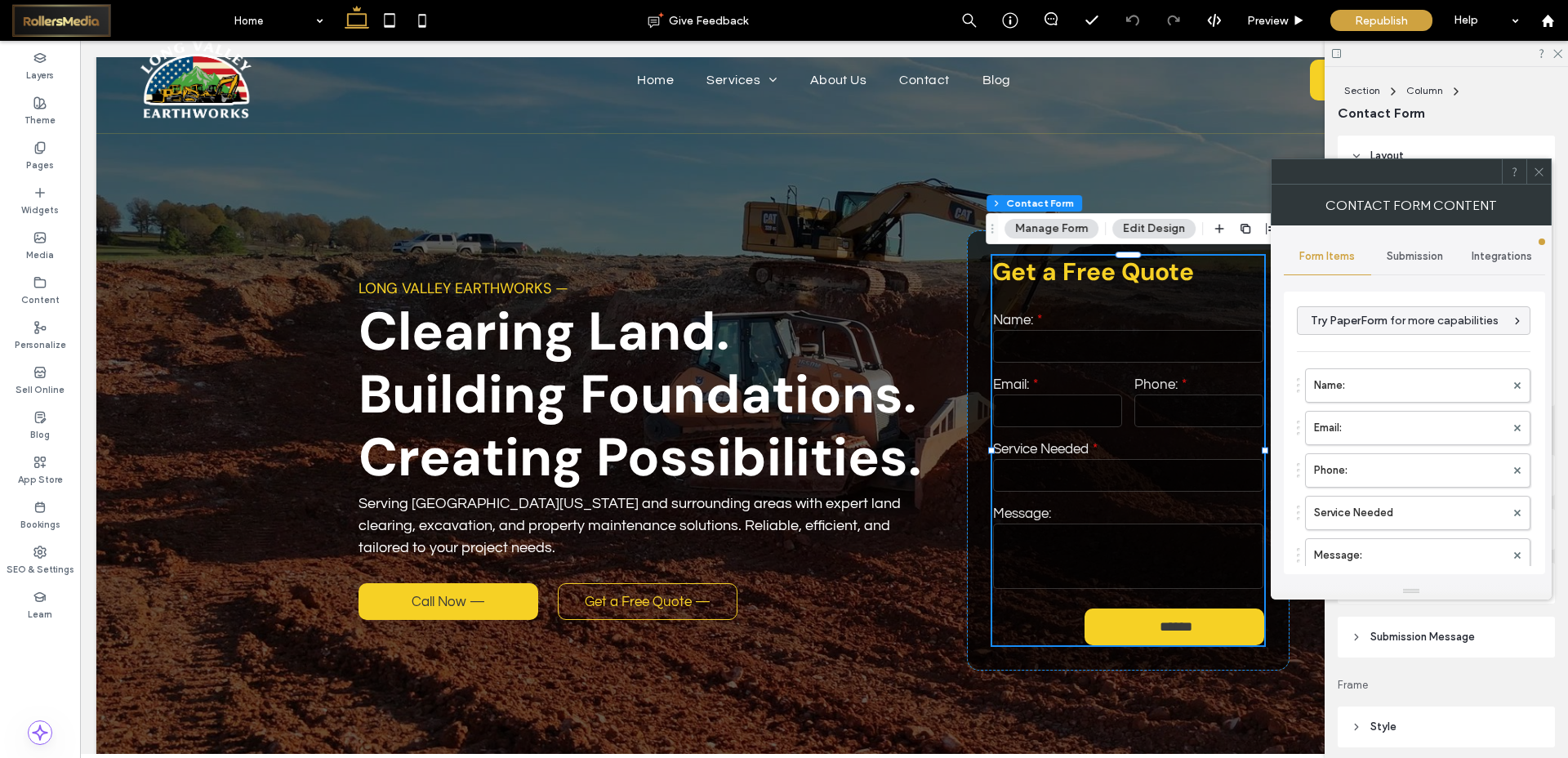
click at [1400, 253] on span "Submission" at bounding box center [1415, 257] width 56 height 13
click at [1381, 336] on label "New submission notification" at bounding box center [1415, 334] width 218 height 33
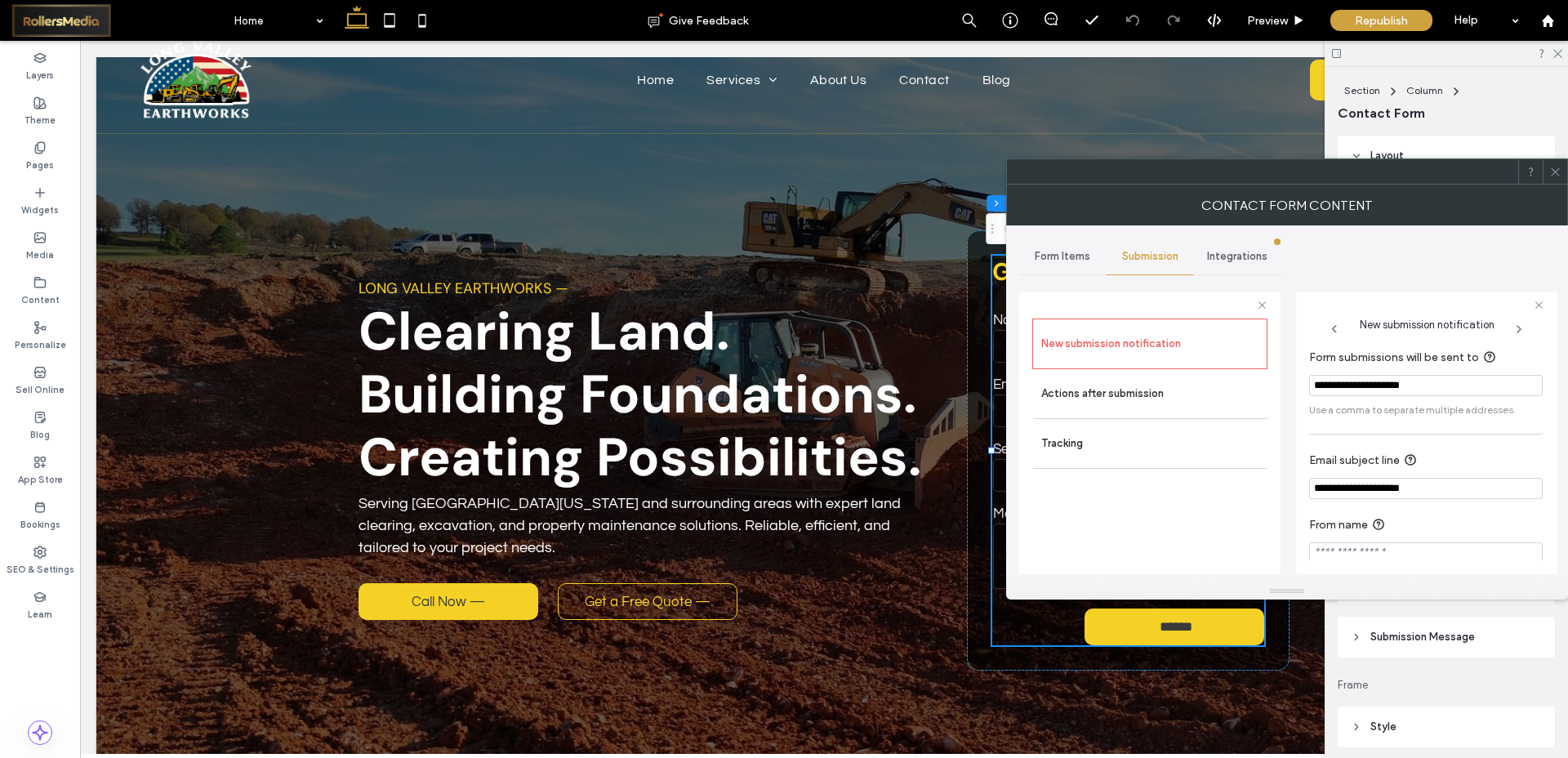
click at [1553, 176] on icon at bounding box center [1556, 172] width 13 height 13
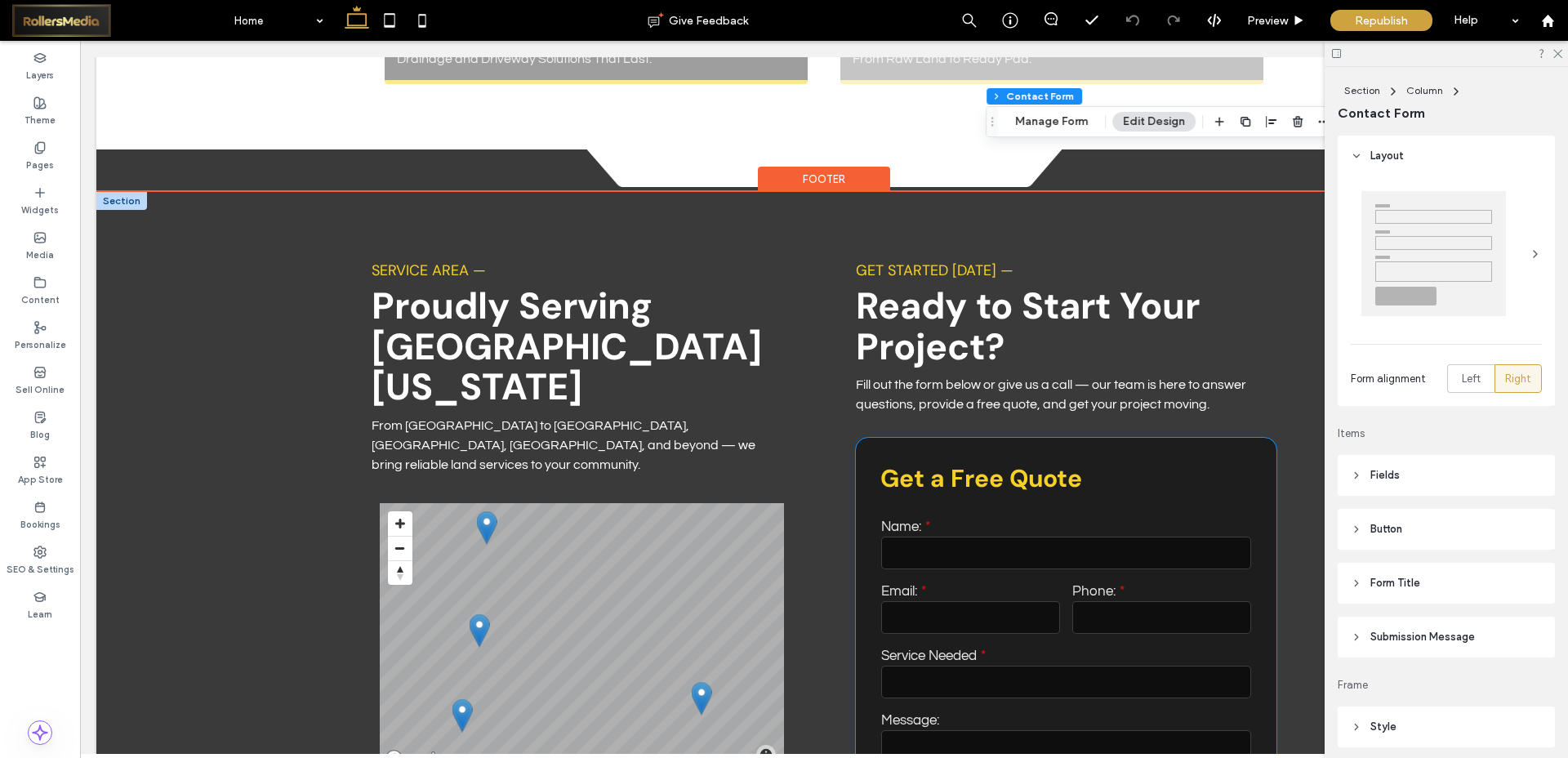
scroll to position [8404, 0]
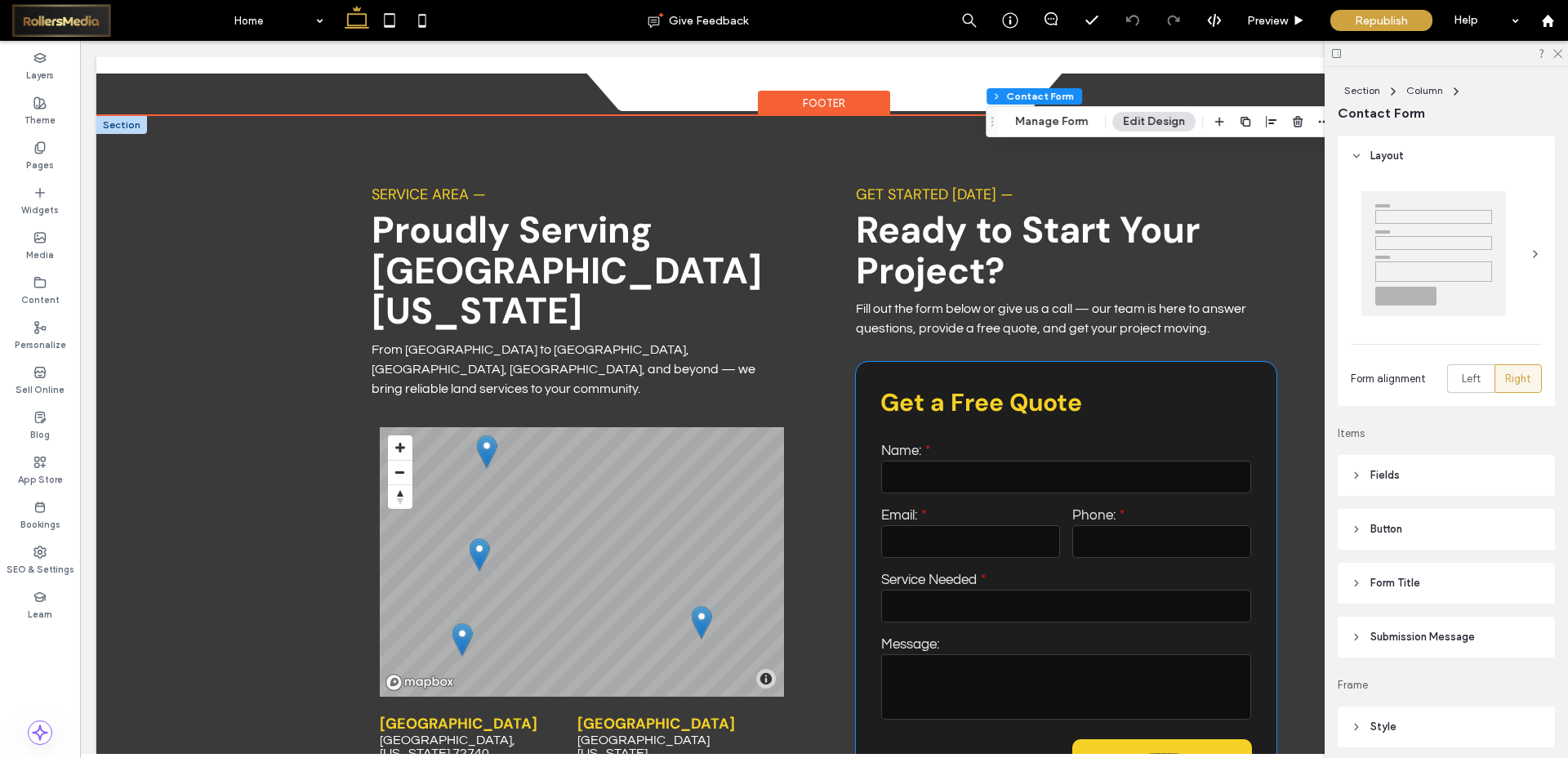
click at [1010, 386] on h3 "Get a Free Quote" at bounding box center [1067, 402] width 372 height 32
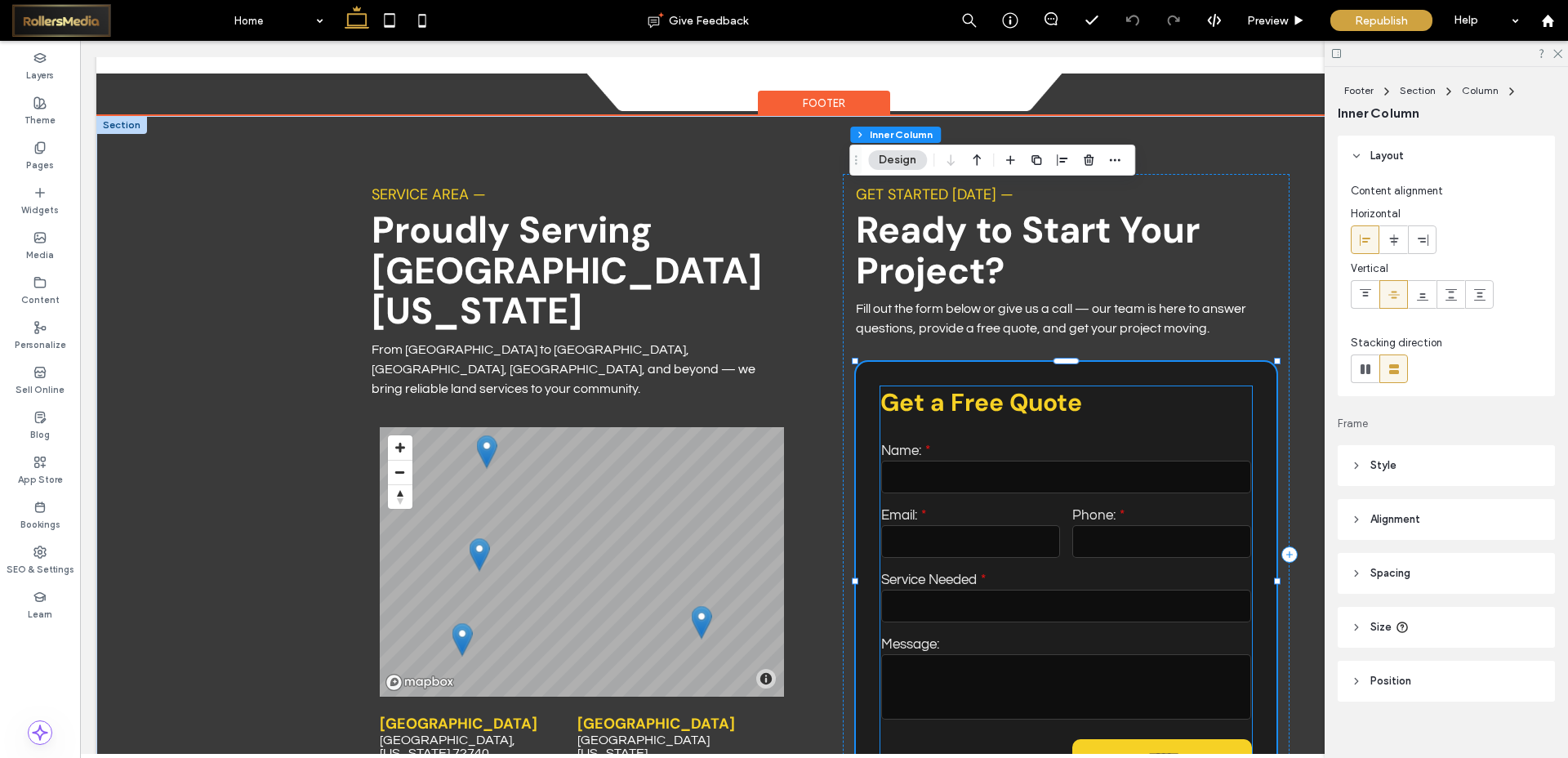
click at [1023, 443] on label "Name:" at bounding box center [1067, 451] width 370 height 15
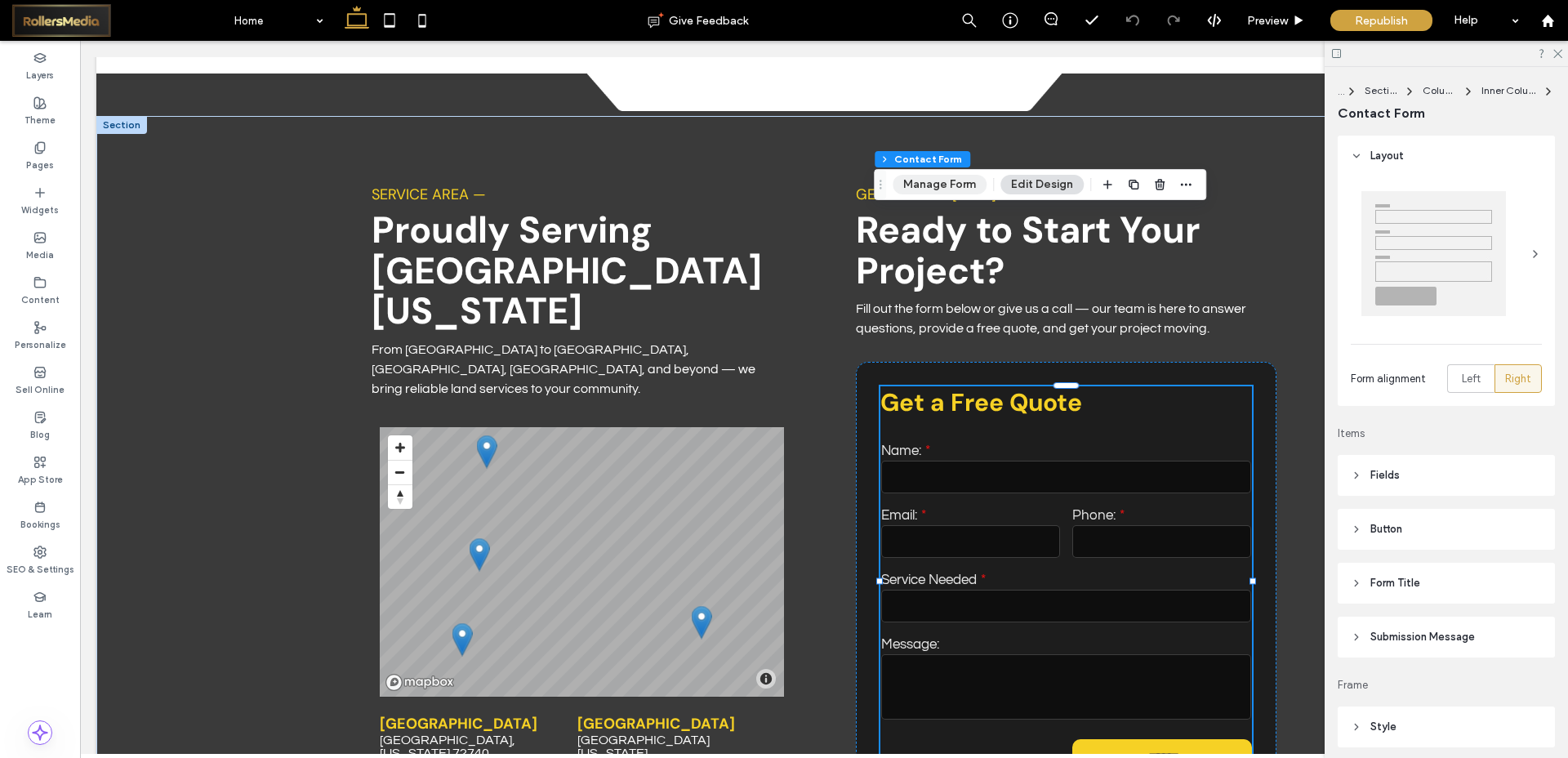
click at [939, 181] on button "Manage Form" at bounding box center [940, 185] width 94 height 20
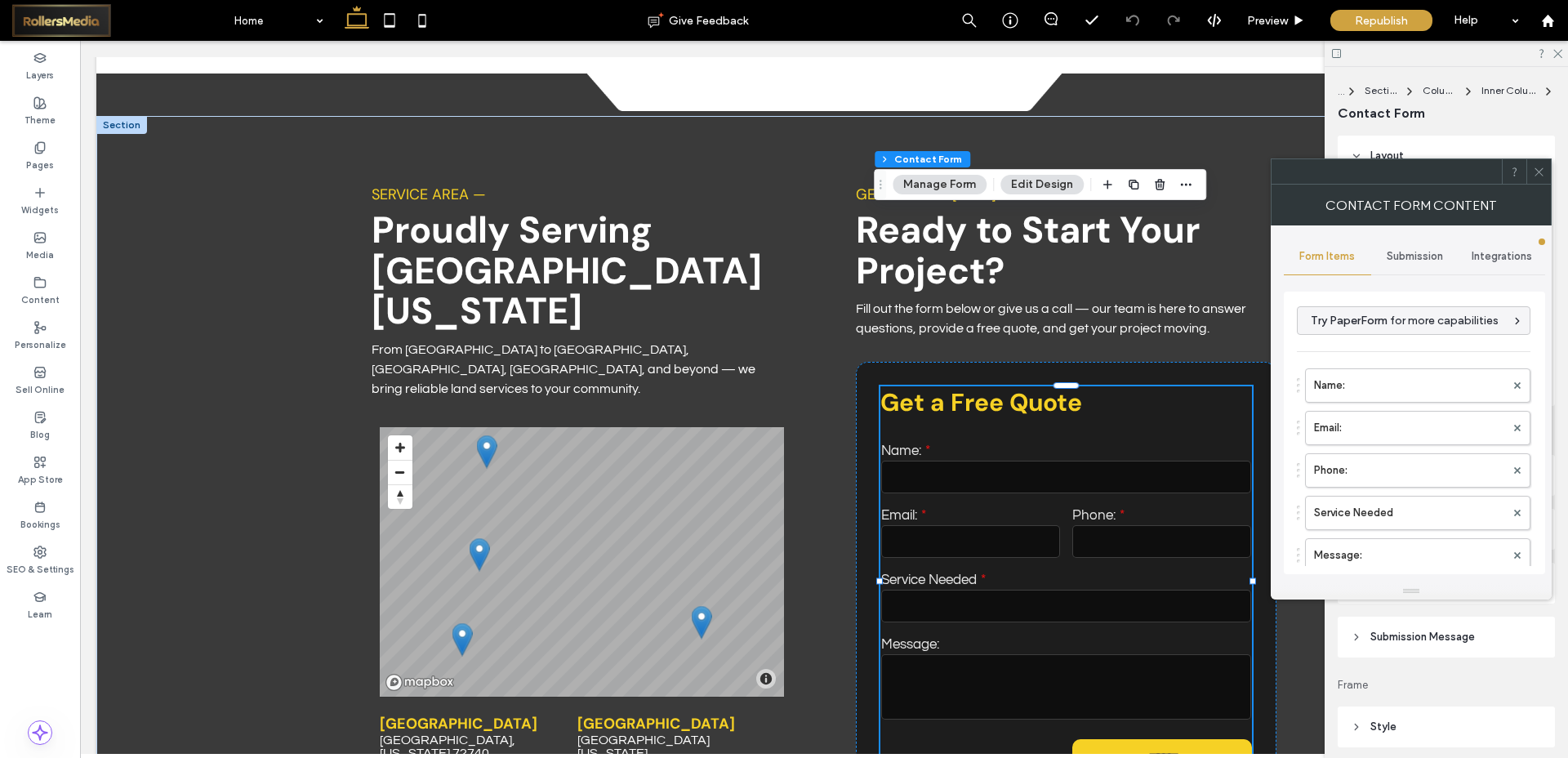
click at [1403, 258] on span "Submission" at bounding box center [1415, 257] width 56 height 13
click at [1367, 325] on label "New submission notification" at bounding box center [1415, 334] width 218 height 33
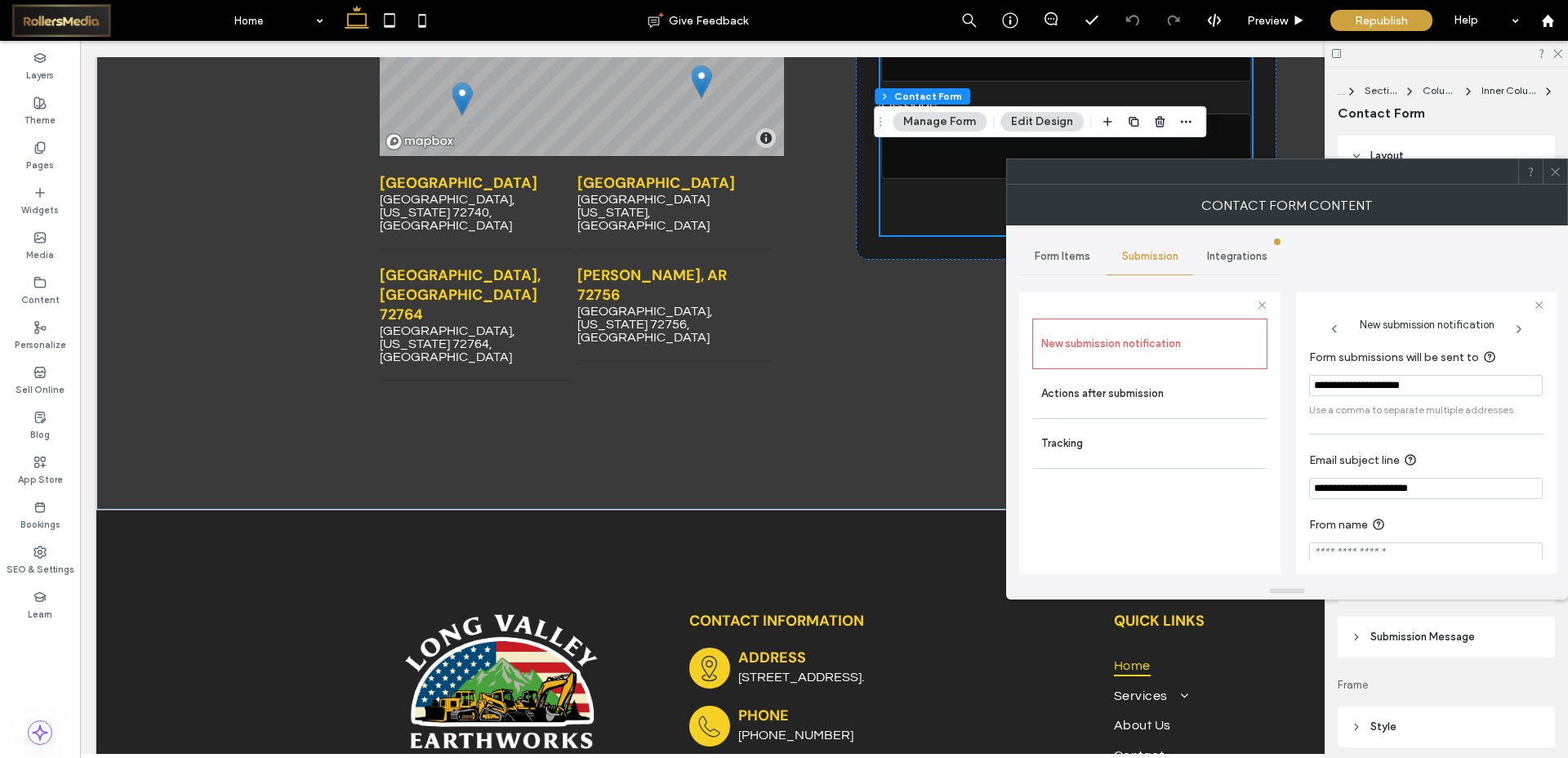
scroll to position [8945, 0]
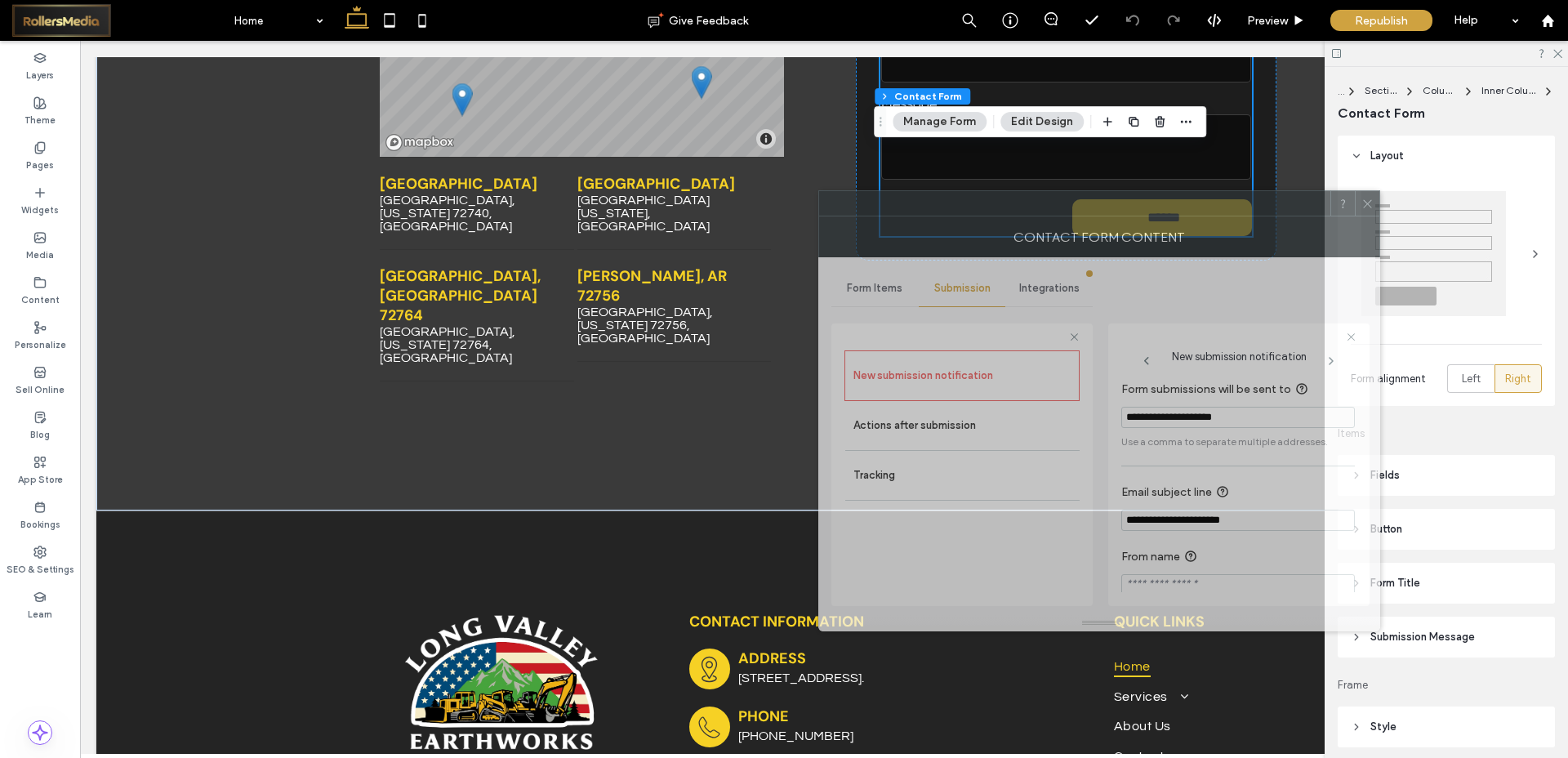
drag, startPoint x: 1465, startPoint y: 171, endPoint x: 1263, endPoint y: 203, distance: 204.5
click at [1263, 203] on div at bounding box center [1075, 203] width 511 height 24
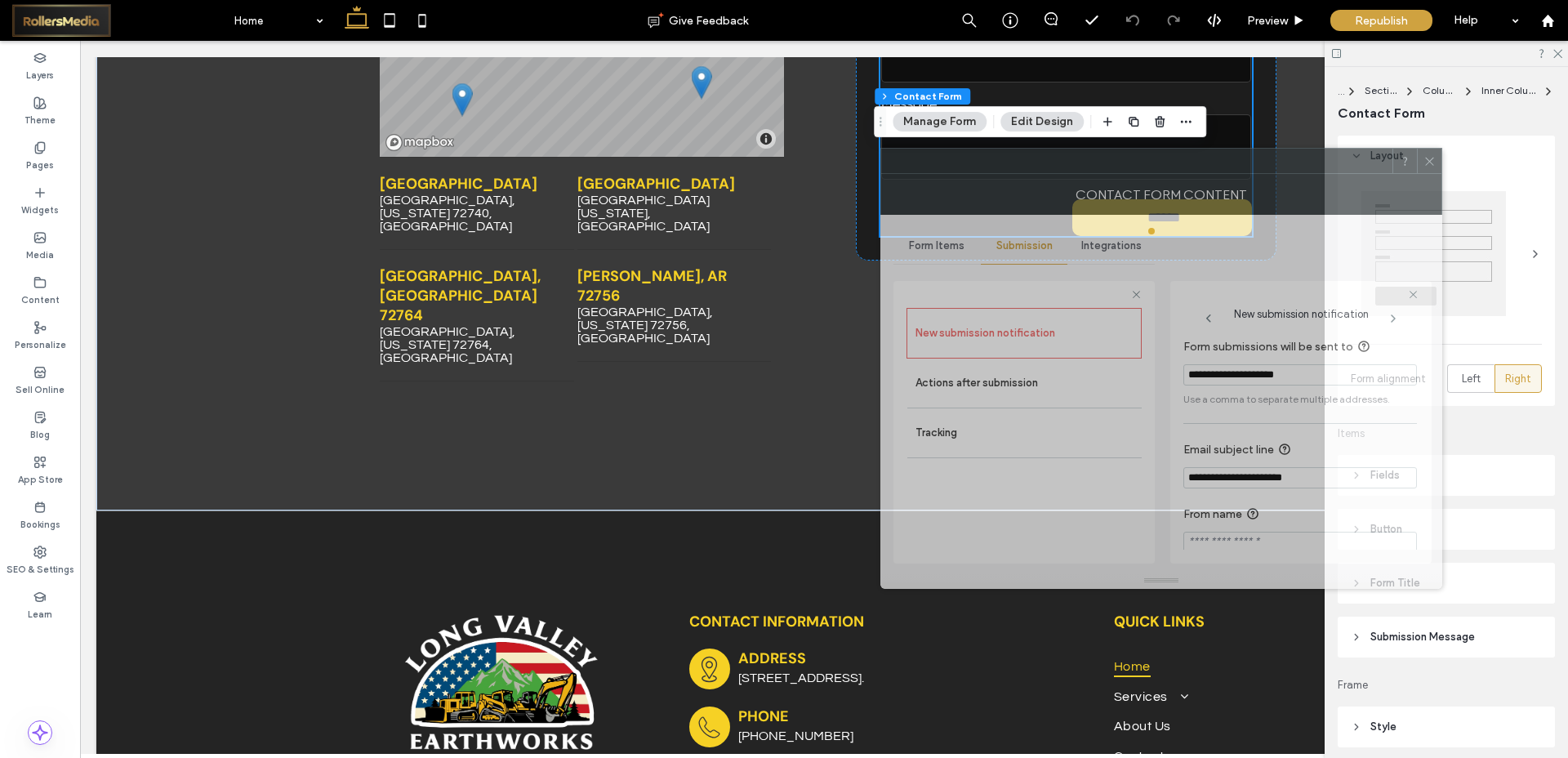
drag, startPoint x: 1234, startPoint y: 201, endPoint x: 1315, endPoint y: 153, distance: 94.2
click at [1315, 153] on div at bounding box center [1137, 160] width 511 height 24
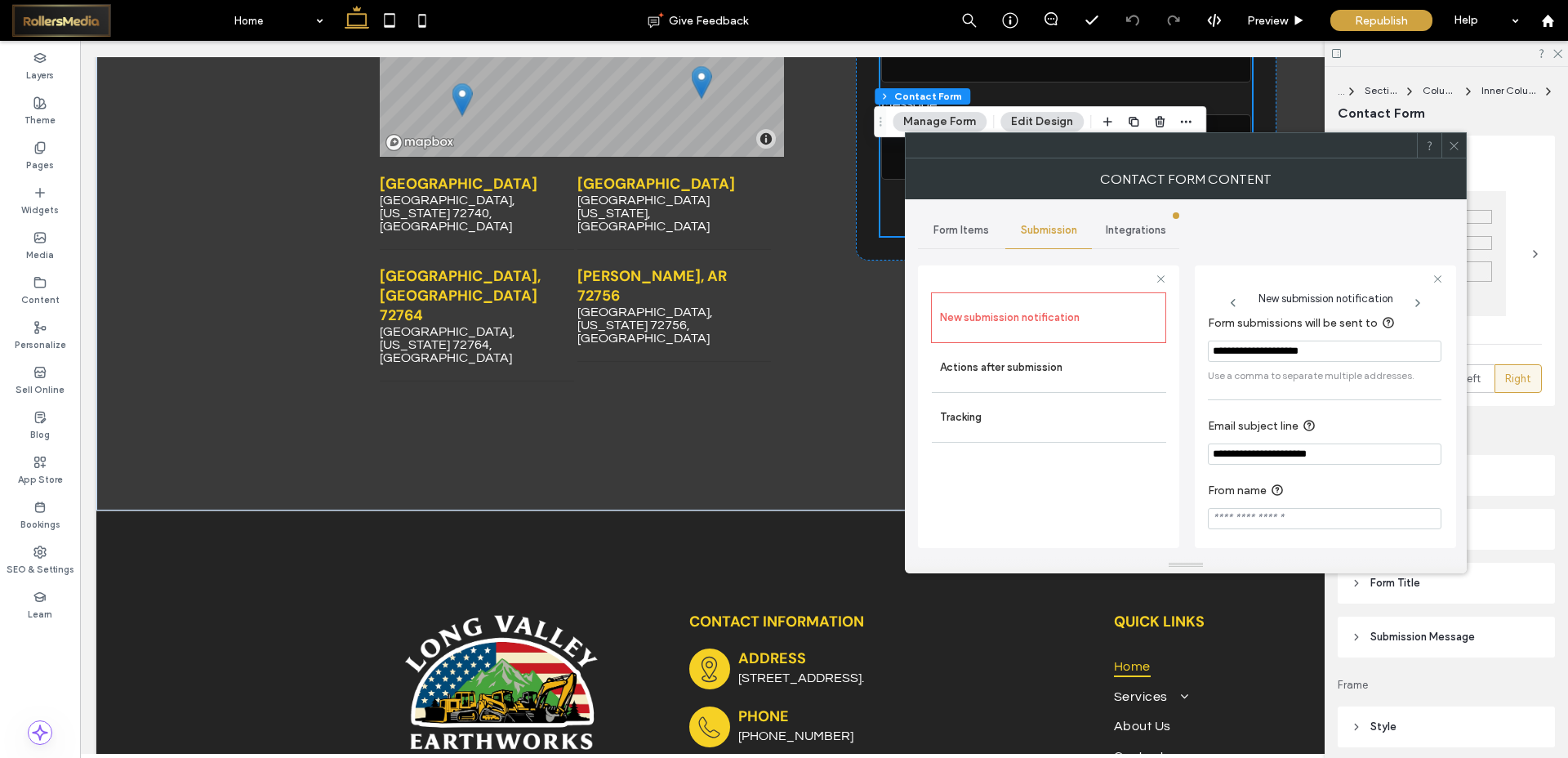
scroll to position [15, 0]
click at [1279, 452] on input "**********" at bounding box center [1325, 449] width 234 height 21
drag, startPoint x: 1290, startPoint y: 451, endPoint x: 1273, endPoint y: 453, distance: 17.1
click at [1273, 453] on input "**********" at bounding box center [1325, 449] width 234 height 21
click at [1356, 451] on input "**********" at bounding box center [1325, 449] width 234 height 21
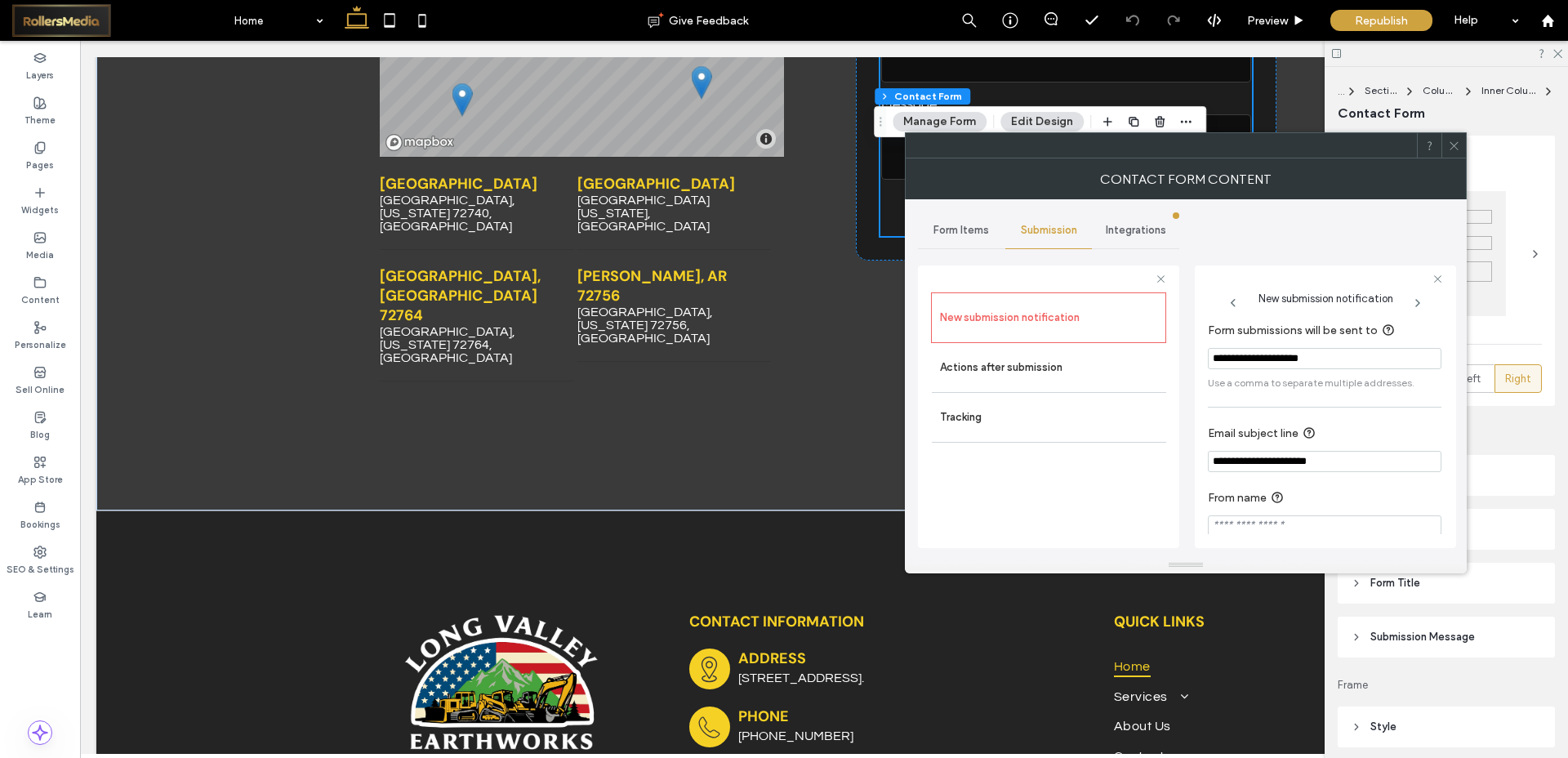
scroll to position [0, 0]
click at [1449, 143] on icon at bounding box center [1455, 146] width 13 height 13
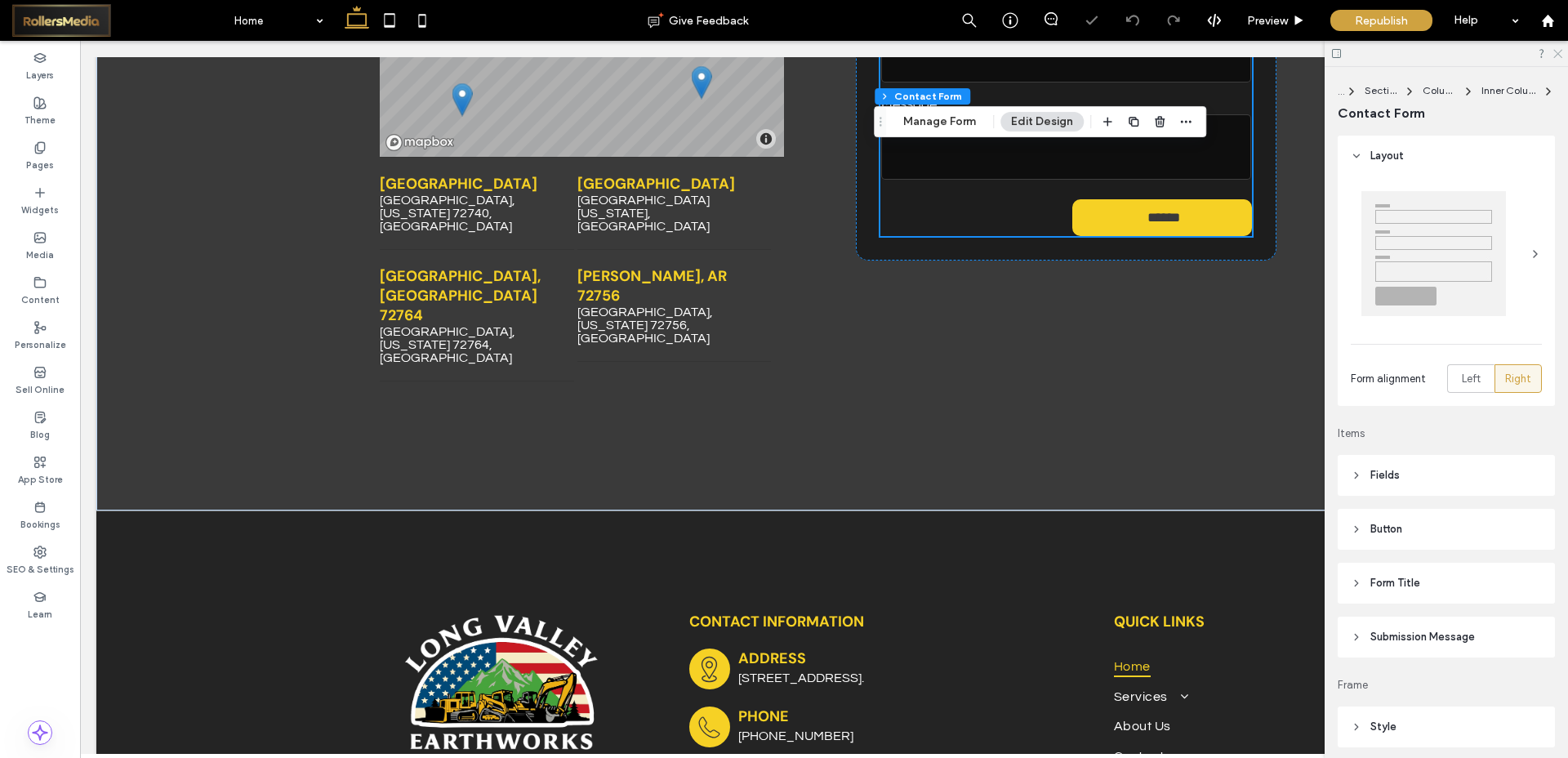
click at [1558, 54] on icon at bounding box center [1557, 53] width 11 height 11
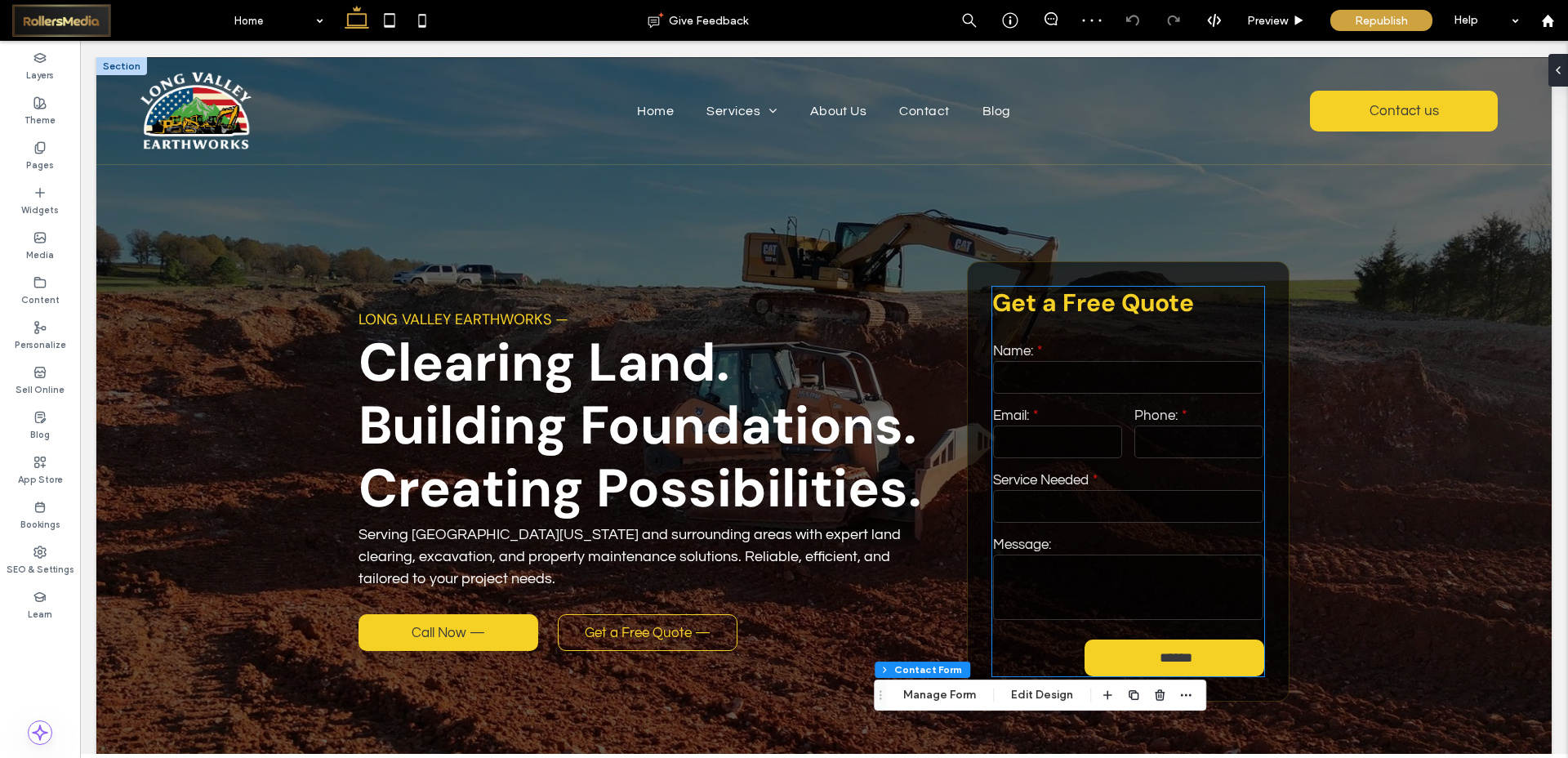
click at [1117, 426] on div "Email:" at bounding box center [1058, 434] width 141 height 64
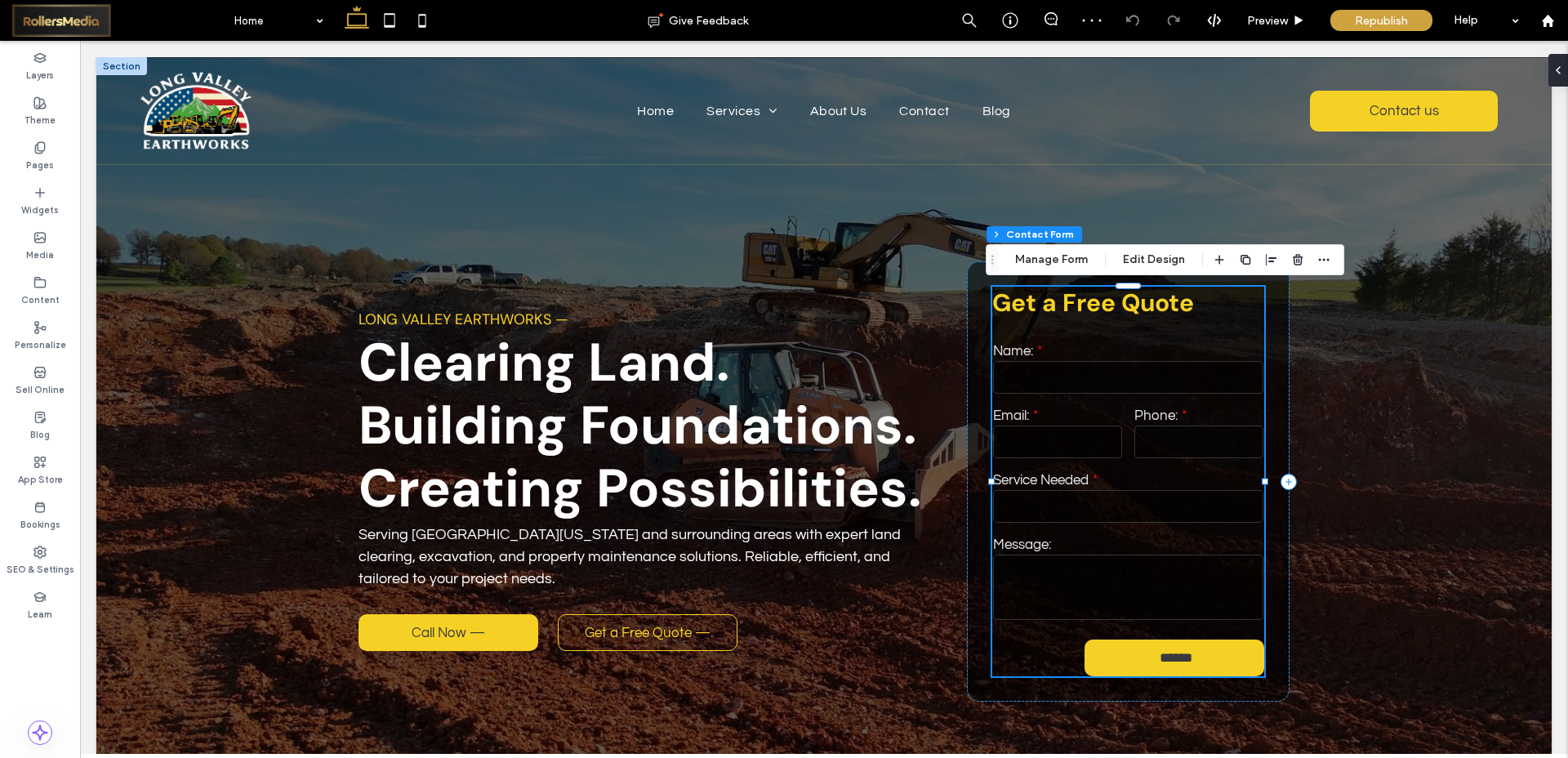
type input "*"
type input "***"
type input "*"
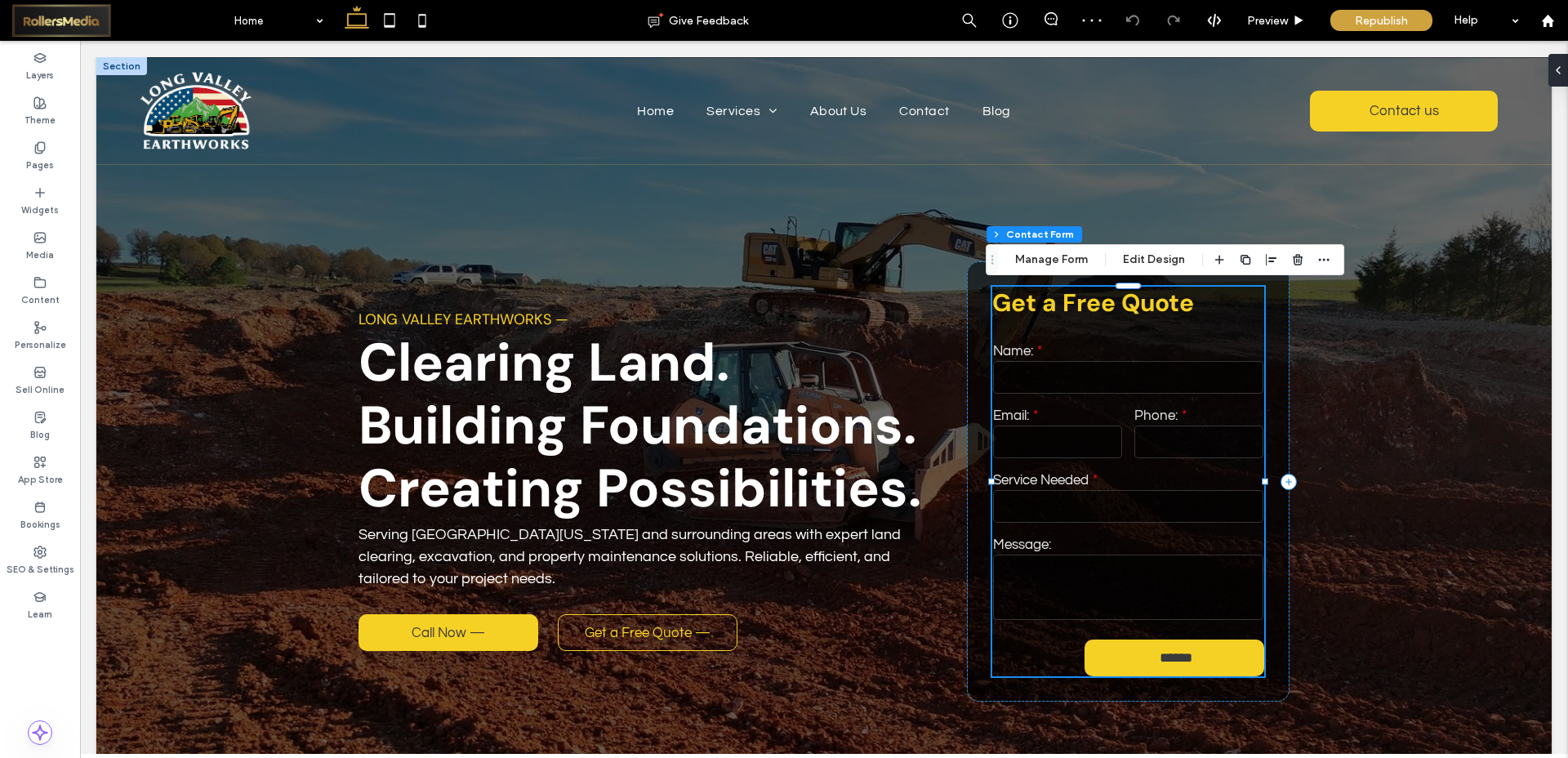
type input "***"
click at [1042, 262] on button "Manage Form" at bounding box center [1052, 260] width 94 height 20
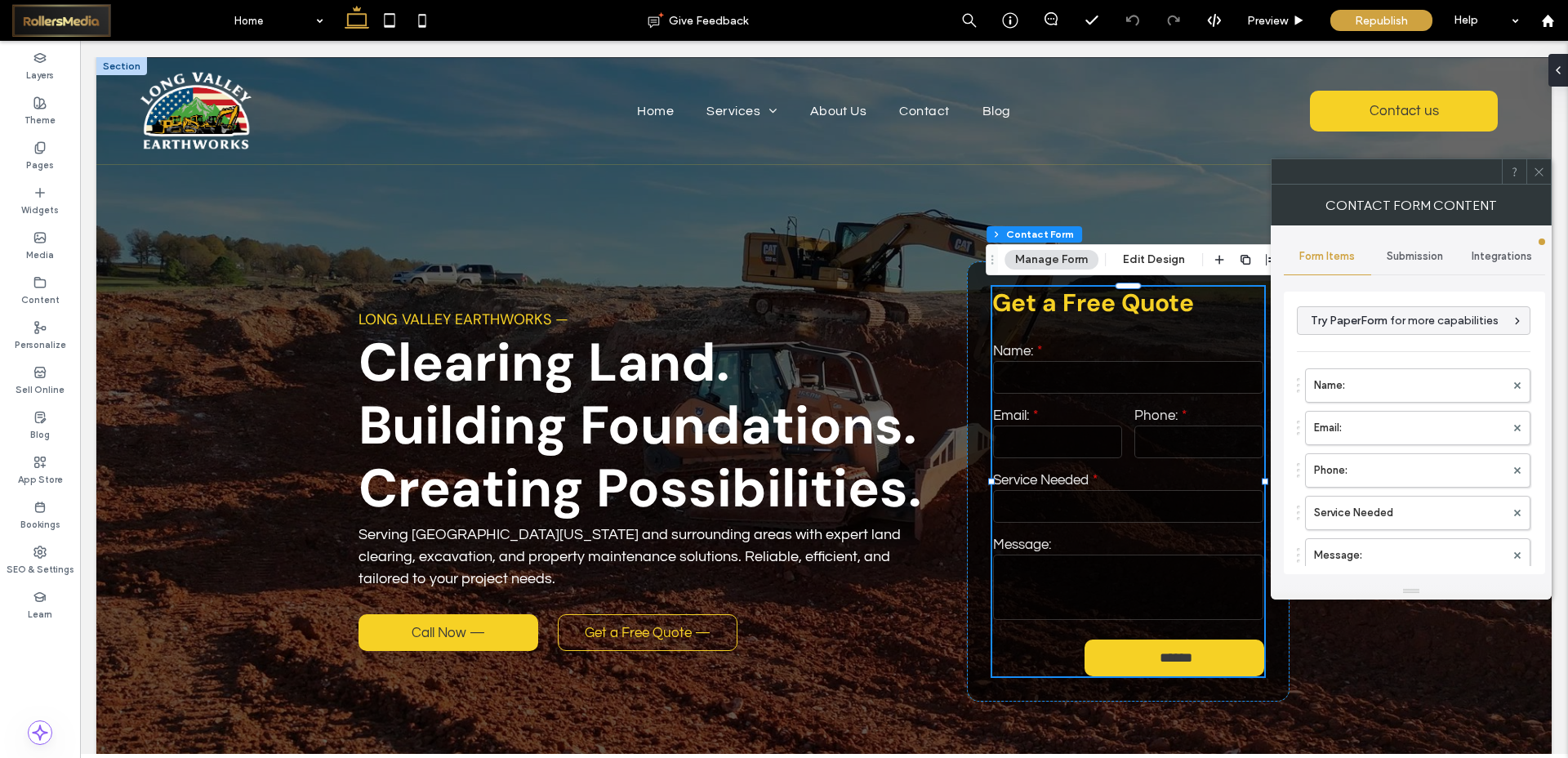
click at [1540, 167] on icon at bounding box center [1540, 172] width 13 height 13
